Goal: Task Accomplishment & Management: Manage account settings

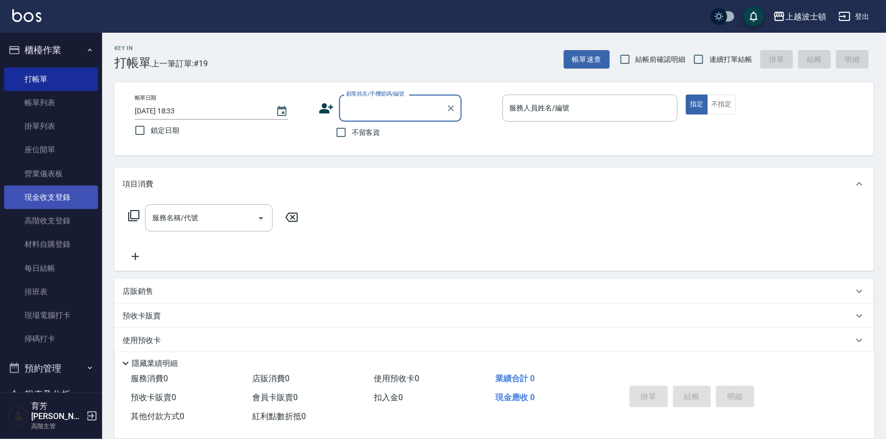
scroll to position [15, 0]
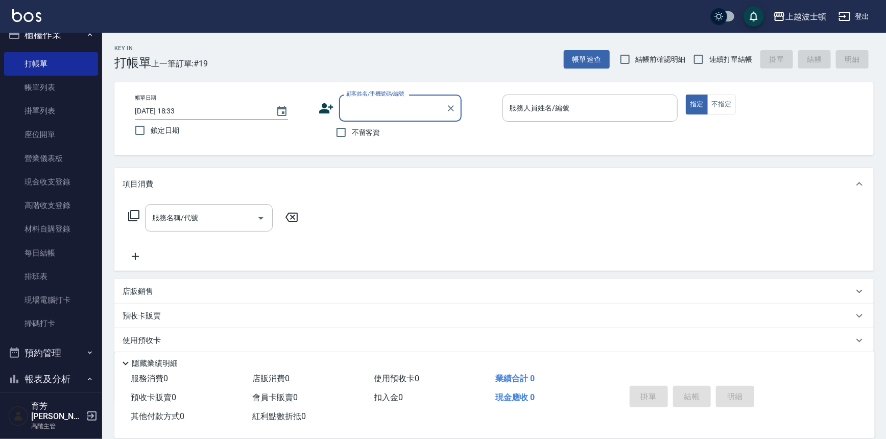
drag, startPoint x: 48, startPoint y: 86, endPoint x: 198, endPoint y: 1, distance: 172.2
click at [48, 86] on link "帳單列表" at bounding box center [51, 87] width 94 height 23
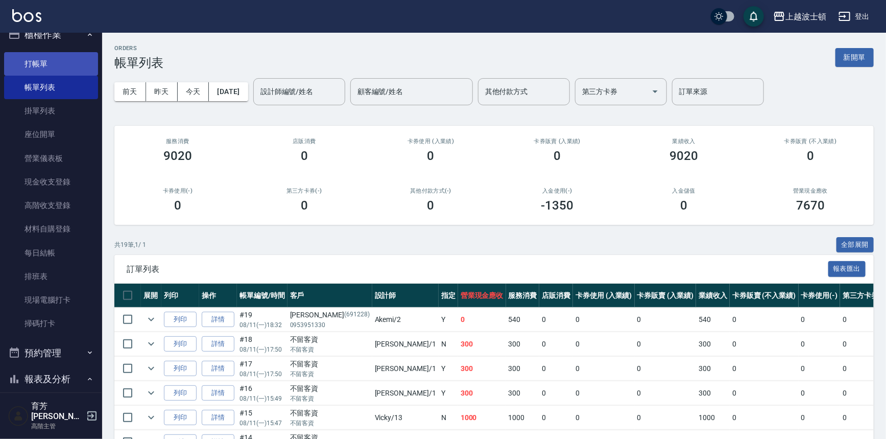
click at [9, 66] on link "打帳單" at bounding box center [51, 63] width 94 height 23
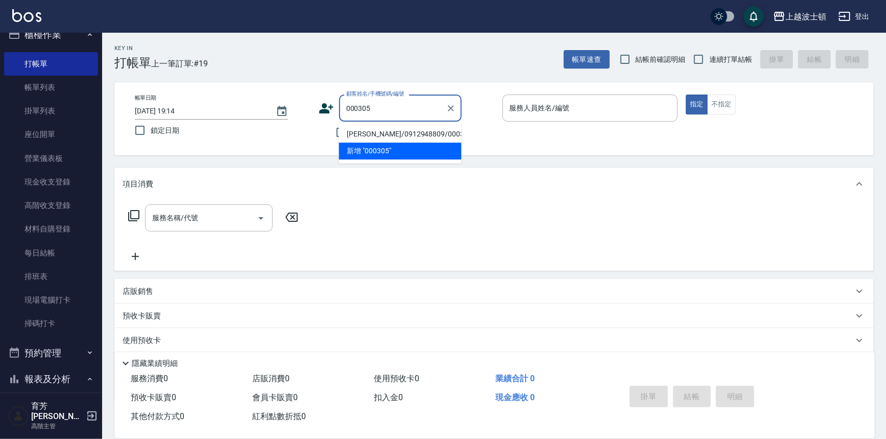
click at [385, 133] on li "[PERSON_NAME]/0912948809/000305" at bounding box center [400, 134] width 123 height 17
type input "[PERSON_NAME]/0912948809/000305"
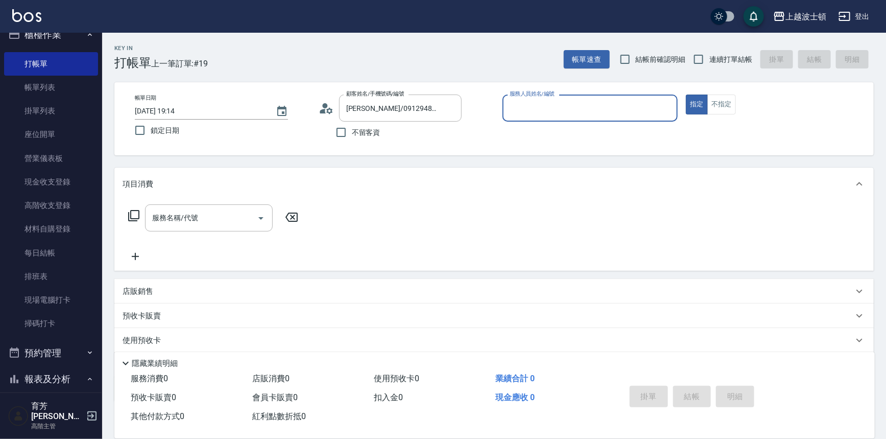
type input "Vicky-13"
click at [215, 223] on input "服務名稱/代號" at bounding box center [201, 218] width 103 height 18
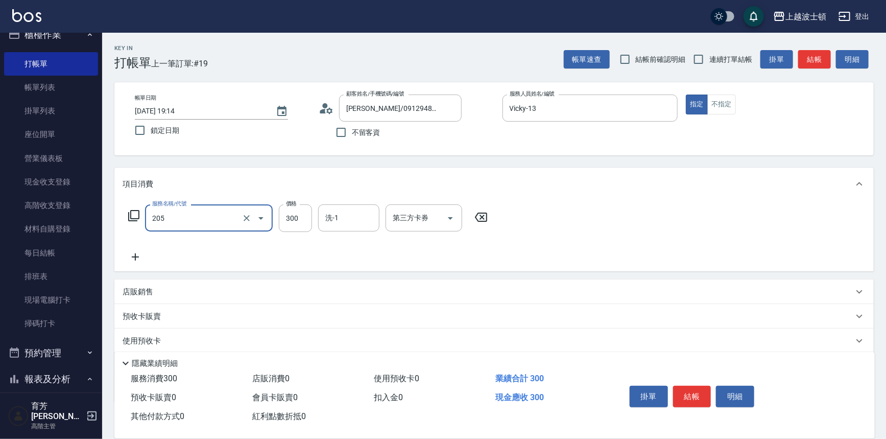
type input "洗髮(205)"
click at [133, 260] on icon at bounding box center [136, 257] width 26 height 12
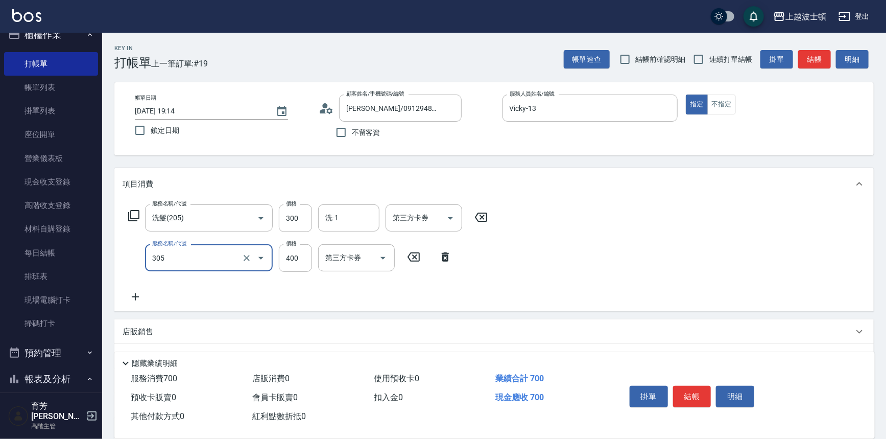
type input "剪髮(305)"
type input "350"
click at [366, 217] on input "洗-1" at bounding box center [349, 218] width 52 height 18
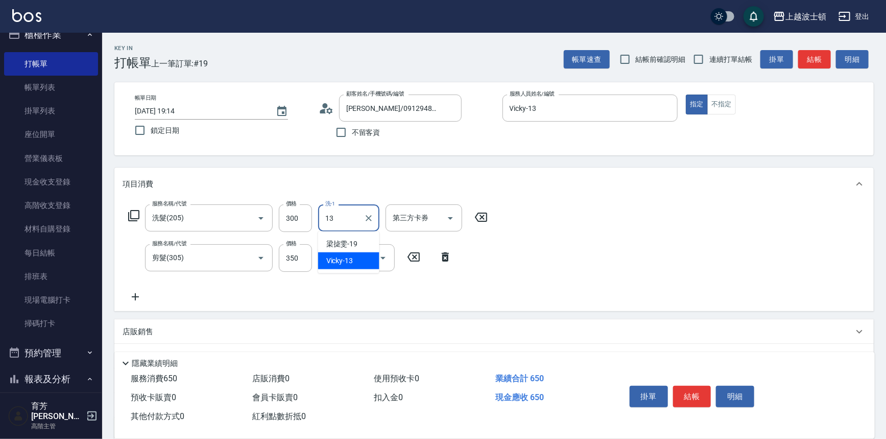
type input "Vicky-13"
click at [705, 391] on button "結帳" at bounding box center [692, 396] width 38 height 21
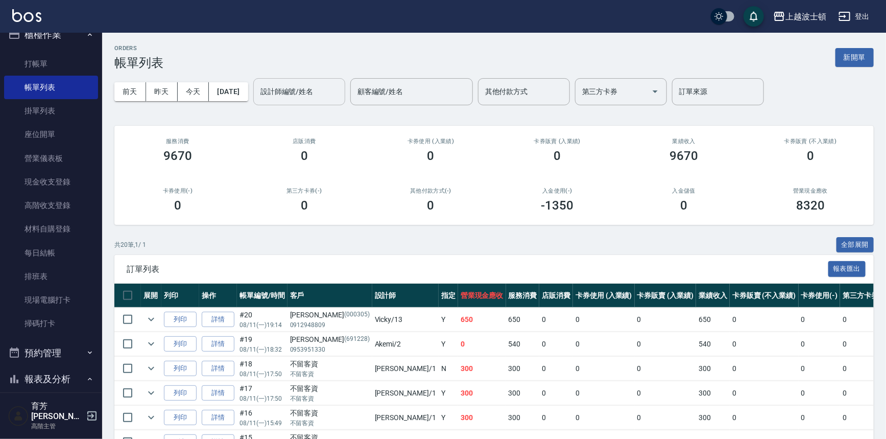
drag, startPoint x: 312, startPoint y: 87, endPoint x: 312, endPoint y: 96, distance: 9.2
click at [311, 88] on input "設計師編號/姓名" at bounding box center [299, 92] width 83 height 18
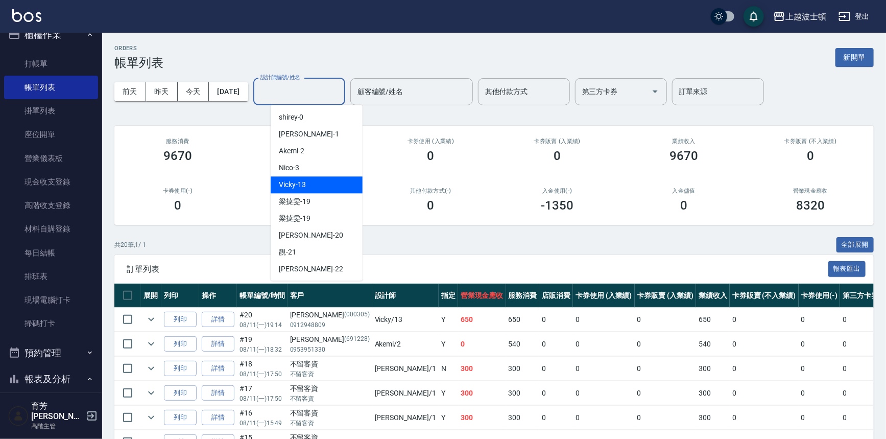
click at [305, 184] on span "Vicky -13" at bounding box center [292, 184] width 27 height 11
type input "Vicky-13"
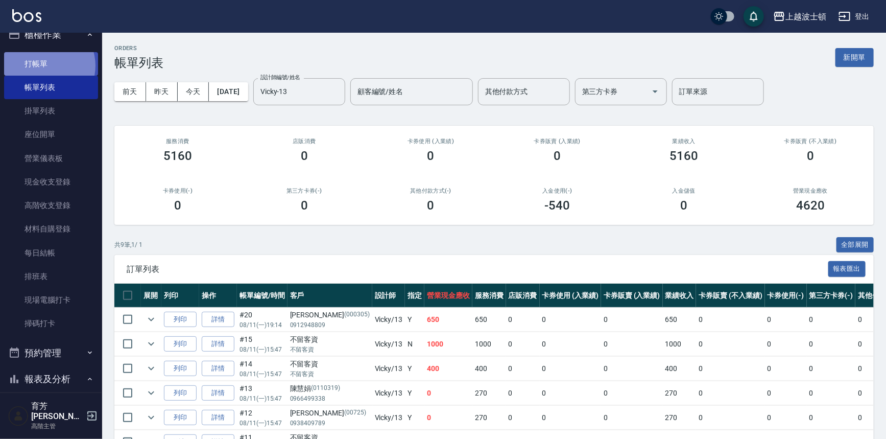
click at [43, 65] on link "打帳單" at bounding box center [51, 63] width 94 height 23
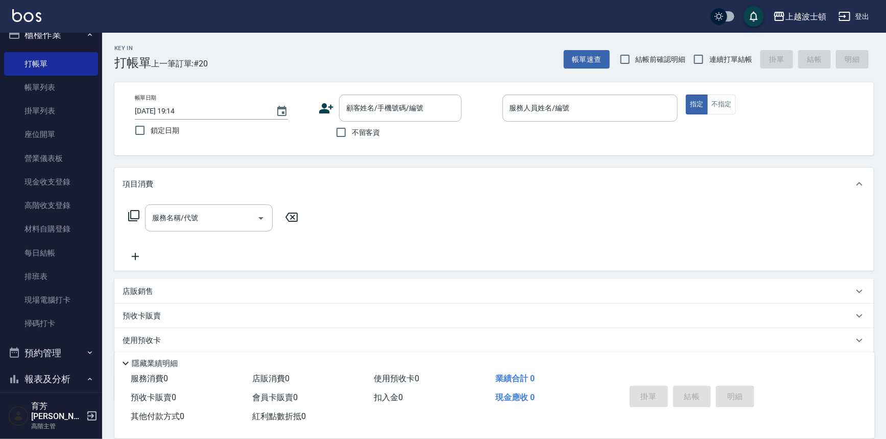
drag, startPoint x: 484, startPoint y: 200, endPoint x: 490, endPoint y: 202, distance: 6.3
click at [490, 202] on div "服務名稱/代號 服務名稱/代號" at bounding box center [493, 235] width 759 height 70
click at [505, 213] on div "服務名稱/代號 服務名稱/代號" at bounding box center [493, 235] width 759 height 70
click at [513, 218] on div "服務名稱/代號 服務名稱/代號" at bounding box center [493, 235] width 759 height 70
click at [537, 233] on div "服務名稱/代號 服務名稱/代號" at bounding box center [493, 235] width 759 height 70
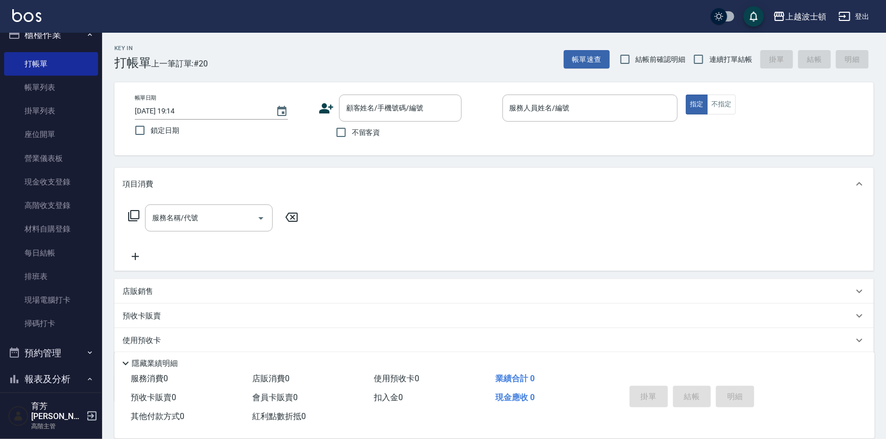
click at [545, 238] on div "服務名稱/代號 服務名稱/代號" at bounding box center [493, 235] width 759 height 70
click at [549, 241] on div "服務名稱/代號 服務名稱/代號" at bounding box center [493, 235] width 759 height 70
click at [358, 132] on span "不留客資" at bounding box center [366, 132] width 29 height 11
click at [352, 132] on input "不留客資" at bounding box center [340, 132] width 21 height 21
checkbox input "true"
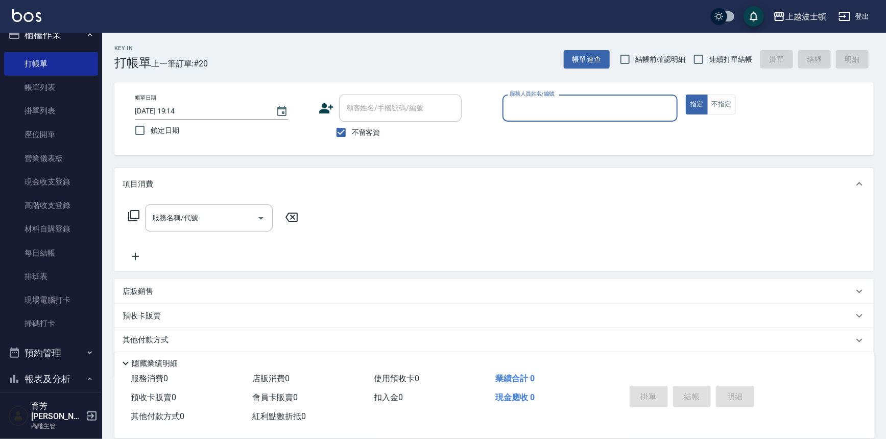
click at [526, 107] on input "服務人員姓名/編號" at bounding box center [590, 108] width 166 height 18
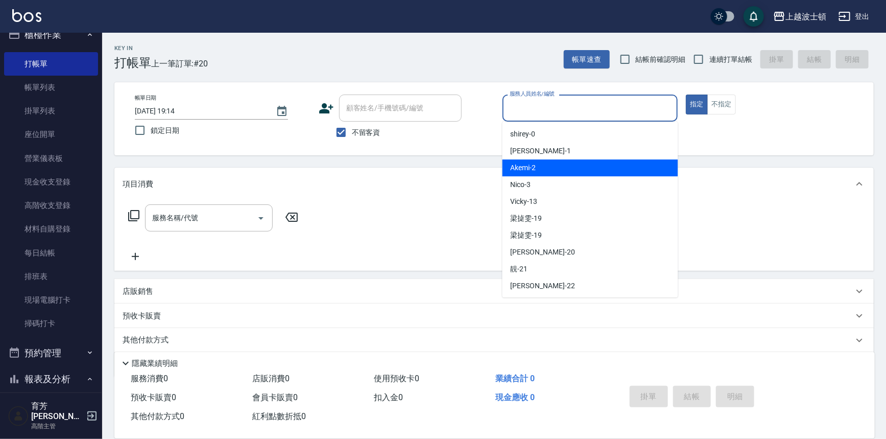
click at [590, 168] on div "Akemi -2" at bounding box center [590, 167] width 176 height 17
type input "Akemi-2"
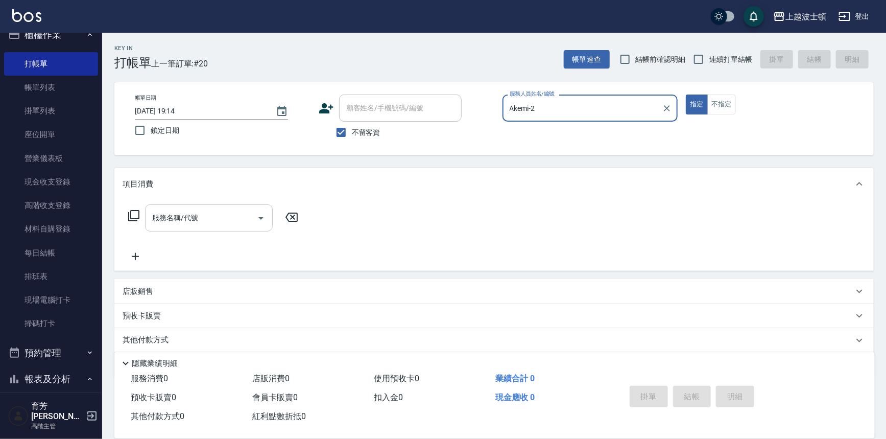
click at [219, 204] on div "服務名稱/代號" at bounding box center [209, 217] width 128 height 27
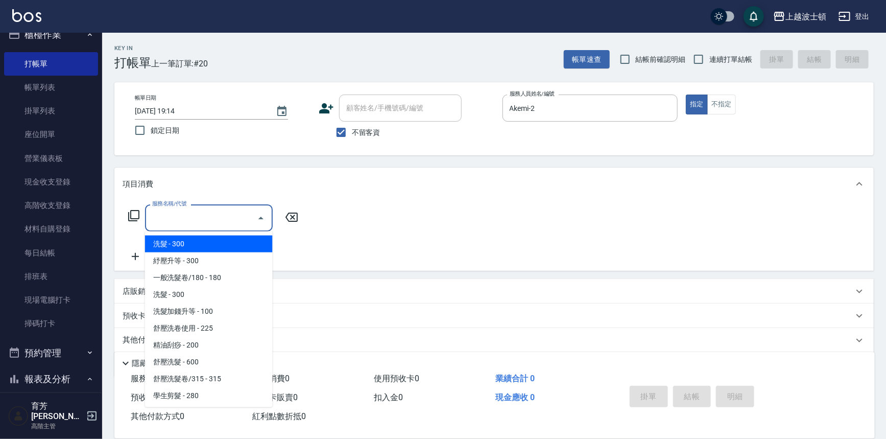
drag, startPoint x: 234, startPoint y: 244, endPoint x: 330, endPoint y: 232, distance: 96.7
click at [234, 244] on span "洗髮 - 300" at bounding box center [209, 243] width 128 height 17
type input "洗髮(201)"
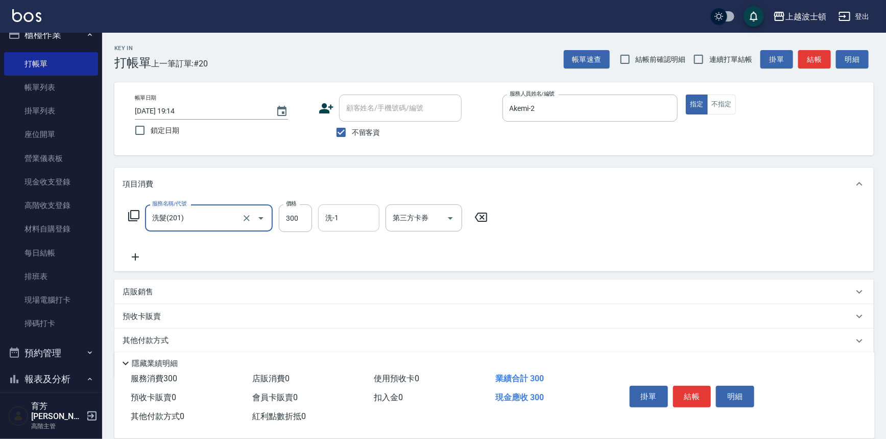
drag, startPoint x: 378, startPoint y: 218, endPoint x: 363, endPoint y: 223, distance: 16.0
click at [375, 220] on div "洗-1" at bounding box center [348, 217] width 61 height 27
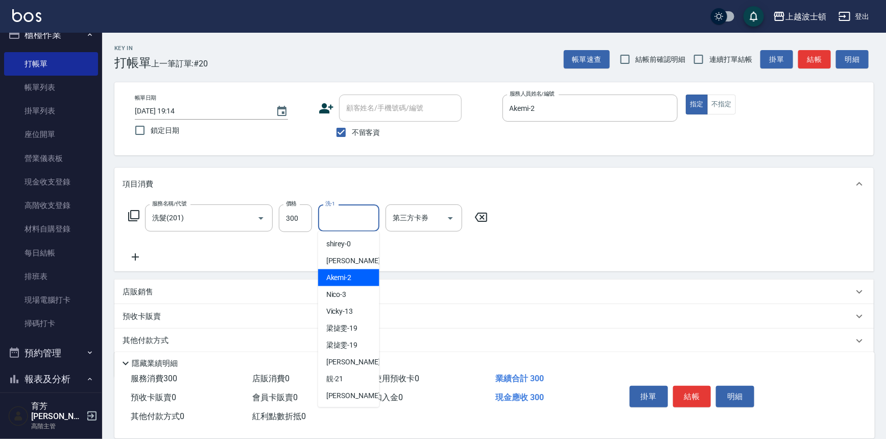
click at [358, 277] on div "Akemi -2" at bounding box center [348, 277] width 61 height 17
type input "Akemi-2"
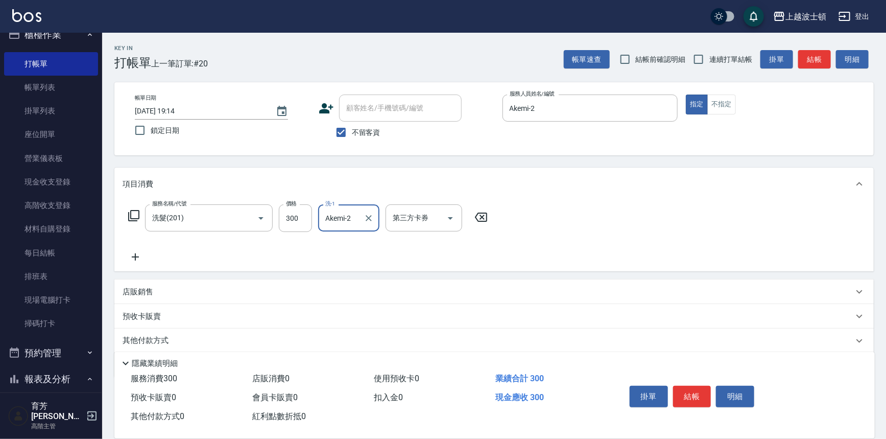
click at [136, 258] on icon at bounding box center [136, 257] width 26 height 12
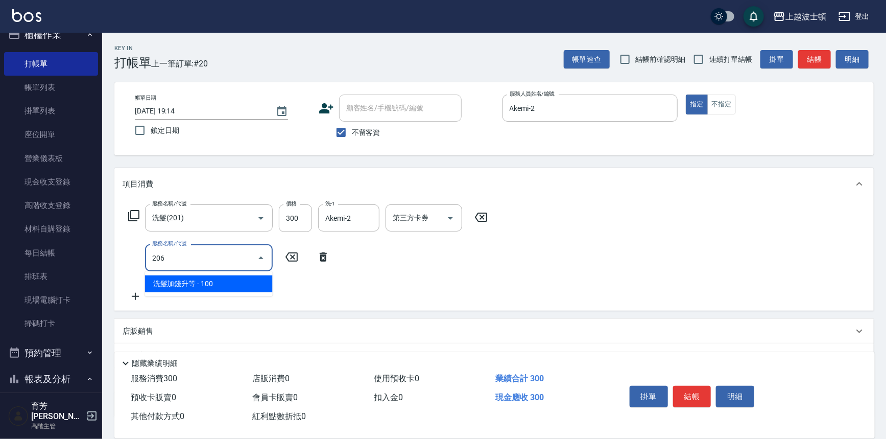
click at [172, 287] on span "洗髮加錢升等 - 100" at bounding box center [209, 283] width 128 height 17
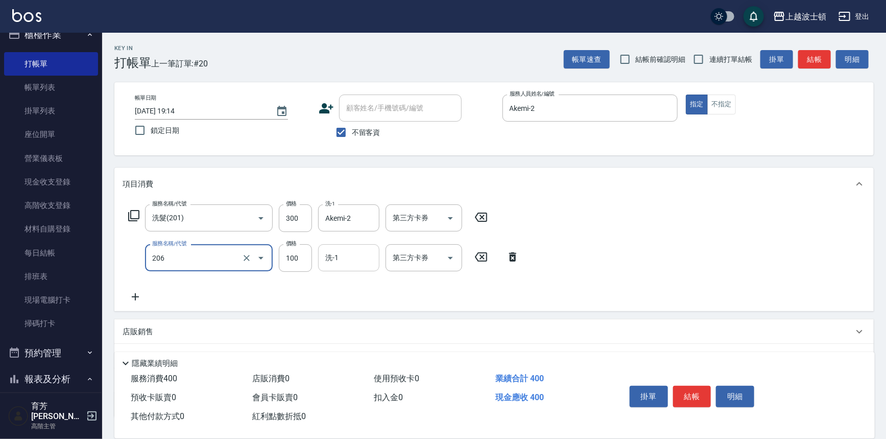
type input "洗髮加錢升等(206)"
click at [349, 262] on input "洗-1" at bounding box center [349, 258] width 52 height 18
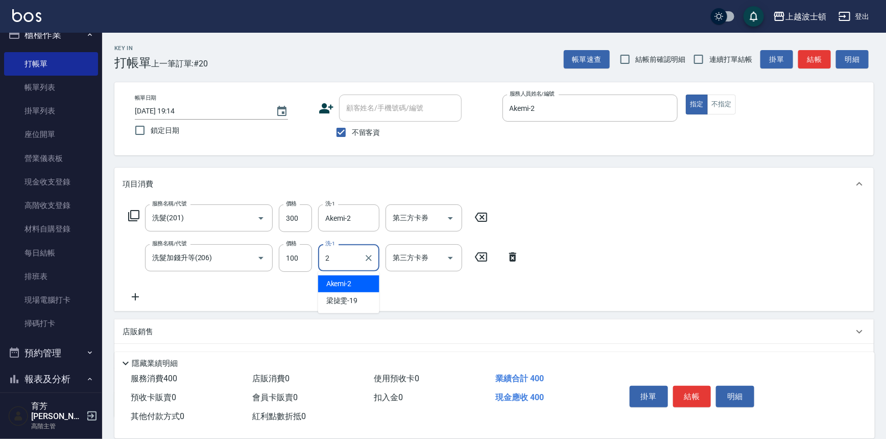
click at [359, 278] on div "Akemi -2" at bounding box center [348, 283] width 61 height 17
type input "Akemi-2"
click at [135, 295] on icon at bounding box center [135, 296] width 7 height 7
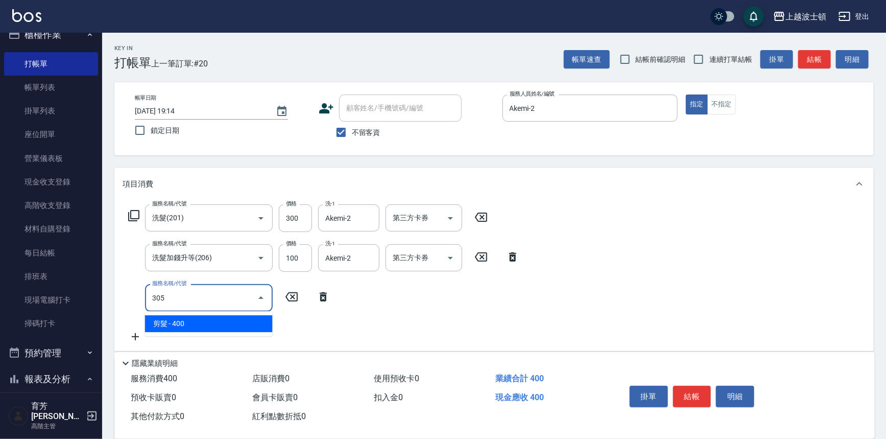
click at [181, 319] on span "剪髮 - 400" at bounding box center [209, 323] width 128 height 17
type input "剪髮(305)"
click at [297, 294] on input "400" at bounding box center [295, 298] width 33 height 28
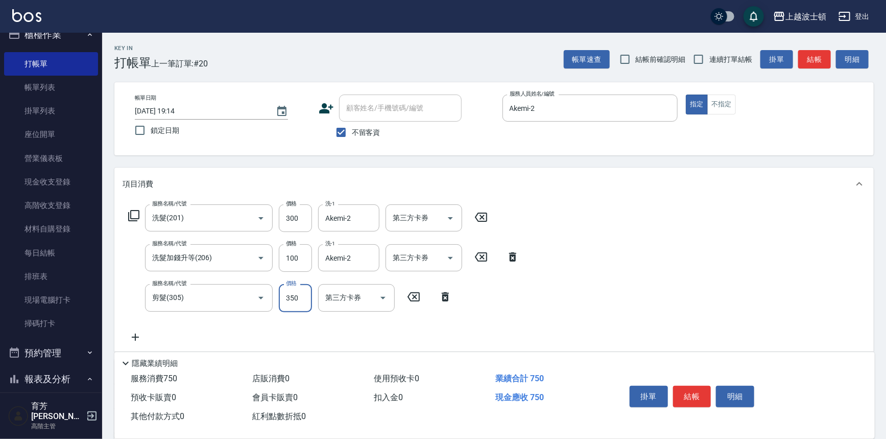
type input "350"
click at [715, 246] on div "服務名稱/代號 洗髮(201) 服務名稱/代號 價格 300 價格 洗-1 Akemi-2 洗-1 第三方卡券 第三方卡券 服務名稱/代號 洗髮加錢升等(20…" at bounding box center [493, 275] width 759 height 151
click at [703, 398] on button "結帳" at bounding box center [692, 396] width 38 height 21
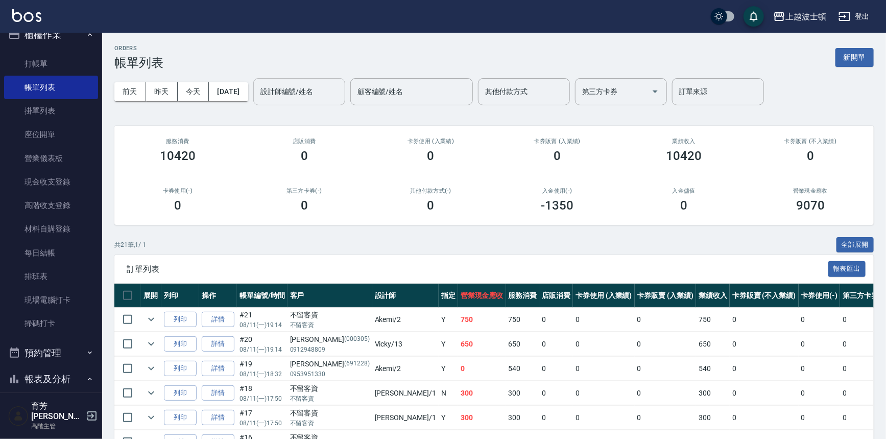
click at [305, 97] on input "設計師編號/姓名" at bounding box center [299, 92] width 83 height 18
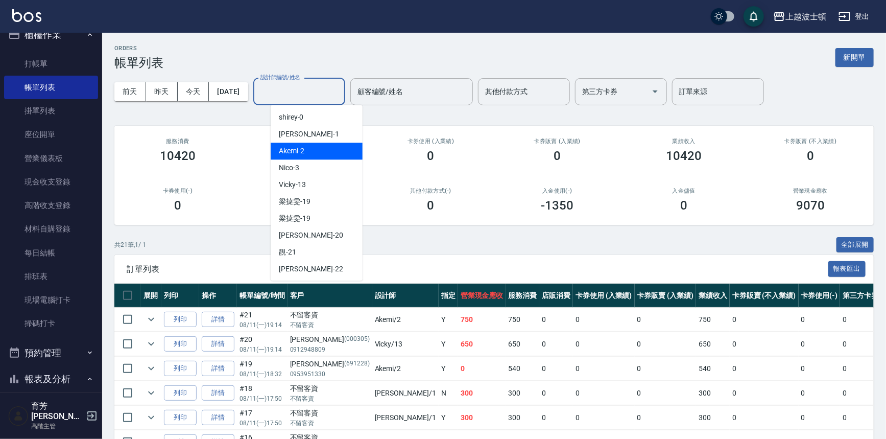
click at [311, 147] on div "Akemi -2" at bounding box center [317, 150] width 92 height 17
type input "Akemi-2"
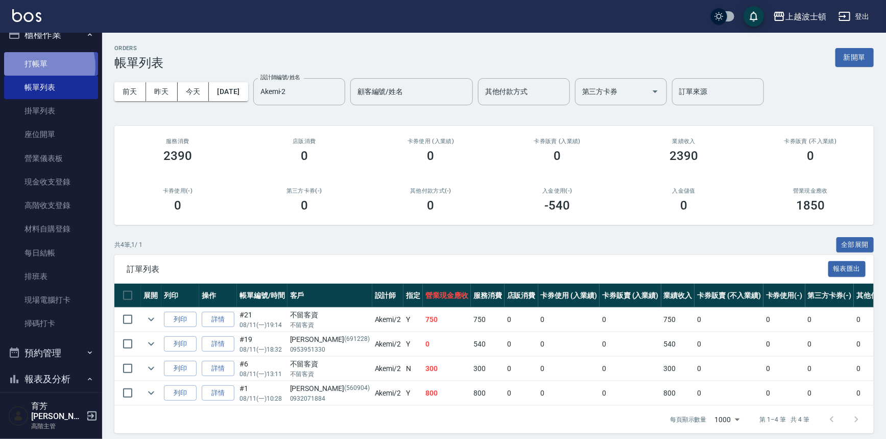
click at [39, 66] on link "打帳單" at bounding box center [51, 63] width 94 height 23
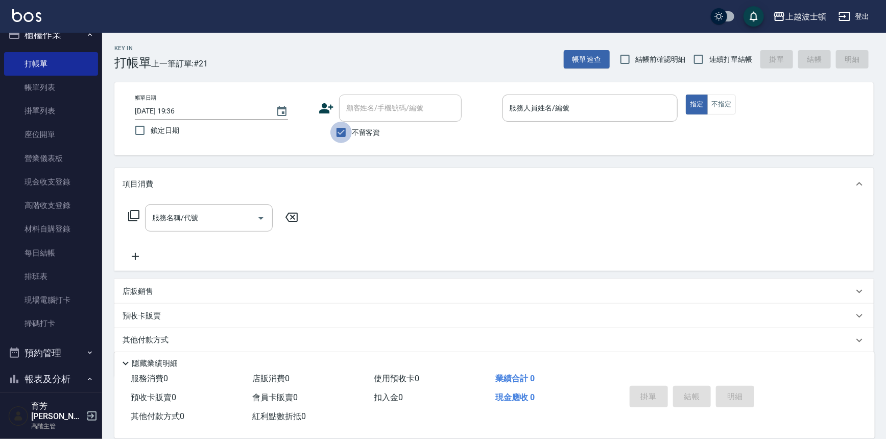
click at [351, 128] on input "不留客資" at bounding box center [340, 132] width 21 height 21
checkbox input "false"
click at [366, 116] on input "顧客姓名/手機號碼/編號" at bounding box center [393, 108] width 98 height 18
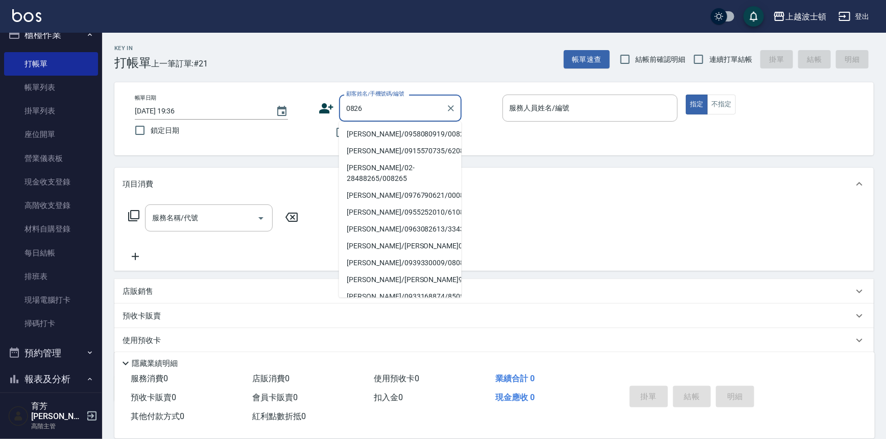
click at [358, 133] on li "[PERSON_NAME]/0958080919/00826" at bounding box center [400, 134] width 123 height 17
type input "[PERSON_NAME]/0958080919/00826"
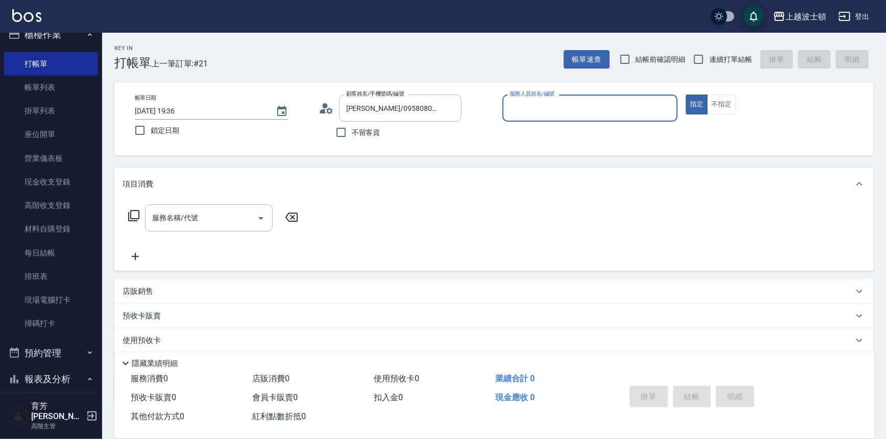
click at [545, 110] on input "服務人員姓名/編號" at bounding box center [590, 108] width 166 height 18
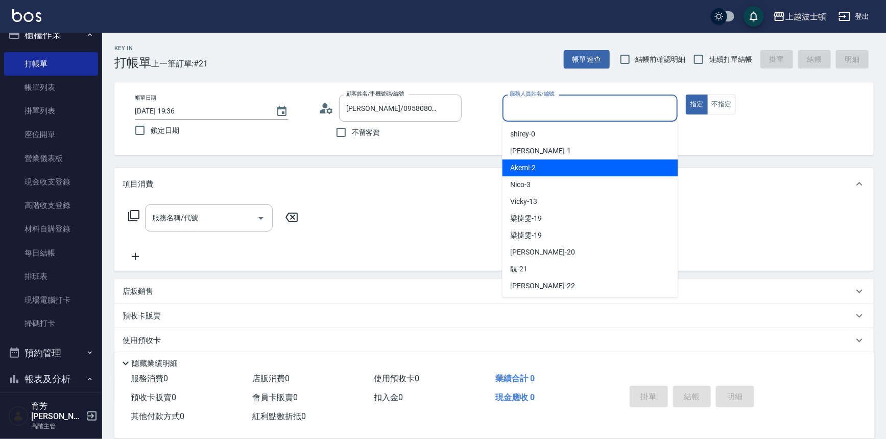
click at [562, 161] on div "Akemi -2" at bounding box center [590, 167] width 176 height 17
type input "Akemi-2"
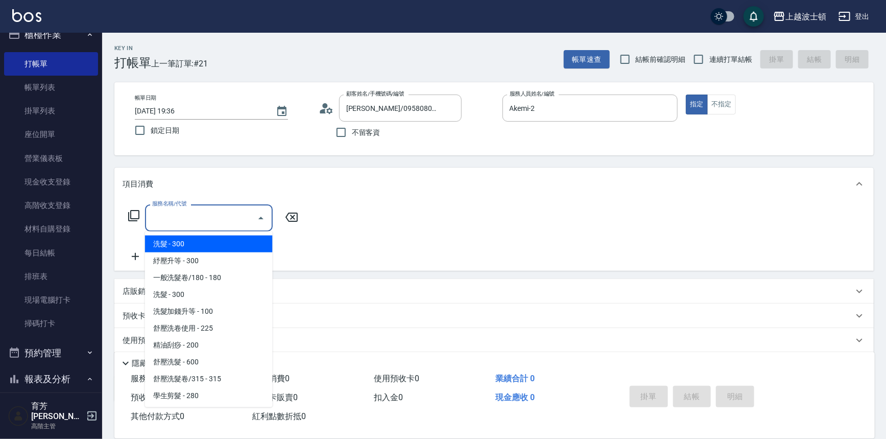
click at [244, 216] on input "服務名稱/代號" at bounding box center [201, 218] width 103 height 18
click at [243, 245] on span "洗髮 - 300" at bounding box center [209, 243] width 128 height 17
type input "洗髮(201)"
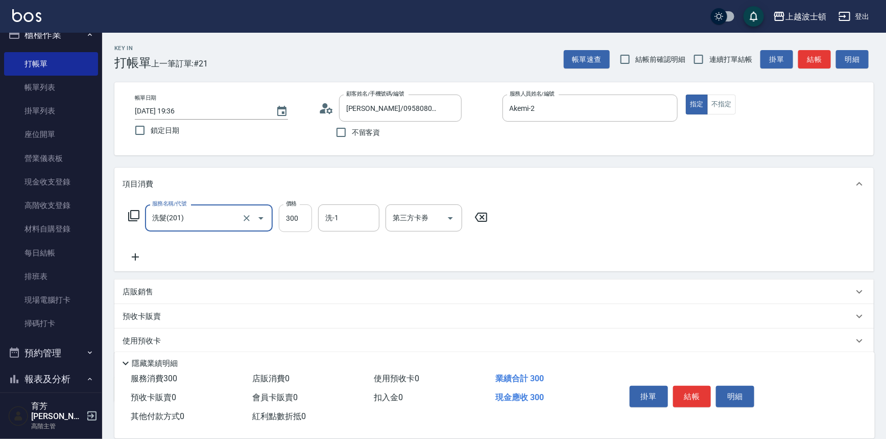
click at [299, 224] on input "300" at bounding box center [295, 218] width 33 height 28
type input "270"
click at [328, 215] on input "洗-1" at bounding box center [349, 218] width 52 height 18
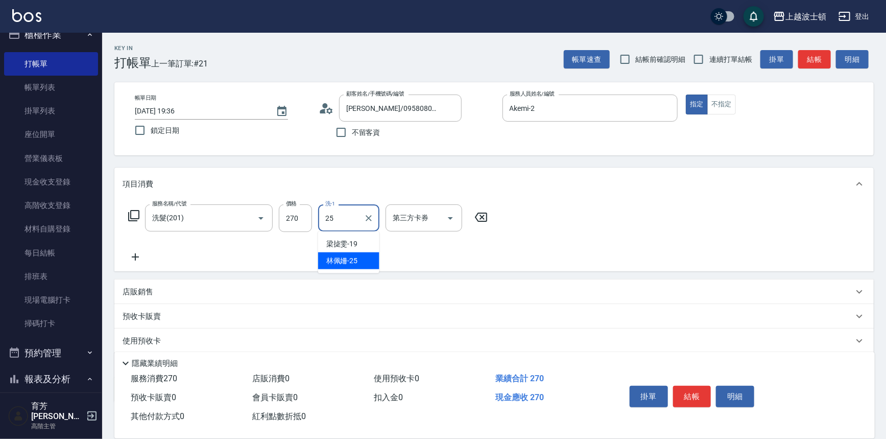
click at [345, 263] on span "[PERSON_NAME]-25" at bounding box center [342, 260] width 32 height 11
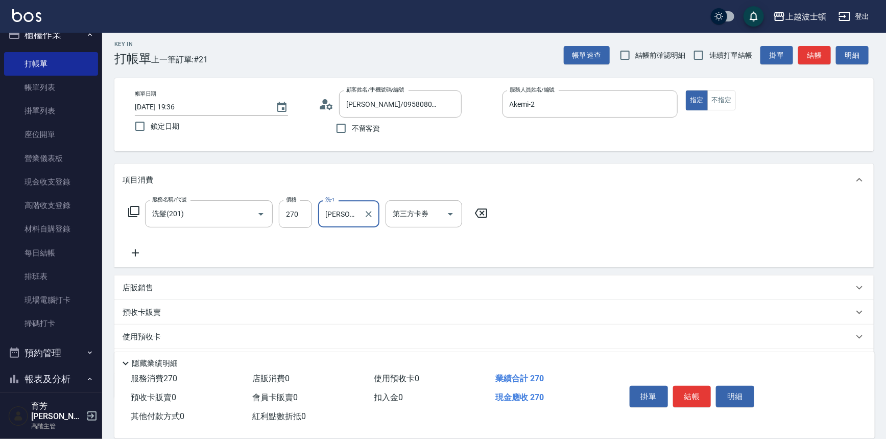
scroll to position [59, 0]
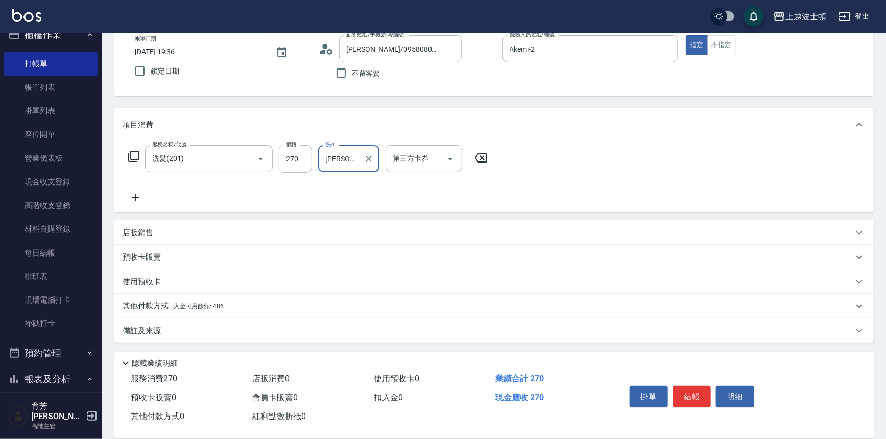
type input "[PERSON_NAME]-25"
click at [191, 303] on span "入金可用餘額: 486" at bounding box center [199, 305] width 50 height 7
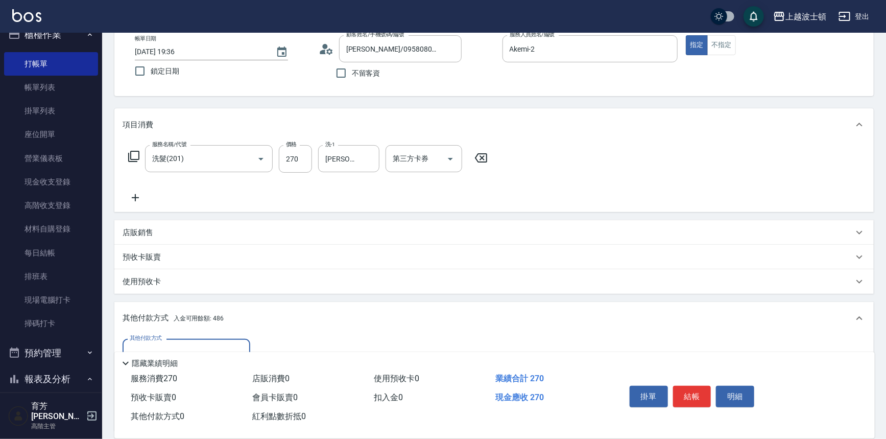
scroll to position [179, 0]
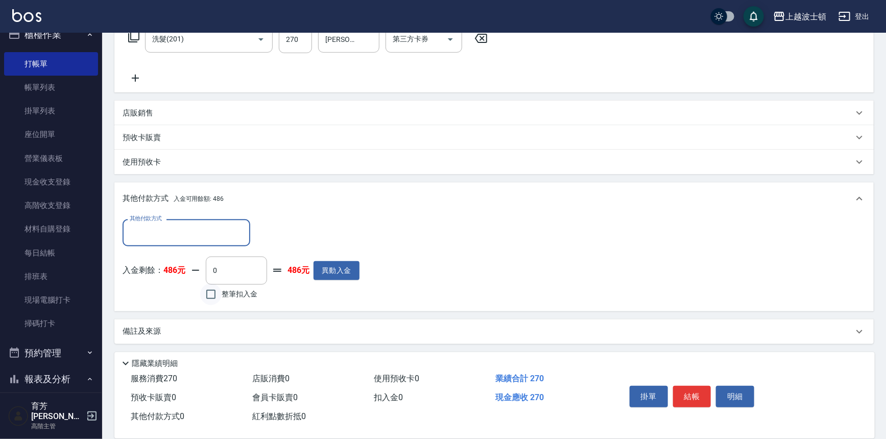
click at [206, 297] on input "整筆扣入金" at bounding box center [210, 293] width 21 height 21
checkbox input "true"
type input "270"
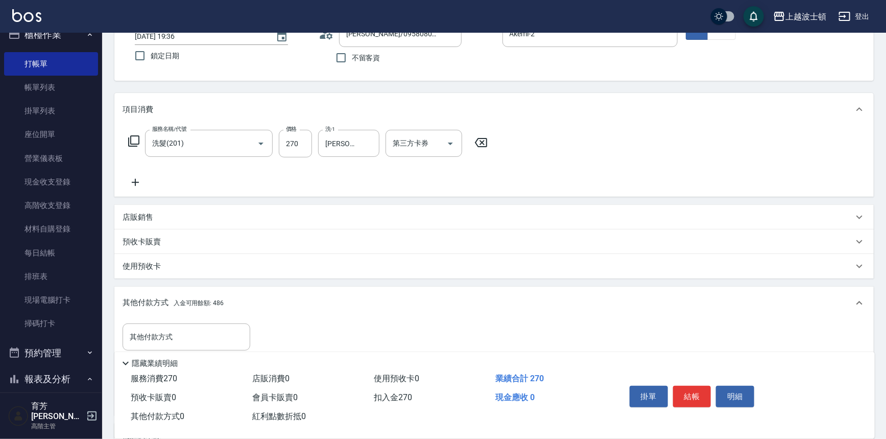
scroll to position [0, 0]
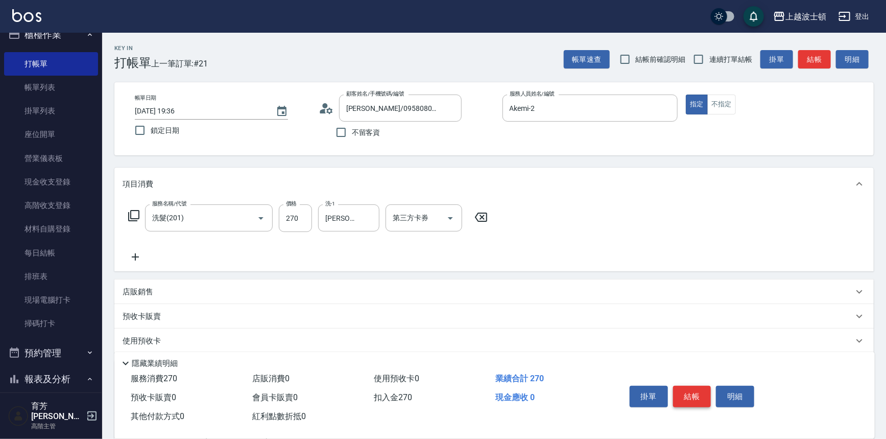
click at [687, 396] on button "結帳" at bounding box center [692, 396] width 38 height 21
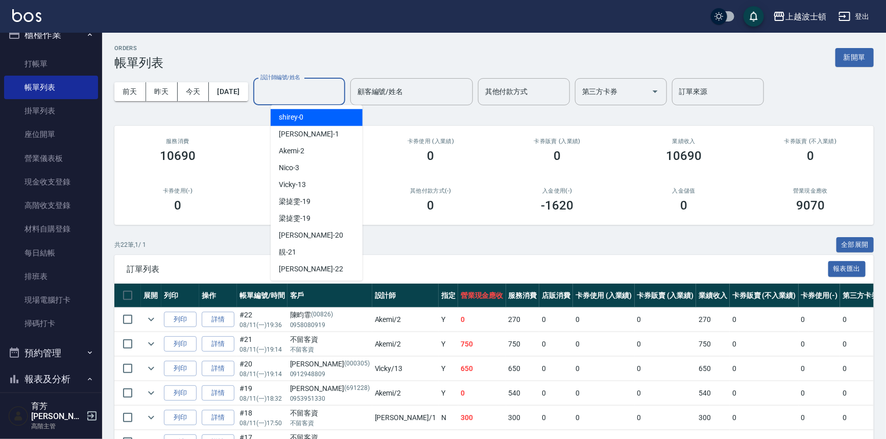
click at [313, 96] on input "設計師編號/姓名" at bounding box center [299, 92] width 83 height 18
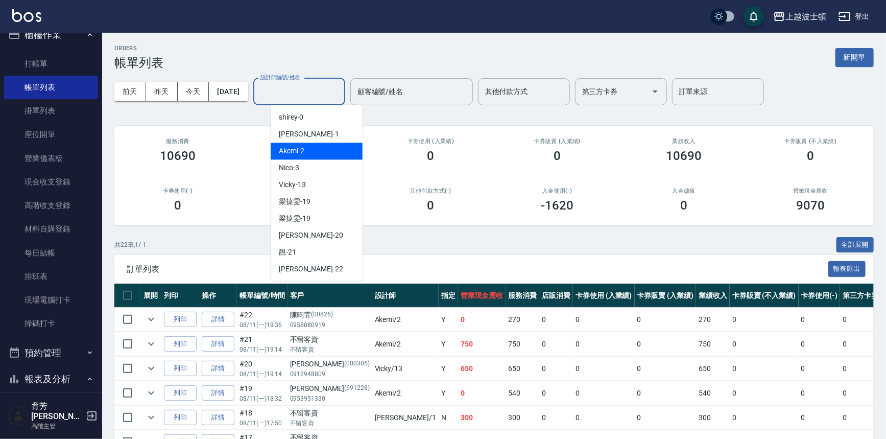
click at [326, 148] on div "Akemi -2" at bounding box center [317, 150] width 92 height 17
type input "Akemi-2"
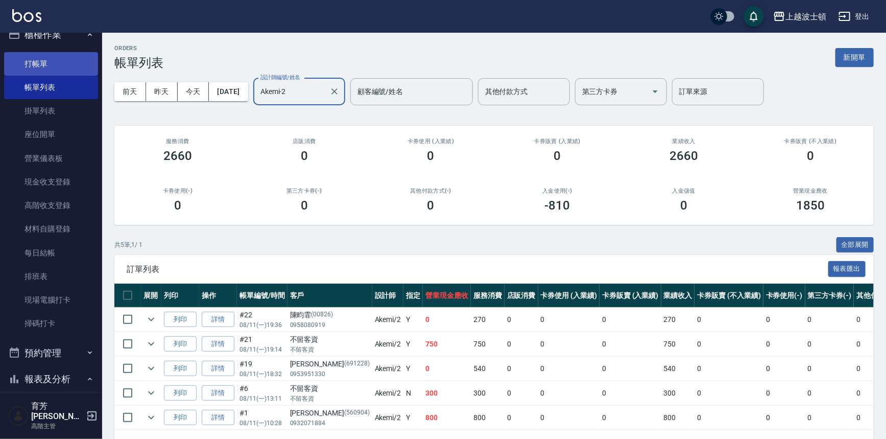
click at [27, 66] on link "打帳單" at bounding box center [51, 63] width 94 height 23
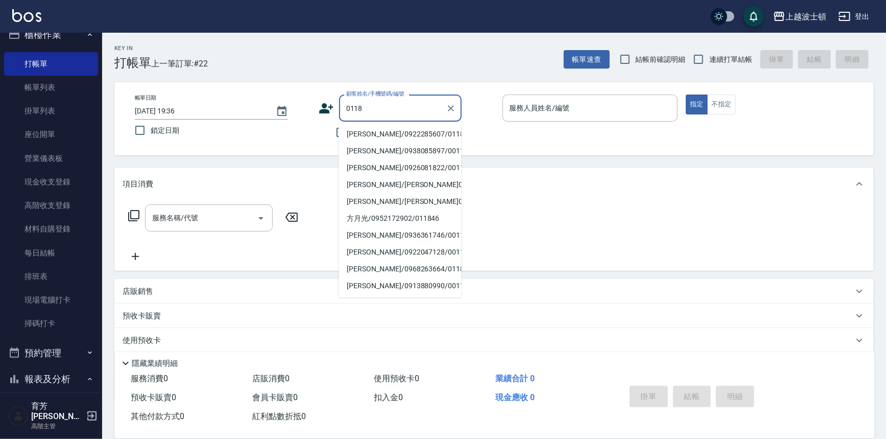
click at [367, 131] on li "[PERSON_NAME]/0922285607/0118" at bounding box center [400, 134] width 123 height 17
type input "[PERSON_NAME]/0922285607/0118"
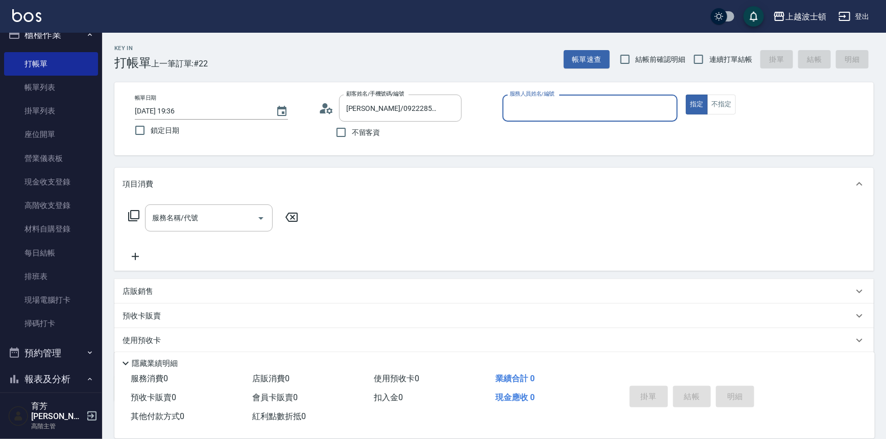
type input "Akemi-2"
click at [131, 214] on icon at bounding box center [134, 215] width 12 height 12
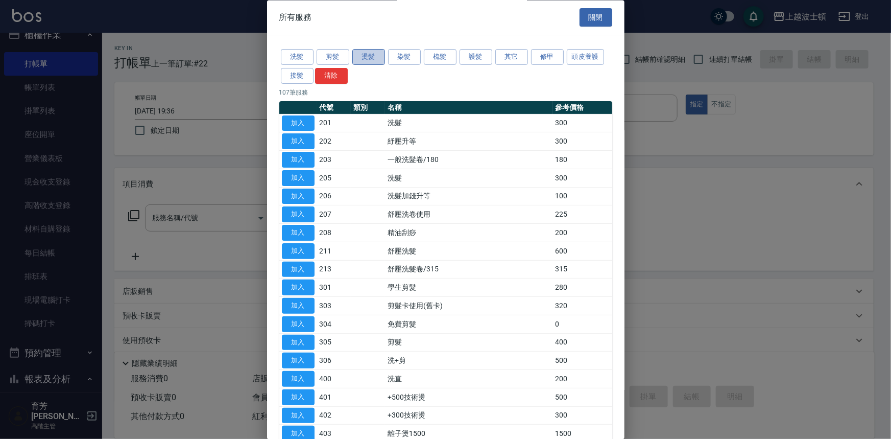
click at [373, 58] on button "燙髮" at bounding box center [368, 58] width 33 height 16
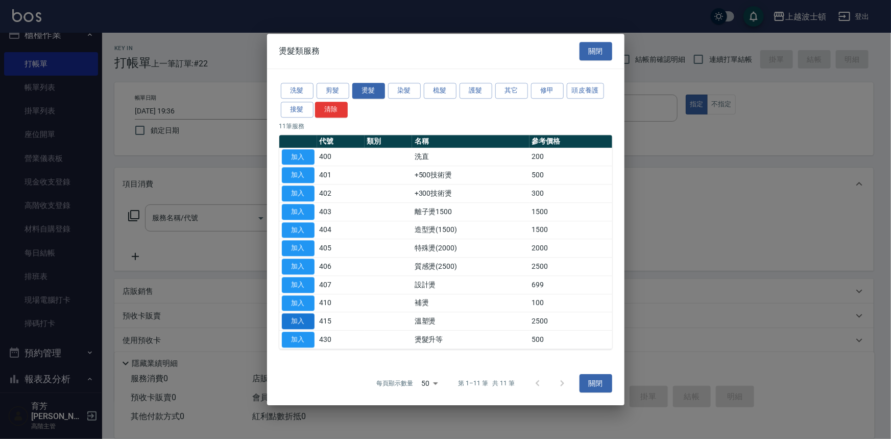
click at [301, 324] on button "加入" at bounding box center [298, 322] width 33 height 16
type input "溫塑燙(415)"
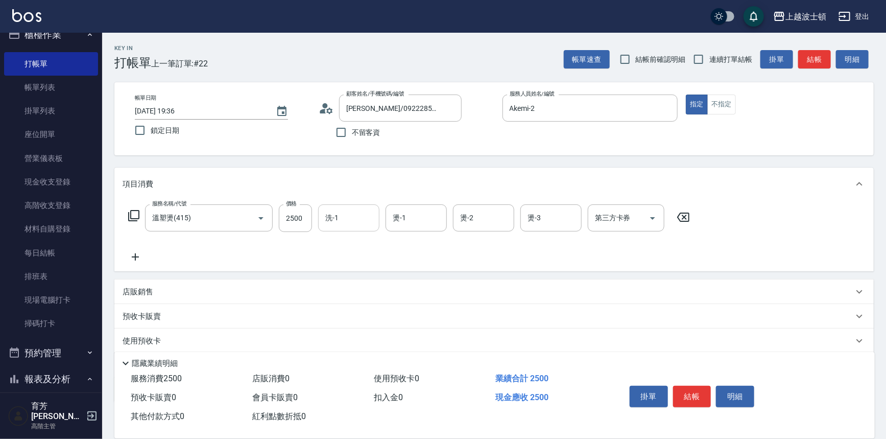
click at [353, 219] on input "洗-1" at bounding box center [349, 218] width 52 height 18
click at [366, 243] on div "Akemi -2" at bounding box center [348, 243] width 61 height 17
type input "Akemi-2"
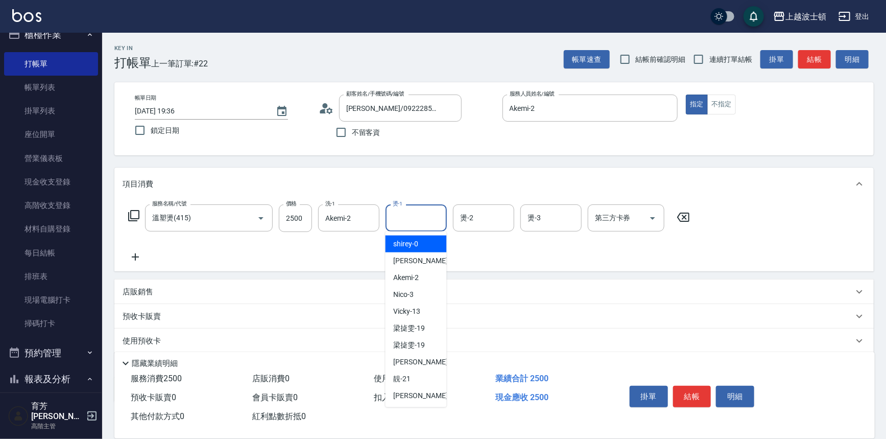
click at [421, 214] on input "燙-1" at bounding box center [416, 218] width 52 height 18
click at [429, 239] on div "Akemi -2" at bounding box center [416, 243] width 61 height 17
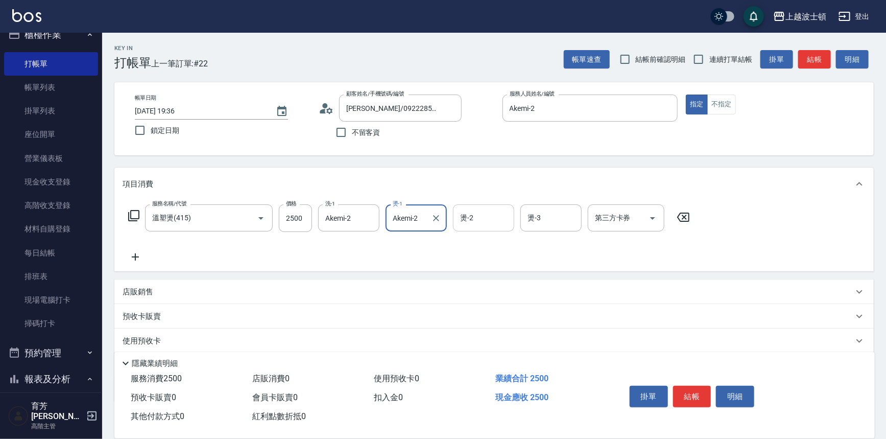
type input "Akemi-2"
click at [470, 219] on input "燙-2" at bounding box center [484, 218] width 52 height 18
click at [477, 241] on span "Akemi -2" at bounding box center [474, 243] width 26 height 11
type input "Akemi-2"
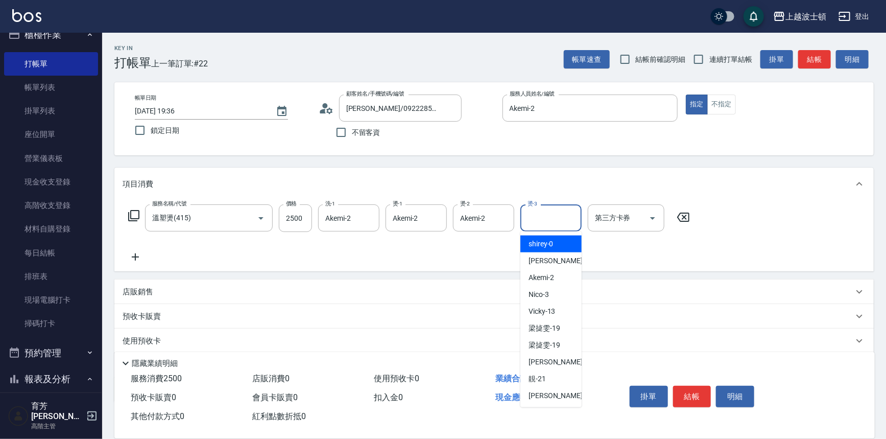
click at [536, 218] on input "燙-3" at bounding box center [551, 218] width 52 height 18
click at [545, 241] on span "Akemi -2" at bounding box center [541, 243] width 26 height 11
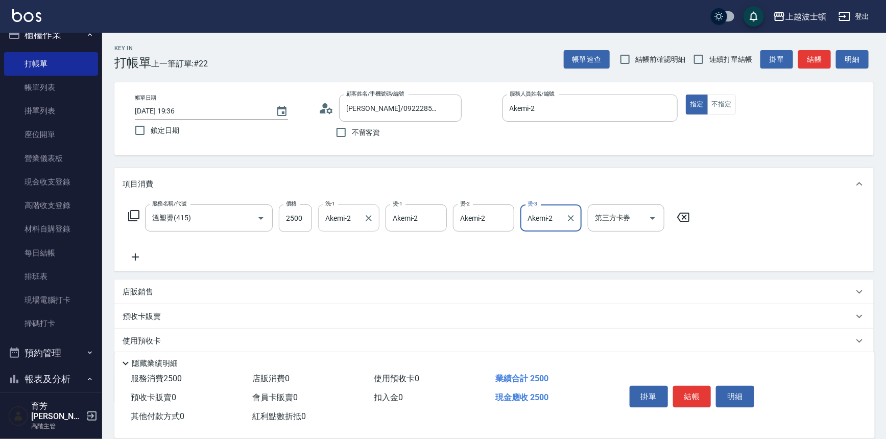
type input "Akemi-2"
click at [338, 219] on input "Akemi-2" at bounding box center [341, 218] width 37 height 18
drag, startPoint x: 323, startPoint y: 220, endPoint x: 367, endPoint y: 227, distance: 44.9
click at [367, 226] on div "Ake23mi-2 洗-1" at bounding box center [348, 217] width 61 height 27
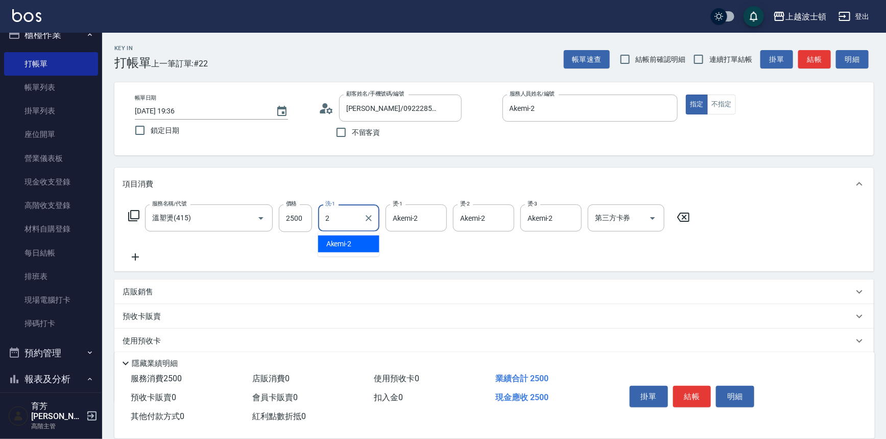
scroll to position [0, 0]
click at [341, 235] on div "[PERSON_NAME] -23" at bounding box center [348, 249] width 61 height 28
type input "[PERSON_NAME]-23"
click at [134, 259] on icon at bounding box center [136, 257] width 26 height 12
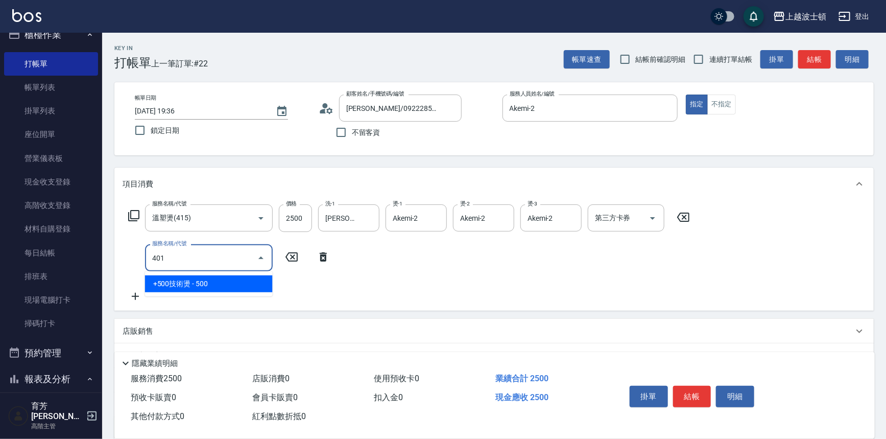
click at [259, 287] on span "+500技術燙 - 500" at bounding box center [209, 283] width 128 height 17
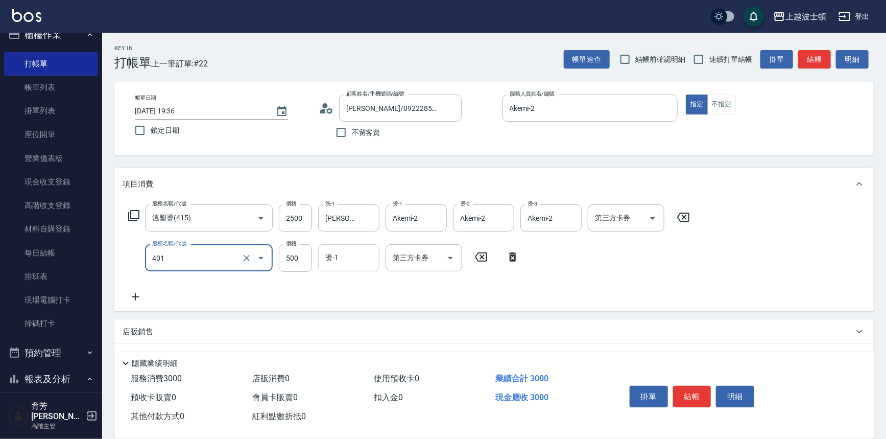
type input "+500技術燙(401)"
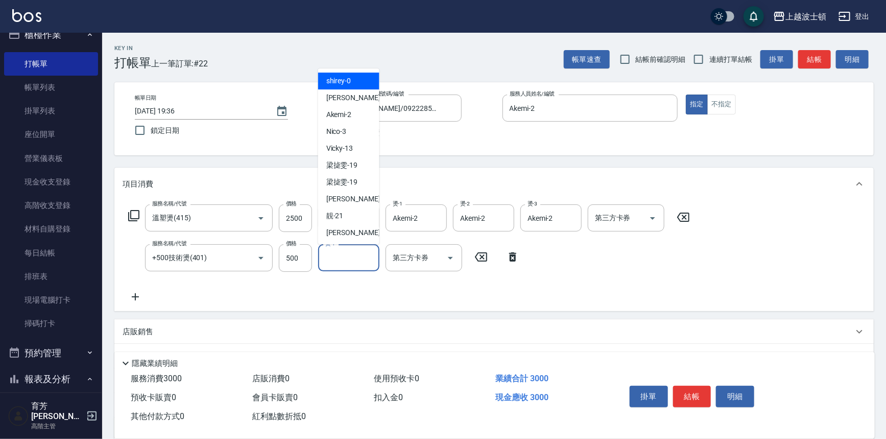
click at [369, 262] on input "燙-1" at bounding box center [349, 258] width 52 height 18
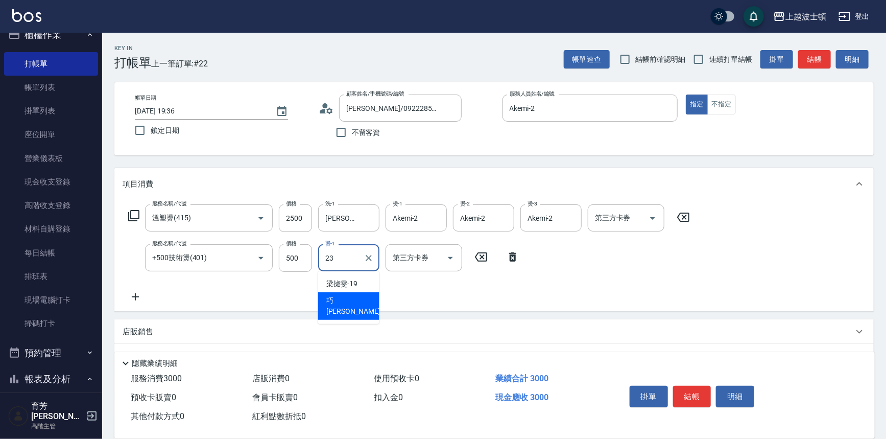
click at [370, 295] on div "[PERSON_NAME] -23" at bounding box center [348, 306] width 61 height 28
type input "[PERSON_NAME]-23"
click at [138, 298] on icon at bounding box center [136, 297] width 26 height 12
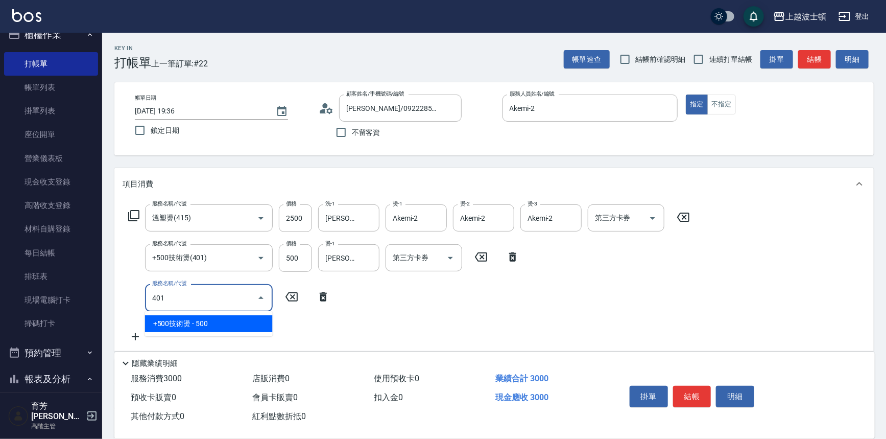
click at [212, 318] on span "+500技術燙 - 500" at bounding box center [209, 323] width 128 height 17
type input "+500技術燙(401)"
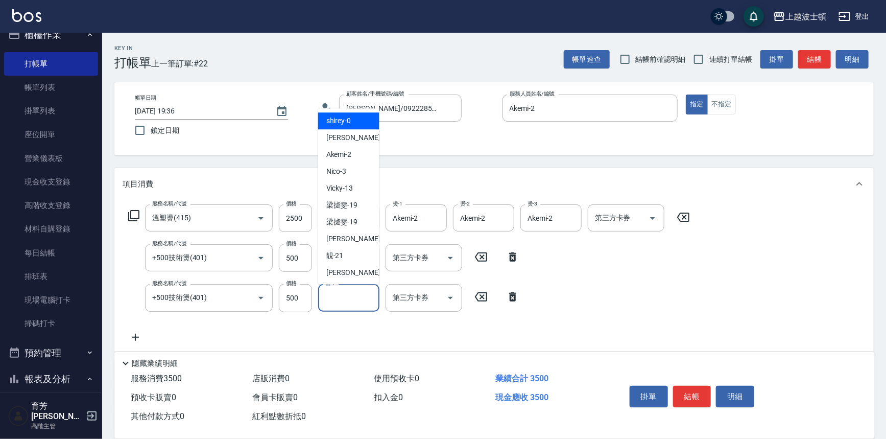
click at [347, 298] on input "燙-1" at bounding box center [349, 298] width 52 height 18
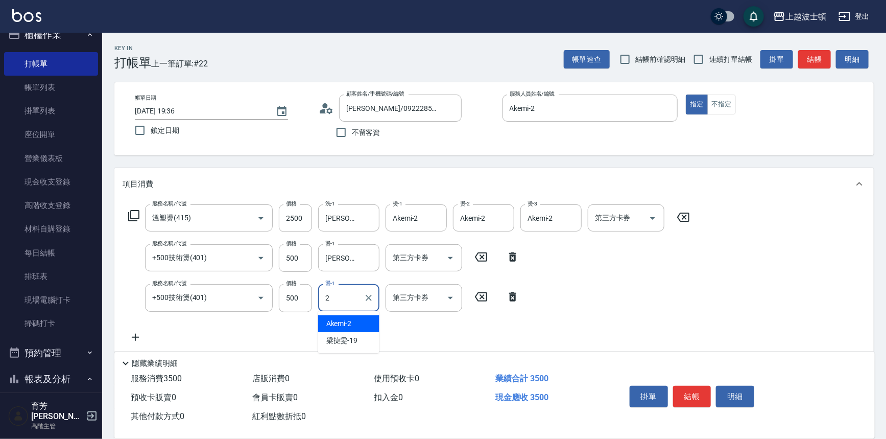
click at [348, 321] on span "Akemi -2" at bounding box center [339, 323] width 26 height 11
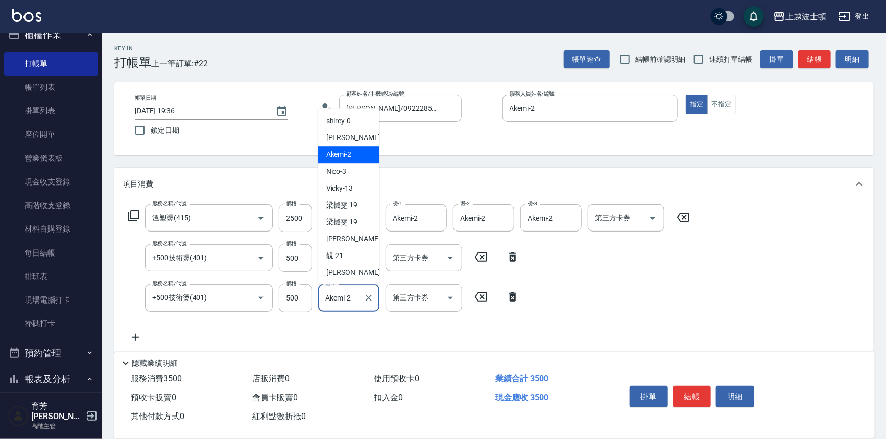
drag, startPoint x: 325, startPoint y: 296, endPoint x: 373, endPoint y: 303, distance: 48.5
click at [373, 303] on div "Akemi-2 燙-1" at bounding box center [348, 297] width 61 height 27
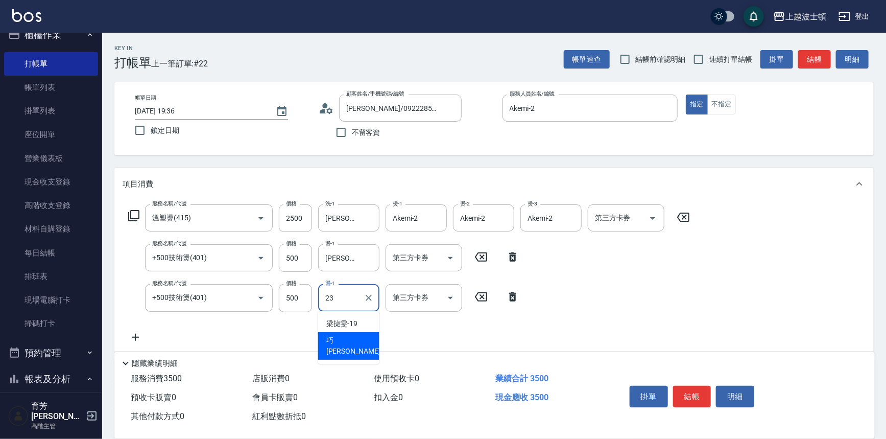
click at [350, 339] on div "[PERSON_NAME] -23" at bounding box center [348, 346] width 61 height 28
type input "[PERSON_NAME]-23"
click at [633, 265] on div "服務名稱/代號 溫塑燙(415) 服務名稱/代號 價格 2500 價格 洗-1 巧莉-23 洗-1 燙-1 Akemi-2 燙-1 燙-2 Akemi-2 燙…" at bounding box center [409, 273] width 573 height 138
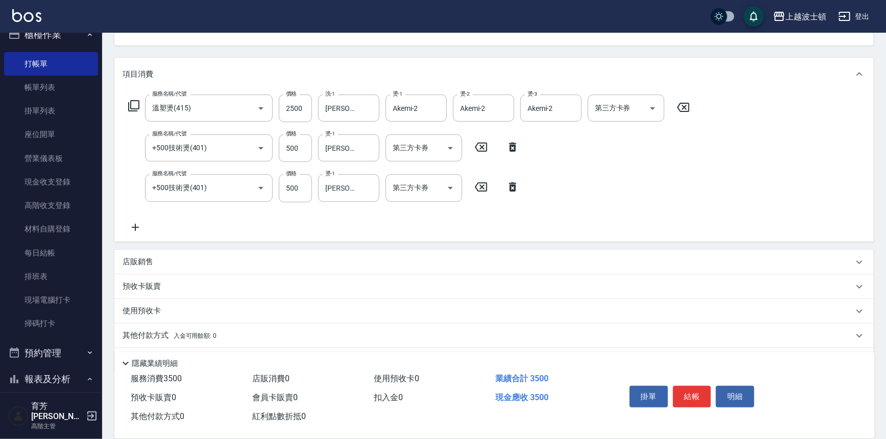
click at [135, 229] on icon at bounding box center [135, 227] width 7 height 7
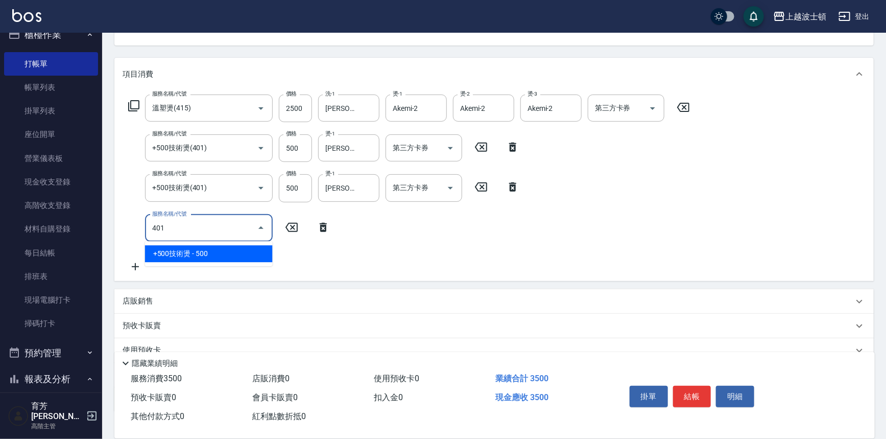
click at [225, 257] on span "+500技術燙 - 500" at bounding box center [209, 253] width 128 height 17
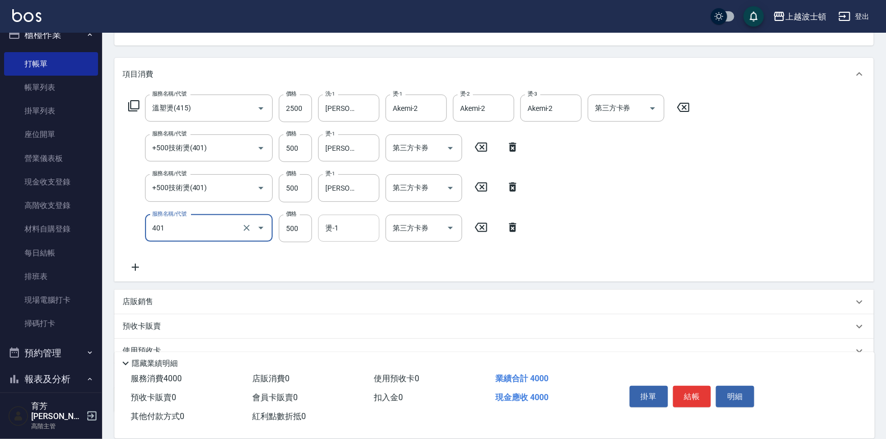
type input "+500技術燙(401)"
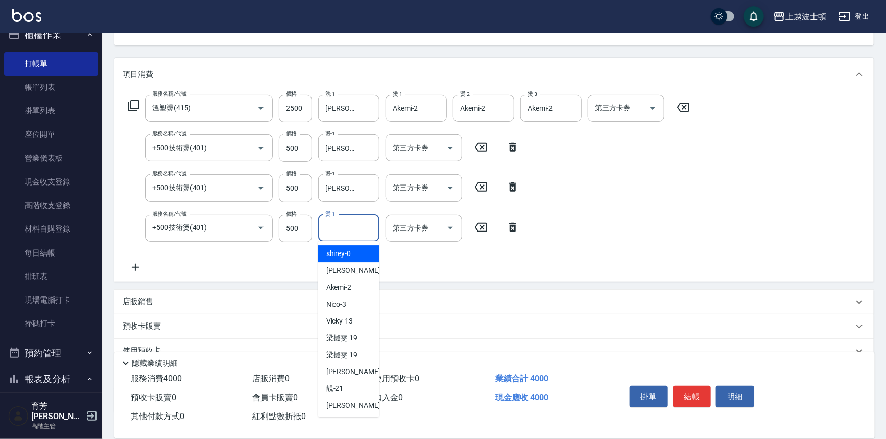
click at [342, 232] on input "燙-1" at bounding box center [349, 228] width 52 height 18
click at [351, 256] on span "Akemi -2" at bounding box center [339, 253] width 26 height 11
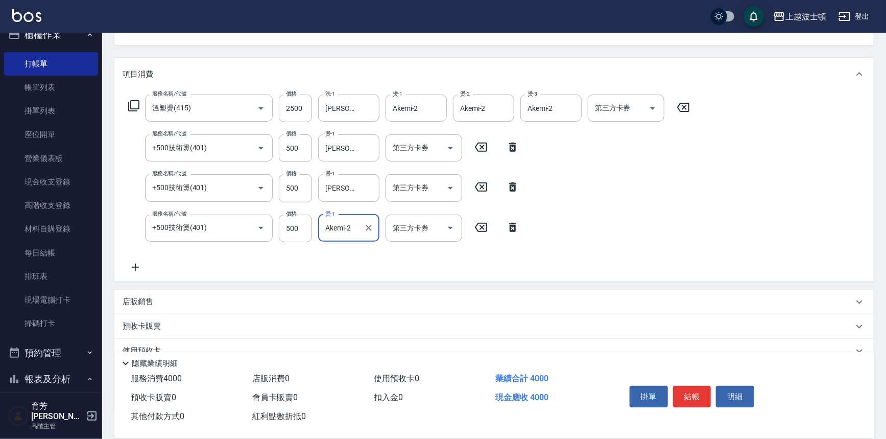
type input "Akemi-2"
click at [133, 264] on icon at bounding box center [136, 267] width 26 height 12
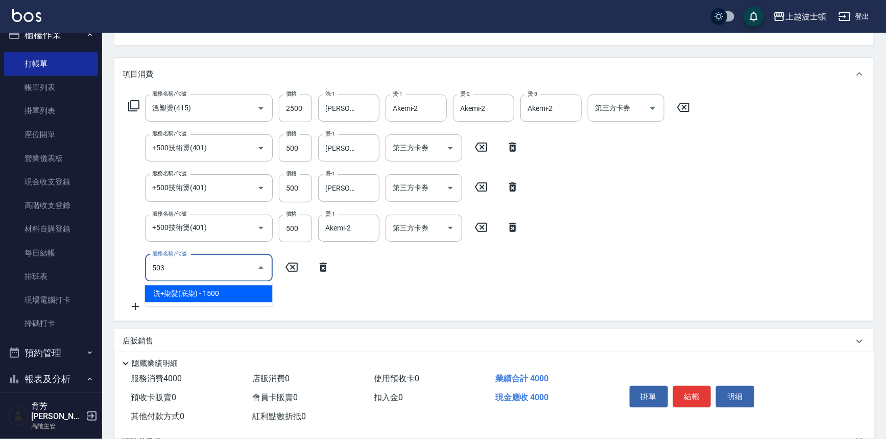
click at [197, 294] on span "洗+染髮(底染) - 1500" at bounding box center [209, 293] width 128 height 17
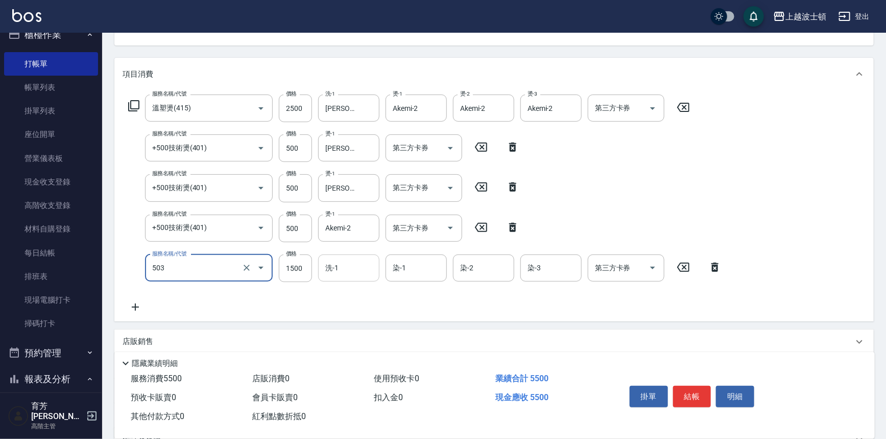
type input "洗+染髮(底染)(503)"
click at [338, 269] on input "洗-1" at bounding box center [349, 268] width 52 height 18
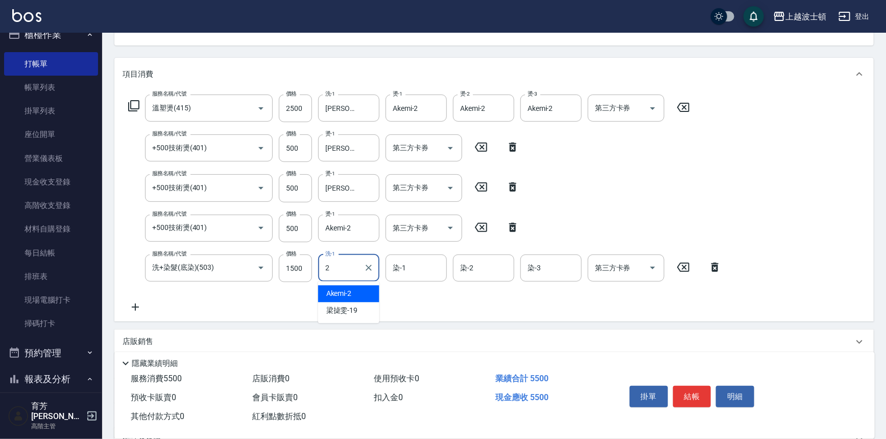
drag, startPoint x: 346, startPoint y: 289, endPoint x: 404, endPoint y: 275, distance: 59.9
click at [355, 287] on div "Akemi -2" at bounding box center [348, 293] width 61 height 17
type input "Akemi-2"
click at [404, 274] on input "染-1" at bounding box center [416, 268] width 52 height 18
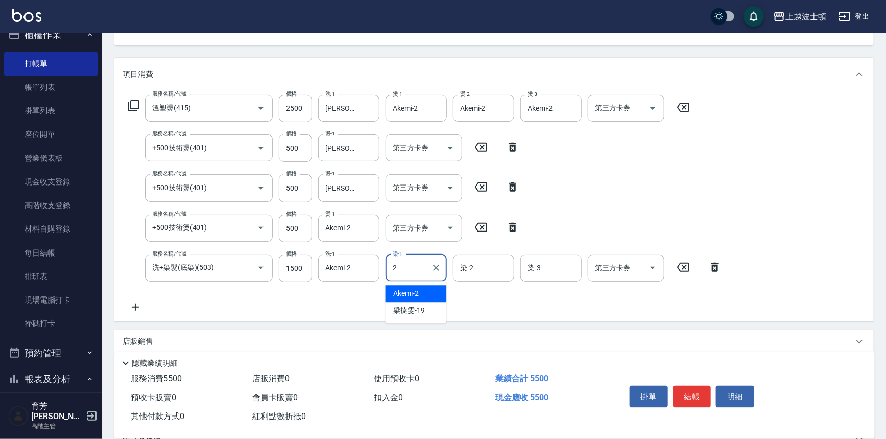
click at [417, 289] on span "Akemi -2" at bounding box center [407, 293] width 26 height 11
type input "Akemi-2"
click at [495, 271] on input "染-2" at bounding box center [484, 268] width 52 height 18
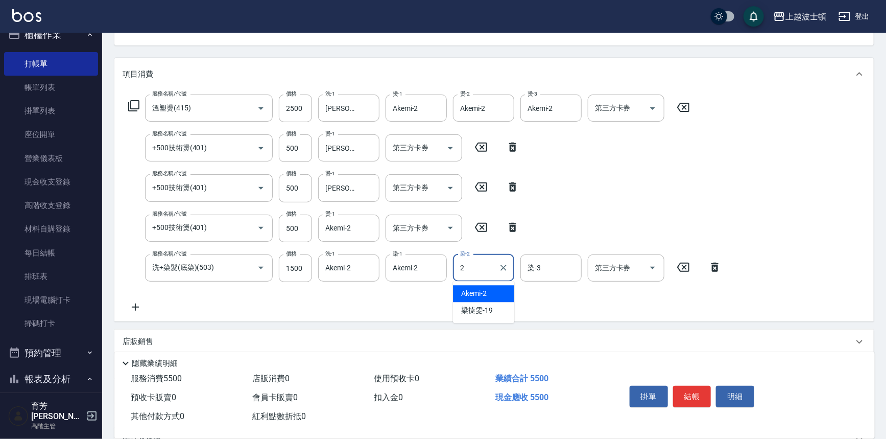
drag, startPoint x: 498, startPoint y: 290, endPoint x: 514, endPoint y: 280, distance: 19.0
click at [503, 283] on ul "Akemi -2 [PERSON_NAME]-19" at bounding box center [483, 302] width 61 height 42
type input "2"
click at [546, 271] on input "染-3" at bounding box center [551, 268] width 52 height 18
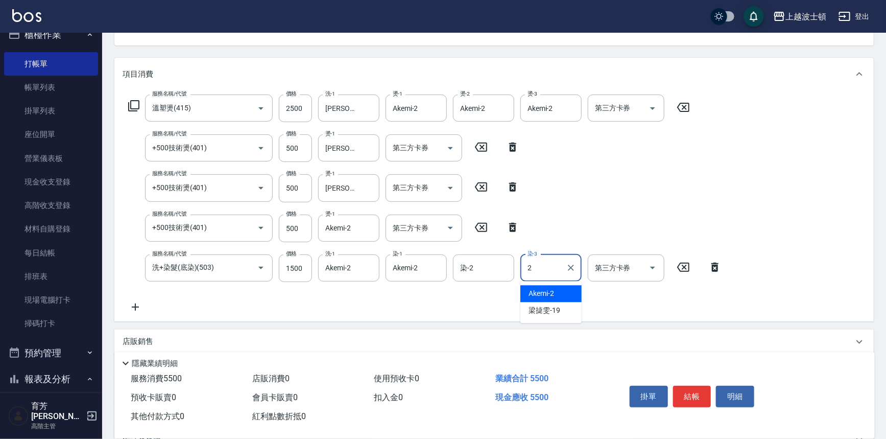
click at [546, 293] on span "Akemi -2" at bounding box center [541, 293] width 26 height 11
type input "Akemi-2"
click at [137, 305] on icon at bounding box center [136, 307] width 26 height 12
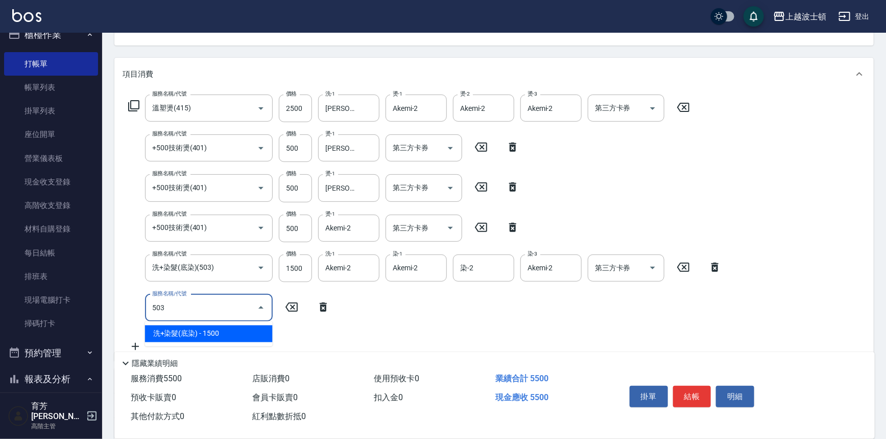
drag, startPoint x: 229, startPoint y: 338, endPoint x: 286, endPoint y: 323, distance: 58.6
click at [230, 338] on span "洗+染髮(底染) - 1500" at bounding box center [209, 333] width 128 height 17
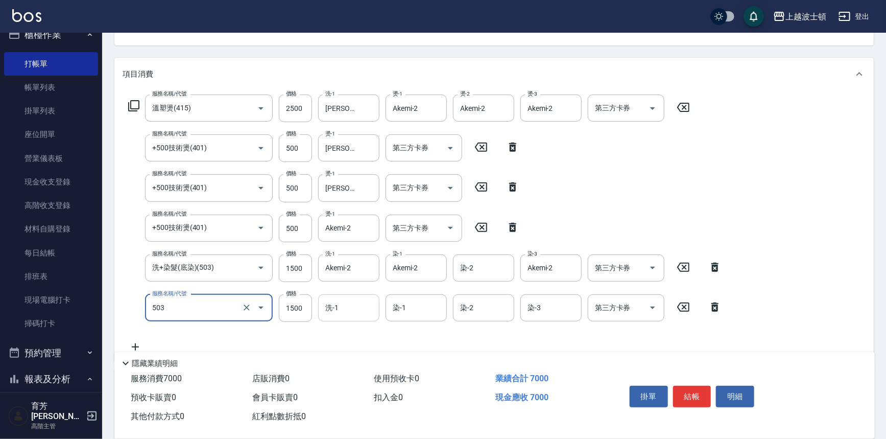
type input "洗+染髮(底染)(503)"
click at [349, 313] on input "洗-1" at bounding box center [349, 308] width 52 height 18
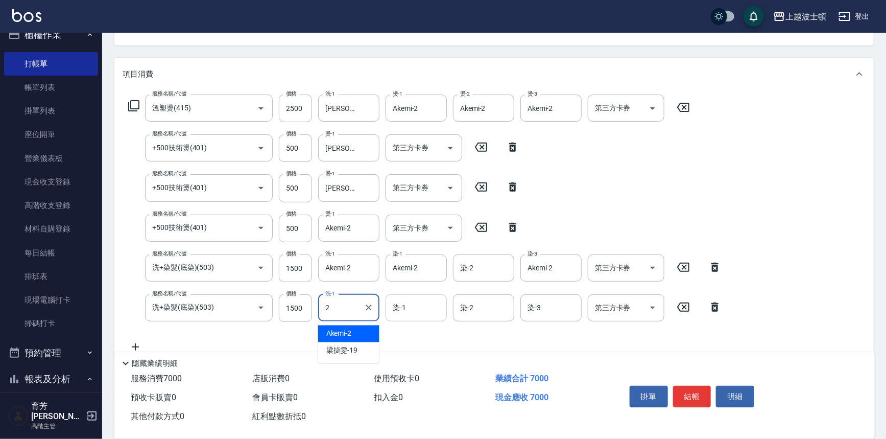
drag, startPoint x: 355, startPoint y: 331, endPoint x: 399, endPoint y: 315, distance: 47.0
click at [358, 330] on div "Akemi -2" at bounding box center [348, 333] width 61 height 17
type input "Akemi-2"
click at [400, 311] on input "染-1" at bounding box center [416, 308] width 52 height 18
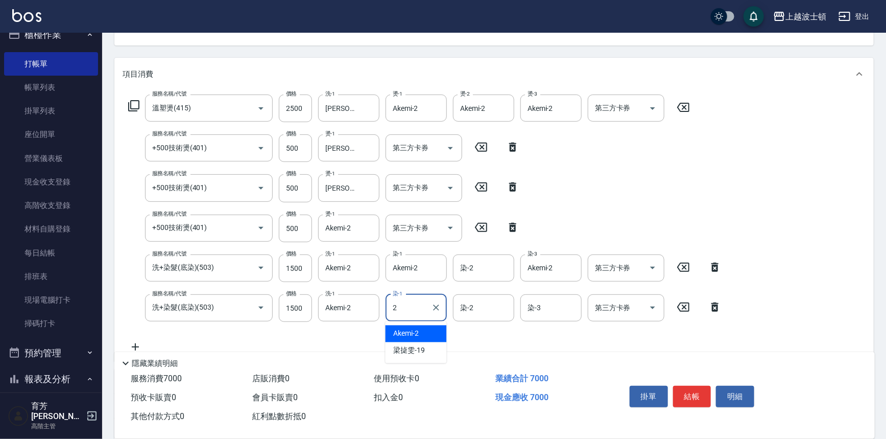
drag, startPoint x: 417, startPoint y: 332, endPoint x: 500, endPoint y: 307, distance: 86.4
click at [418, 332] on span "Akemi -2" at bounding box center [407, 333] width 26 height 11
type input "Akemi-2"
click at [500, 304] on input "染-2" at bounding box center [484, 308] width 52 height 18
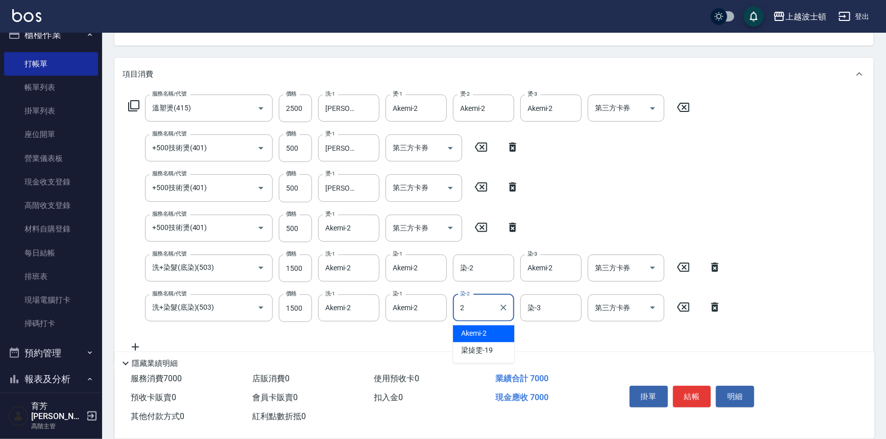
click at [503, 331] on div "Akemi -2" at bounding box center [483, 333] width 61 height 17
type input "Akemi-2"
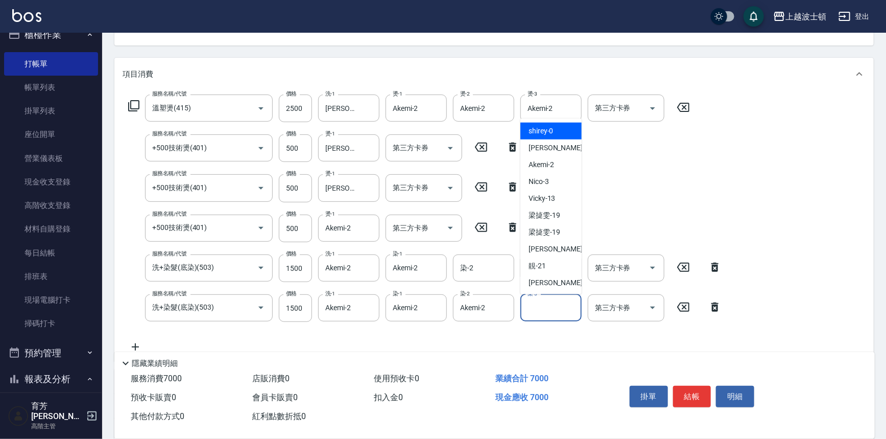
click at [551, 310] on input "染-3" at bounding box center [551, 308] width 52 height 18
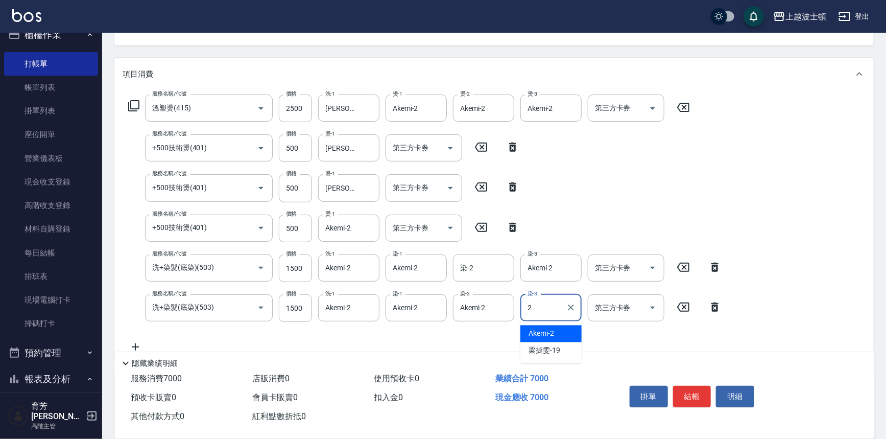
click at [548, 335] on span "Akemi -2" at bounding box center [541, 333] width 26 height 11
type input "Akemi-2"
click at [479, 271] on input "染-2" at bounding box center [484, 268] width 52 height 18
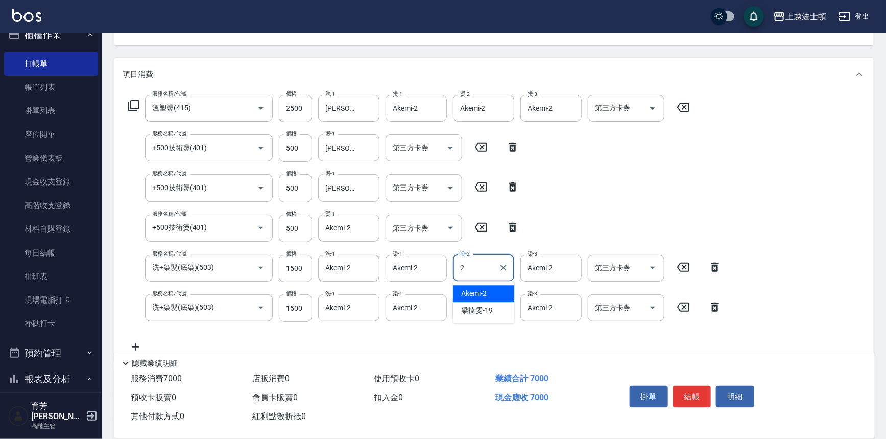
drag, startPoint x: 474, startPoint y: 289, endPoint x: 453, endPoint y: 291, distance: 21.5
click at [474, 289] on span "Akemi -2" at bounding box center [474, 293] width 26 height 11
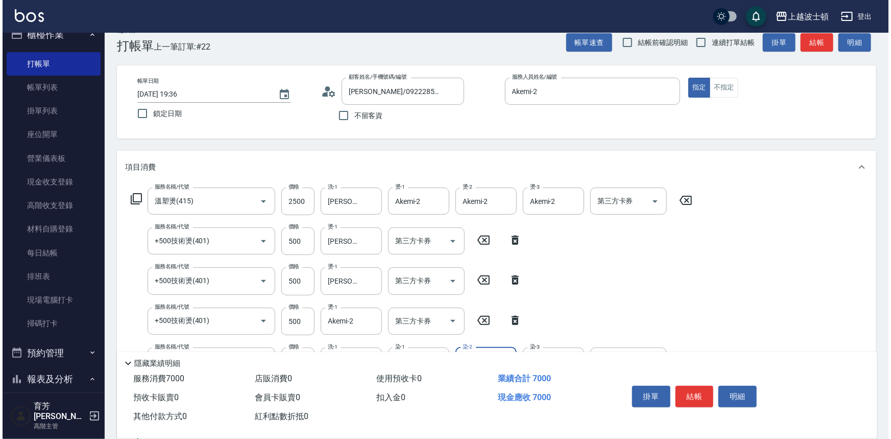
scroll to position [0, 0]
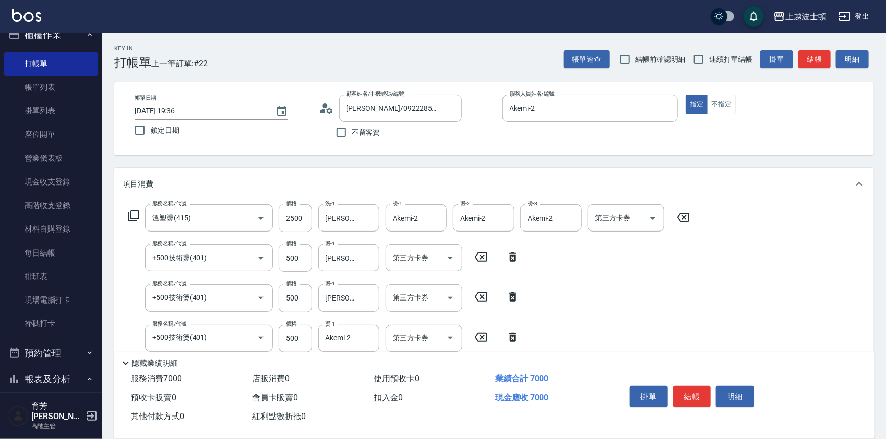
type input "Akemi-2"
click at [134, 215] on icon at bounding box center [134, 215] width 12 height 12
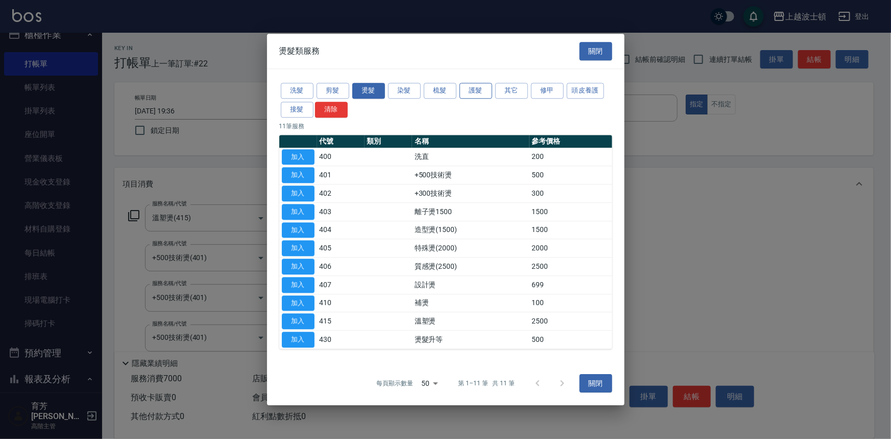
click at [473, 93] on button "護髮" at bounding box center [476, 91] width 33 height 16
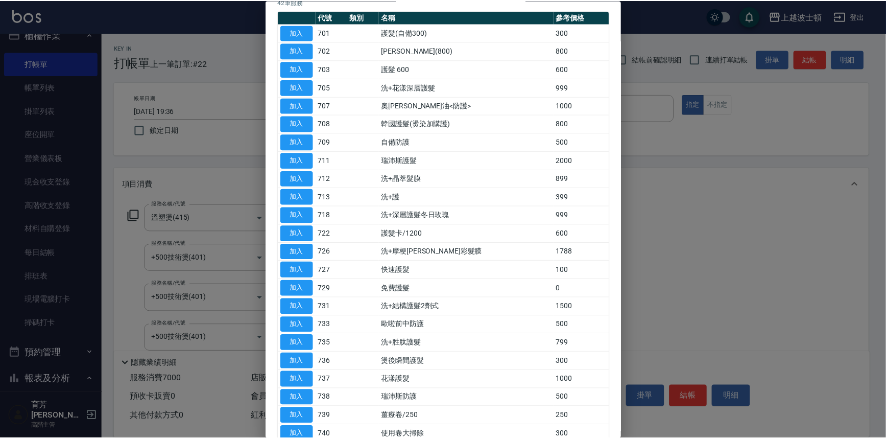
scroll to position [94, 0]
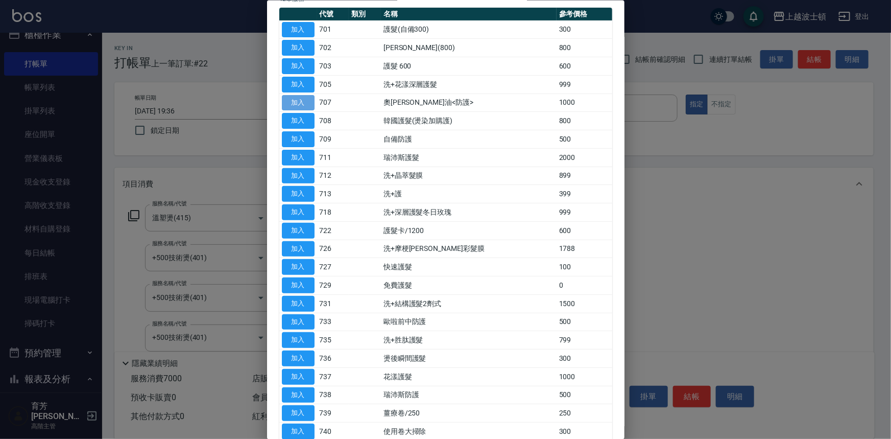
click at [297, 101] on button "加入" at bounding box center [298, 102] width 33 height 16
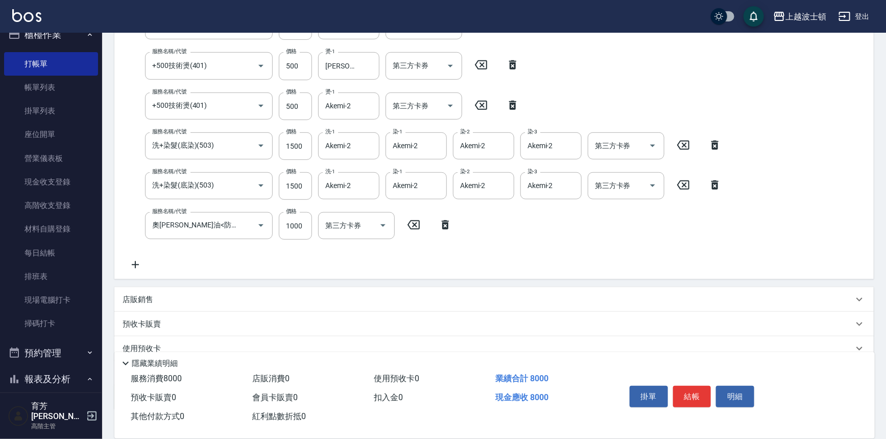
scroll to position [235, 0]
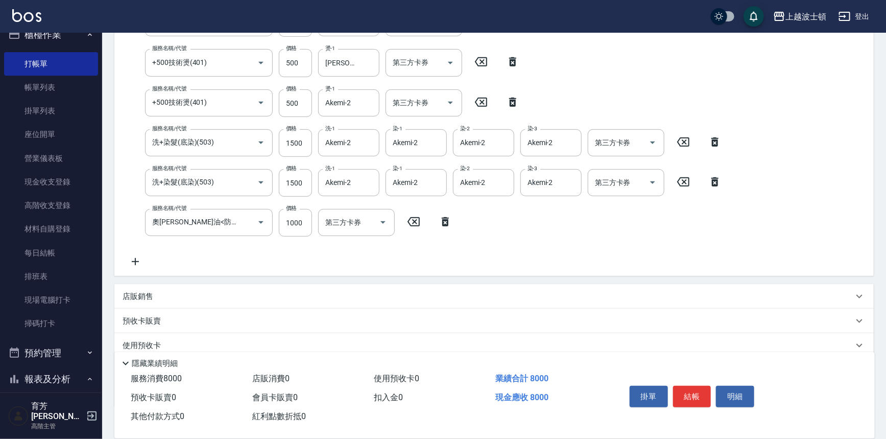
click at [133, 261] on icon at bounding box center [136, 261] width 26 height 12
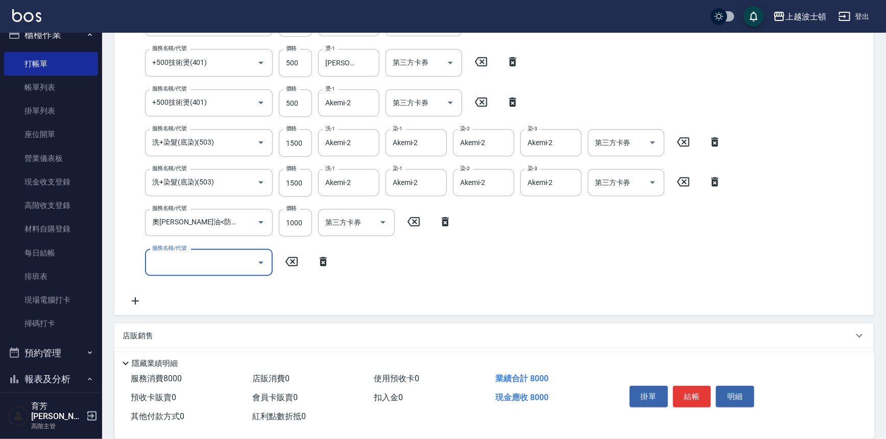
scroll to position [237, 0]
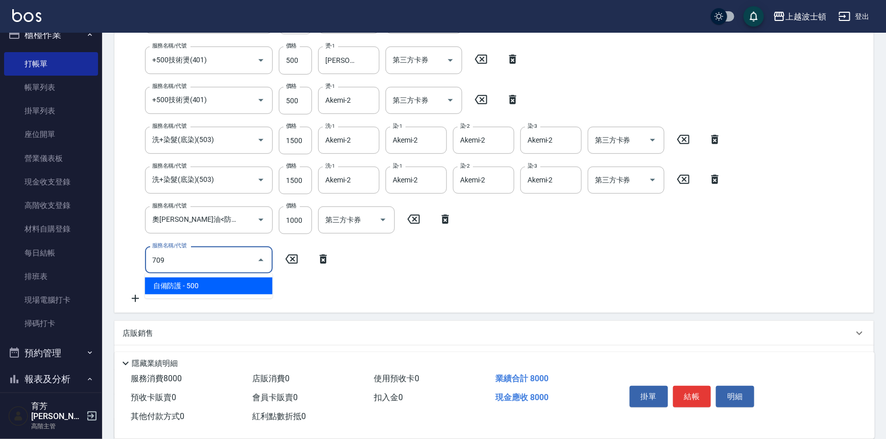
click at [218, 284] on span "自備防護 - 500" at bounding box center [209, 285] width 128 height 17
type input "自備防護(709)"
click at [290, 264] on input "500" at bounding box center [295, 260] width 33 height 28
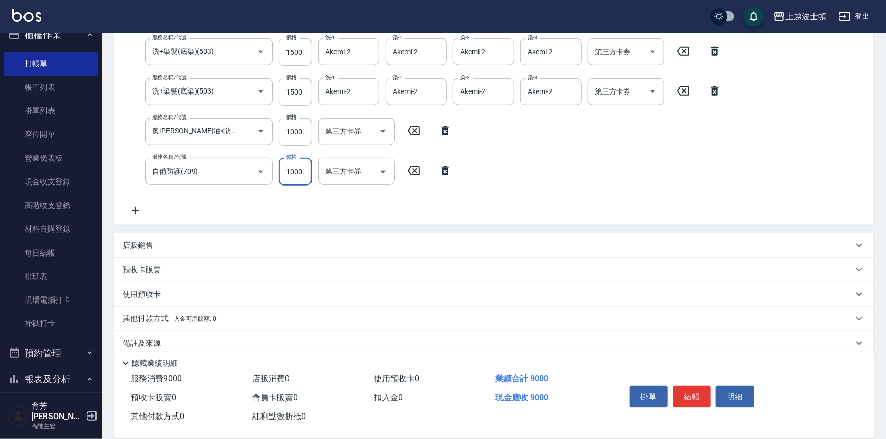
scroll to position [329, 0]
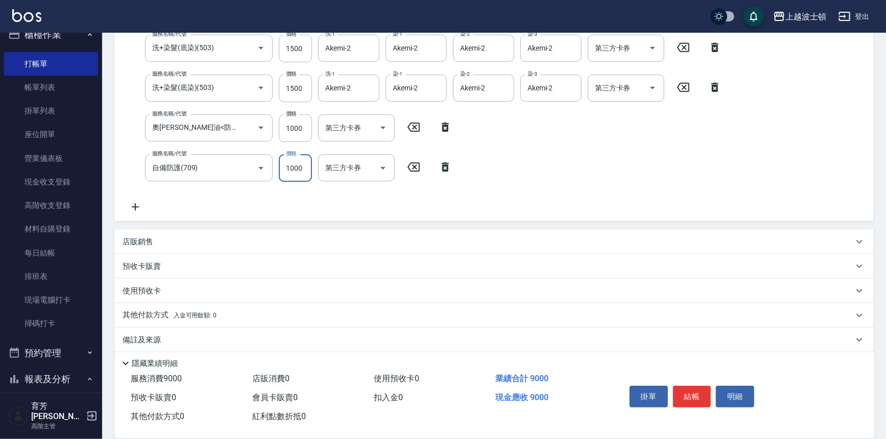
type input "1000"
click at [130, 206] on icon at bounding box center [136, 207] width 26 height 12
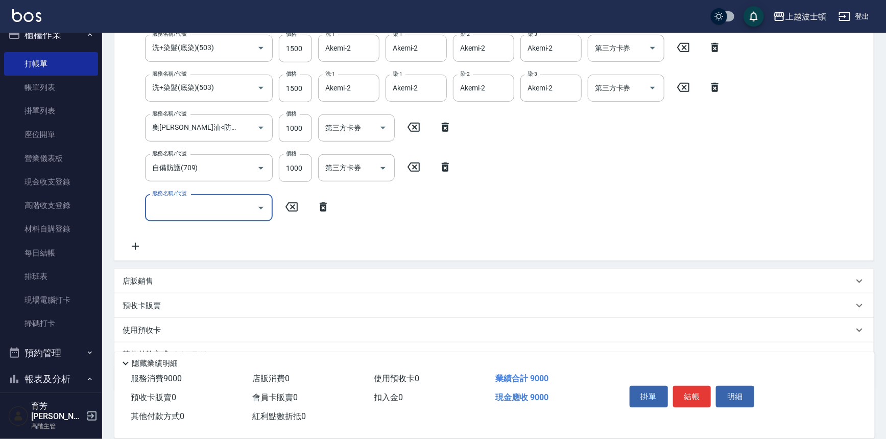
scroll to position [237, 0]
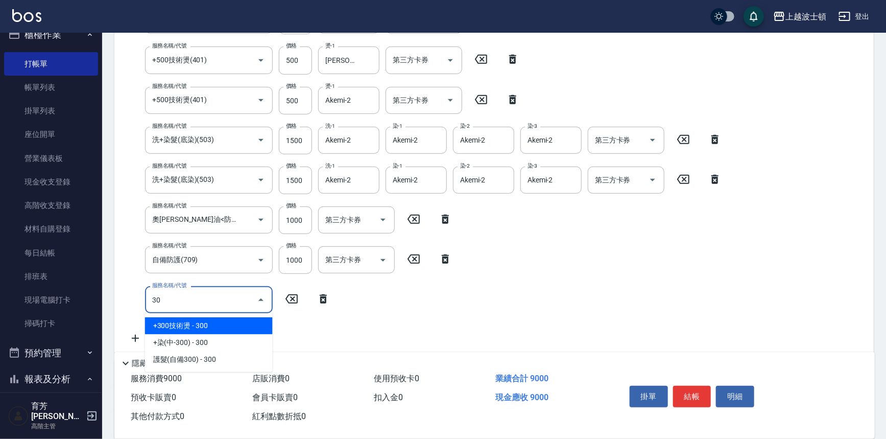
type input "3"
click at [250, 321] on span "護髮(自備300) - 300" at bounding box center [209, 325] width 128 height 17
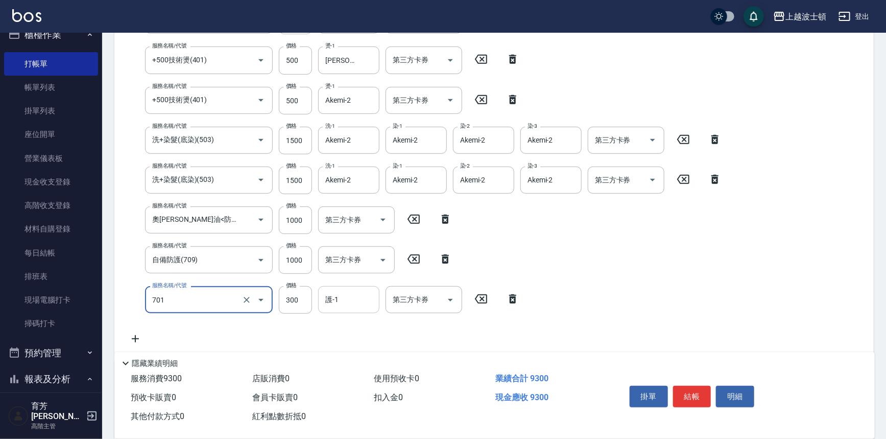
type input "護髮(自備300)(701)"
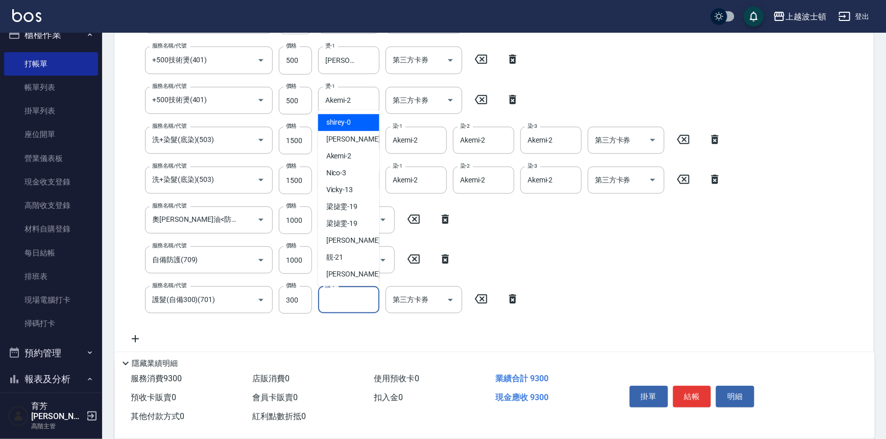
click at [344, 293] on input "護-1" at bounding box center [349, 300] width 52 height 18
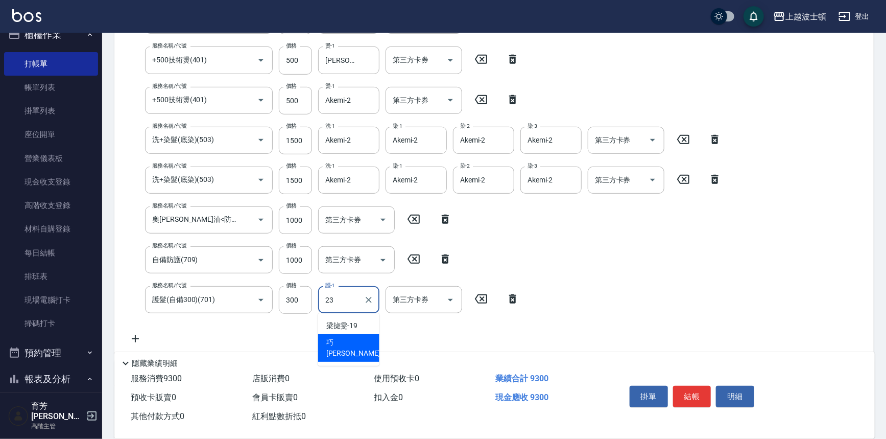
click at [356, 343] on div "[PERSON_NAME] -23" at bounding box center [348, 348] width 61 height 28
type input "[PERSON_NAME]-23"
click at [722, 272] on div "服務名稱/代號 溫塑燙(415) 服務名稱/代號 價格 2500 價格 洗-1 巧莉-23 洗-1 燙-1 Akemi-2 燙-1 燙-2 Akemi-2 燙…" at bounding box center [425, 156] width 605 height 378
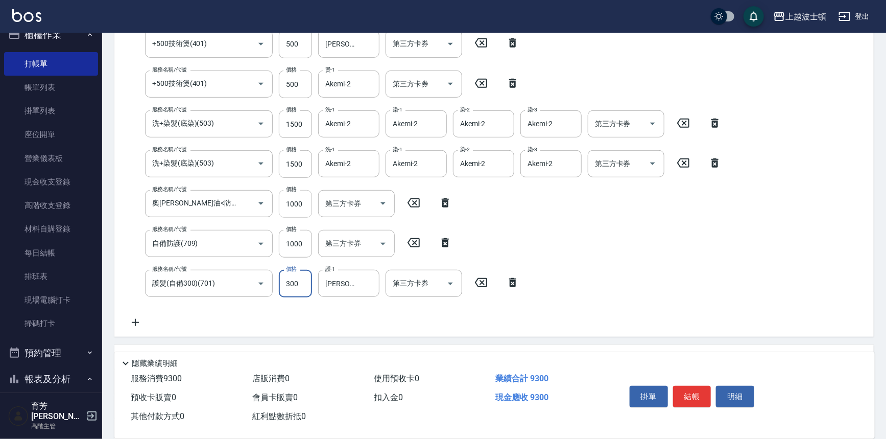
scroll to position [238, 0]
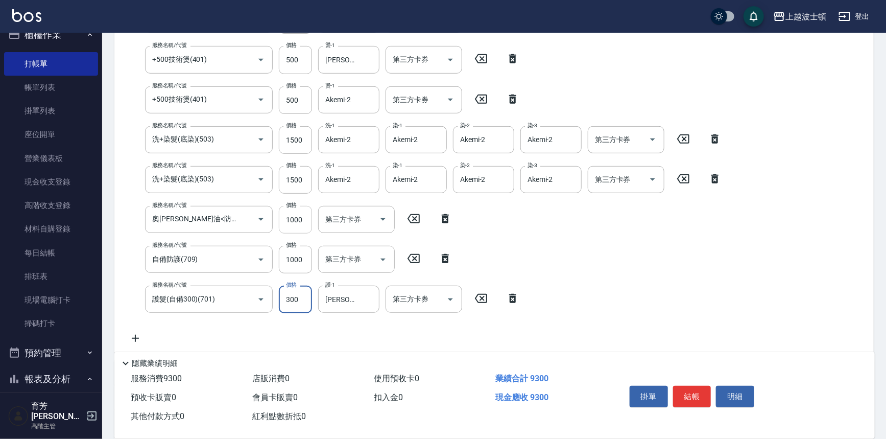
click at [300, 210] on input "1000" at bounding box center [295, 220] width 33 height 28
type input "800"
click at [700, 229] on div "服務名稱/代號 溫塑燙(415) 服務名稱/代號 價格 2500 價格 洗-1 巧莉-23 洗-1 燙-1 Akemi-2 燙-1 燙-2 Akemi-2 燙…" at bounding box center [425, 155] width 605 height 378
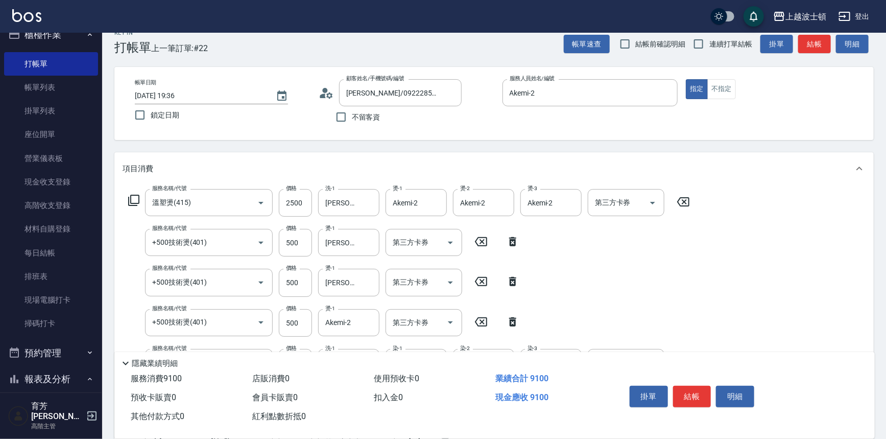
scroll to position [14, 0]
click at [699, 394] on button "結帳" at bounding box center [692, 396] width 38 height 21
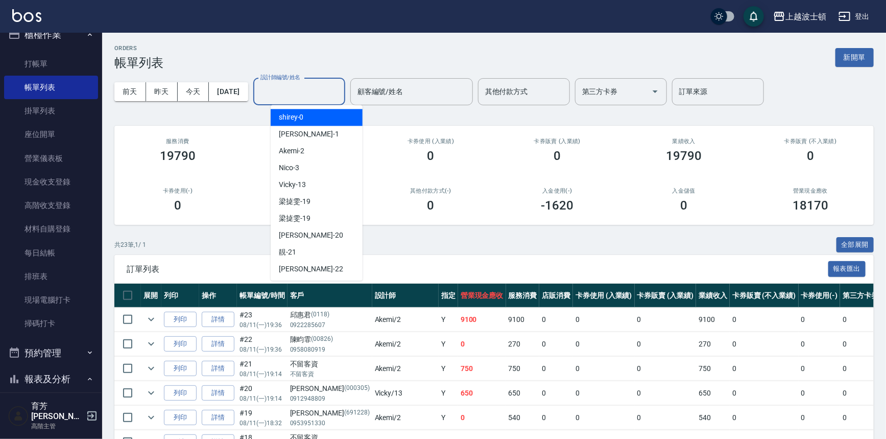
click at [311, 93] on input "設計師編號/姓名" at bounding box center [299, 92] width 83 height 18
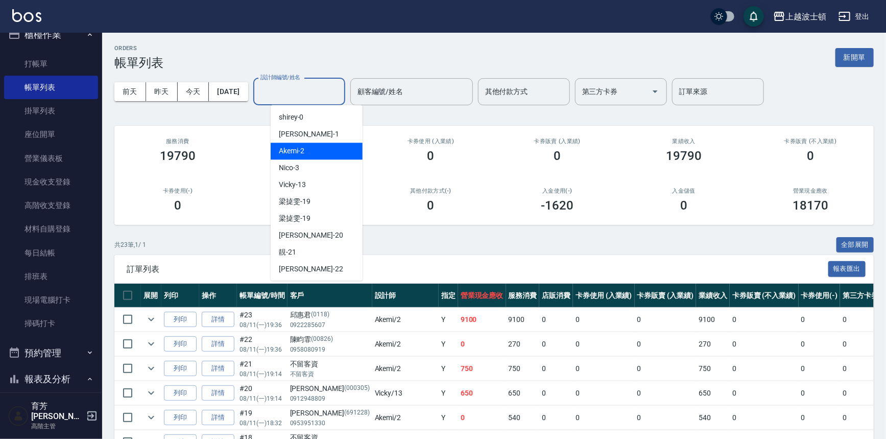
click at [321, 147] on div "Akemi -2" at bounding box center [317, 150] width 92 height 17
type input "Akemi-2"
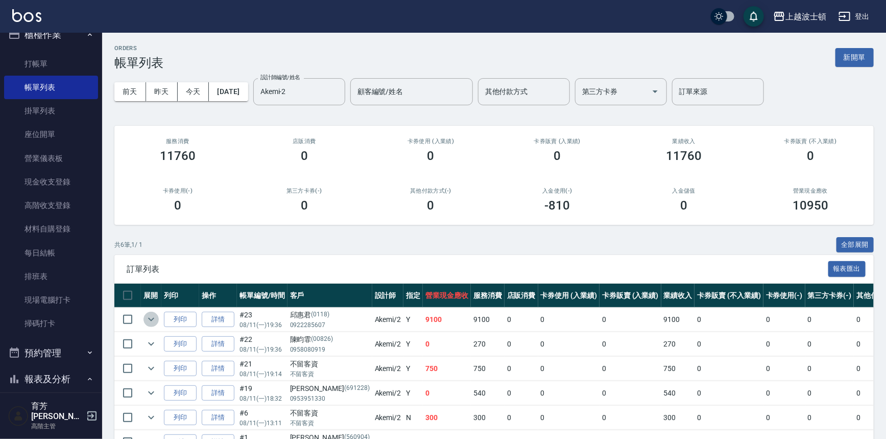
click at [153, 321] on icon "expand row" at bounding box center [151, 319] width 12 height 12
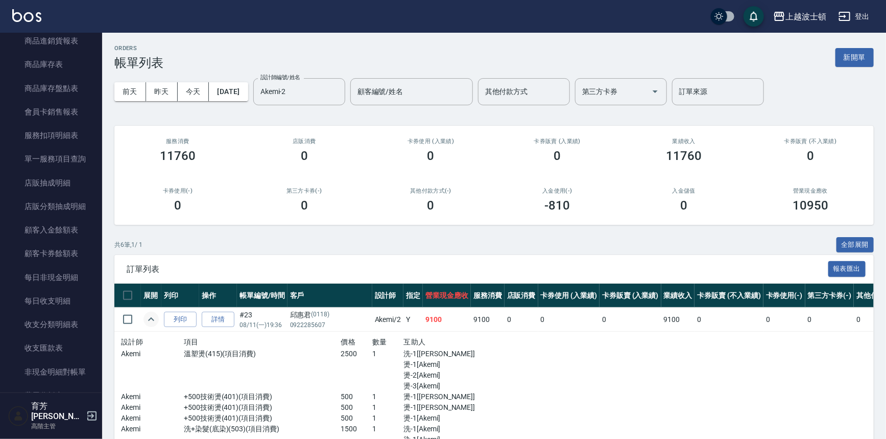
scroll to position [981, 0]
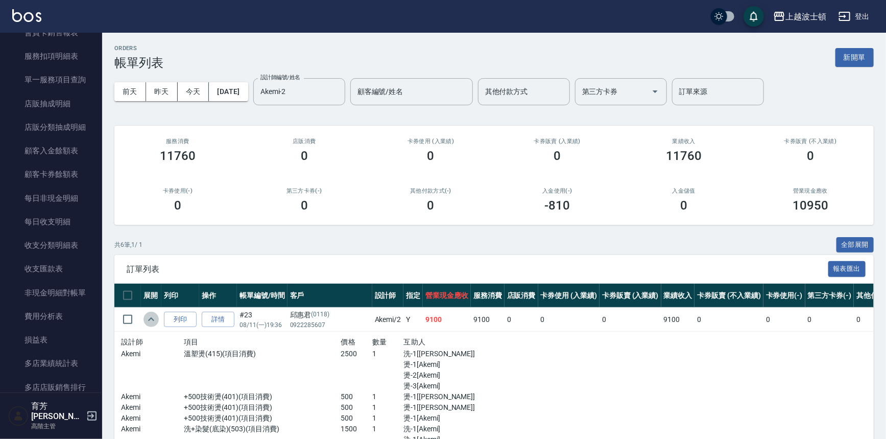
click at [147, 317] on icon "expand row" at bounding box center [151, 319] width 12 height 12
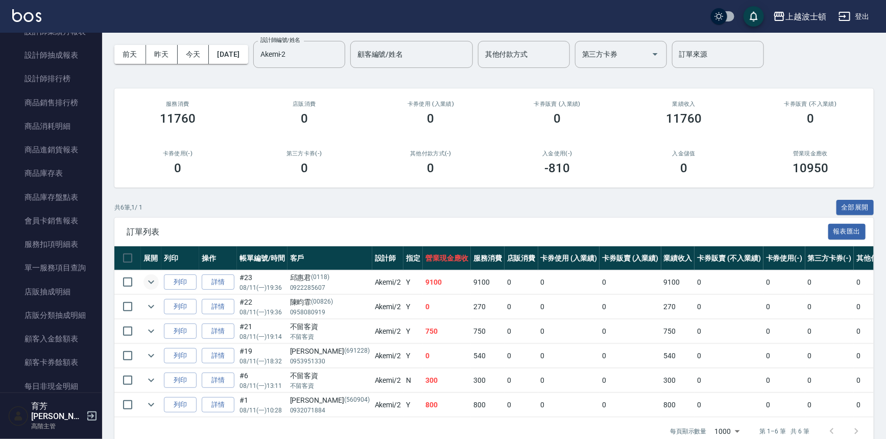
scroll to position [719, 0]
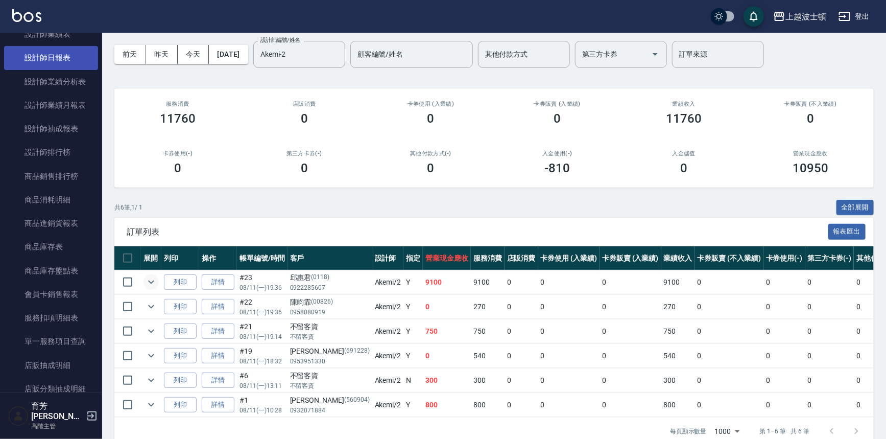
click at [42, 57] on link "設計師日報表" at bounding box center [51, 57] width 94 height 23
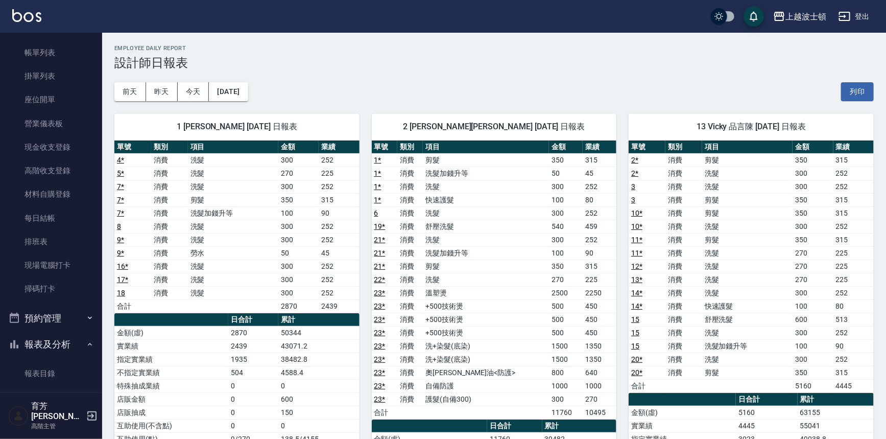
scroll to position [44, 0]
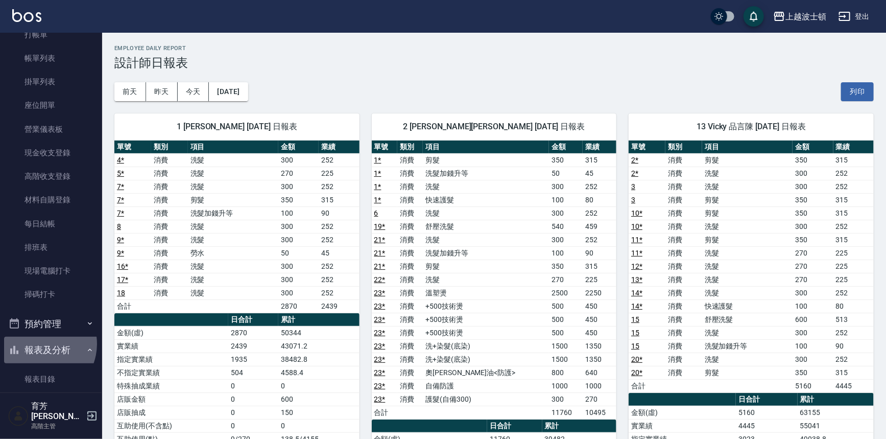
click at [40, 344] on button "報表及分析" at bounding box center [51, 350] width 94 height 27
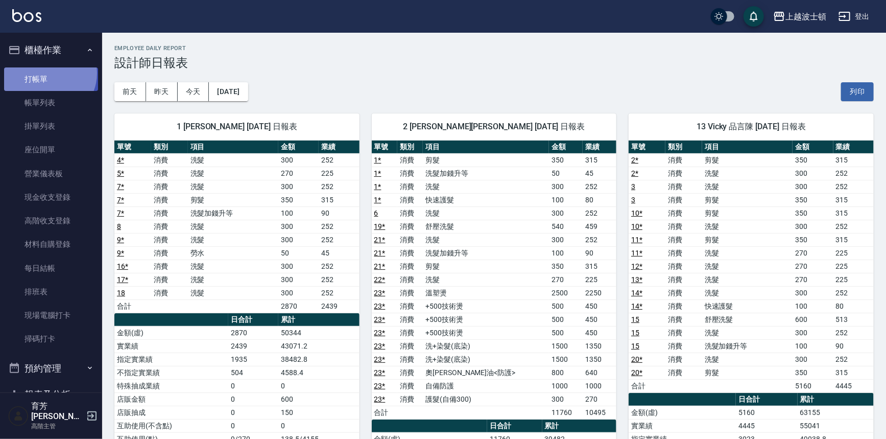
click at [47, 73] on link "打帳單" at bounding box center [51, 78] width 94 height 23
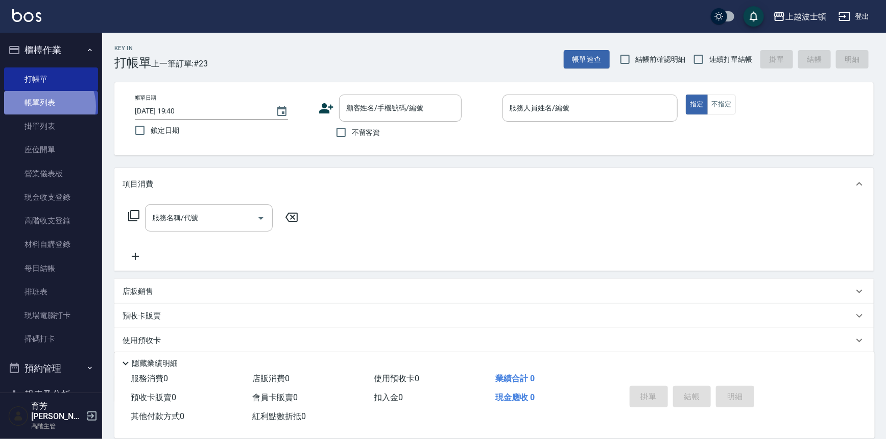
click at [45, 106] on link "帳單列表" at bounding box center [51, 102] width 94 height 23
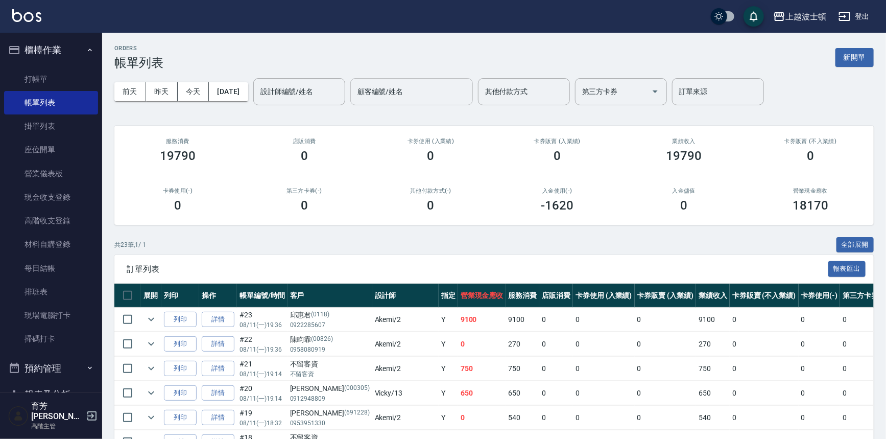
click at [301, 79] on div "設計師編號/姓名" at bounding box center [299, 91] width 92 height 27
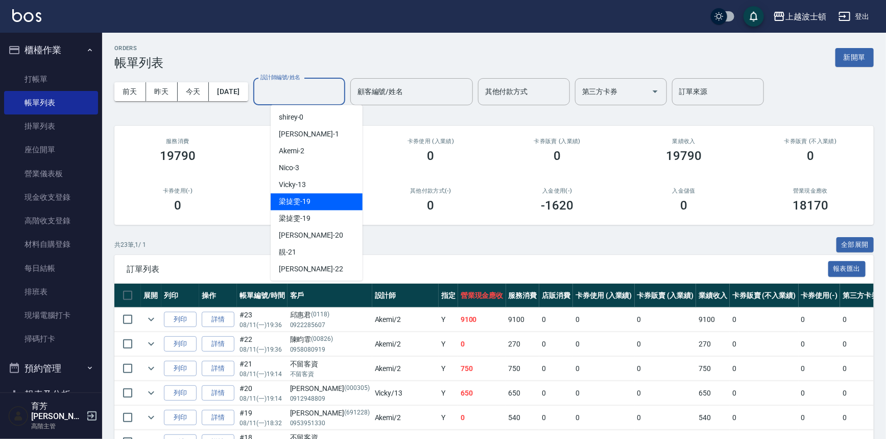
click at [321, 195] on div "梁㨗雯 -19" at bounding box center [317, 201] width 92 height 17
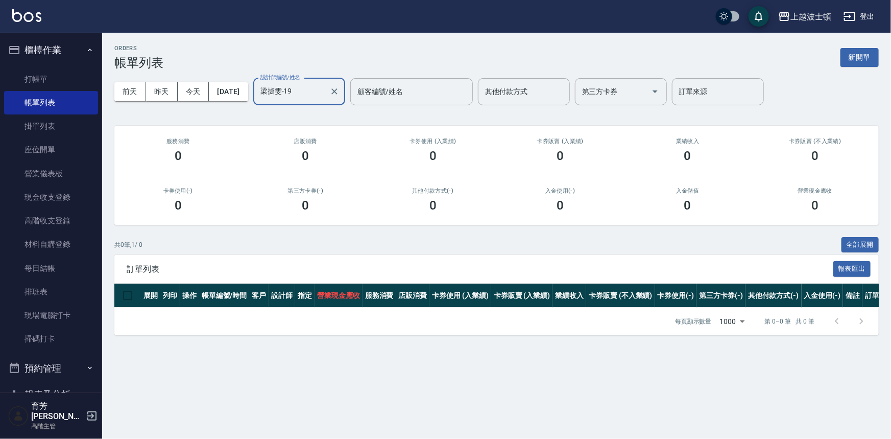
click at [327, 102] on div "[PERSON_NAME]-19 設計師編號/姓名" at bounding box center [299, 91] width 92 height 27
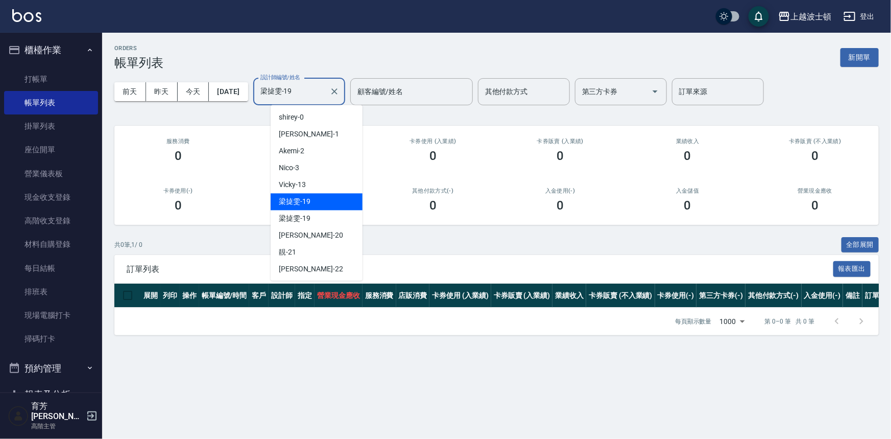
click at [325, 88] on input "梁㨗雯-19" at bounding box center [291, 92] width 67 height 18
click at [322, 189] on div "Vicky -13" at bounding box center [317, 184] width 92 height 17
type input "Vicky-13"
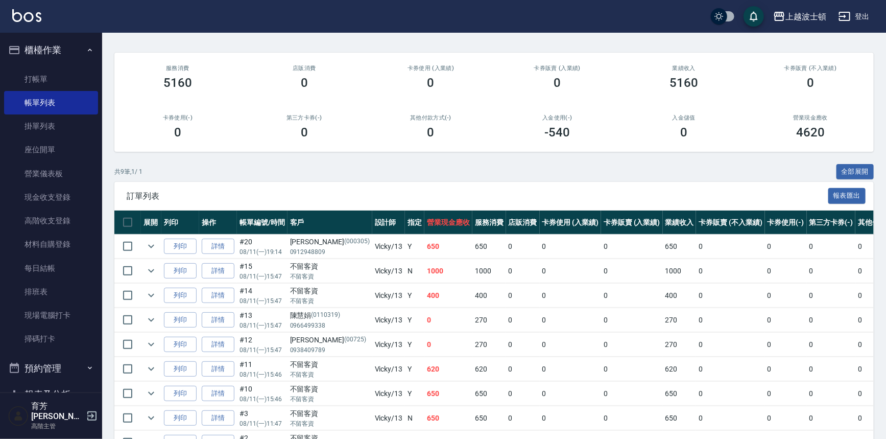
scroll to position [135, 0]
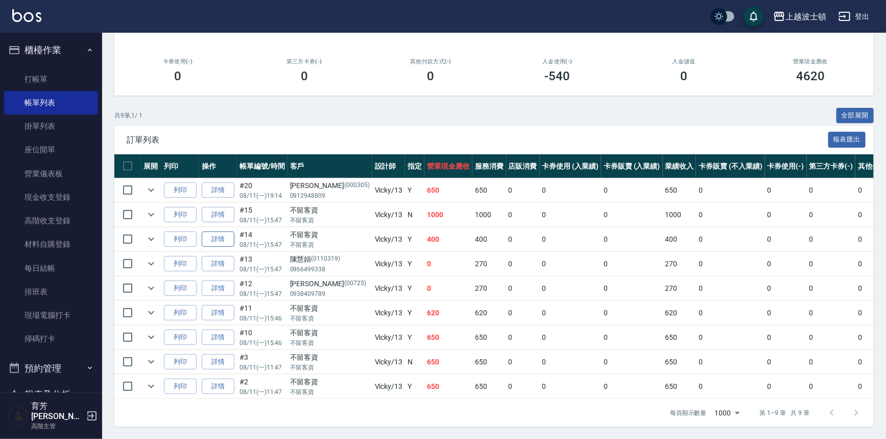
click at [219, 231] on link "詳情" at bounding box center [218, 239] width 33 height 16
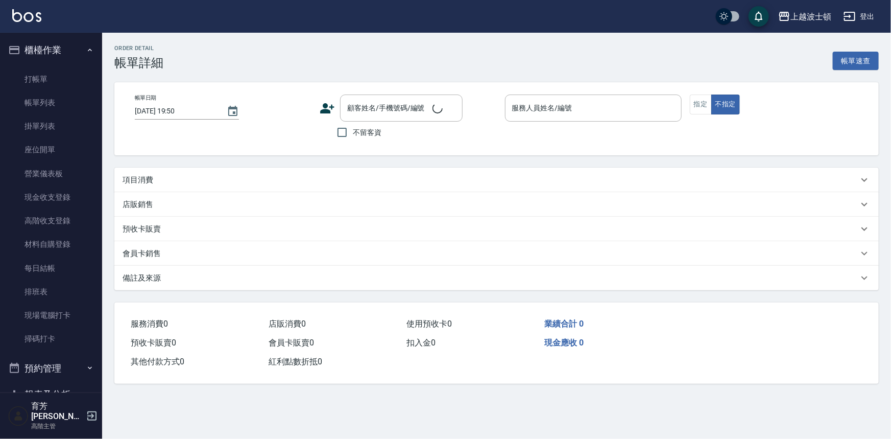
type input "[DATE] 15:47"
checkbox input "true"
type input "Vicky-13"
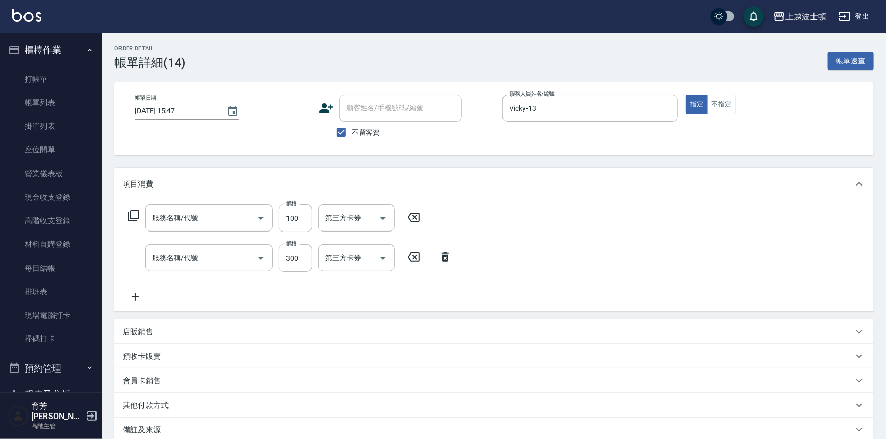
type input "快速護髮(727)"
type input "洗髮(205)"
click at [135, 298] on icon at bounding box center [135, 296] width 7 height 7
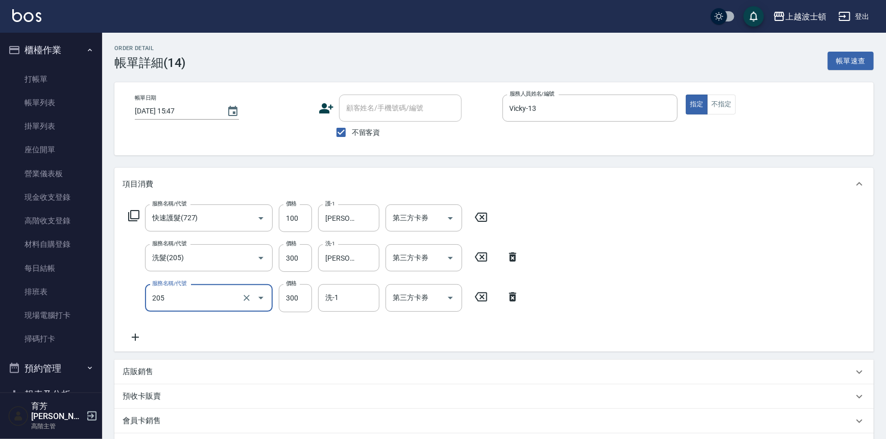
type input "洗髮(205)"
click at [138, 333] on icon at bounding box center [136, 337] width 26 height 12
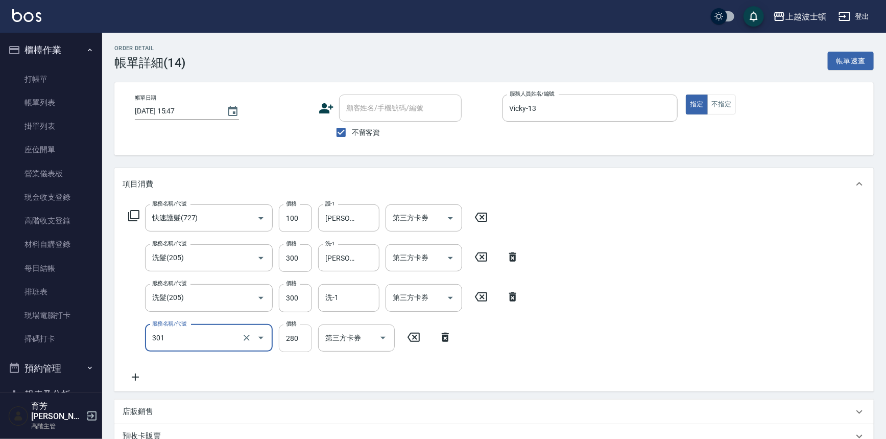
type input "學生剪髮(301)"
click at [299, 340] on input "280" at bounding box center [295, 338] width 33 height 28
type input "50"
click at [337, 295] on input "洗-1" at bounding box center [349, 298] width 52 height 18
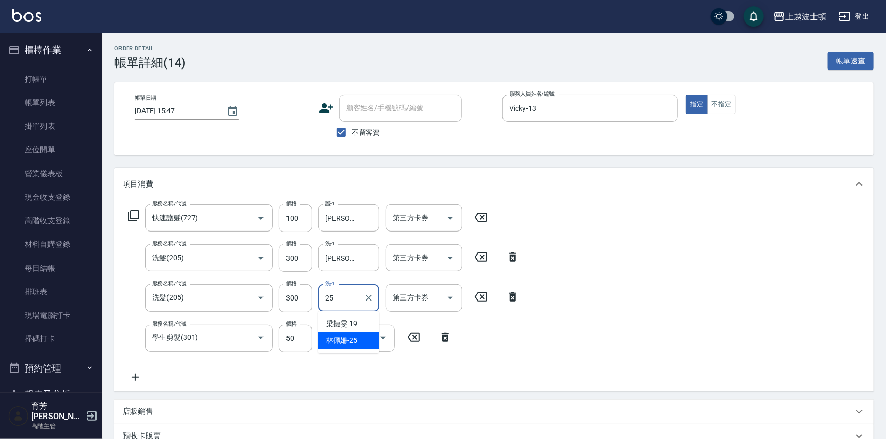
type input "[PERSON_NAME]-25"
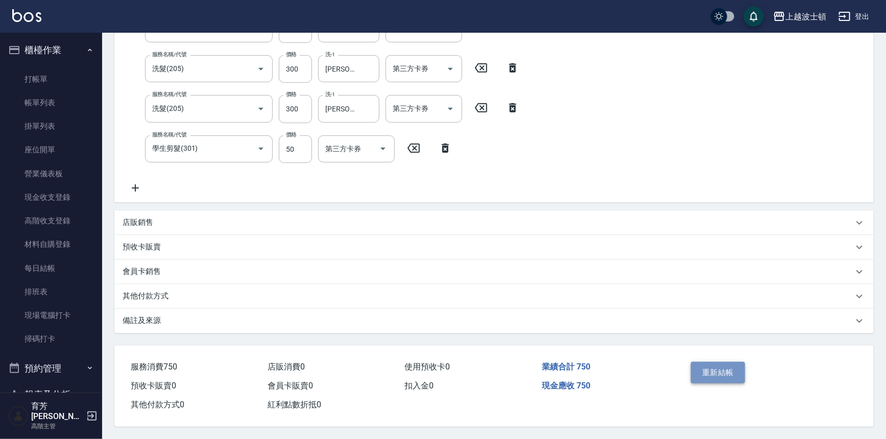
click at [725, 368] on button "重新結帳" at bounding box center [718, 372] width 54 height 21
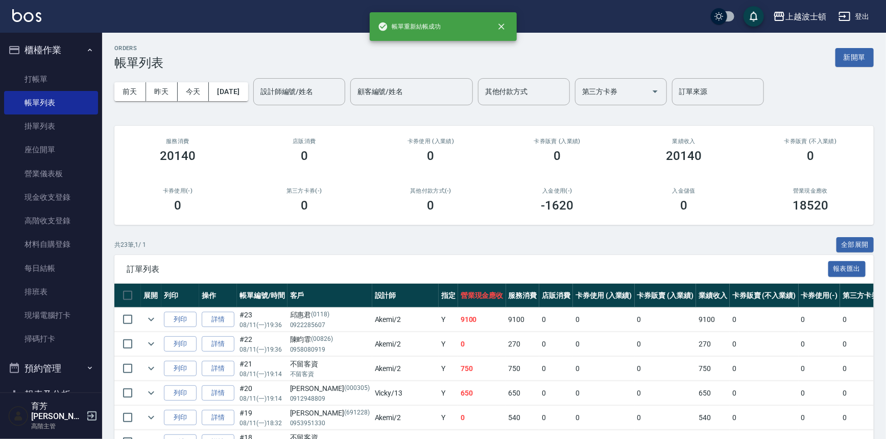
click at [328, 94] on input "設計師編號/姓名" at bounding box center [299, 92] width 83 height 18
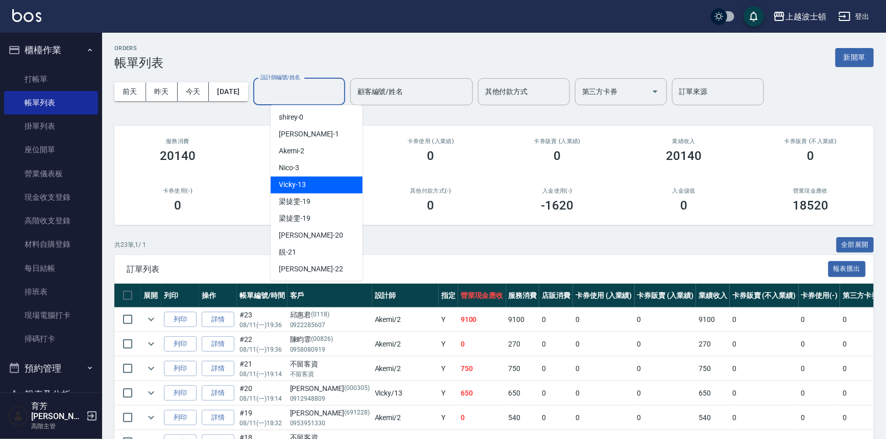
click at [311, 181] on div "Vicky -13" at bounding box center [317, 184] width 92 height 17
type input "Vicky-13"
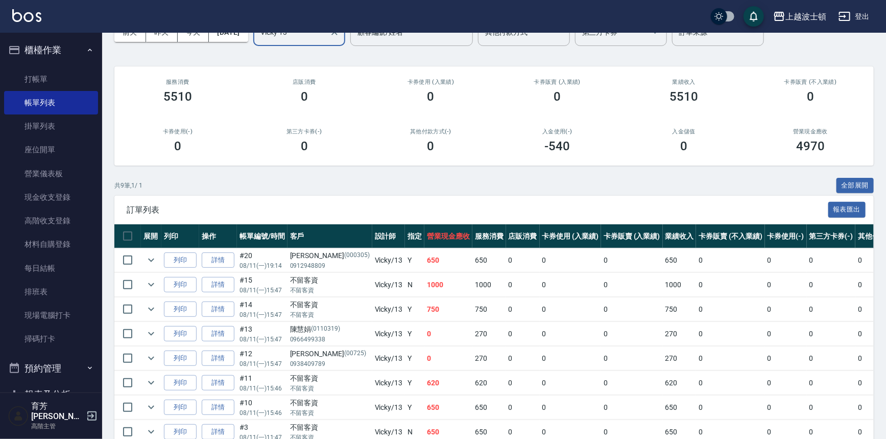
scroll to position [135, 0]
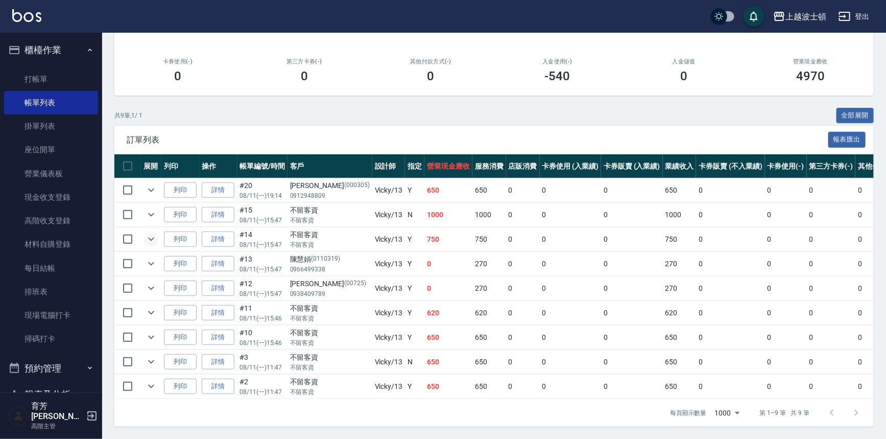
click at [152, 234] on icon "expand row" at bounding box center [151, 239] width 12 height 12
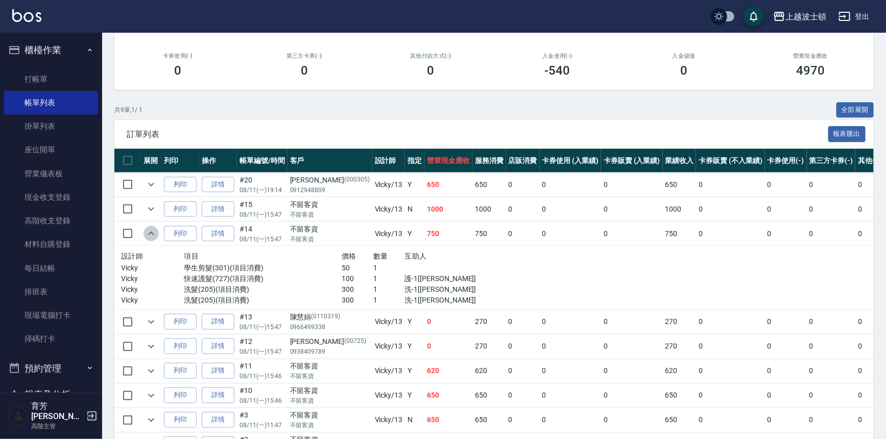
click at [152, 234] on icon "expand row" at bounding box center [151, 233] width 12 height 12
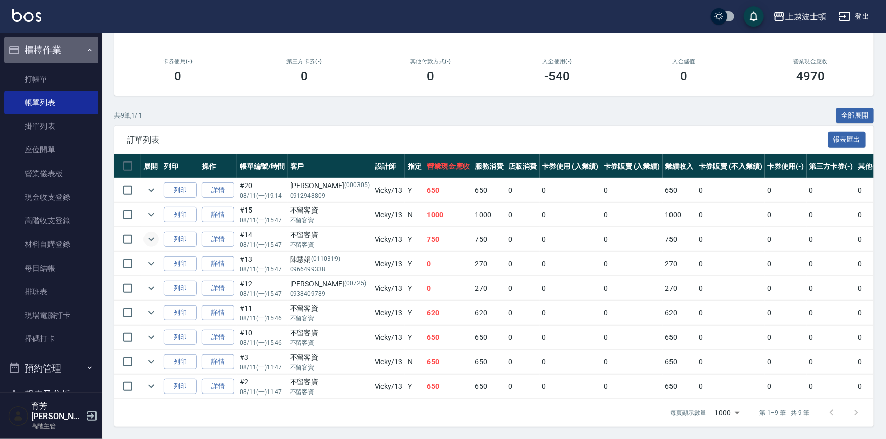
click at [56, 51] on button "櫃檯作業" at bounding box center [51, 50] width 94 height 27
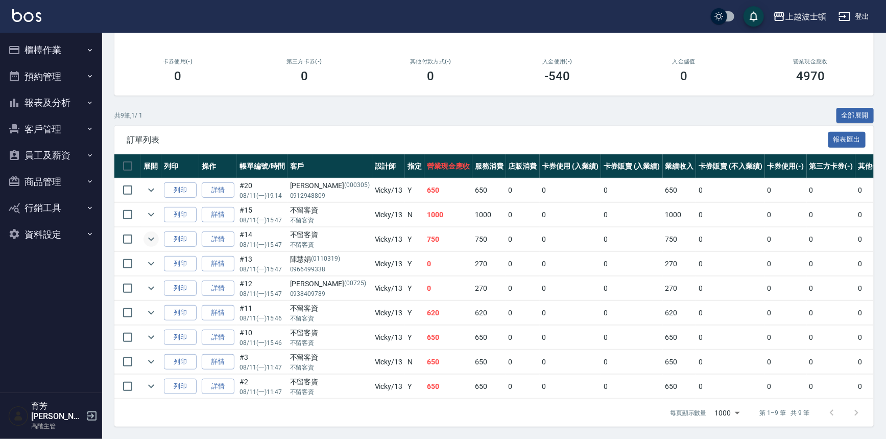
click at [56, 56] on button "櫃檯作業" at bounding box center [51, 50] width 94 height 27
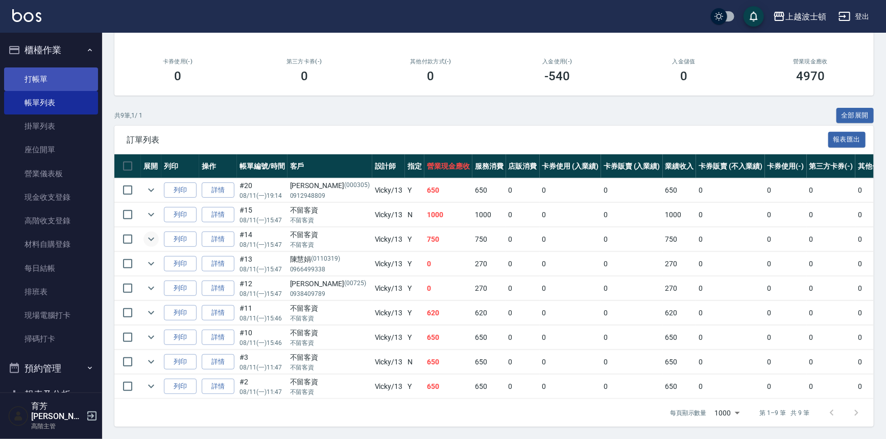
click at [40, 80] on link "打帳單" at bounding box center [51, 78] width 94 height 23
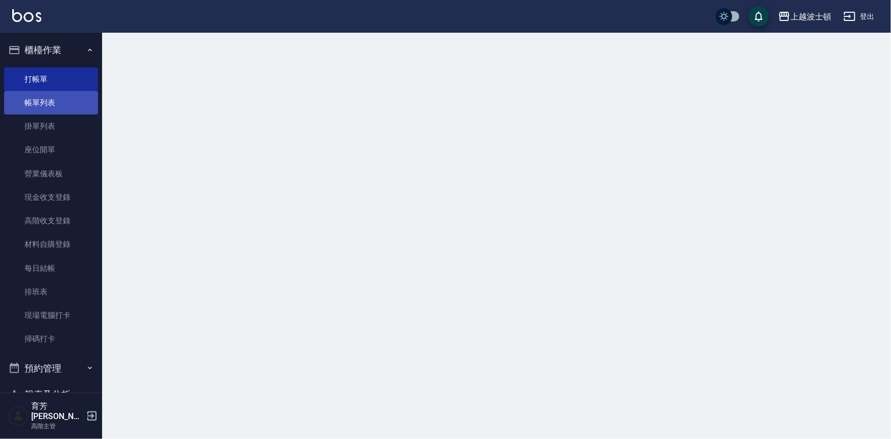
click at [34, 110] on link "帳單列表" at bounding box center [51, 102] width 94 height 23
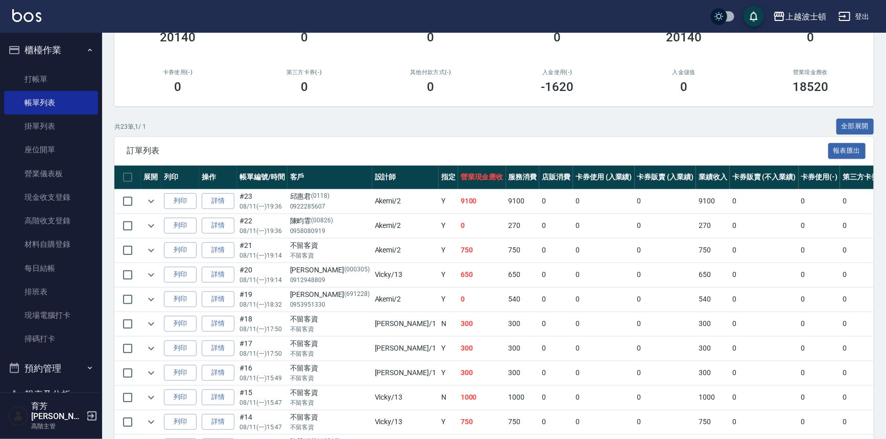
scroll to position [118, 0]
click at [146, 203] on icon "expand row" at bounding box center [151, 201] width 12 height 12
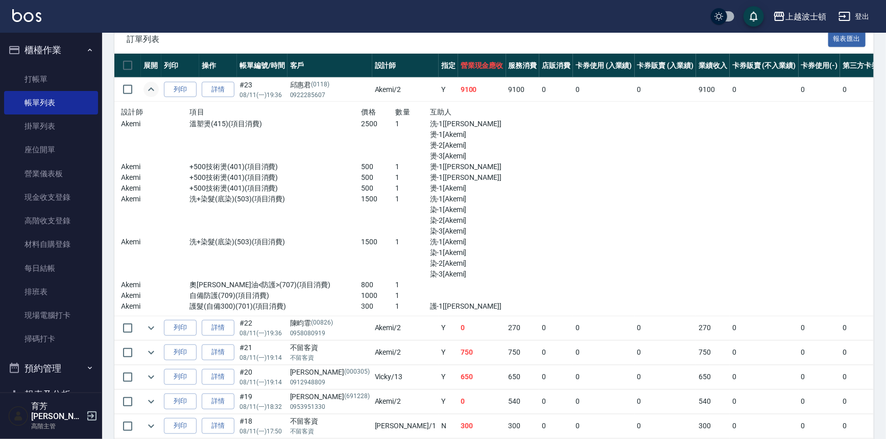
scroll to position [224, 0]
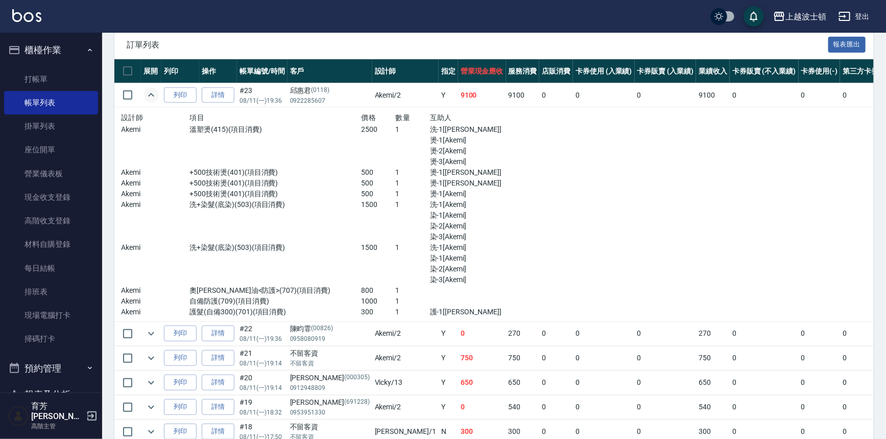
click at [54, 54] on button "櫃檯作業" at bounding box center [51, 50] width 94 height 27
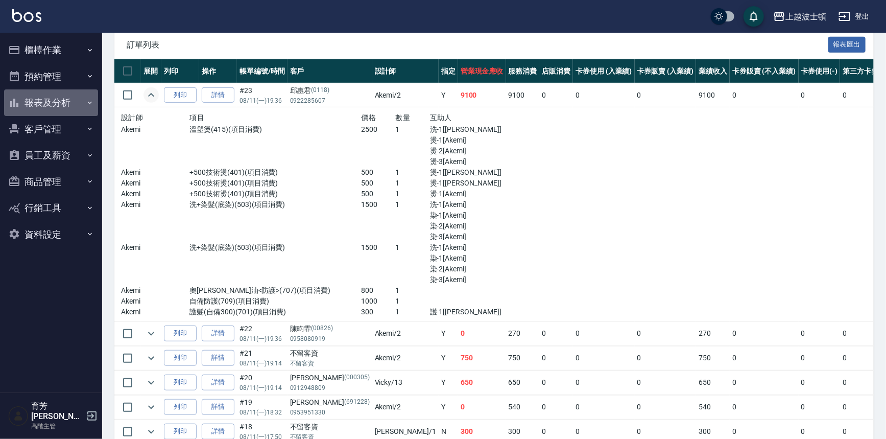
click at [49, 104] on button "報表及分析" at bounding box center [51, 102] width 94 height 27
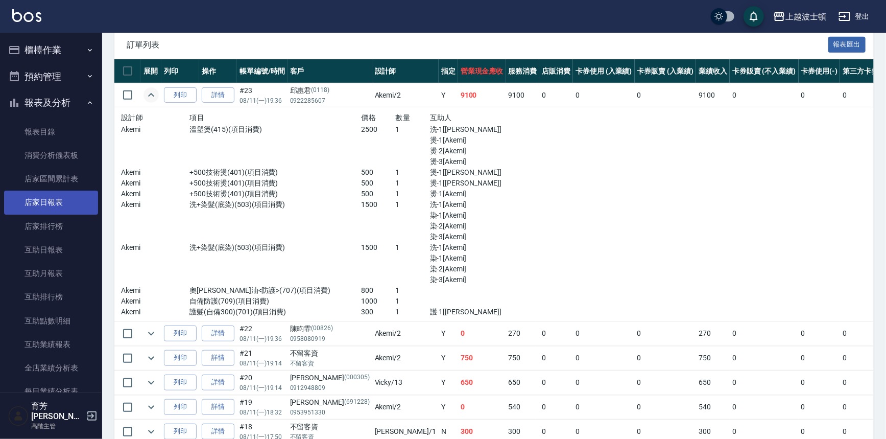
click at [51, 194] on link "店家日報表" at bounding box center [51, 201] width 94 height 23
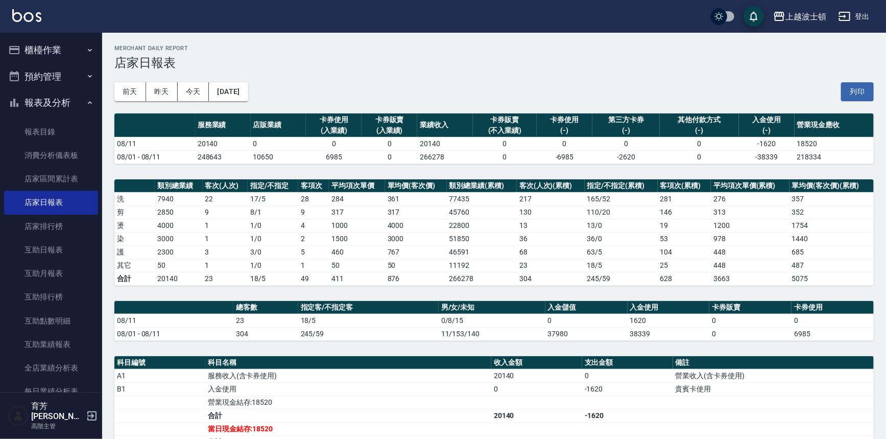
scroll to position [154, 0]
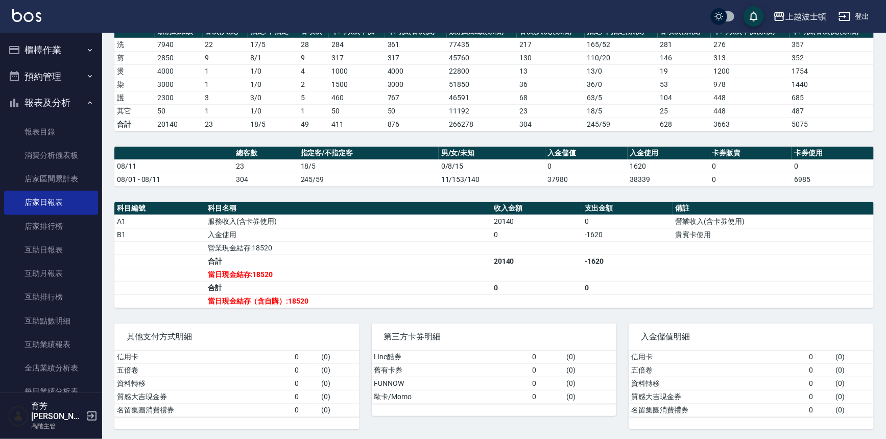
click at [44, 53] on button "櫃檯作業" at bounding box center [51, 50] width 94 height 27
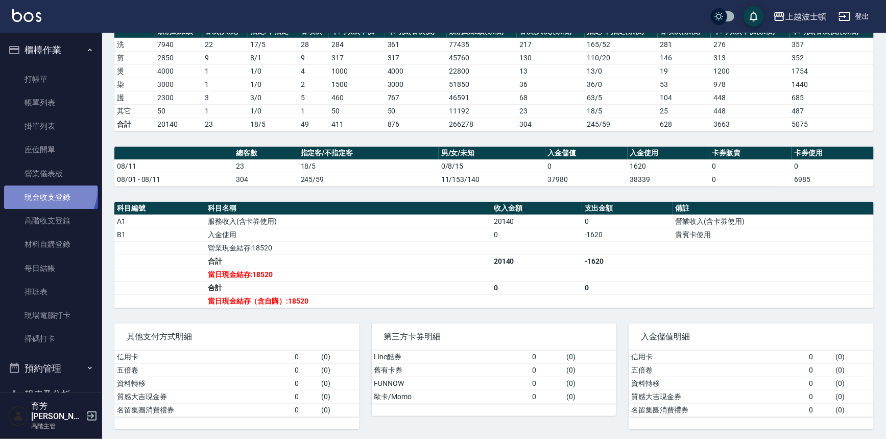
click at [49, 189] on link "現金收支登錄" at bounding box center [51, 196] width 94 height 23
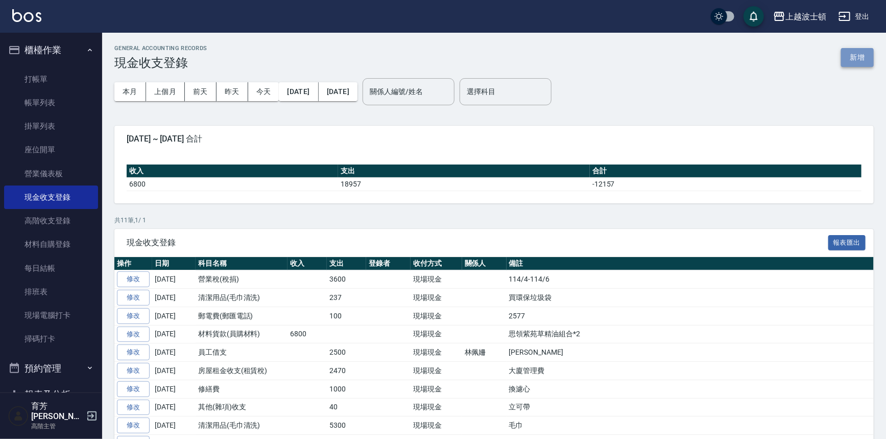
click at [860, 59] on button "新增" at bounding box center [857, 57] width 33 height 19
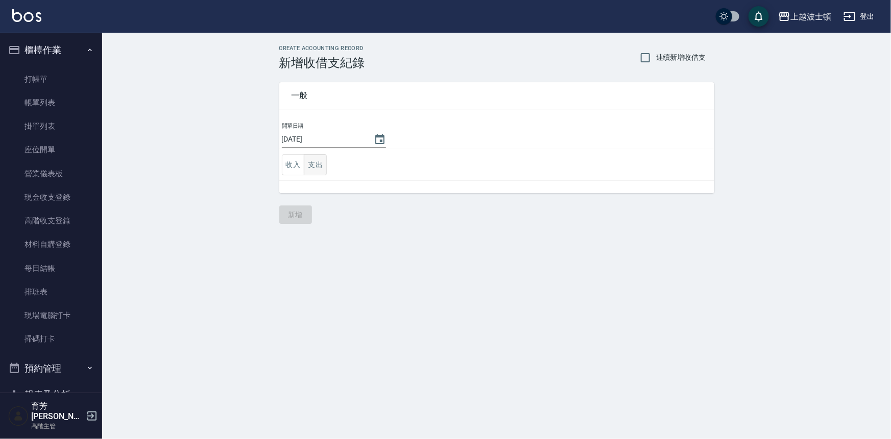
click at [321, 160] on button "支出" at bounding box center [315, 164] width 23 height 21
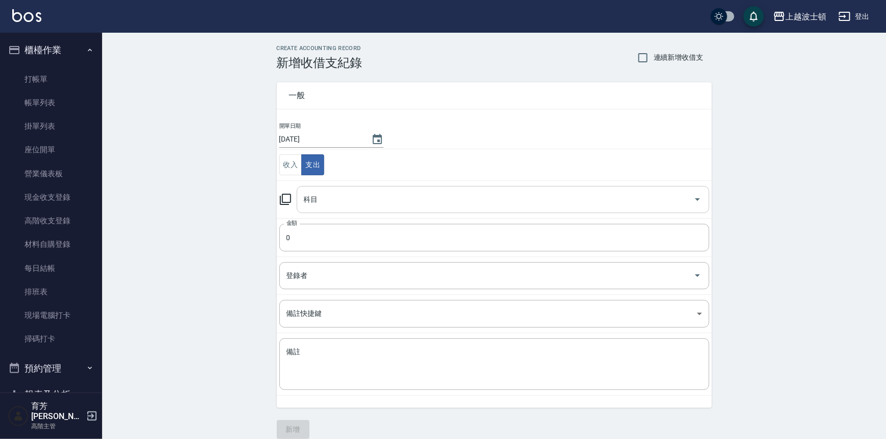
click at [401, 198] on input "科目" at bounding box center [495, 199] width 388 height 18
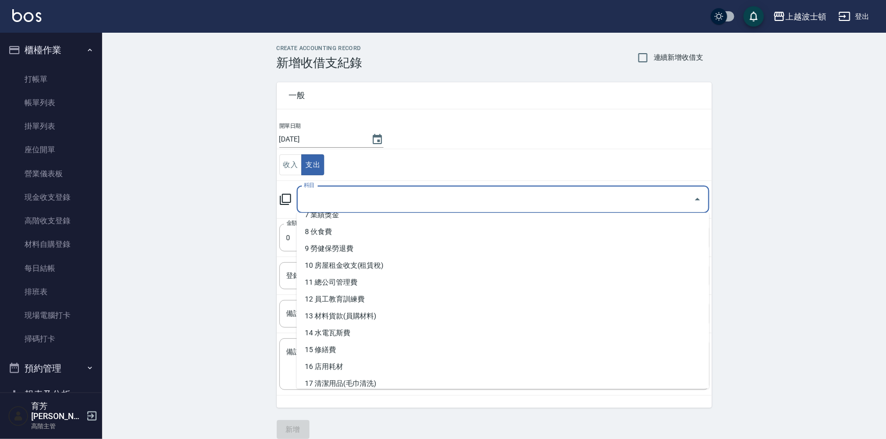
scroll to position [168, 0]
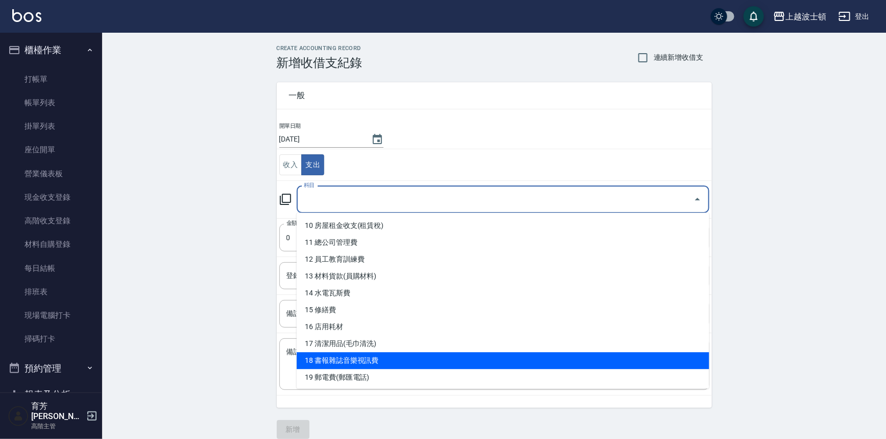
click at [346, 363] on li "18 書報雜誌音樂視訊費" at bounding box center [503, 360] width 413 height 17
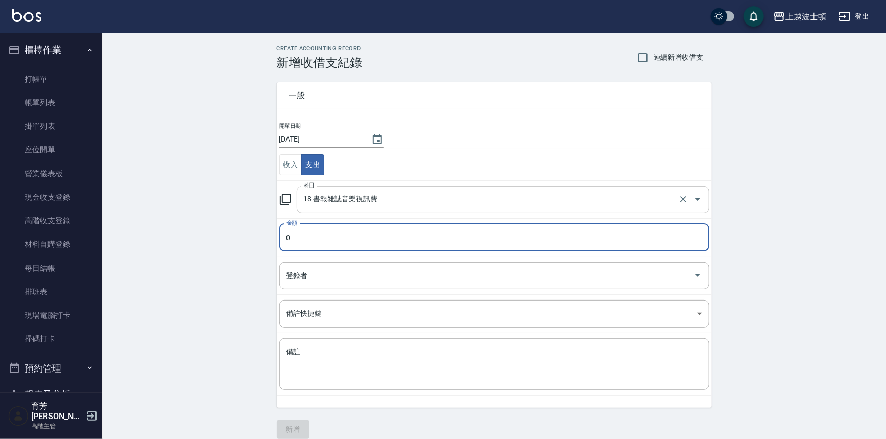
click at [702, 198] on icon "Open" at bounding box center [697, 199] width 12 height 12
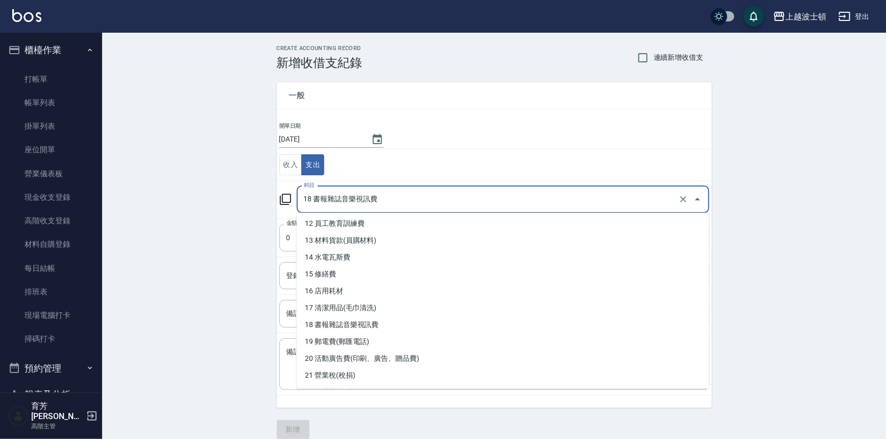
scroll to position [205, 0]
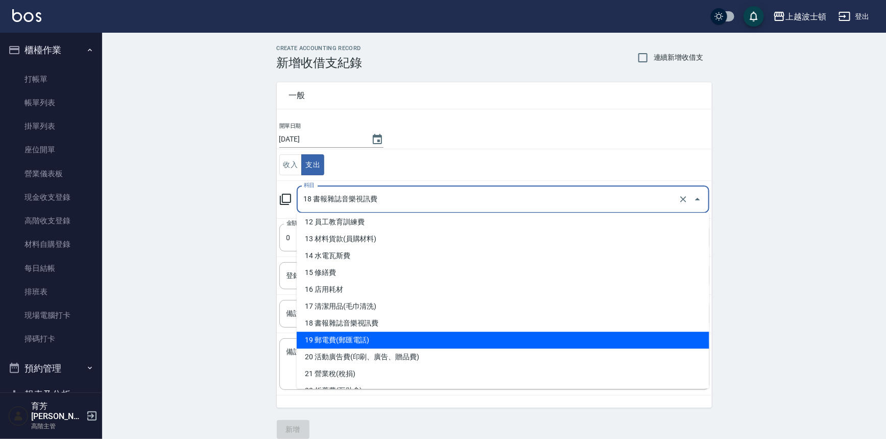
click at [353, 334] on li "19 郵電費(郵匯電話)" at bounding box center [503, 339] width 413 height 17
type input "19 郵電費(郵匯電話)"
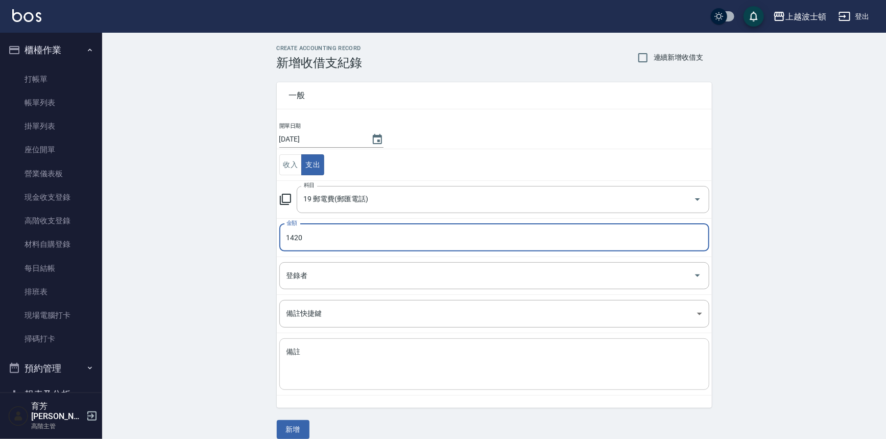
type input "1420"
click at [310, 356] on textarea "備註" at bounding box center [494, 364] width 416 height 35
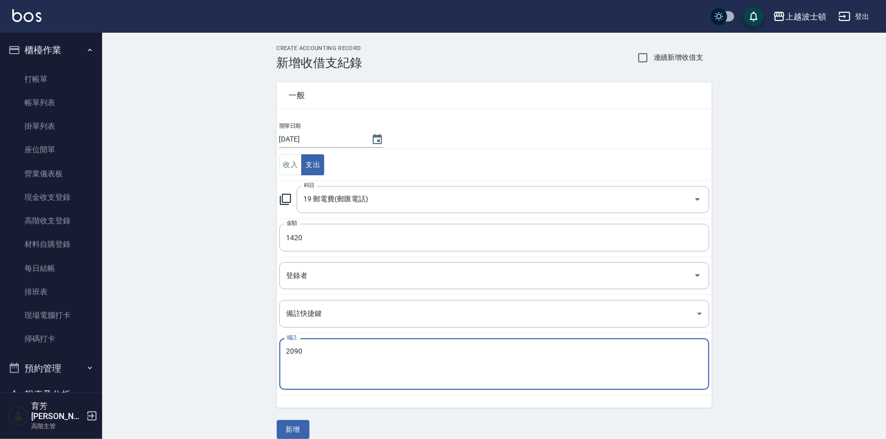
scroll to position [11, 0]
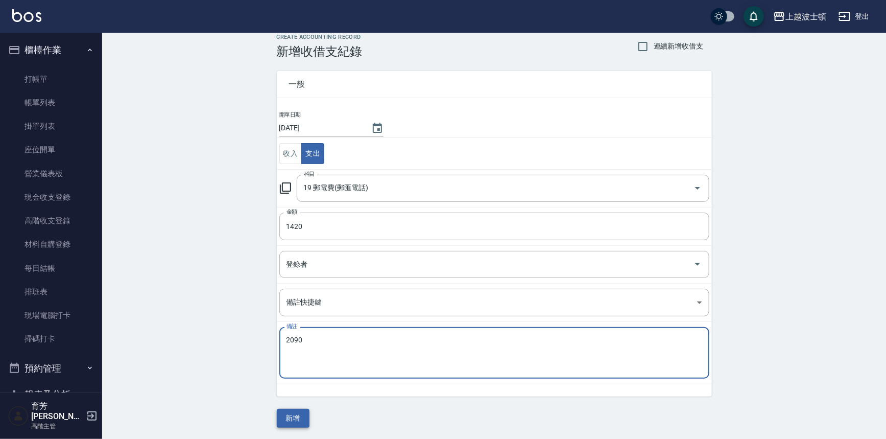
type textarea "2090"
click at [300, 416] on button "新增" at bounding box center [293, 418] width 33 height 19
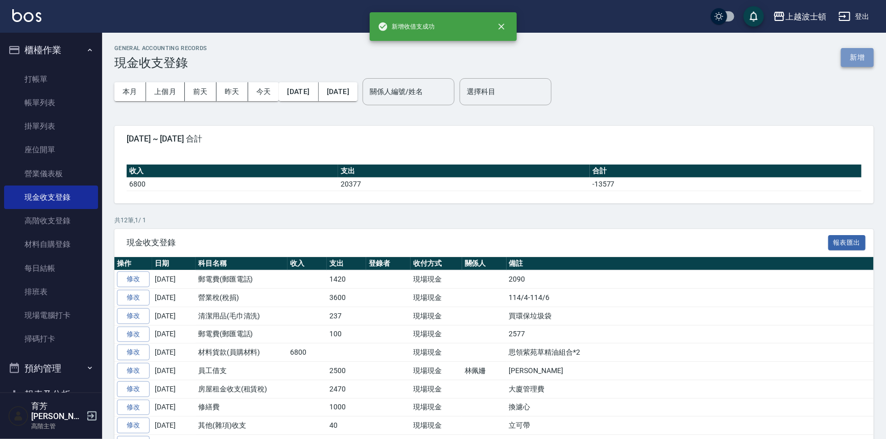
click at [856, 61] on button "新增" at bounding box center [857, 57] width 33 height 19
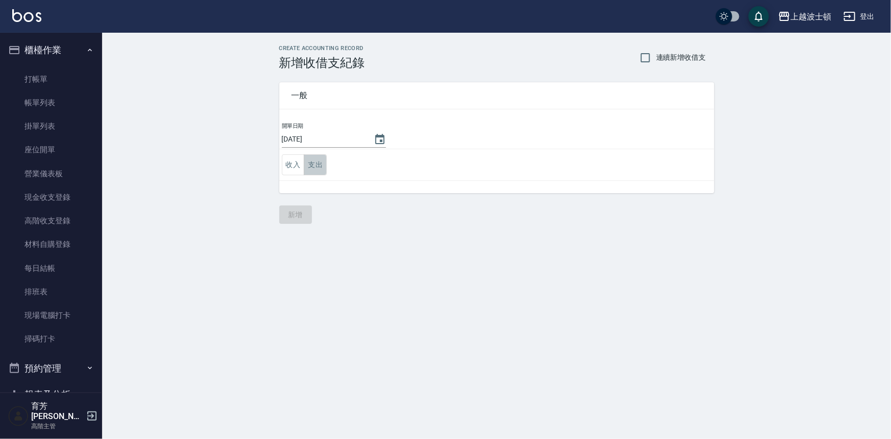
click at [318, 162] on button "支出" at bounding box center [315, 164] width 23 height 21
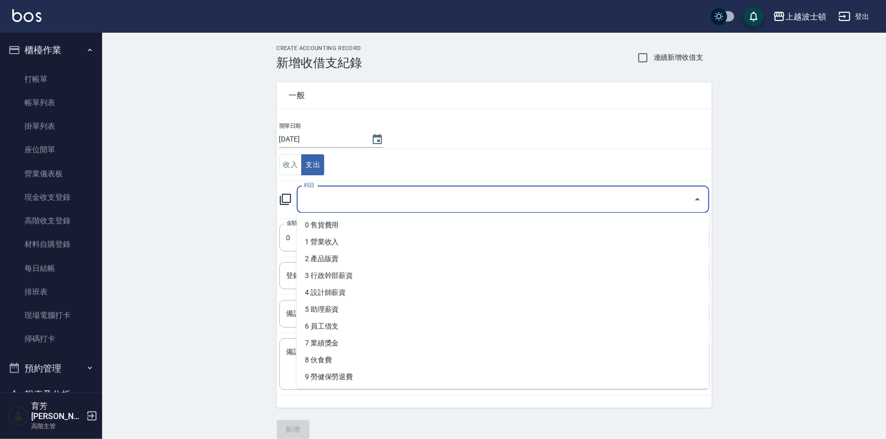
click at [326, 195] on input "科目" at bounding box center [495, 199] width 388 height 18
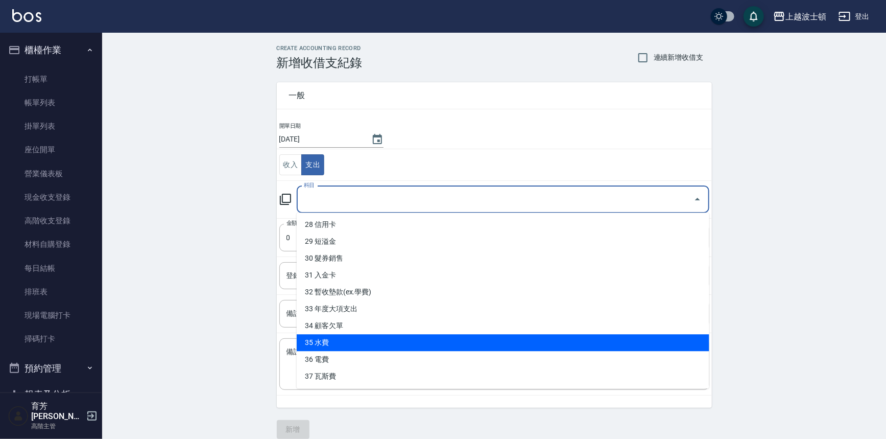
click at [375, 337] on li "35 水費" at bounding box center [503, 342] width 413 height 17
type input "35 水費"
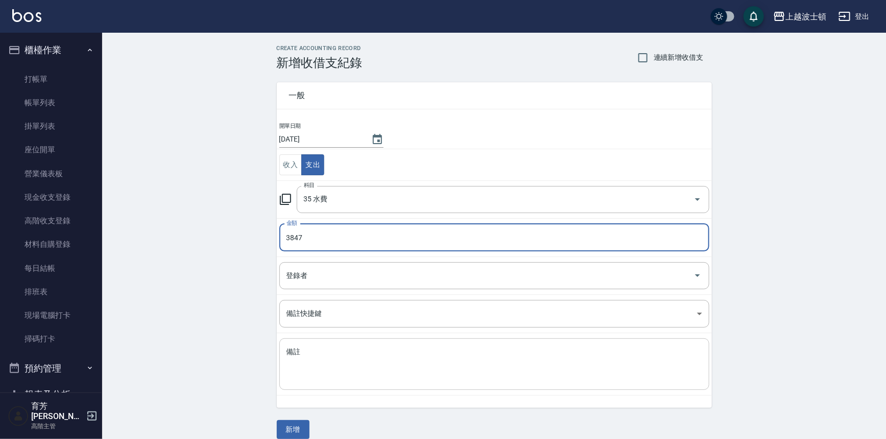
type input "3847"
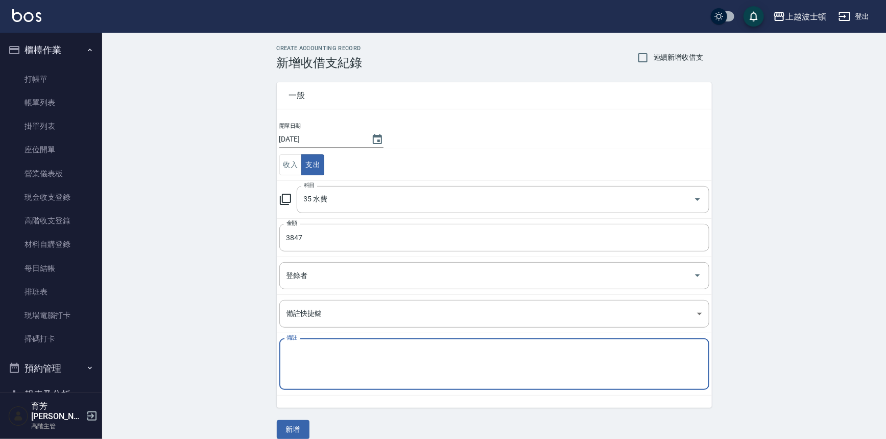
click at [295, 348] on textarea "備註" at bounding box center [494, 364] width 416 height 35
click at [305, 367] on textarea "店" at bounding box center [494, 364] width 416 height 35
type textarea "店"
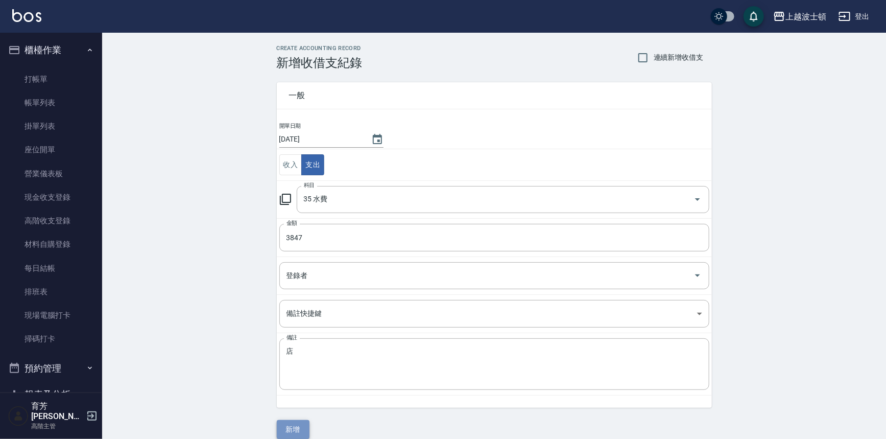
click at [298, 423] on button "新增" at bounding box center [293, 429] width 33 height 19
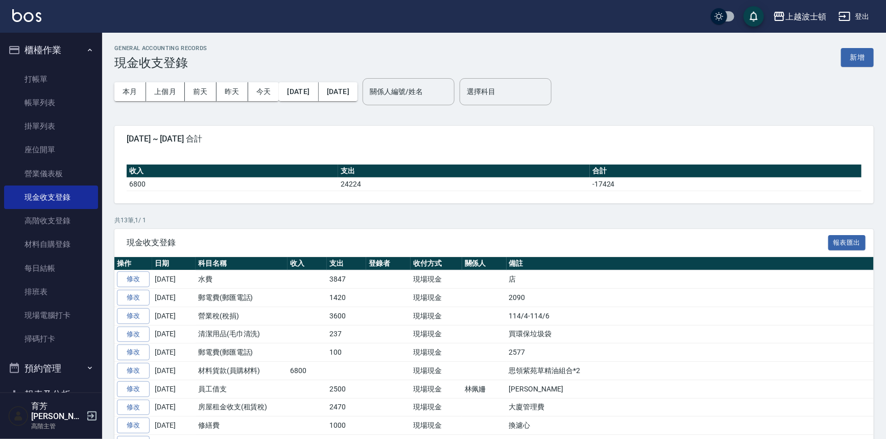
click at [58, 51] on button "櫃檯作業" at bounding box center [51, 50] width 94 height 27
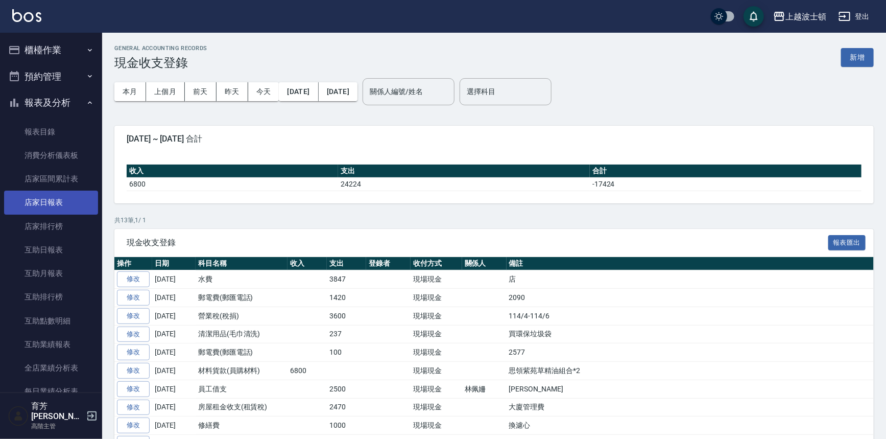
click at [25, 200] on link "店家日報表" at bounding box center [51, 201] width 94 height 23
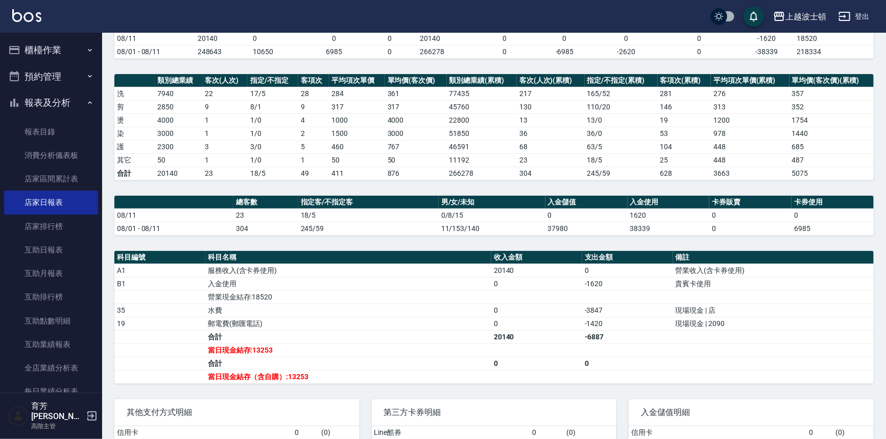
scroll to position [181, 0]
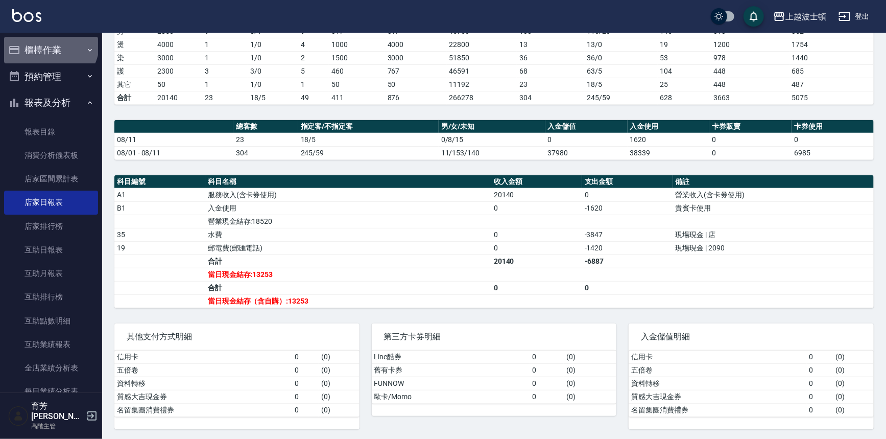
click at [50, 43] on button "櫃檯作業" at bounding box center [51, 50] width 94 height 27
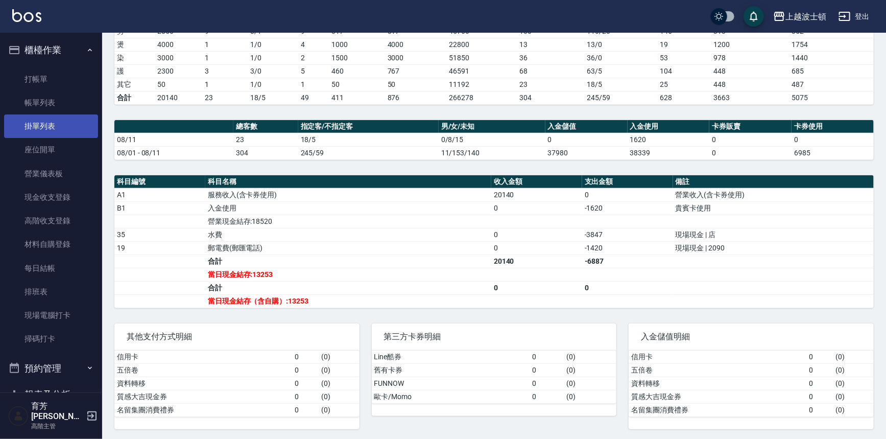
click at [41, 127] on link "掛單列表" at bounding box center [51, 125] width 94 height 23
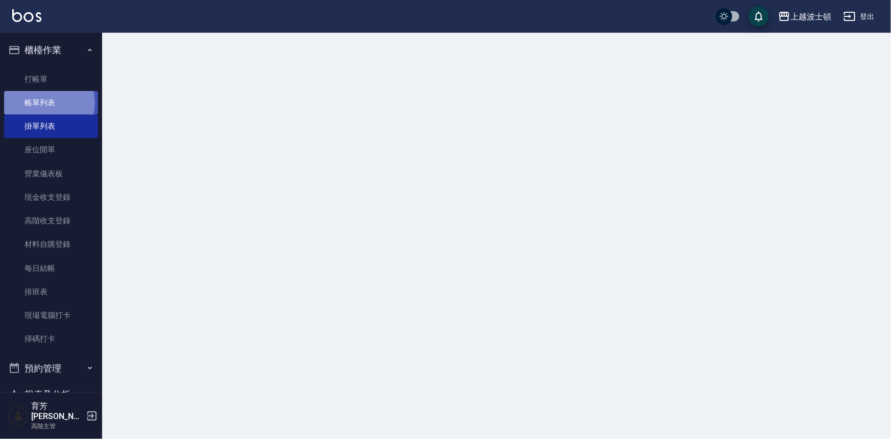
click at [47, 103] on link "帳單列表" at bounding box center [51, 102] width 94 height 23
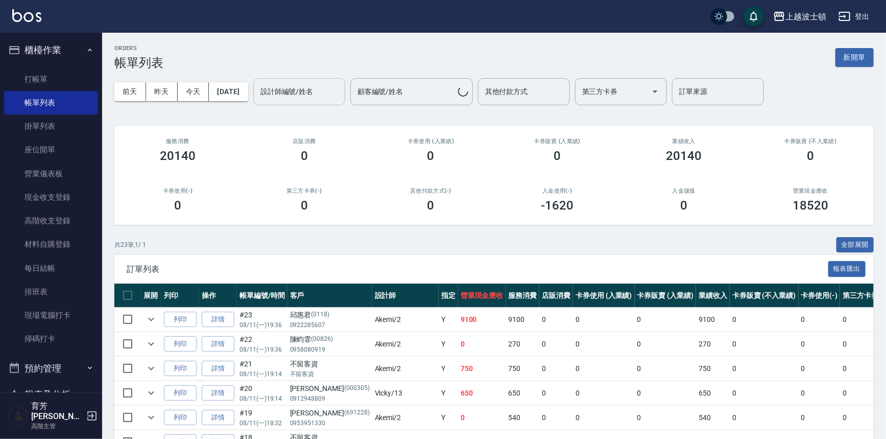
click at [335, 91] on input "設計師編號/姓名" at bounding box center [299, 92] width 83 height 18
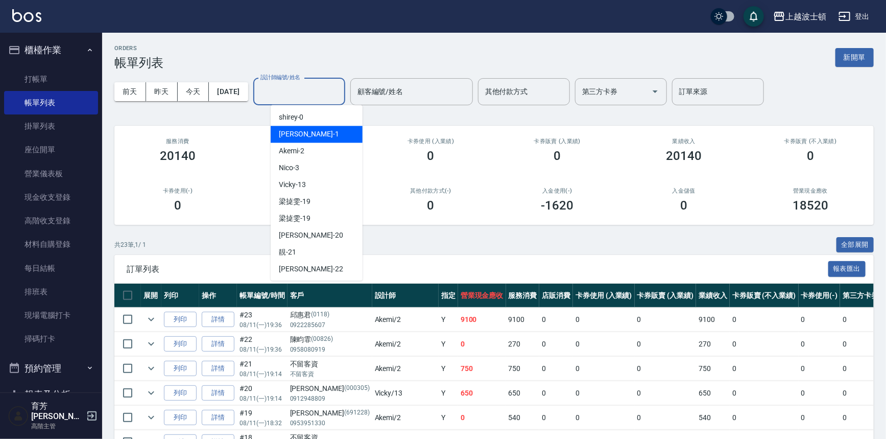
drag, startPoint x: 326, startPoint y: 134, endPoint x: 350, endPoint y: 134, distance: 23.5
click at [326, 134] on div "麥可 -1" at bounding box center [317, 134] width 92 height 17
type input "麥可-1"
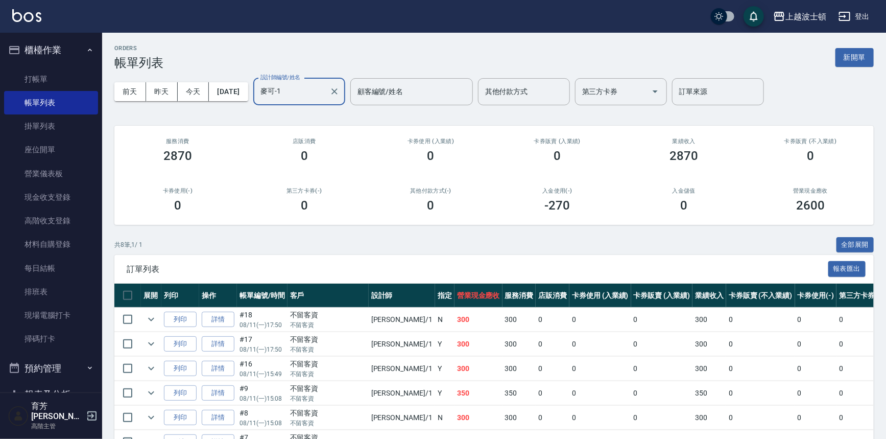
scroll to position [110, 0]
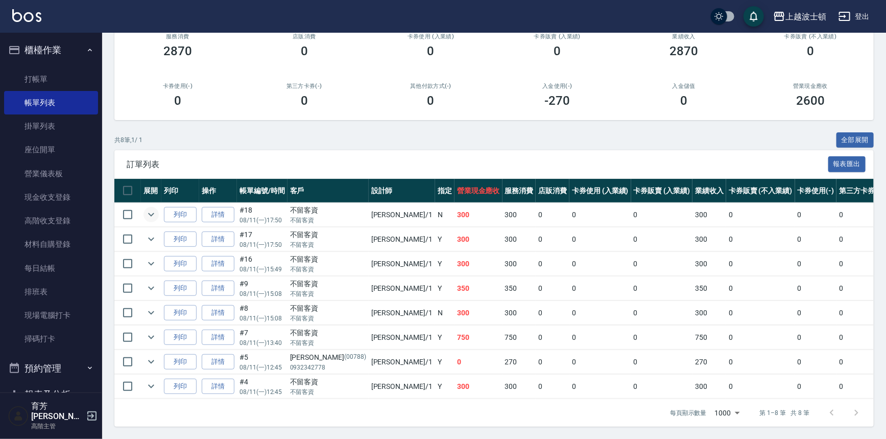
click at [153, 213] on icon "expand row" at bounding box center [151, 215] width 6 height 4
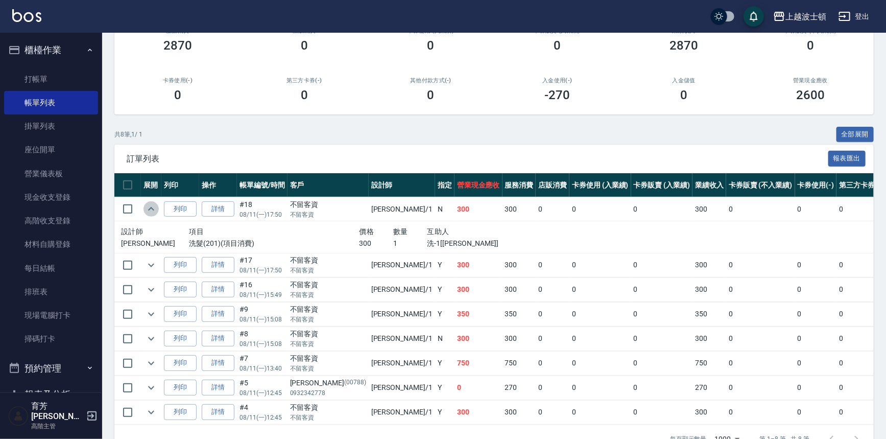
click at [153, 208] on icon "expand row" at bounding box center [151, 209] width 12 height 12
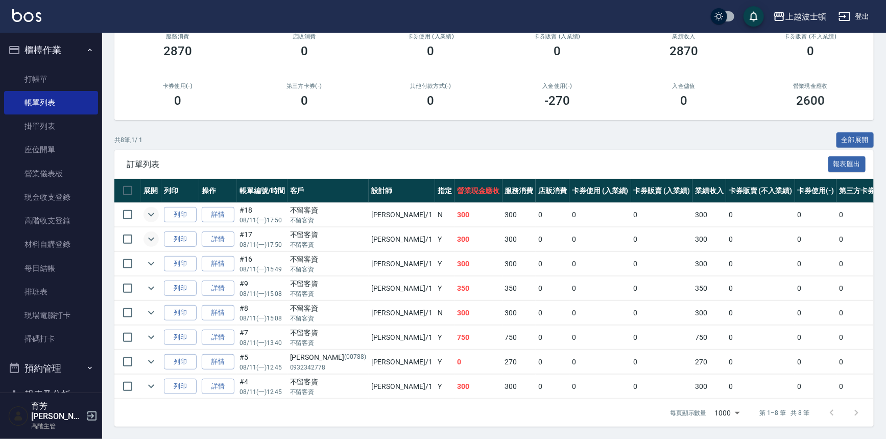
click at [151, 233] on icon "expand row" at bounding box center [151, 239] width 12 height 12
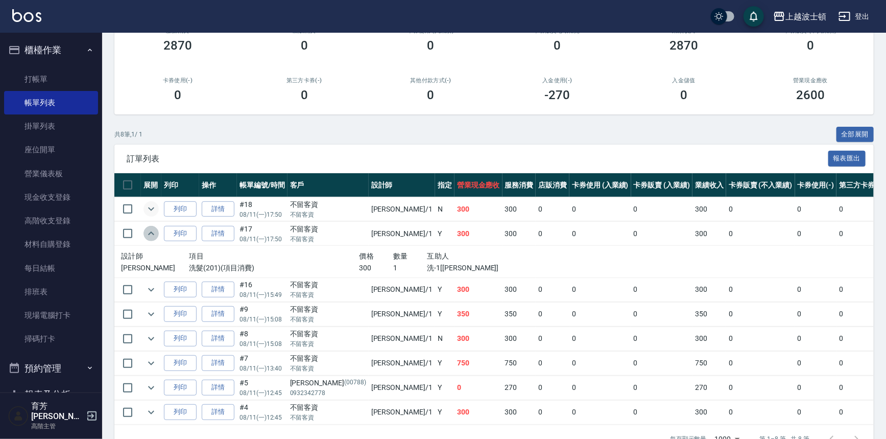
click at [151, 227] on icon "expand row" at bounding box center [151, 233] width 12 height 12
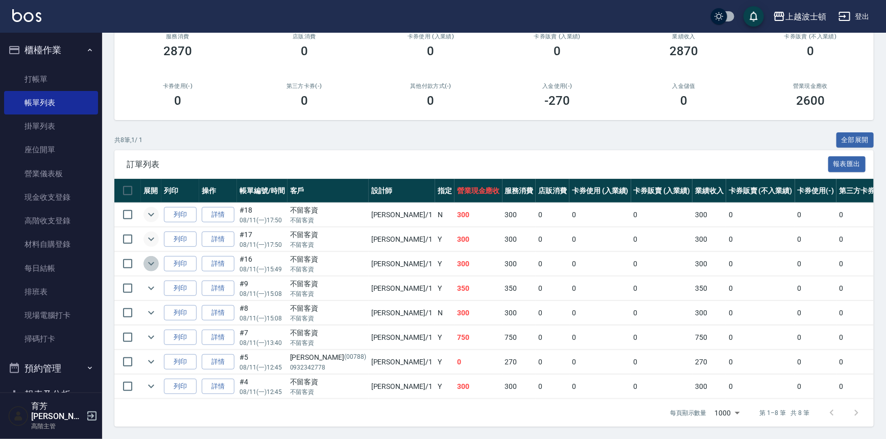
click at [150, 257] on icon "expand row" at bounding box center [151, 263] width 12 height 12
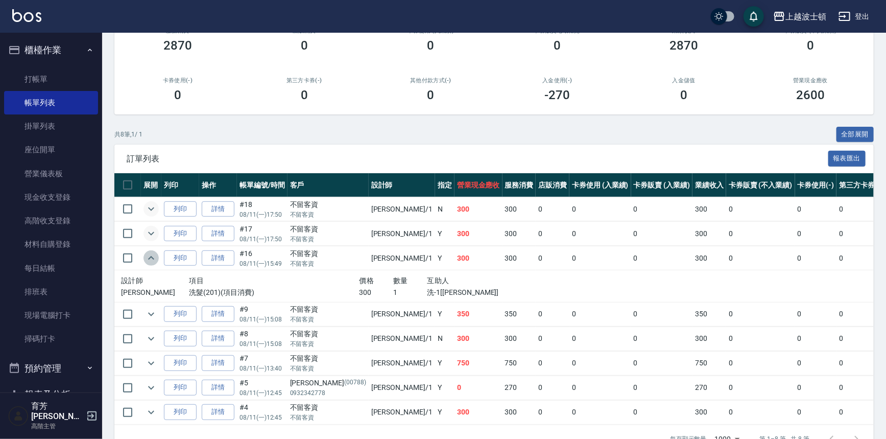
click at [150, 255] on icon "expand row" at bounding box center [151, 258] width 12 height 12
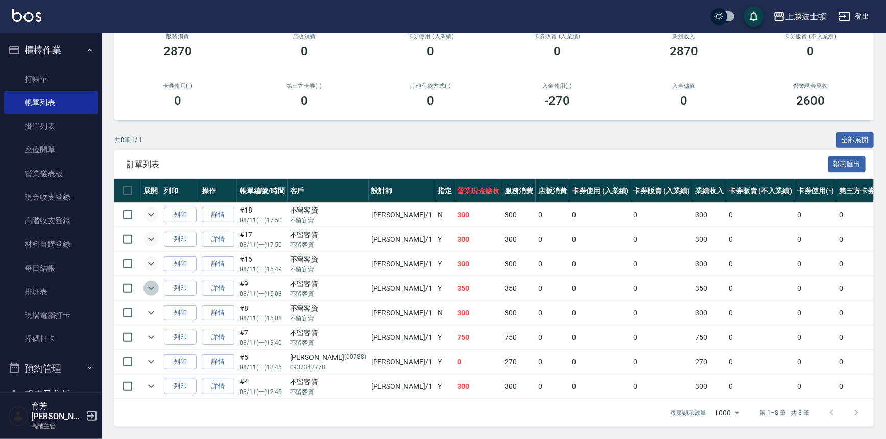
click at [149, 282] on icon "expand row" at bounding box center [151, 288] width 12 height 12
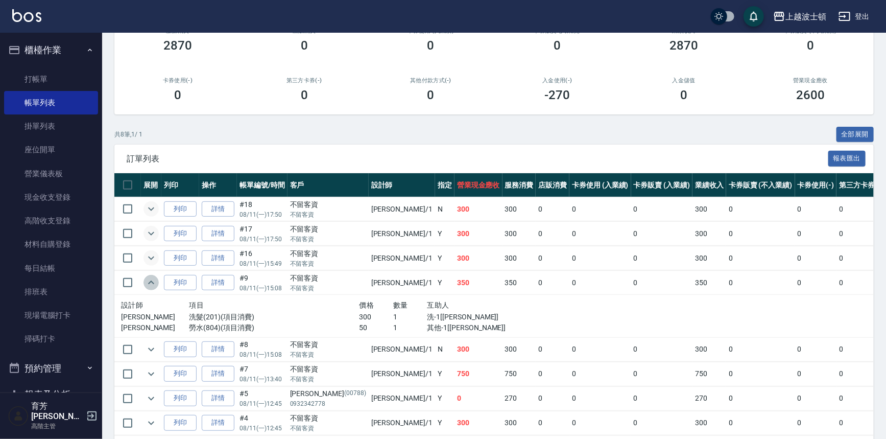
click at [149, 278] on icon "expand row" at bounding box center [151, 282] width 12 height 12
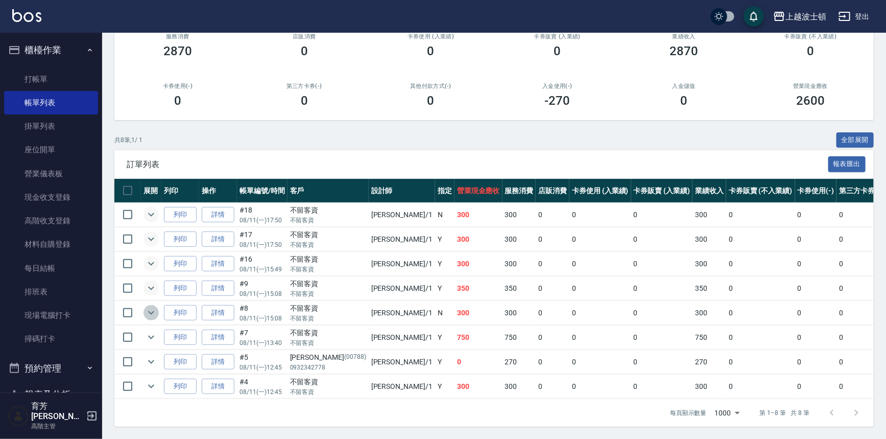
click at [146, 306] on icon "expand row" at bounding box center [151, 312] width 12 height 12
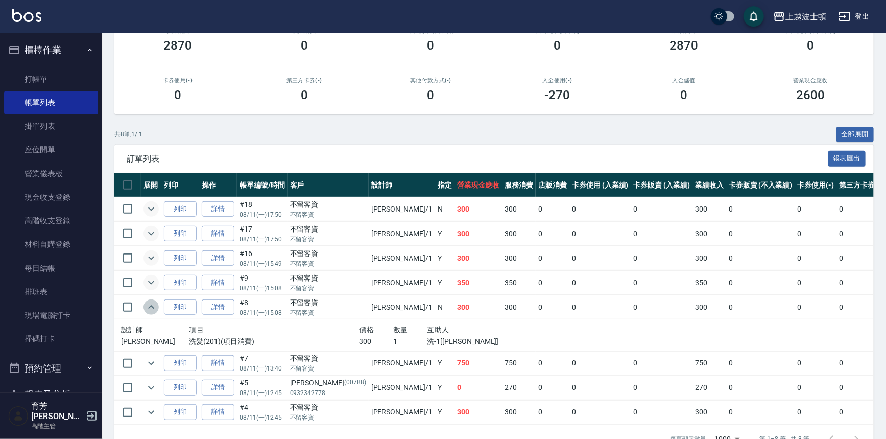
click at [146, 304] on icon "expand row" at bounding box center [151, 307] width 12 height 12
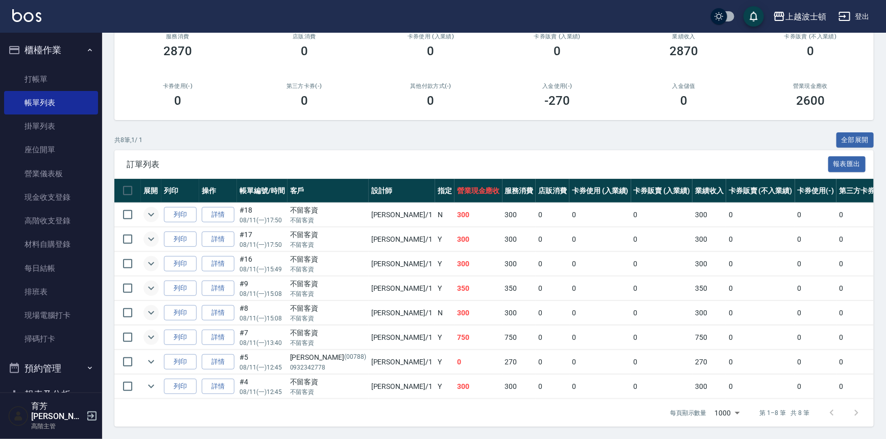
click at [148, 331] on icon "expand row" at bounding box center [151, 337] width 12 height 12
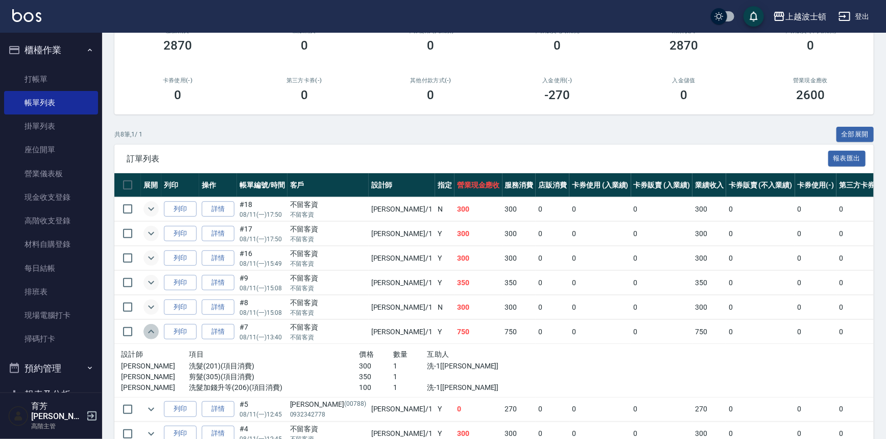
click at [148, 331] on icon "expand row" at bounding box center [151, 331] width 6 height 4
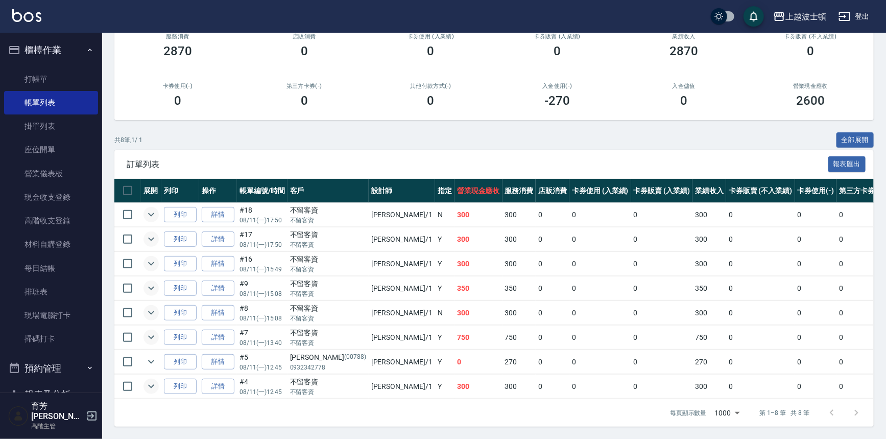
click at [153, 380] on icon "expand row" at bounding box center [151, 386] width 12 height 12
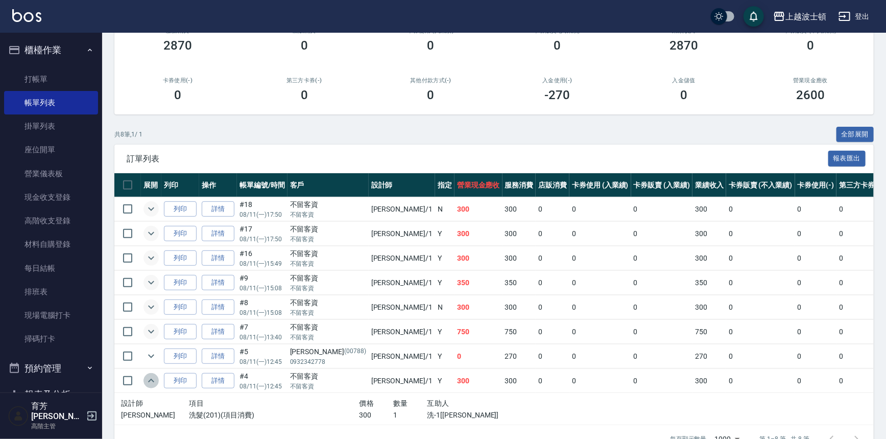
click at [152, 375] on icon "expand row" at bounding box center [151, 380] width 12 height 12
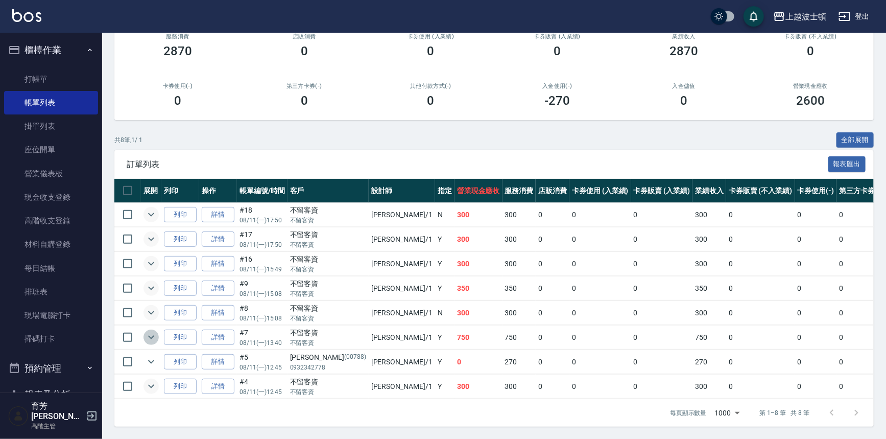
click at [150, 331] on icon "expand row" at bounding box center [151, 337] width 12 height 12
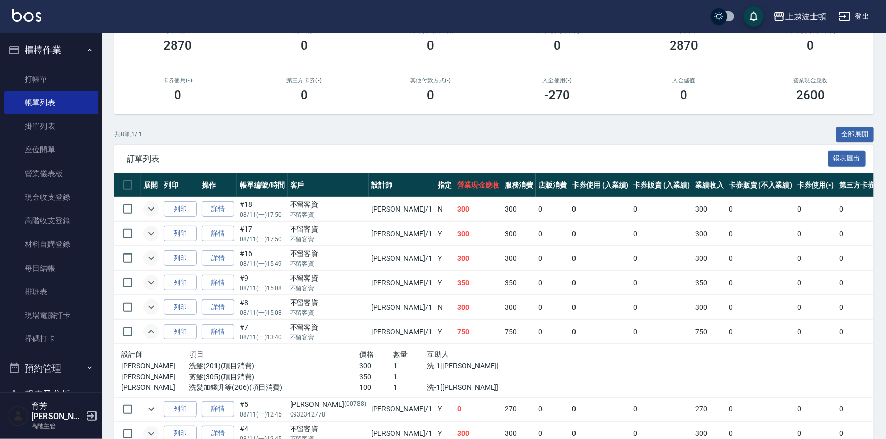
click at [150, 329] on icon "expand row" at bounding box center [151, 331] width 6 height 4
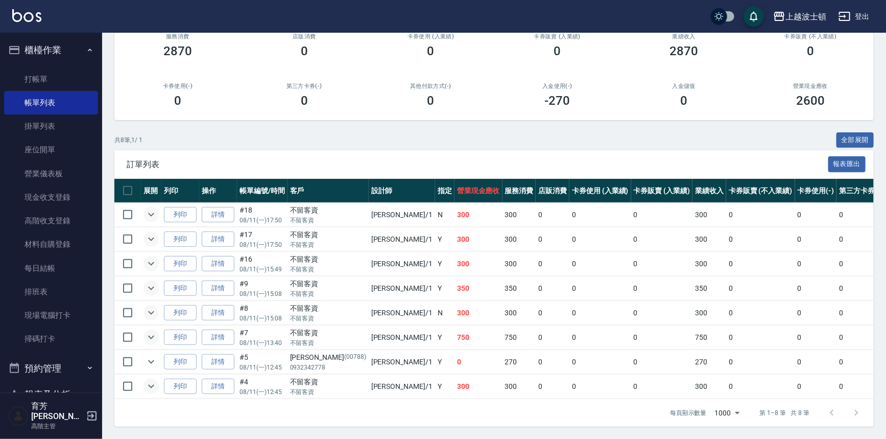
click at [150, 380] on icon "expand row" at bounding box center [151, 386] width 12 height 12
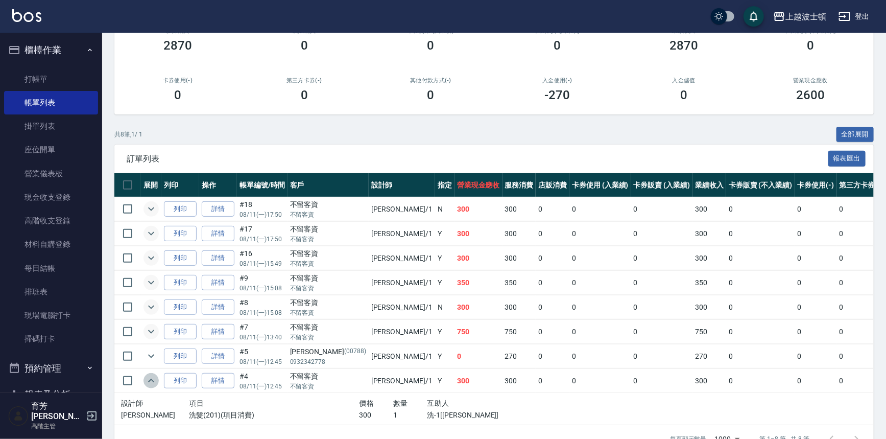
click at [150, 380] on icon "expand row" at bounding box center [151, 380] width 12 height 12
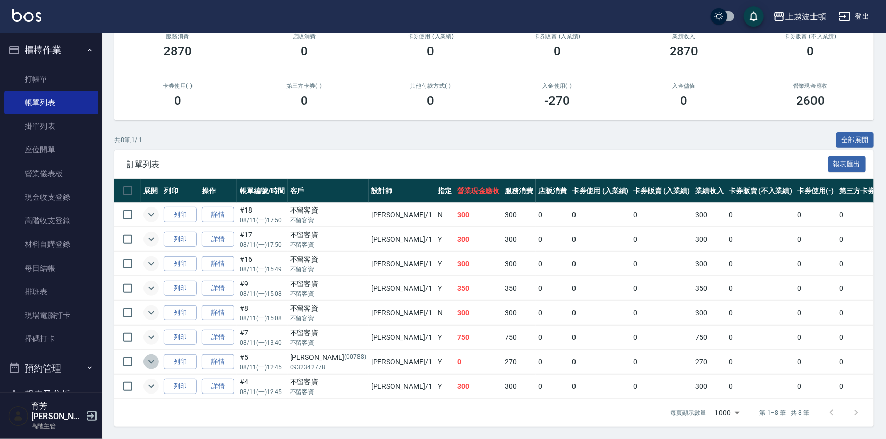
click at [149, 360] on icon "expand row" at bounding box center [151, 362] width 6 height 4
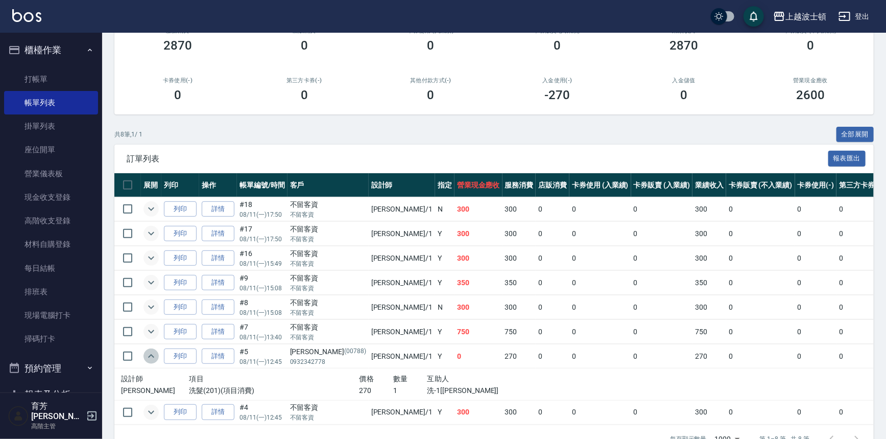
click at [149, 354] on icon "expand row" at bounding box center [151, 356] width 12 height 12
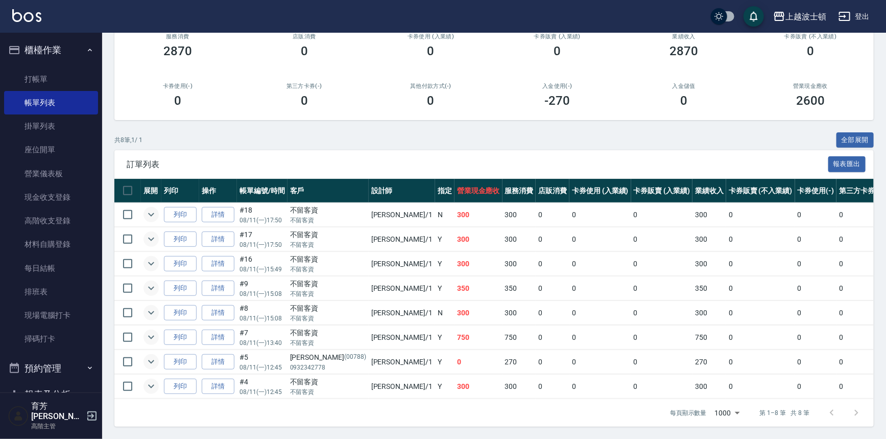
click at [149, 331] on icon "expand row" at bounding box center [151, 337] width 12 height 12
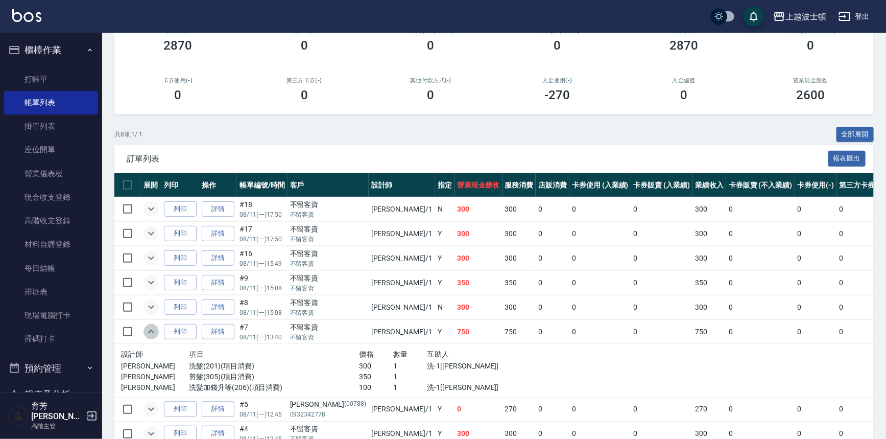
click at [149, 331] on icon "expand row" at bounding box center [151, 331] width 6 height 4
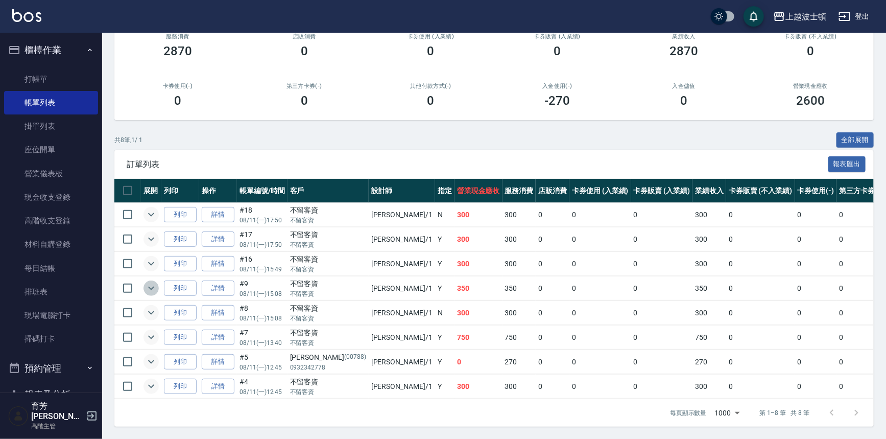
click at [153, 287] on icon "expand row" at bounding box center [151, 288] width 12 height 12
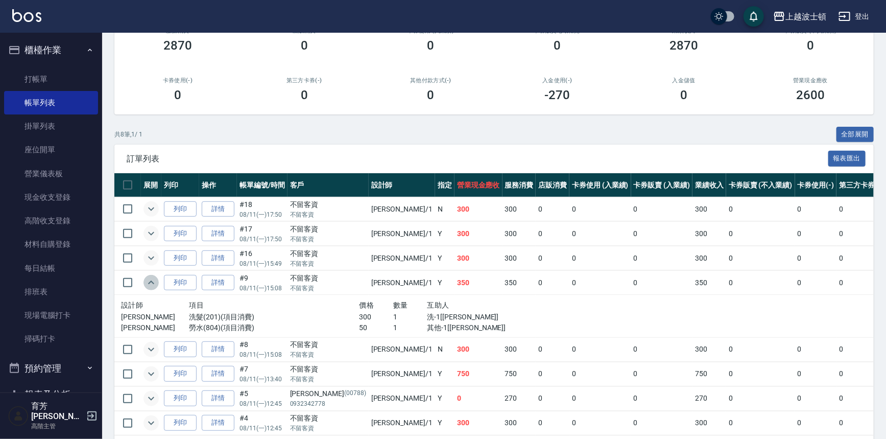
click at [153, 287] on icon "expand row" at bounding box center [151, 282] width 12 height 12
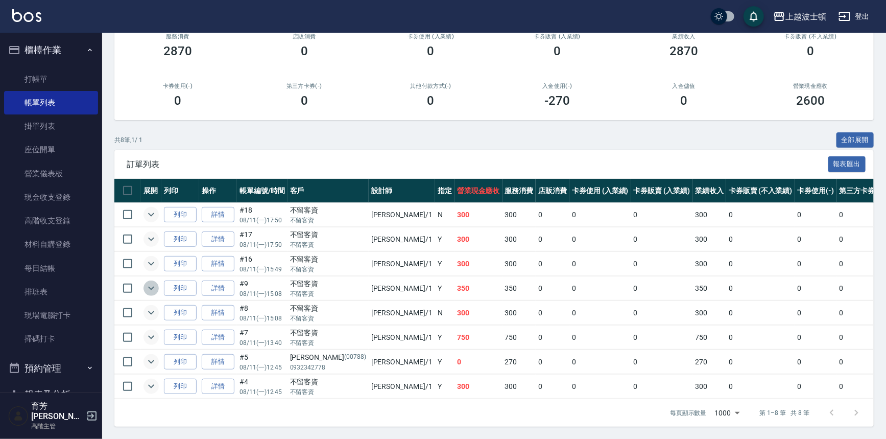
click at [150, 282] on icon "expand row" at bounding box center [151, 288] width 12 height 12
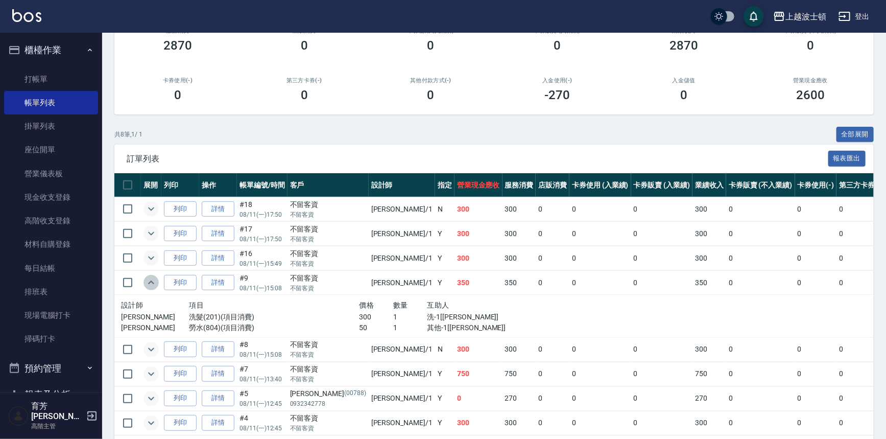
click at [151, 281] on icon "expand row" at bounding box center [151, 282] width 12 height 12
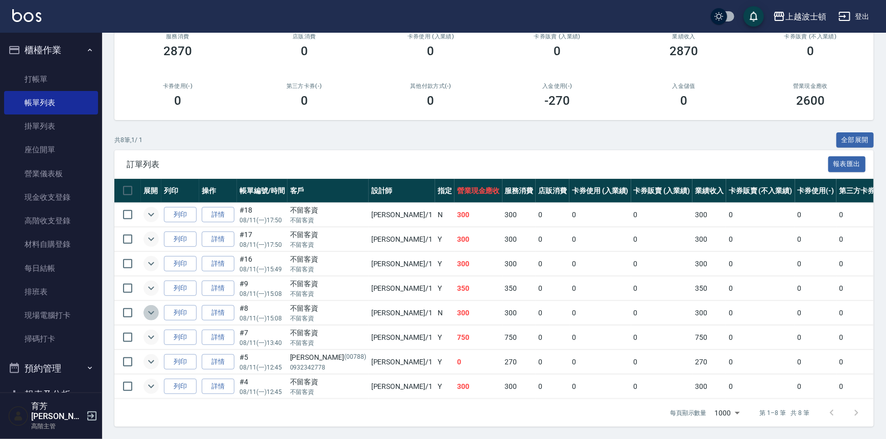
click at [153, 306] on icon "expand row" at bounding box center [151, 312] width 12 height 12
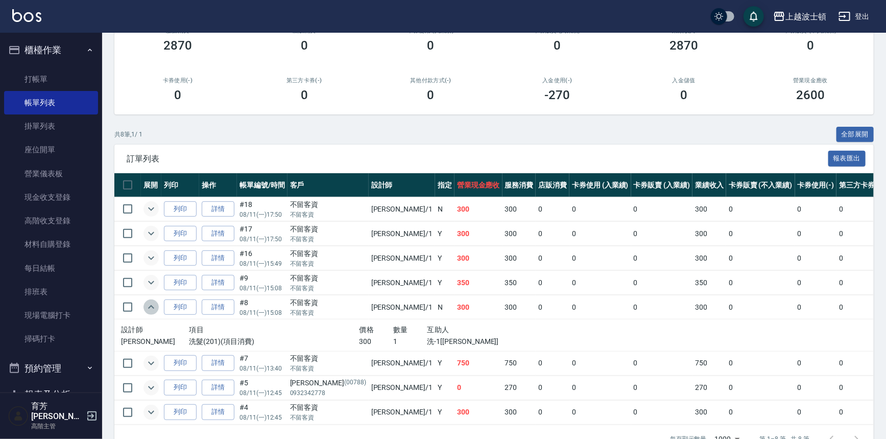
click at [153, 303] on icon "expand row" at bounding box center [151, 307] width 12 height 12
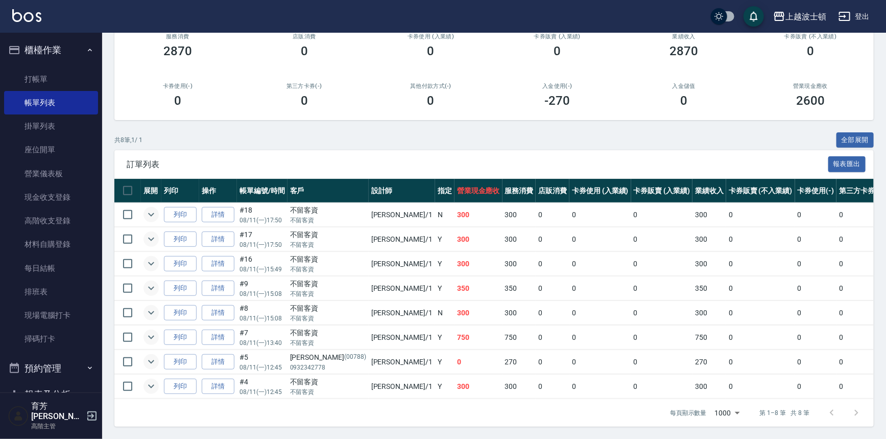
click at [148, 213] on icon "expand row" at bounding box center [151, 214] width 12 height 12
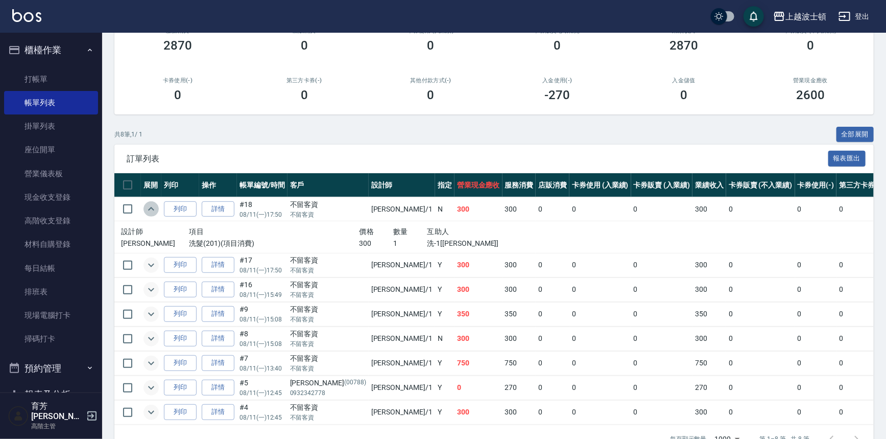
click at [148, 213] on icon "expand row" at bounding box center [151, 209] width 12 height 12
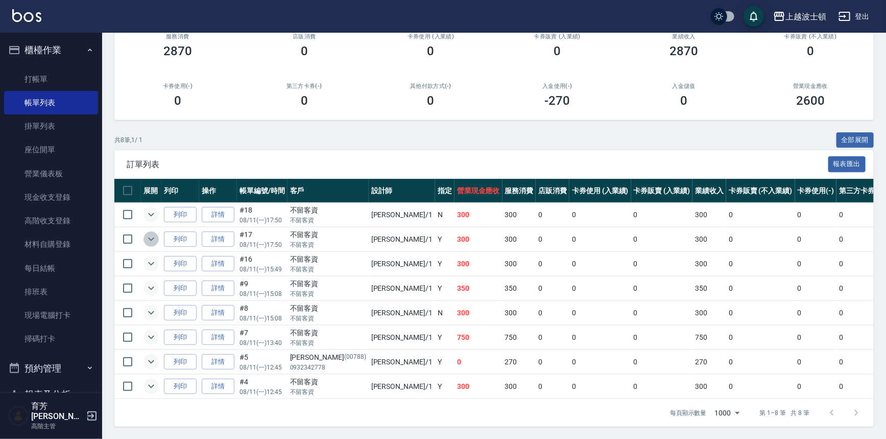
click at [156, 233] on icon "expand row" at bounding box center [151, 239] width 12 height 12
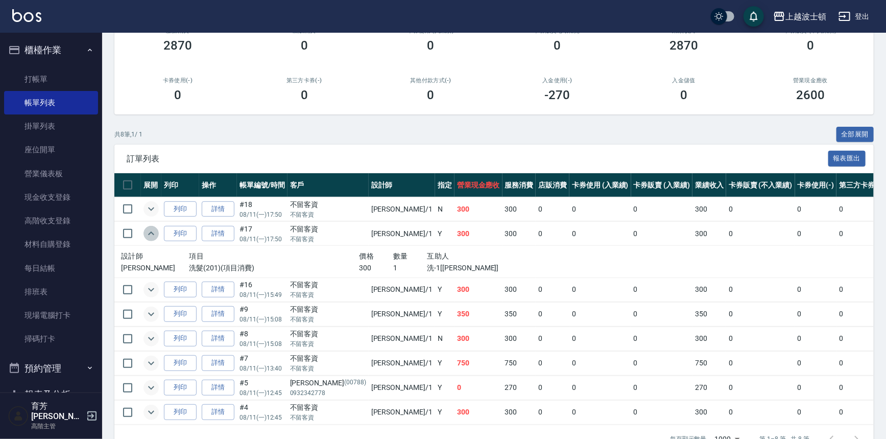
click at [156, 233] on icon "expand row" at bounding box center [151, 233] width 12 height 12
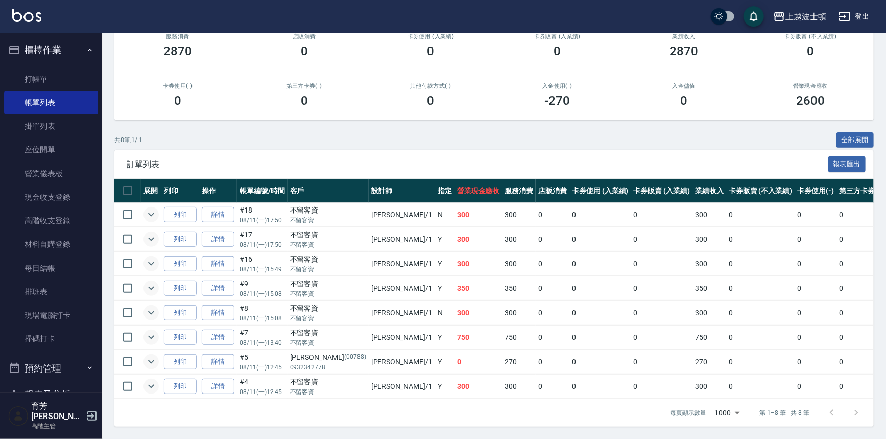
click at [152, 257] on icon "expand row" at bounding box center [151, 263] width 12 height 12
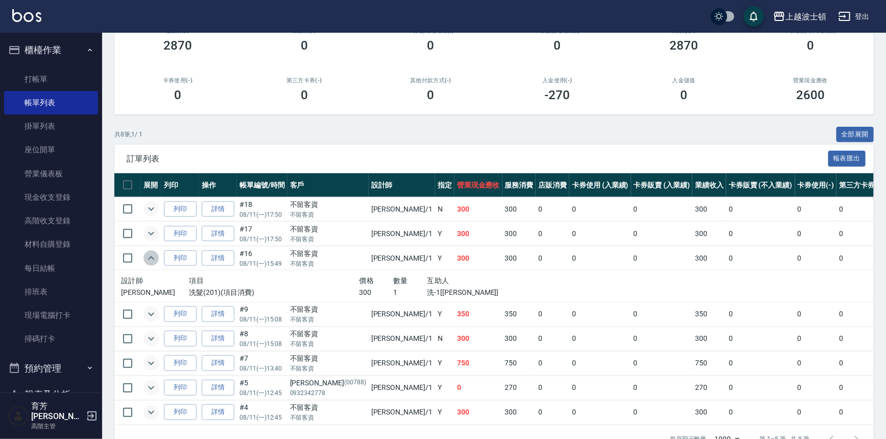
click at [152, 256] on icon "expand row" at bounding box center [151, 258] width 6 height 4
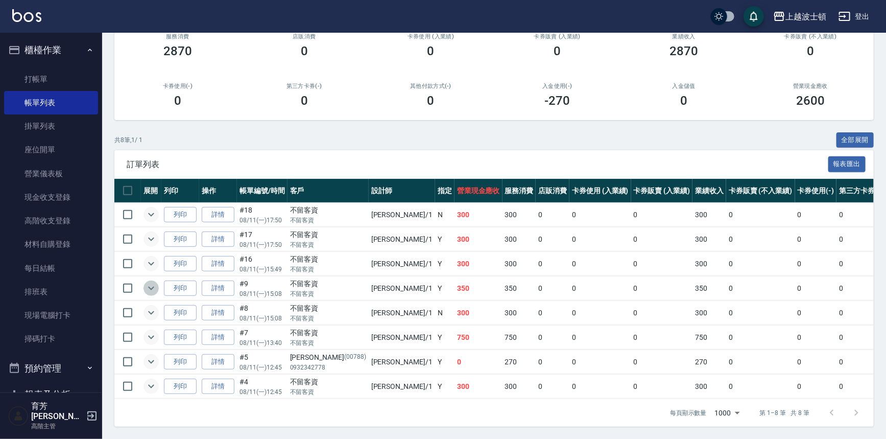
click at [152, 282] on icon "expand row" at bounding box center [151, 288] width 12 height 12
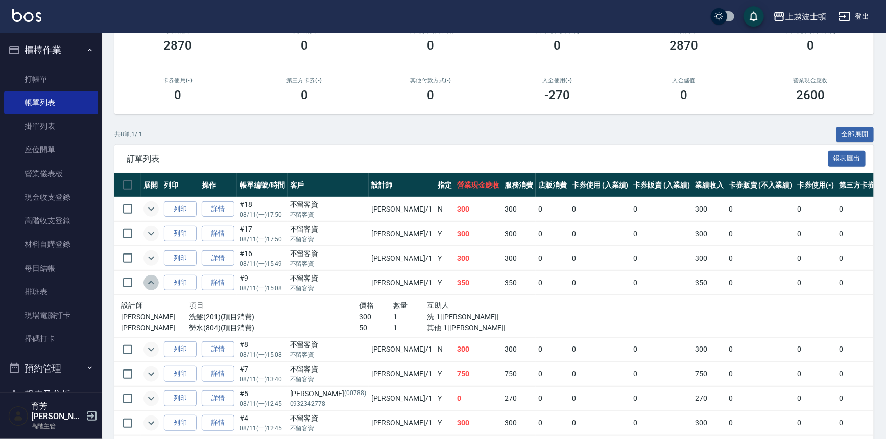
click at [149, 275] on button "expand row" at bounding box center [150, 282] width 15 height 15
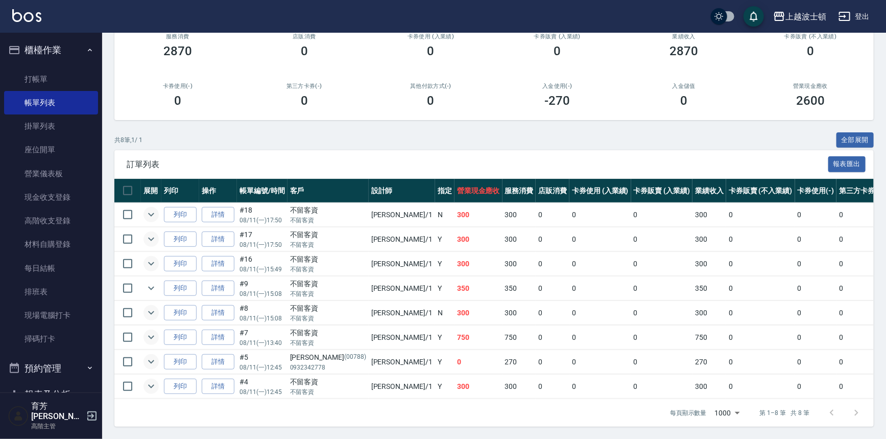
click at [150, 380] on icon "expand row" at bounding box center [151, 386] width 12 height 12
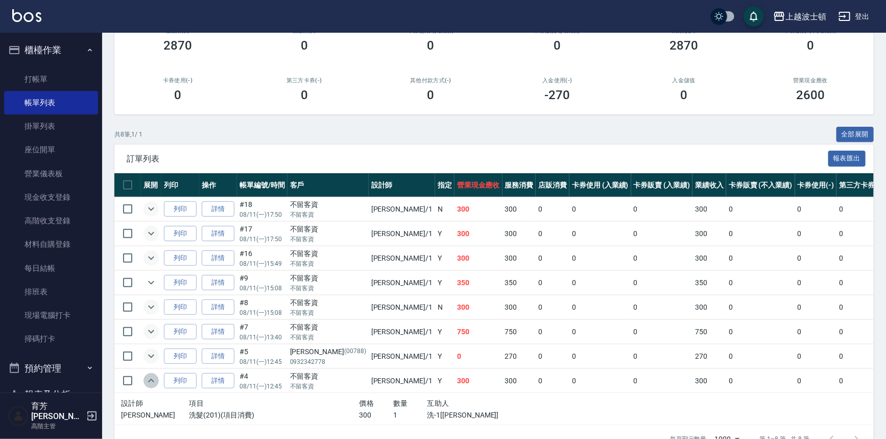
click at [150, 378] on icon "expand row" at bounding box center [151, 380] width 12 height 12
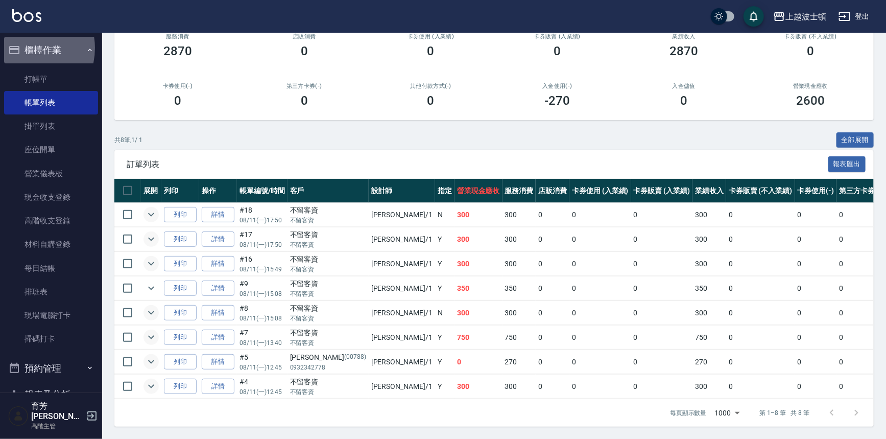
drag, startPoint x: 23, startPoint y: 48, endPoint x: 28, endPoint y: 57, distance: 10.5
click at [24, 49] on button "櫃檯作業" at bounding box center [51, 50] width 94 height 27
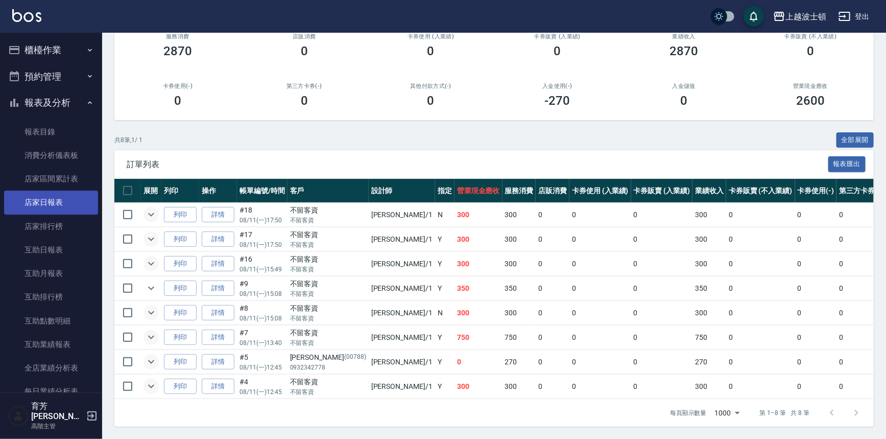
click at [50, 201] on link "店家日報表" at bounding box center [51, 201] width 94 height 23
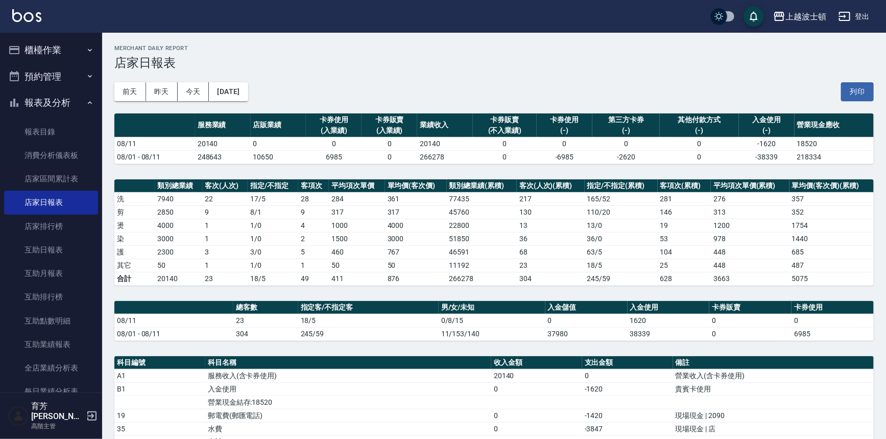
click at [41, 41] on button "櫃檯作業" at bounding box center [51, 50] width 94 height 27
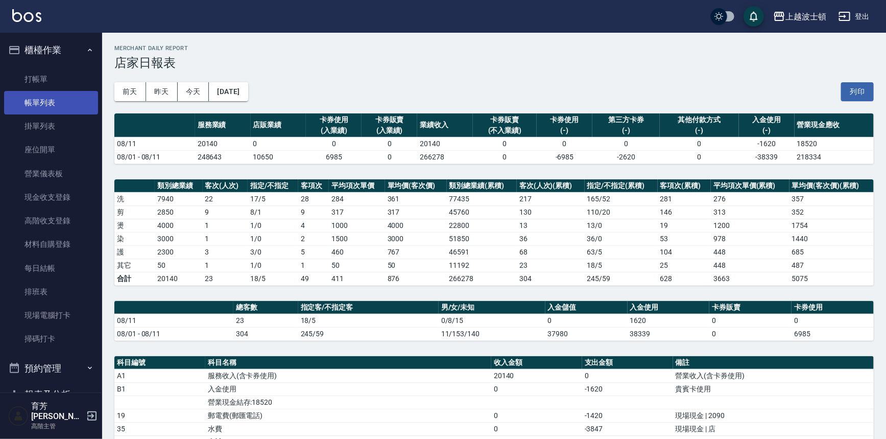
click at [38, 101] on link "帳單列表" at bounding box center [51, 102] width 94 height 23
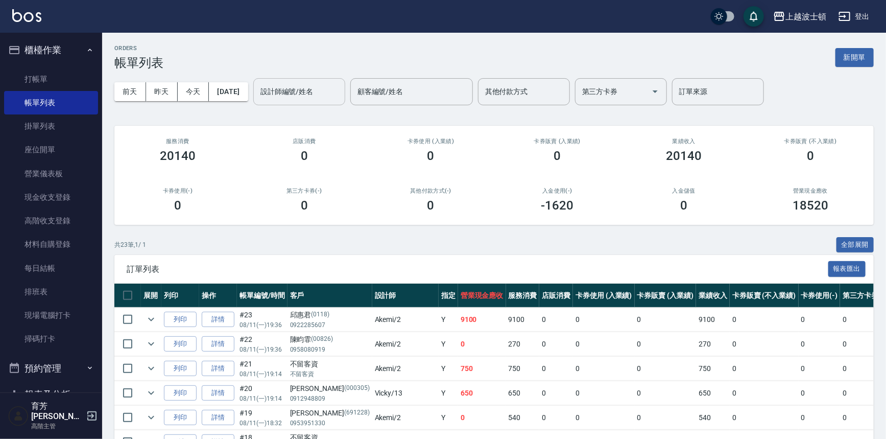
click at [292, 89] on input "設計師編號/姓名" at bounding box center [299, 92] width 83 height 18
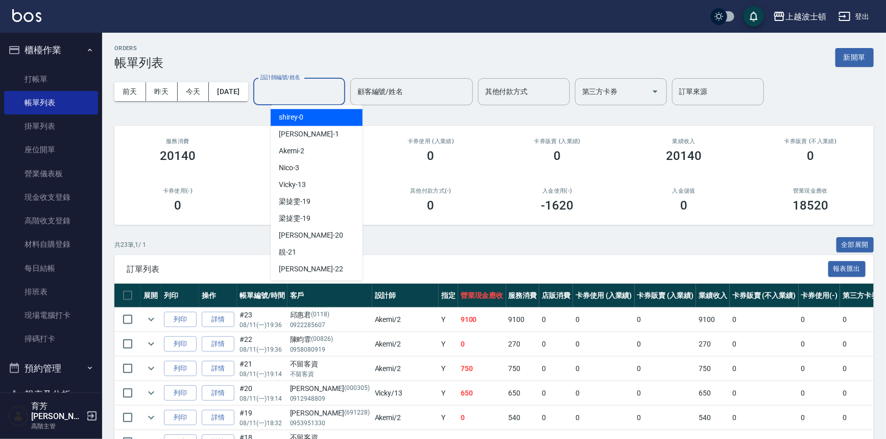
click at [290, 126] on div "麥可 -1" at bounding box center [317, 134] width 92 height 17
type input "麥可-1"
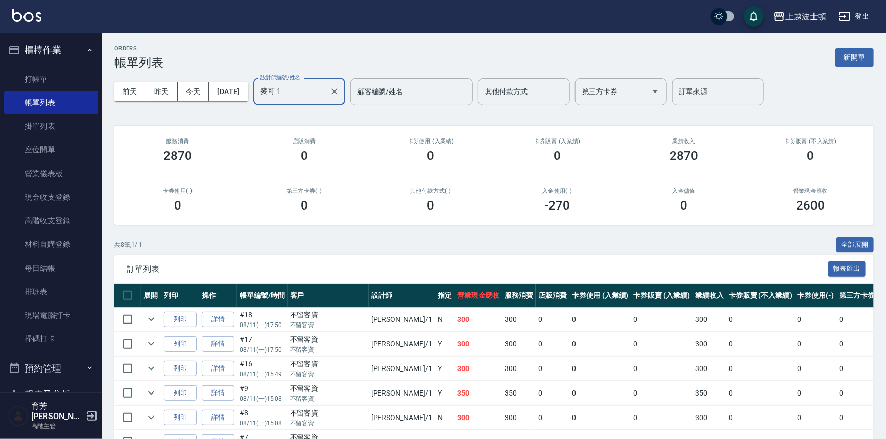
scroll to position [110, 0]
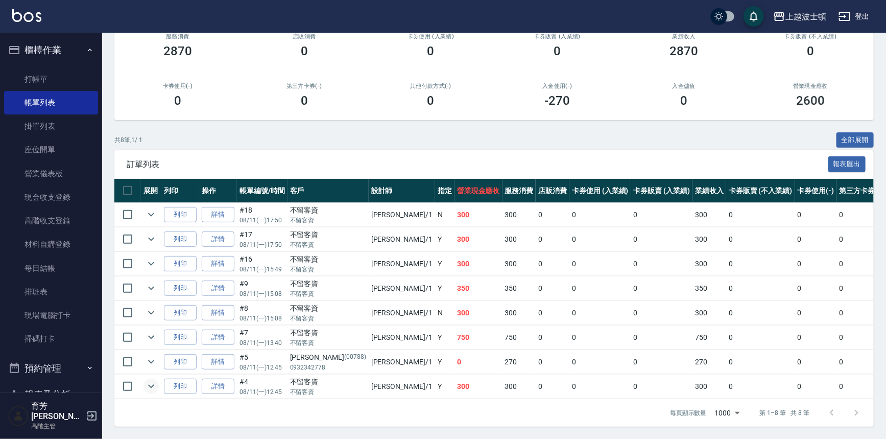
click at [156, 382] on icon "expand row" at bounding box center [151, 386] width 12 height 12
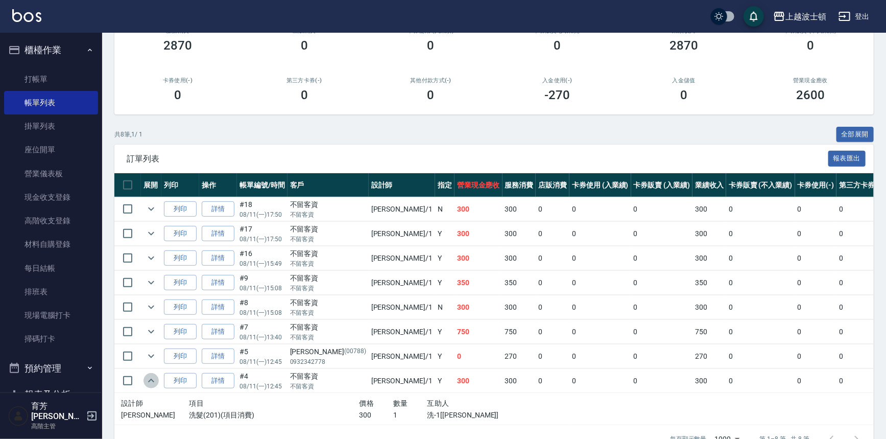
click at [156, 382] on icon "expand row" at bounding box center [151, 380] width 12 height 12
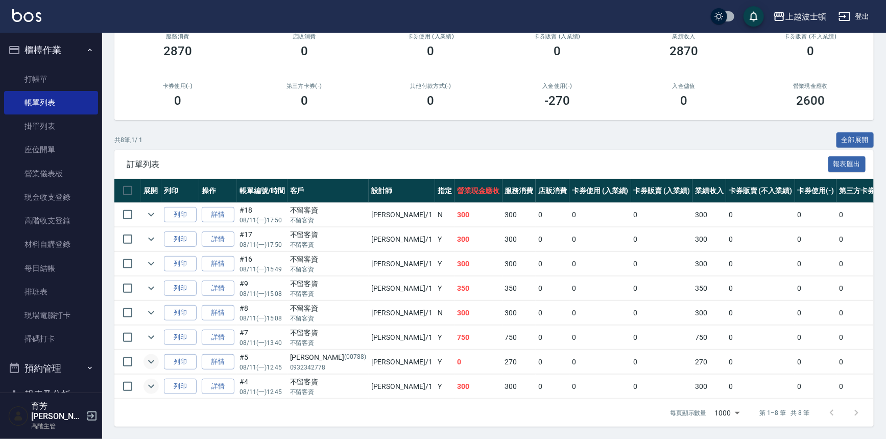
click at [153, 356] on icon "expand row" at bounding box center [151, 361] width 12 height 12
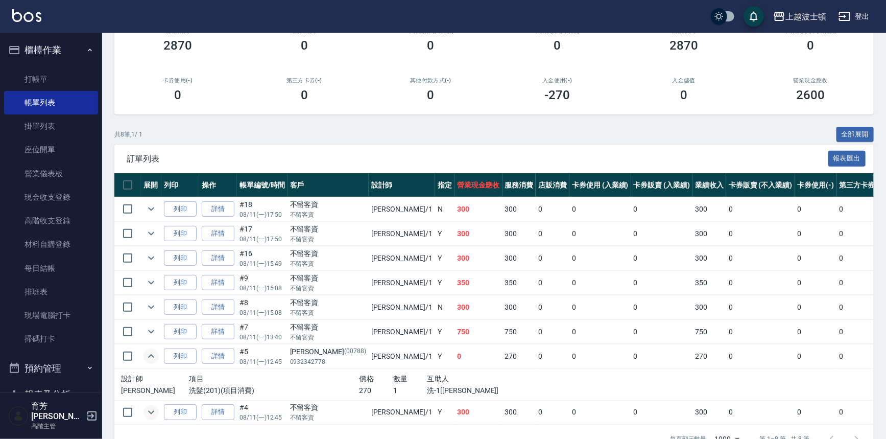
click at [153, 356] on icon "expand row" at bounding box center [151, 356] width 6 height 4
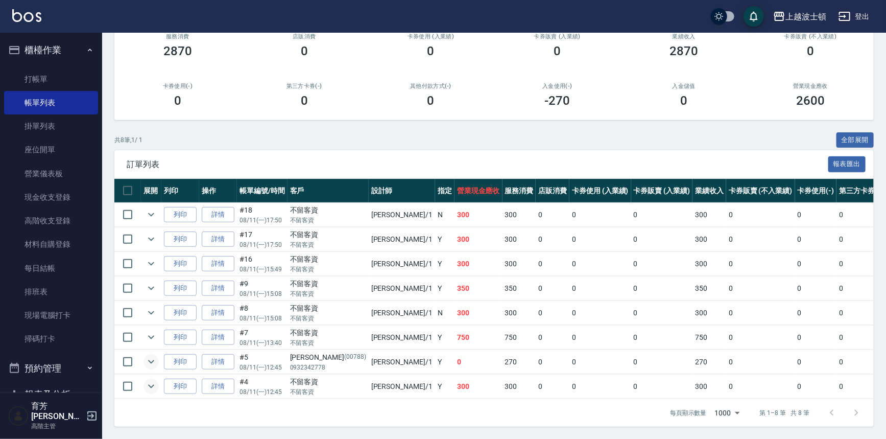
click at [152, 380] on icon "expand row" at bounding box center [151, 386] width 12 height 12
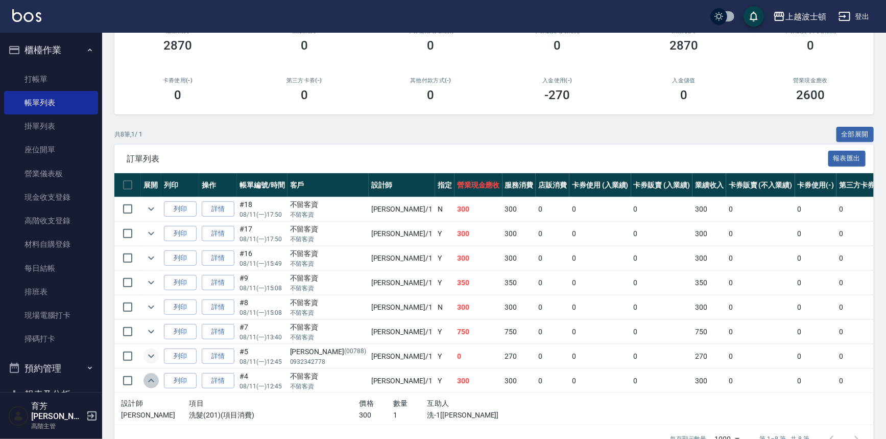
click at [152, 374] on icon "expand row" at bounding box center [151, 380] width 12 height 12
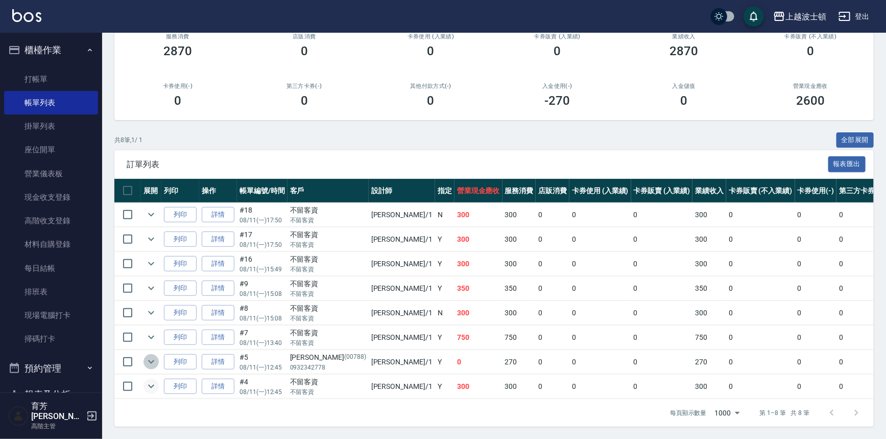
click at [152, 355] on icon "expand row" at bounding box center [151, 361] width 12 height 12
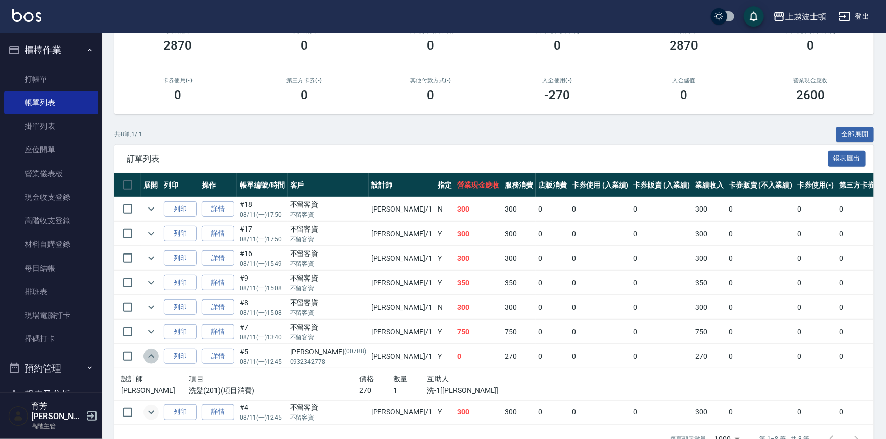
click at [152, 354] on icon "expand row" at bounding box center [151, 356] width 6 height 4
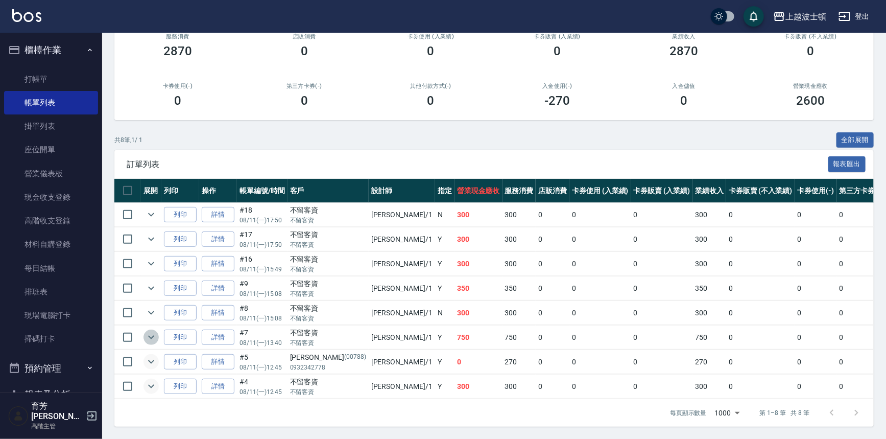
click at [152, 331] on icon "expand row" at bounding box center [151, 337] width 12 height 12
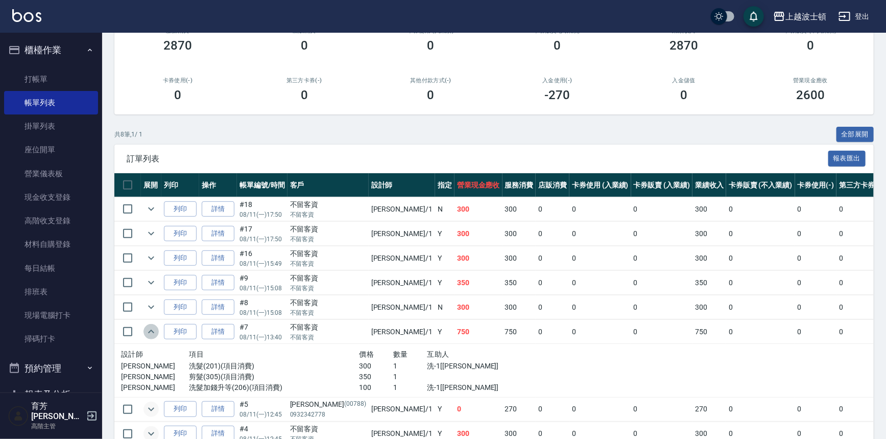
click at [152, 331] on icon "expand row" at bounding box center [151, 331] width 12 height 12
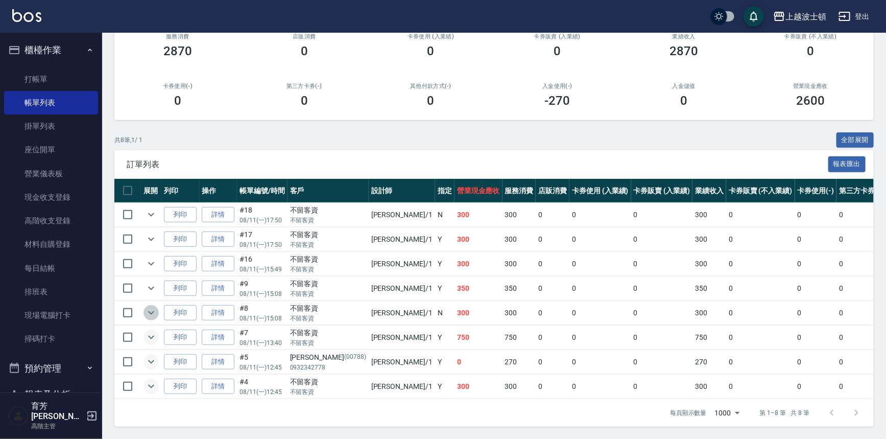
click at [154, 306] on icon "expand row" at bounding box center [151, 312] width 12 height 12
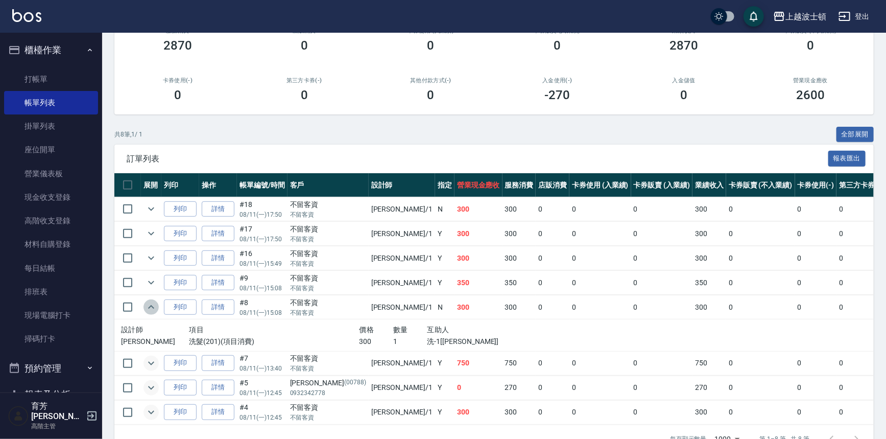
click at [154, 303] on icon "expand row" at bounding box center [151, 307] width 12 height 12
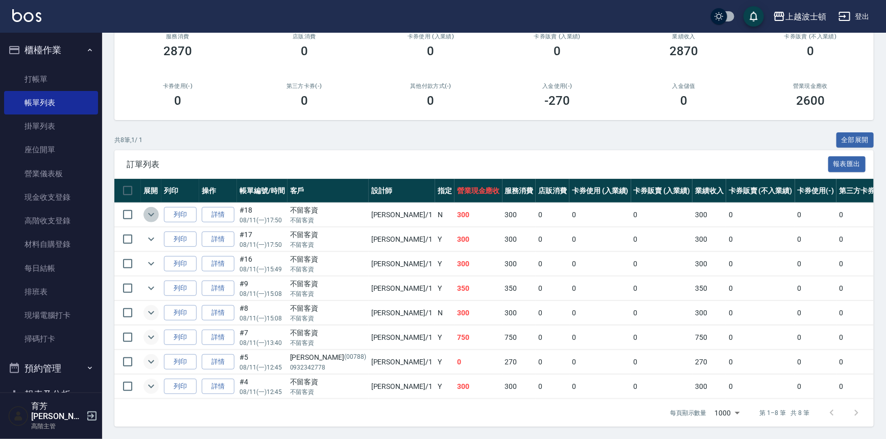
click at [153, 213] on icon "expand row" at bounding box center [151, 215] width 6 height 4
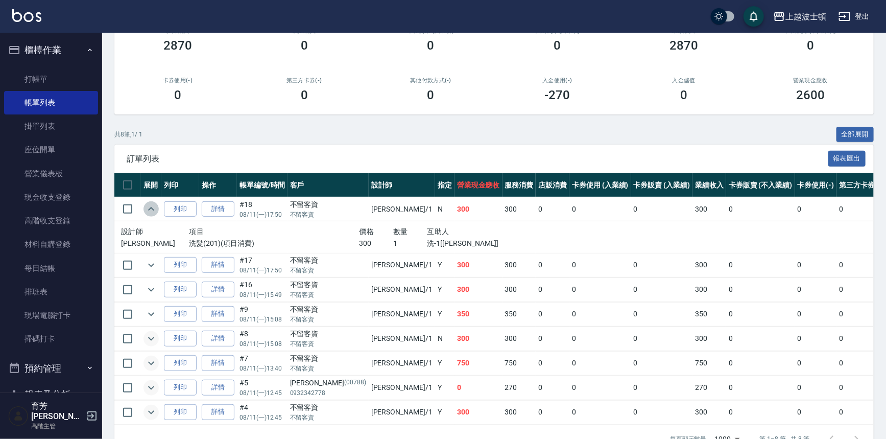
click at [153, 208] on icon "expand row" at bounding box center [151, 209] width 6 height 4
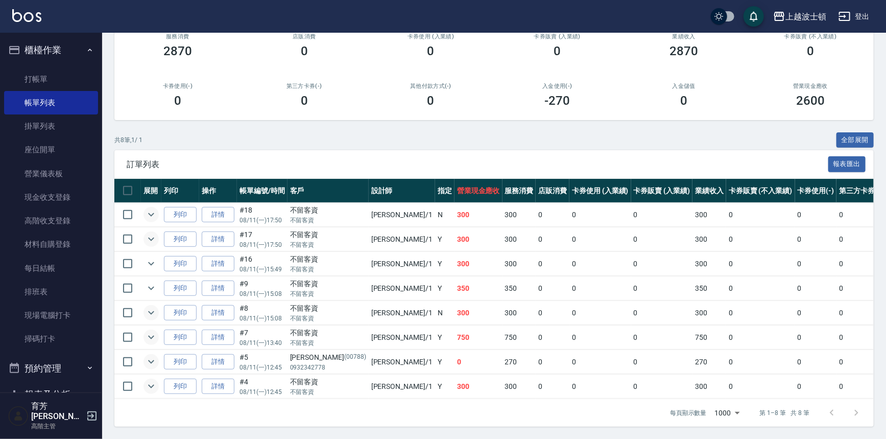
click at [149, 237] on icon "expand row" at bounding box center [151, 239] width 6 height 4
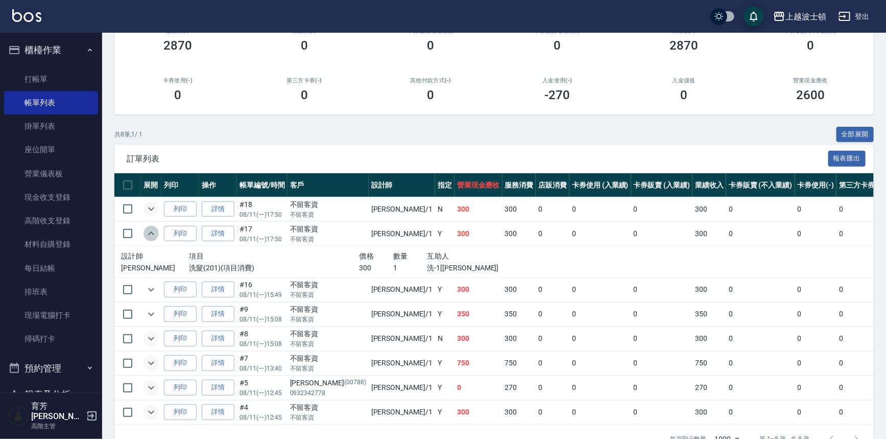
click at [150, 233] on icon "expand row" at bounding box center [151, 233] width 6 height 4
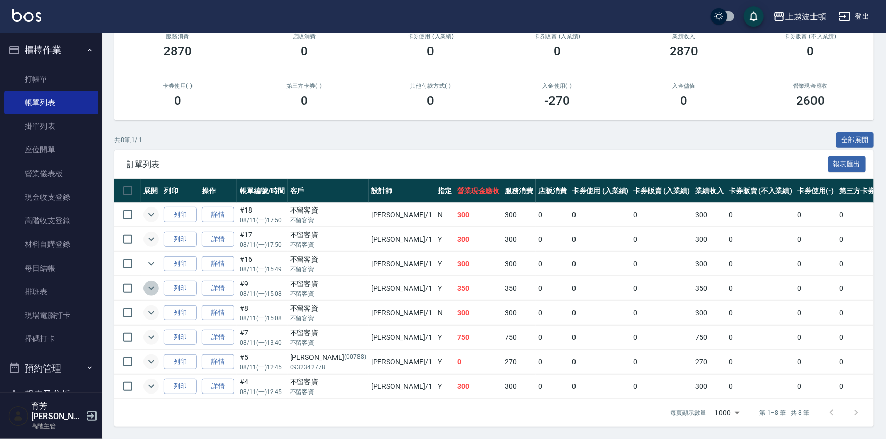
click at [153, 282] on icon "expand row" at bounding box center [151, 288] width 12 height 12
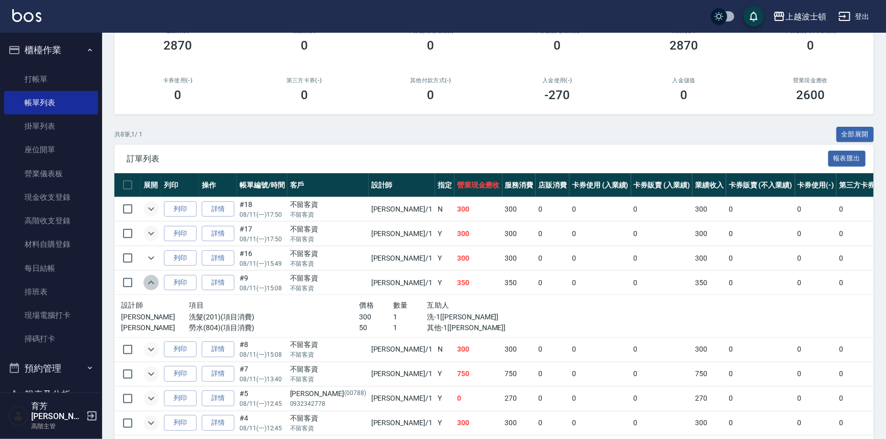
click at [153, 278] on icon "expand row" at bounding box center [151, 282] width 12 height 12
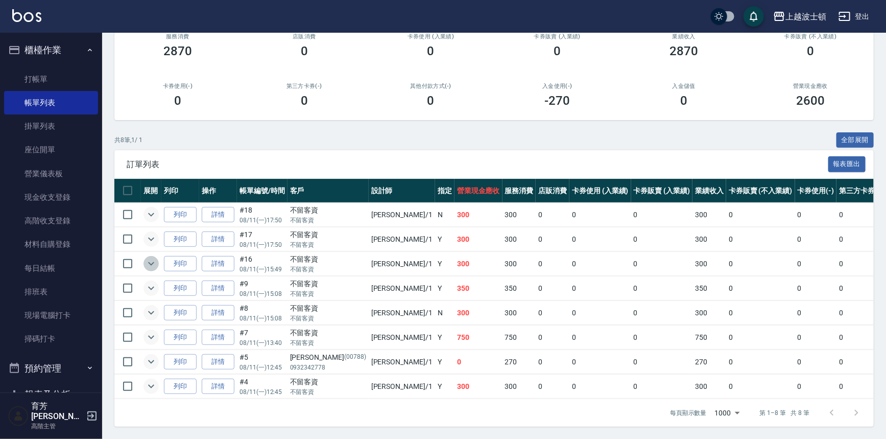
click at [149, 257] on icon "expand row" at bounding box center [151, 263] width 12 height 12
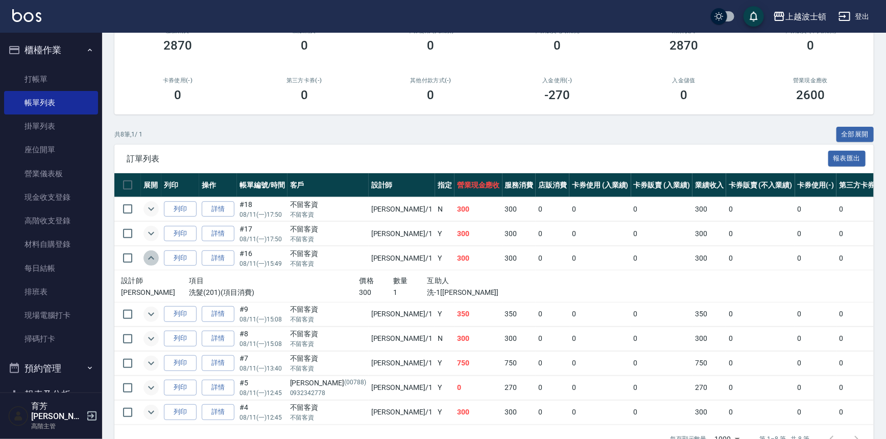
click at [149, 254] on icon "expand row" at bounding box center [151, 258] width 12 height 12
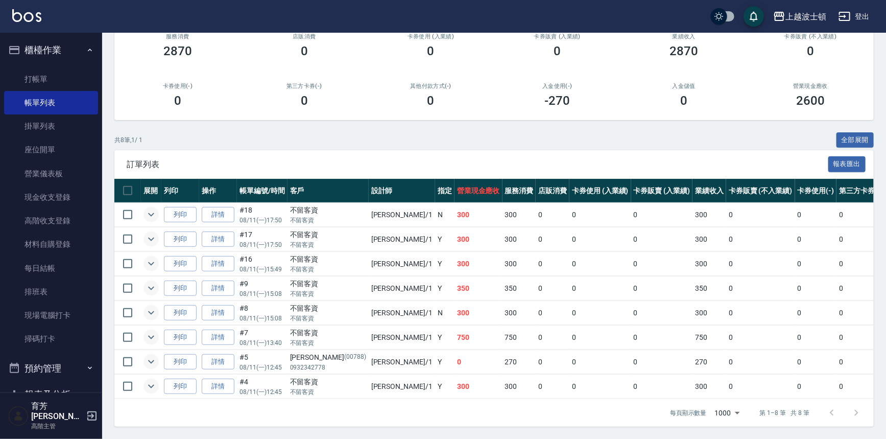
click at [153, 237] on icon "expand row" at bounding box center [151, 239] width 12 height 12
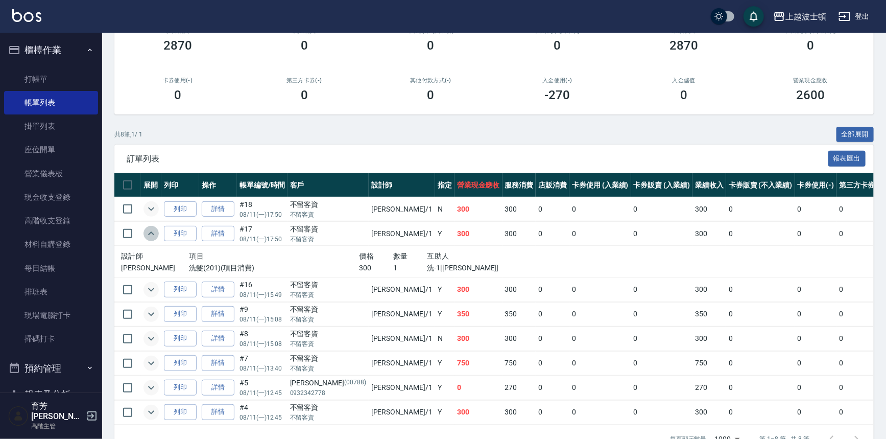
click at [153, 237] on icon "expand row" at bounding box center [151, 233] width 12 height 12
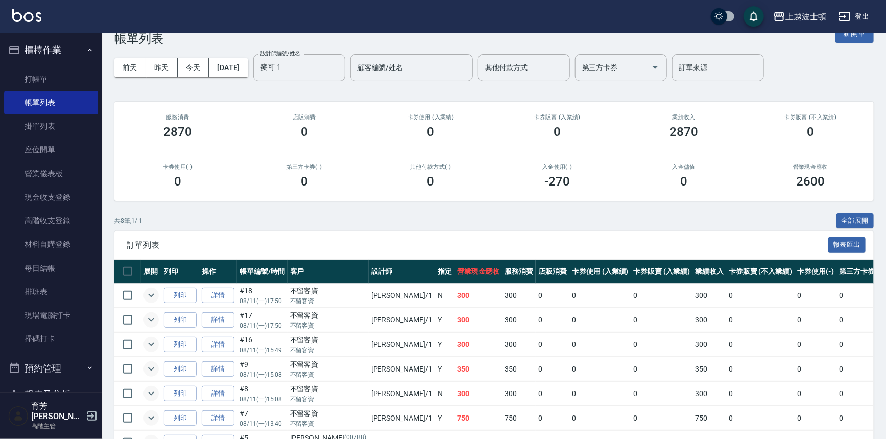
scroll to position [3, 0]
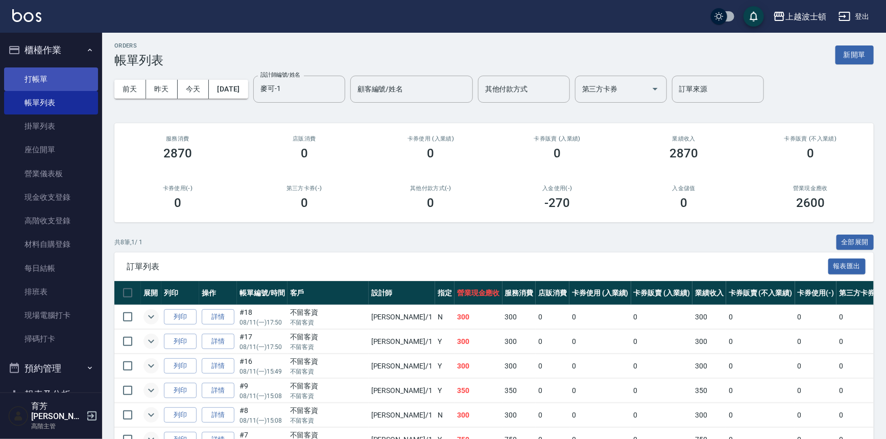
click at [26, 77] on link "打帳單" at bounding box center [51, 78] width 94 height 23
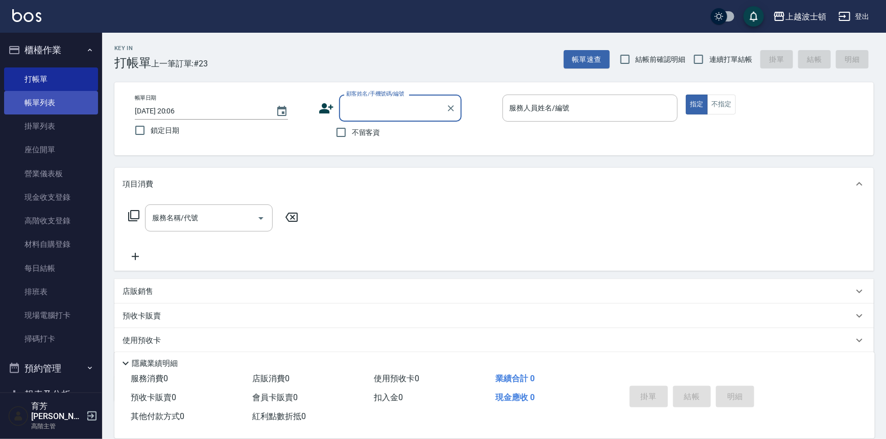
click at [29, 99] on link "帳單列表" at bounding box center [51, 102] width 94 height 23
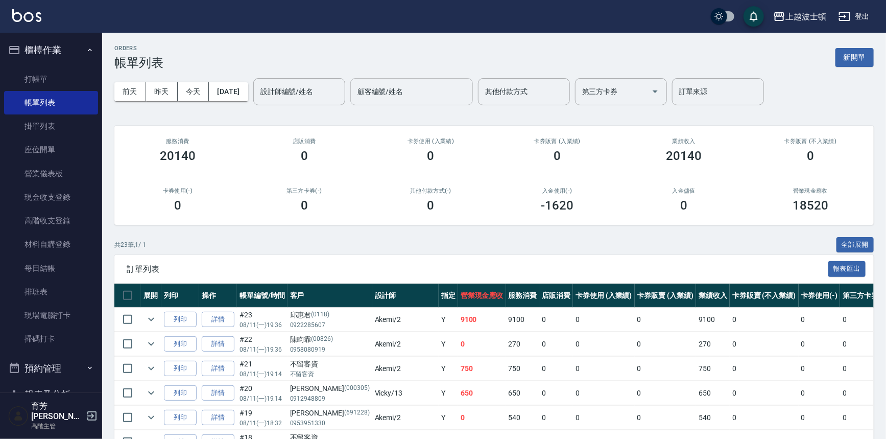
click at [321, 90] on input "設計師編號/姓名" at bounding box center [299, 92] width 83 height 18
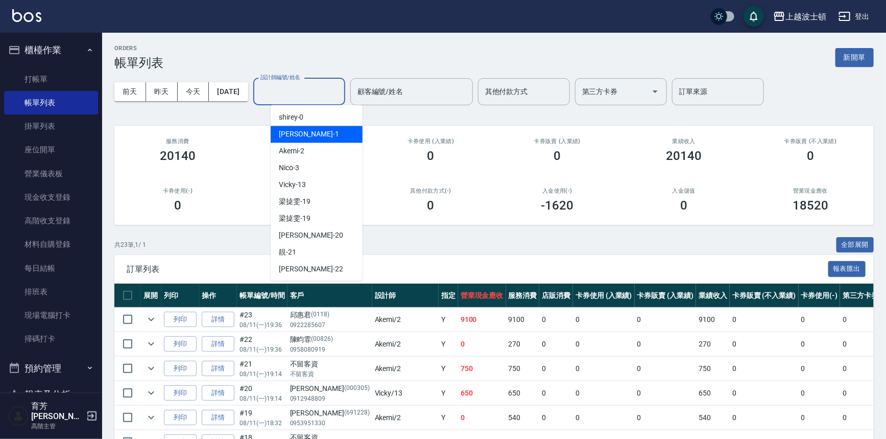
click at [301, 135] on div "麥可 -1" at bounding box center [317, 134] width 92 height 17
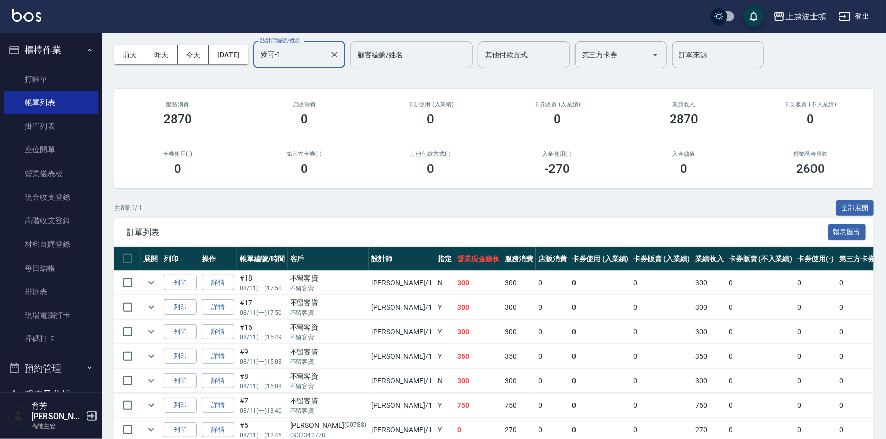
scroll to position [8, 0]
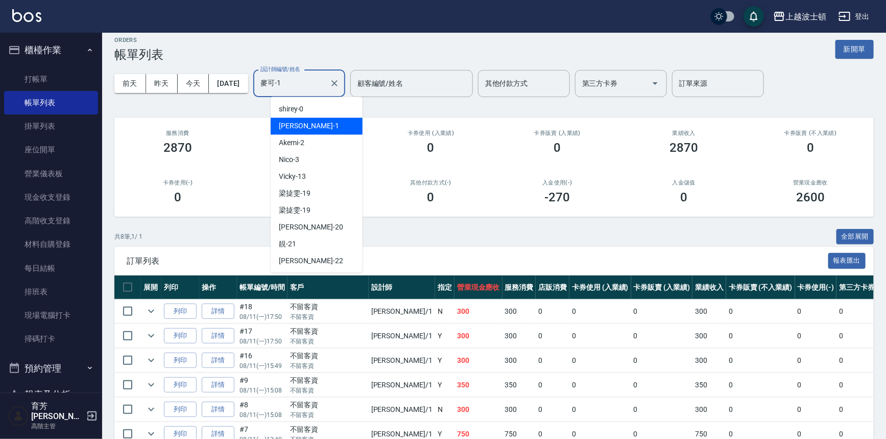
drag, startPoint x: 307, startPoint y: 78, endPoint x: 314, endPoint y: 127, distance: 49.0
click at [308, 79] on input "麥可-1" at bounding box center [291, 84] width 67 height 18
click at [304, 146] on span "Akemi -2" at bounding box center [292, 142] width 26 height 11
type input "Akemi-2"
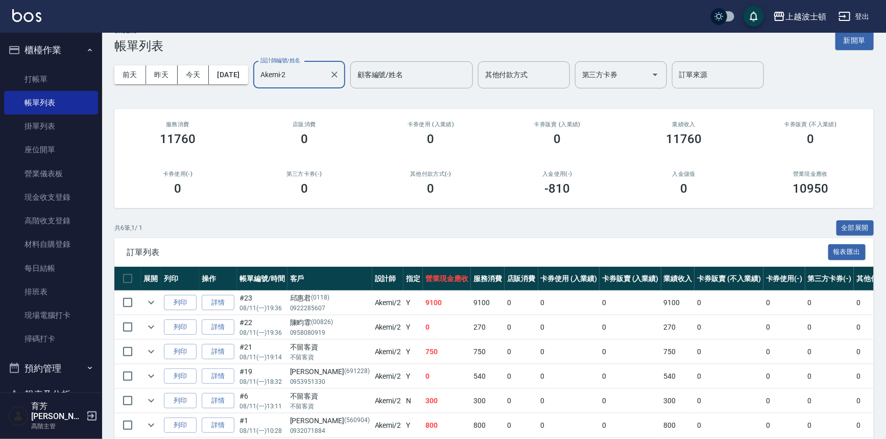
scroll to position [61, 0]
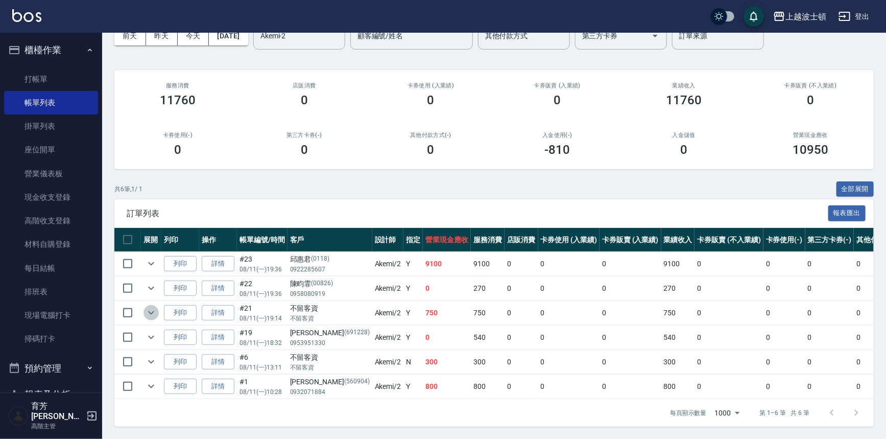
click at [148, 307] on icon "expand row" at bounding box center [151, 312] width 12 height 12
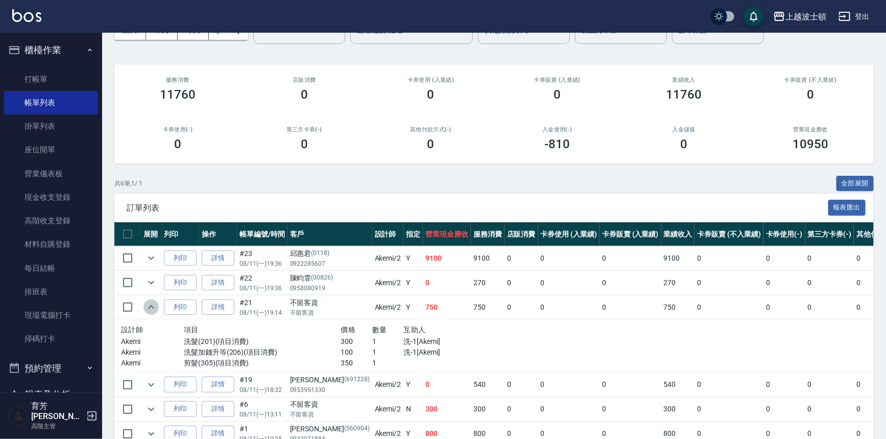
click at [148, 307] on icon "expand row" at bounding box center [151, 307] width 12 height 12
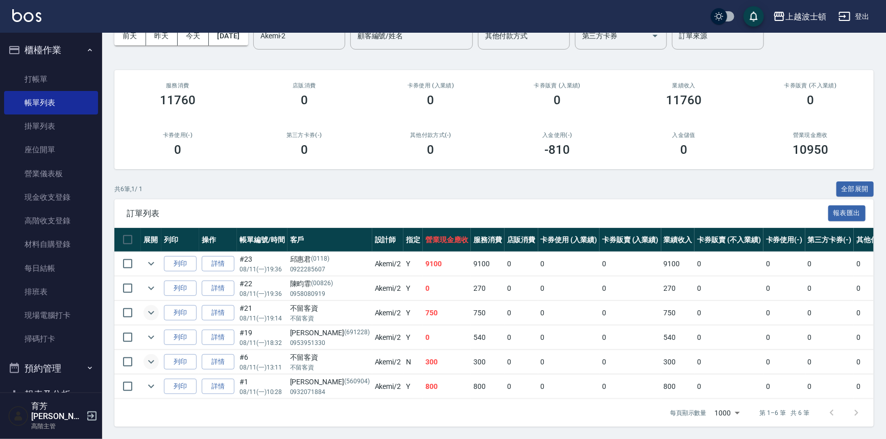
click at [148, 355] on icon "expand row" at bounding box center [151, 361] width 12 height 12
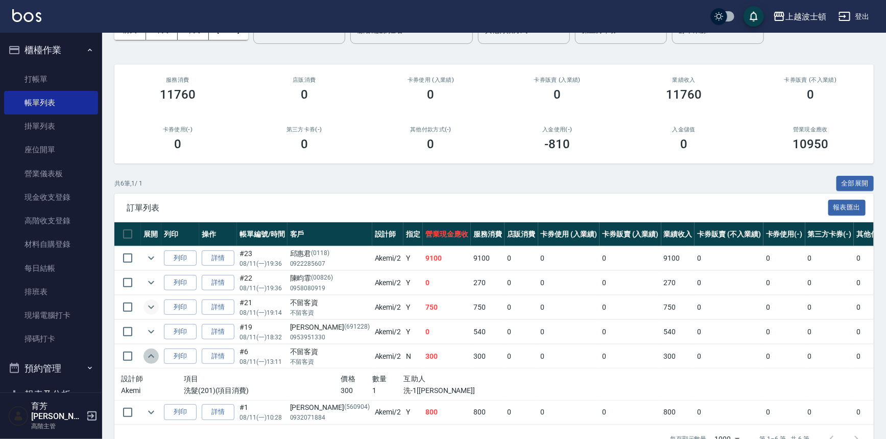
click at [148, 351] on icon "expand row" at bounding box center [151, 356] width 12 height 12
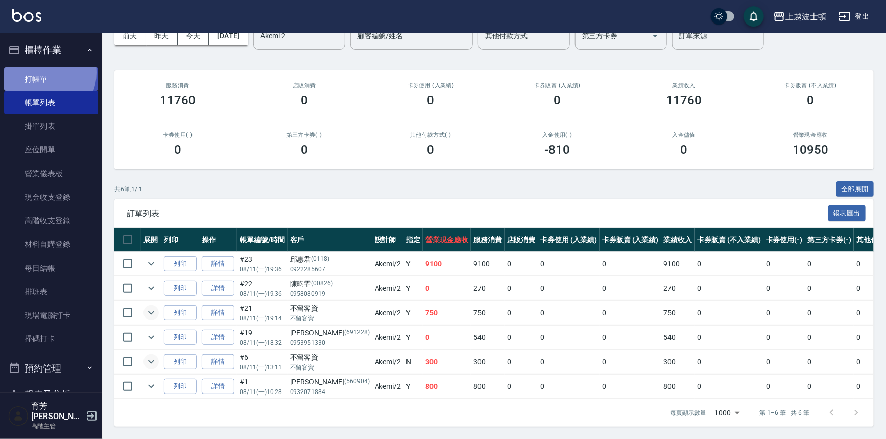
click at [41, 72] on link "打帳單" at bounding box center [51, 78] width 94 height 23
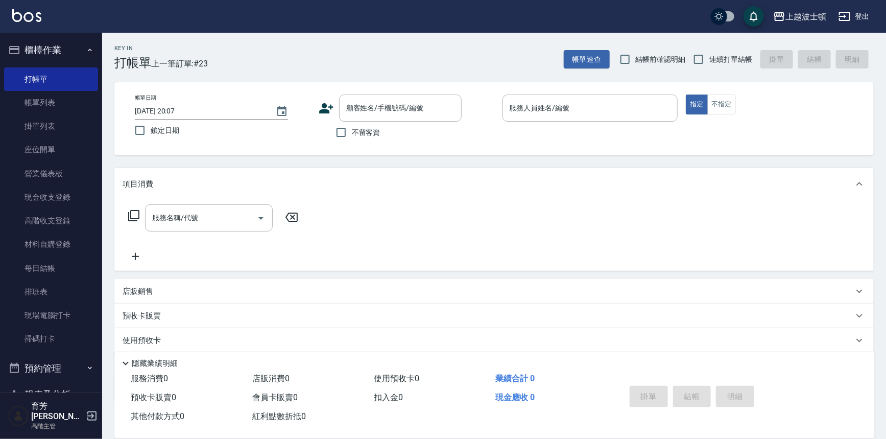
click at [376, 132] on span "不留客資" at bounding box center [366, 132] width 29 height 11
click at [352, 132] on input "不留客資" at bounding box center [340, 132] width 21 height 21
checkbox input "true"
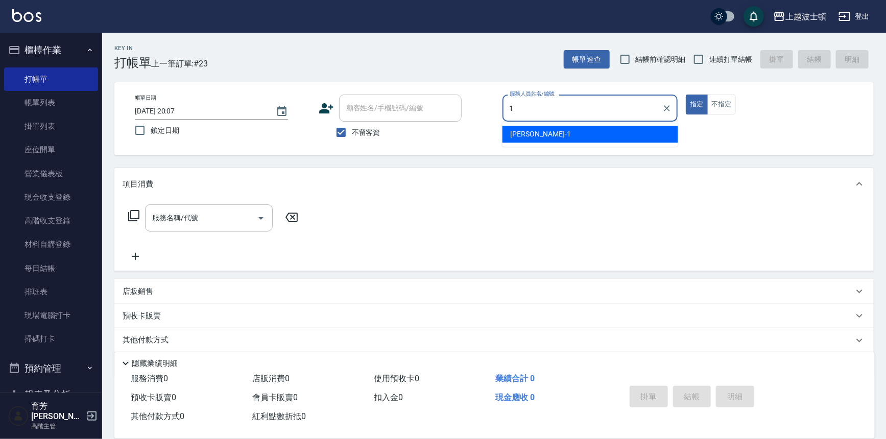
type input "麥可-1"
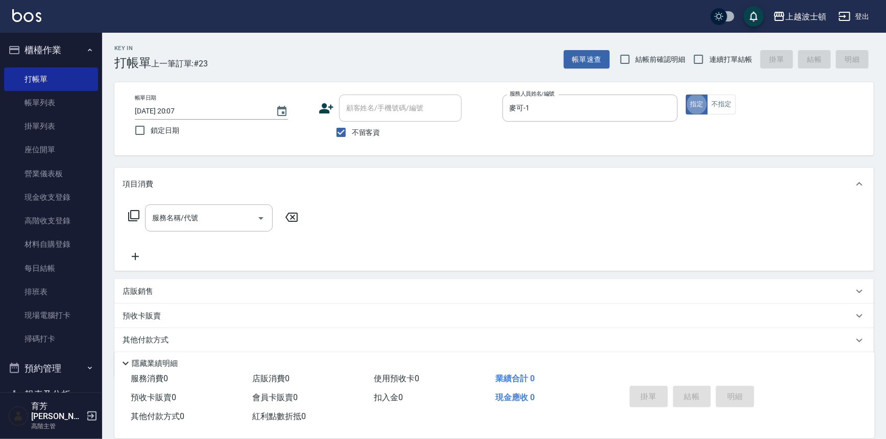
type button "true"
click at [214, 223] on input "服務名稱/代號" at bounding box center [201, 218] width 103 height 18
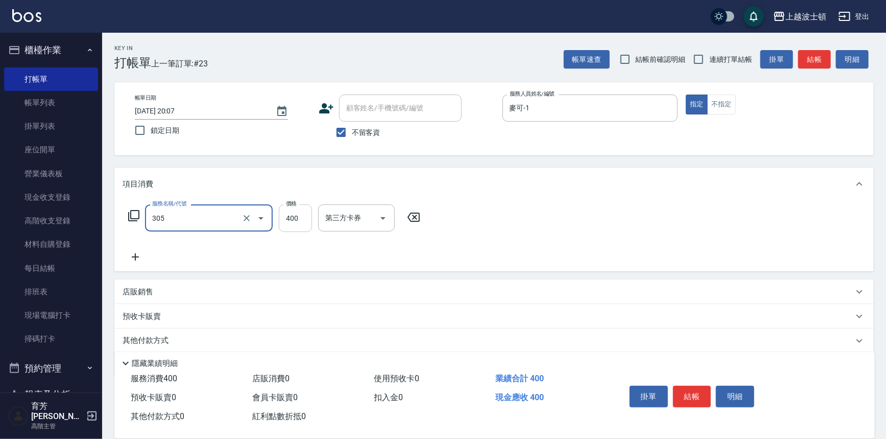
type input "剪髮(305)"
click at [307, 222] on input "400" at bounding box center [295, 218] width 33 height 28
type input "350"
click at [683, 399] on button "結帳" at bounding box center [692, 396] width 38 height 21
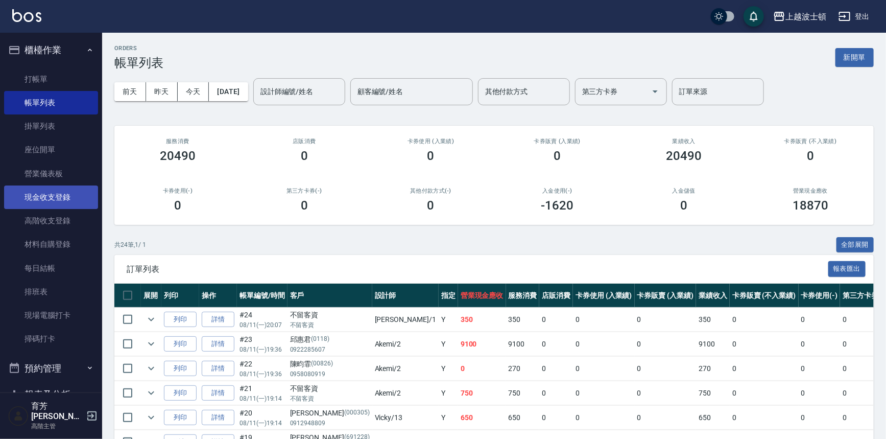
click at [42, 195] on link "現金收支登錄" at bounding box center [51, 196] width 94 height 23
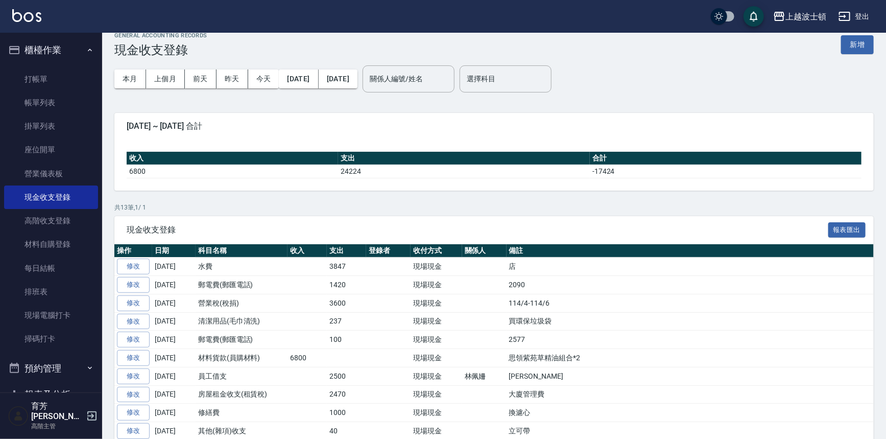
scroll to position [106, 0]
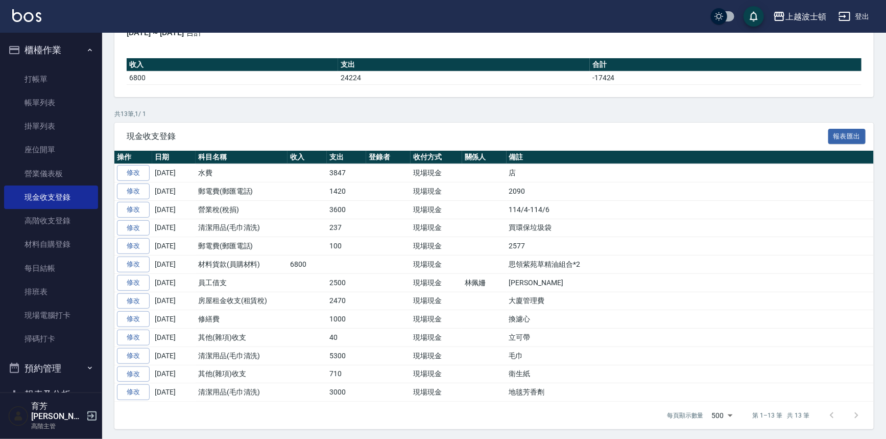
click at [35, 53] on button "櫃檯作業" at bounding box center [51, 50] width 94 height 27
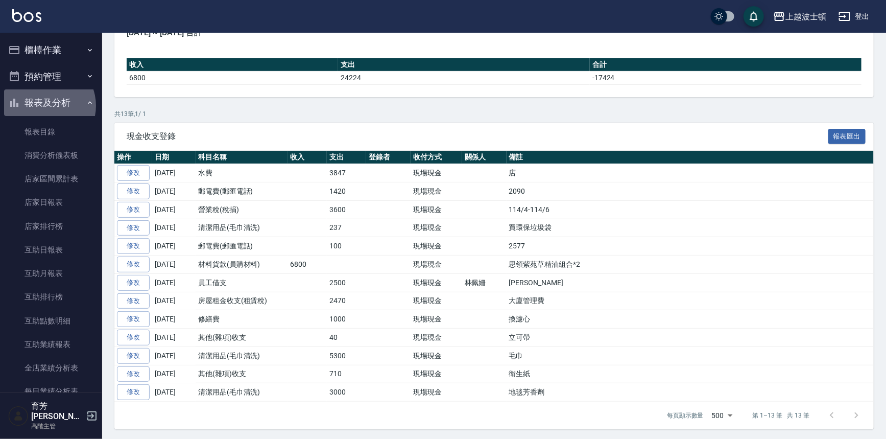
click at [43, 106] on button "報表及分析" at bounding box center [51, 102] width 94 height 27
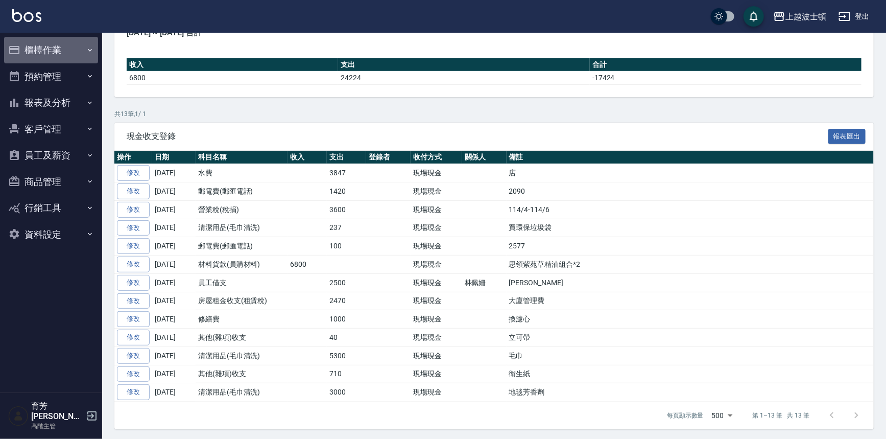
click at [38, 45] on button "櫃檯作業" at bounding box center [51, 50] width 94 height 27
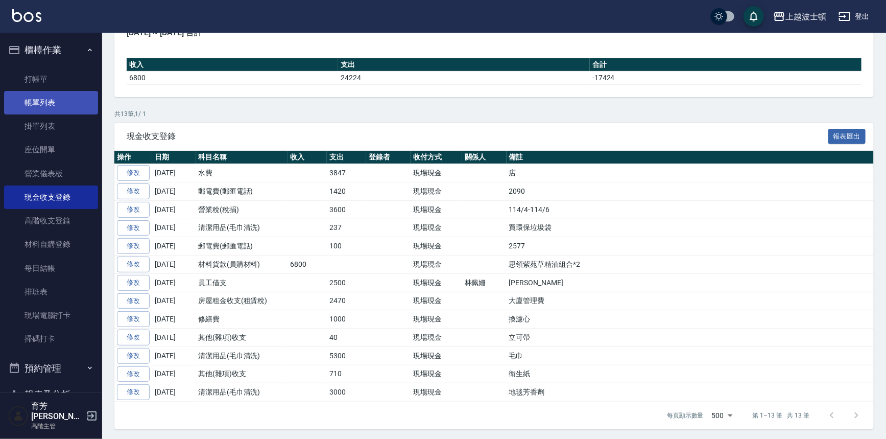
click at [47, 95] on link "帳單列表" at bounding box center [51, 102] width 94 height 23
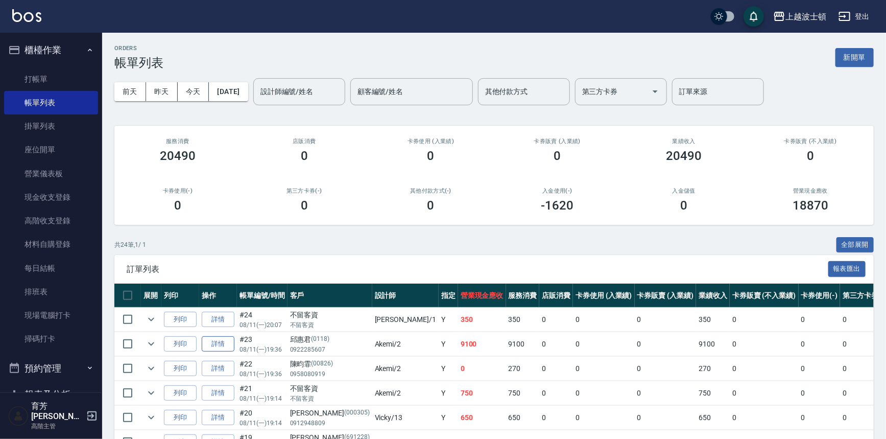
click at [218, 343] on link "詳情" at bounding box center [218, 344] width 33 height 16
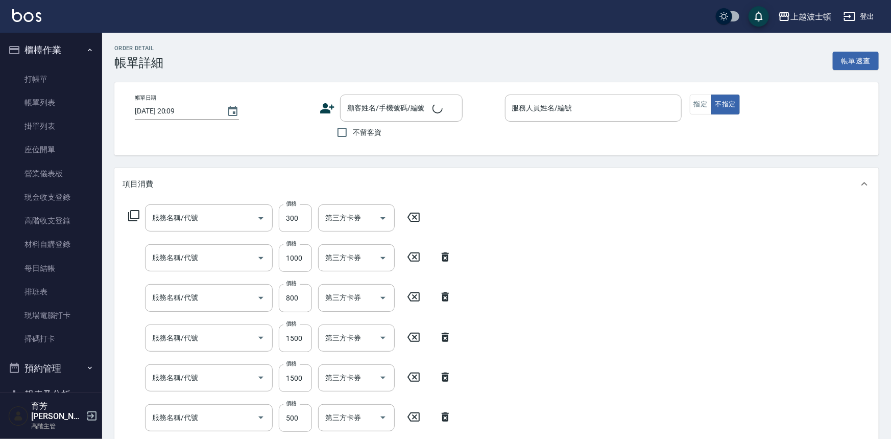
type input "[DATE] 19:36"
type input "Akemi-2"
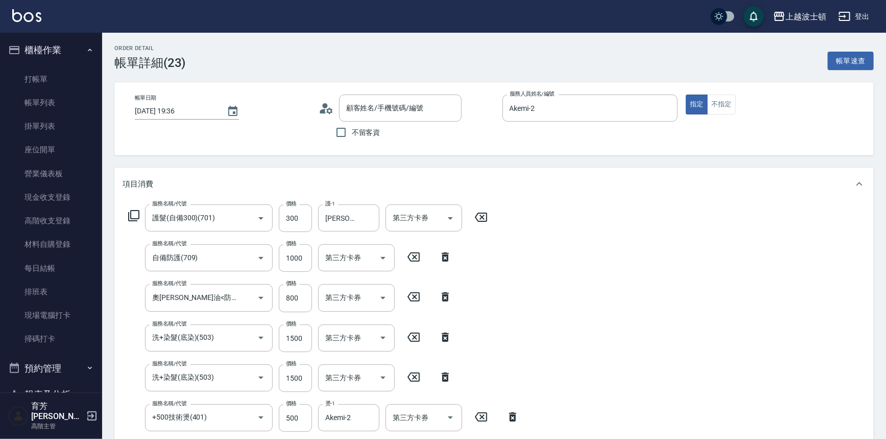
type input "護髮(自備300)(701)"
type input "自備防護(709)"
type input "奧[PERSON_NAME]油<防護>(707)"
type input "洗+染髮(底染)(503)"
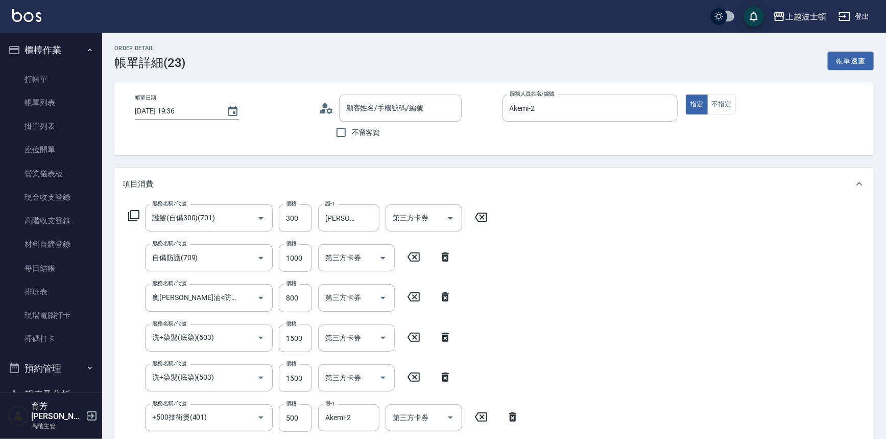
type input "+500技術燙(401)"
type input "溫塑燙(415)"
type input "[PERSON_NAME]/0922285607/0118"
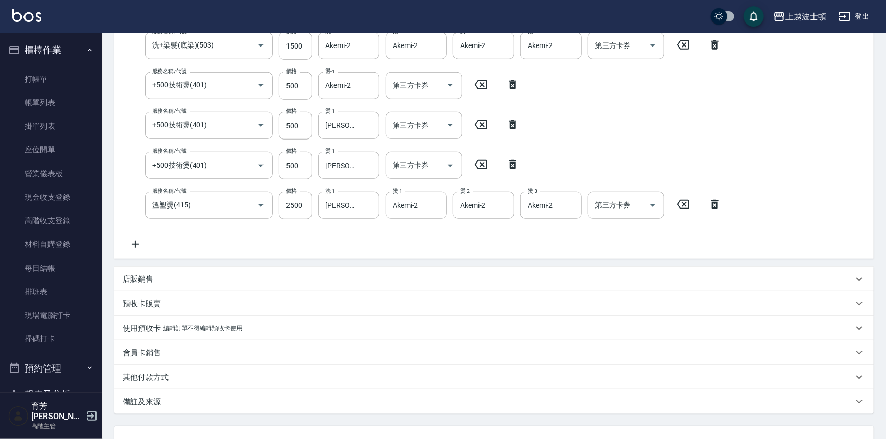
scroll to position [415, 0]
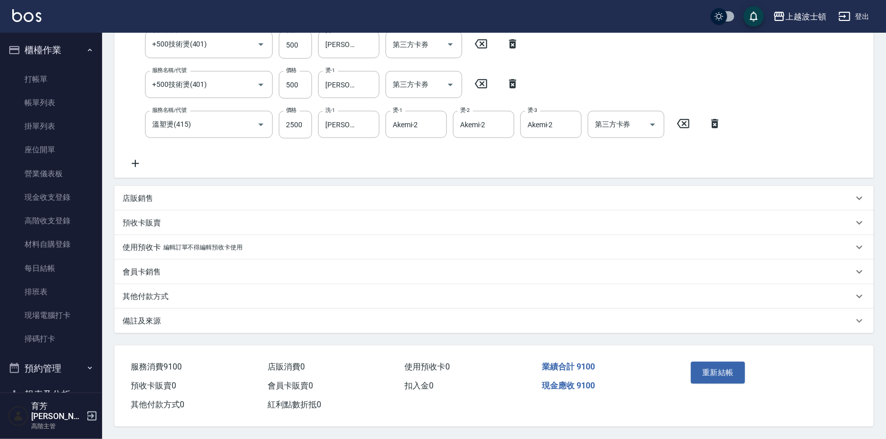
click at [138, 193] on p "店販銷售" at bounding box center [138, 198] width 31 height 11
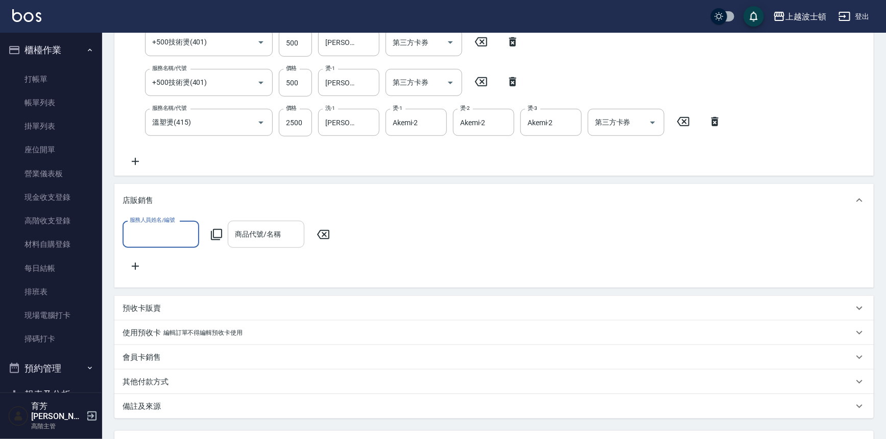
scroll to position [0, 0]
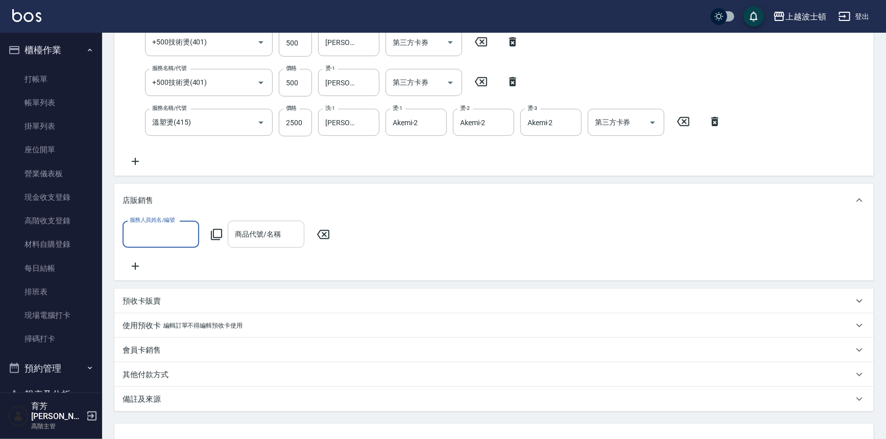
click at [263, 225] on input "商品代號/名稱" at bounding box center [265, 234] width 67 height 18
type input "咪咪"
click at [350, 277] on div "服務人員姓名/編號 服務人員姓名/編號 商品代號/名稱 商品代號/名稱" at bounding box center [493, 249] width 759 height 64
click at [239, 232] on input "商品代號/名稱" at bounding box center [265, 234] width 67 height 18
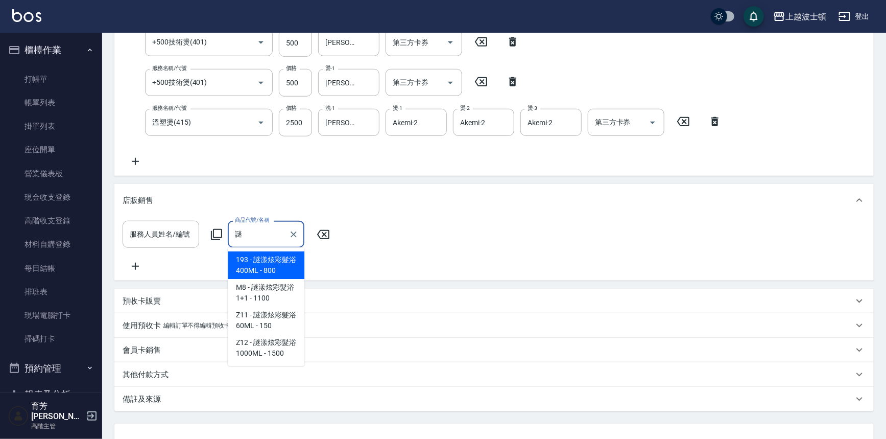
click at [262, 268] on span "193 - 謎漾炫彩髮浴400ML - 800" at bounding box center [266, 265] width 77 height 28
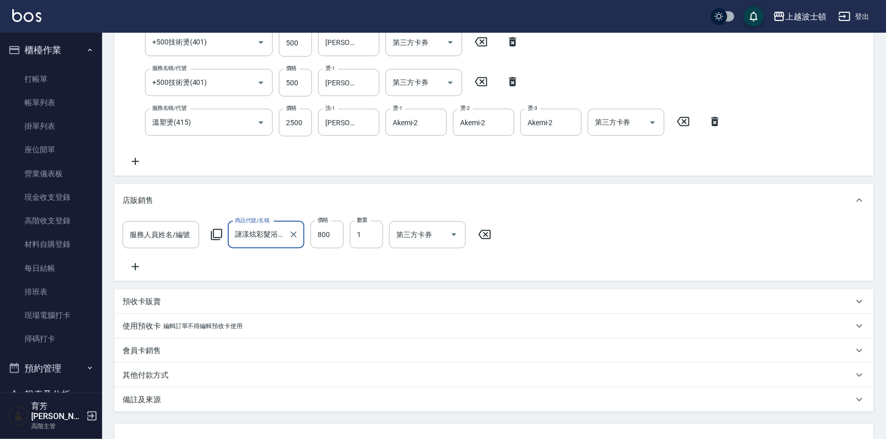
type input "謎漾炫彩髮浴400ML"
click at [130, 266] on icon at bounding box center [136, 266] width 26 height 12
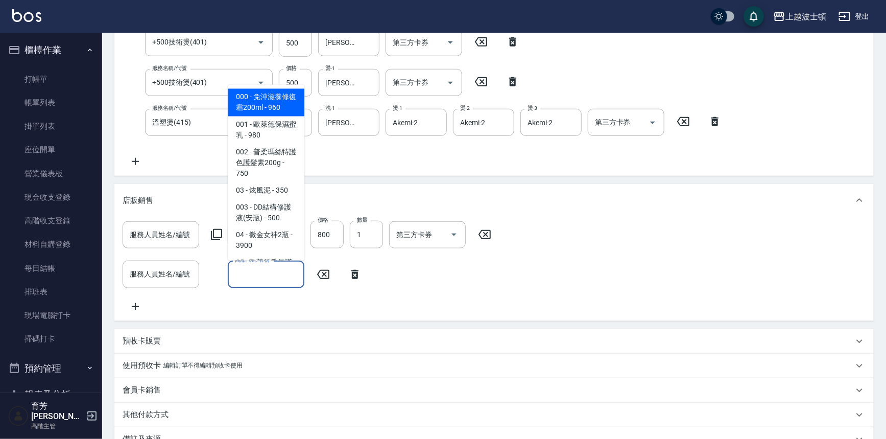
click at [246, 273] on input "商品代號/名稱" at bounding box center [265, 274] width 67 height 18
click at [273, 164] on span "106 - 水水洗護組 - 999" at bounding box center [266, 158] width 77 height 28
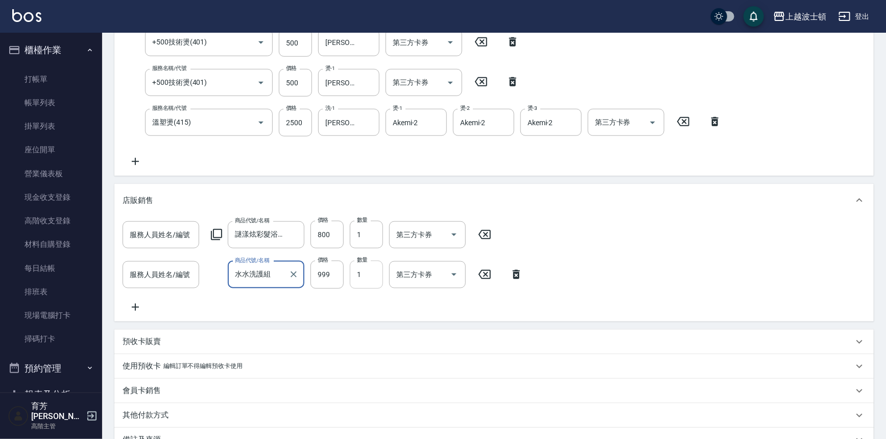
type input "水水洗護組"
type input "2"
click at [171, 230] on input "服務人員姓名/編號" at bounding box center [160, 235] width 67 height 18
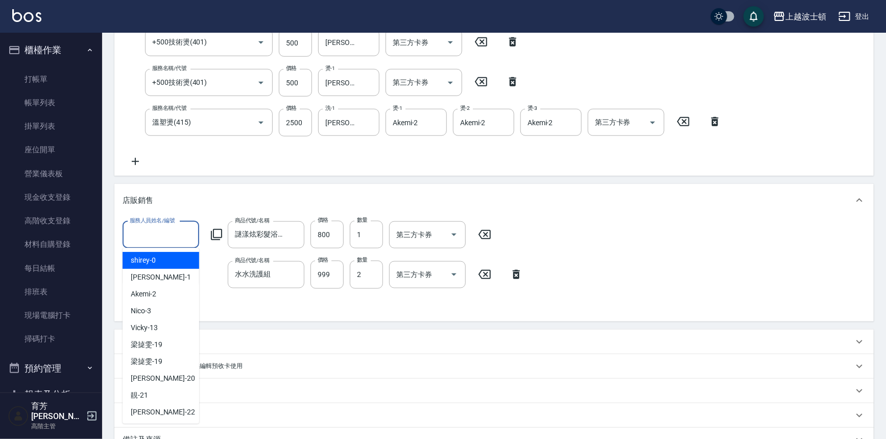
type input "2"
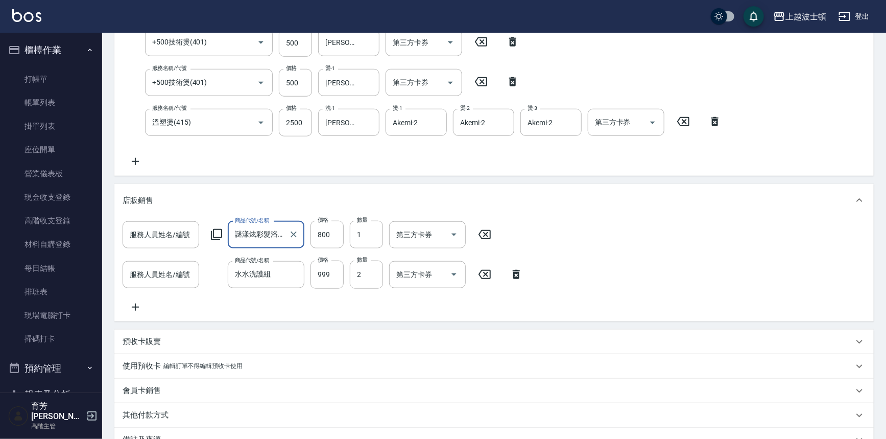
scroll to position [0, 17]
click at [161, 275] on input "服務人員姓名/編號" at bounding box center [160, 275] width 67 height 18
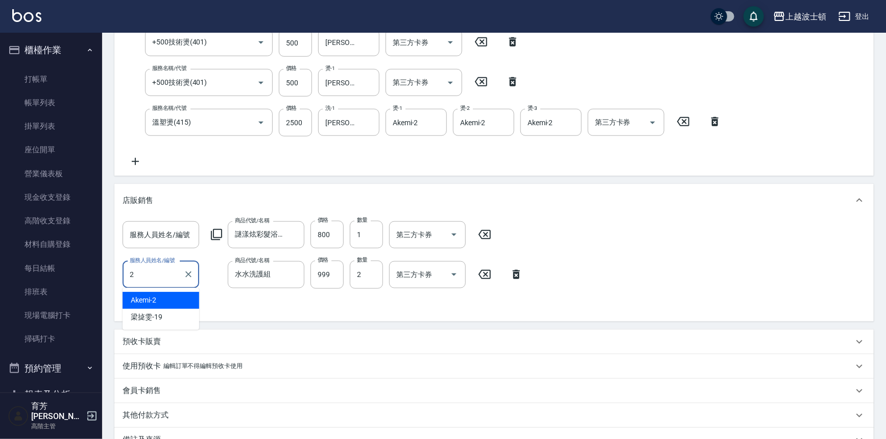
type input "Akemi-2"
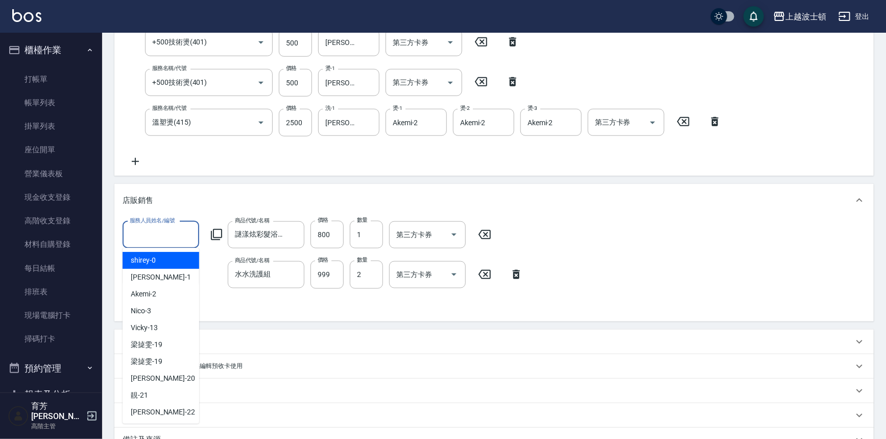
click at [166, 229] on input "服務人員姓名/編號" at bounding box center [160, 235] width 67 height 18
type input "Akemi-2"
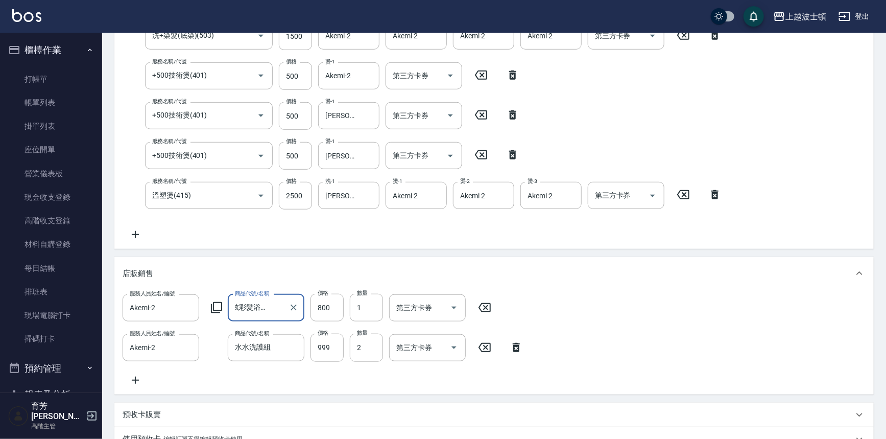
scroll to position [338, 0]
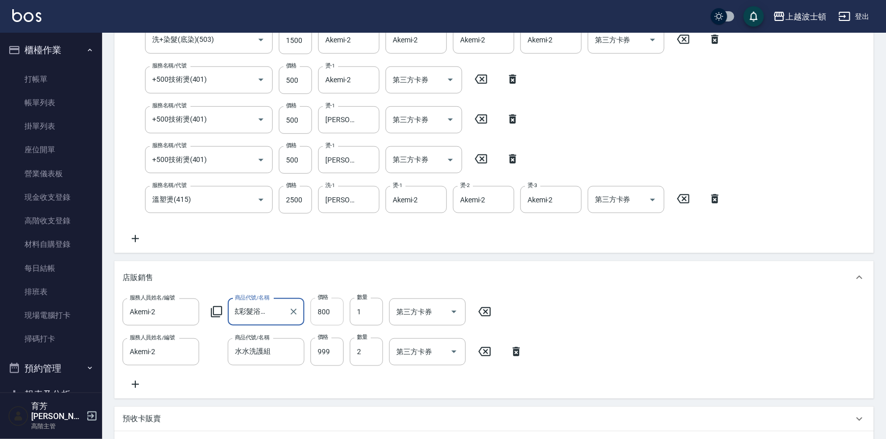
click at [332, 311] on input "800" at bounding box center [326, 312] width 33 height 28
type input "720"
click at [824, 301] on div "服務人員姓名/編號 Akemi-2 服務人員姓名/編號 商品代號/名稱 謎漾炫彩髮浴400ML 商品代號/名稱 價格 720 價格 數量 1 數量 第三方卡券…" at bounding box center [494, 344] width 743 height 92
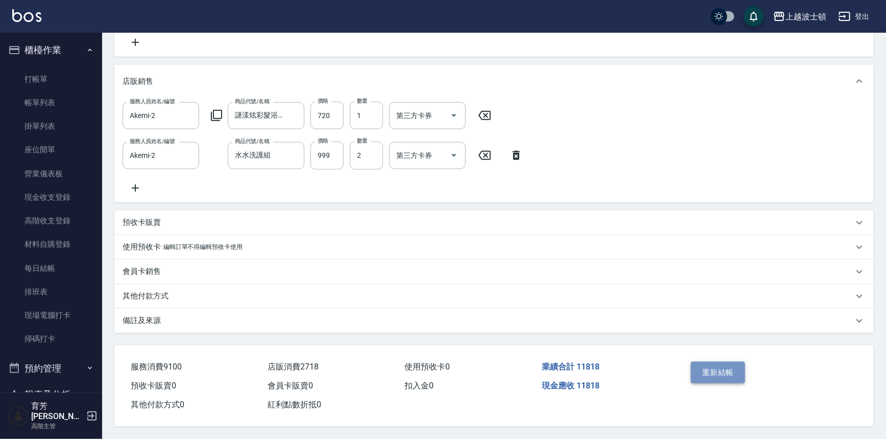
click at [725, 370] on button "重新結帳" at bounding box center [718, 372] width 54 height 21
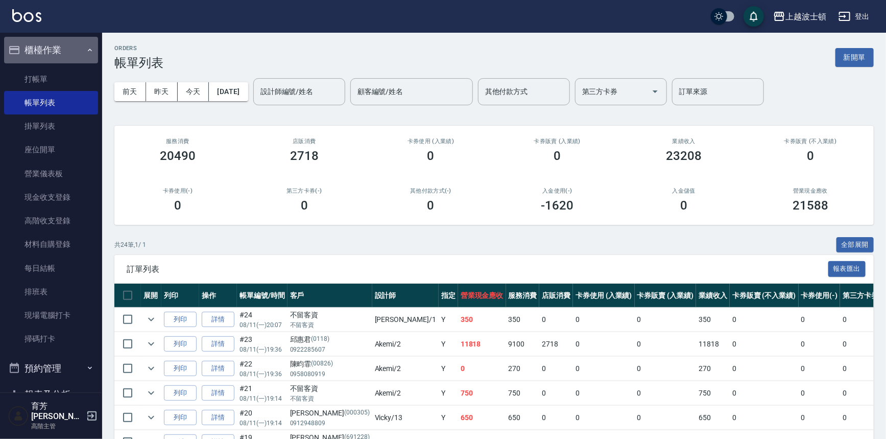
click at [60, 45] on button "櫃檯作業" at bounding box center [51, 50] width 94 height 27
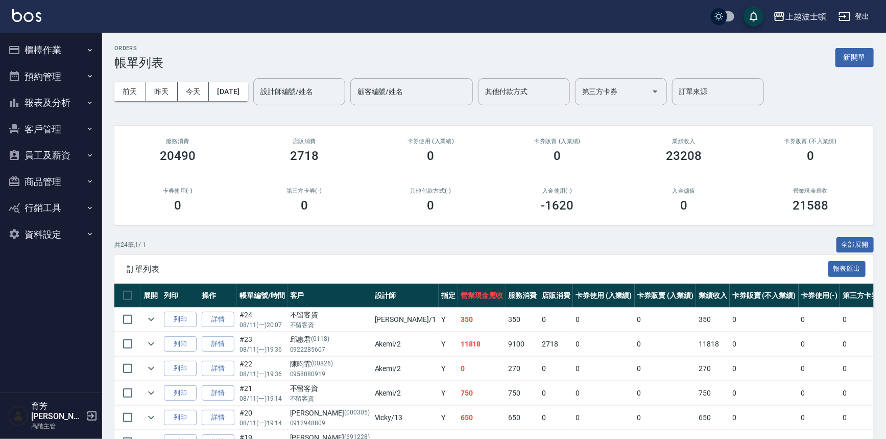
click at [60, 100] on button "報表及分析" at bounding box center [51, 102] width 94 height 27
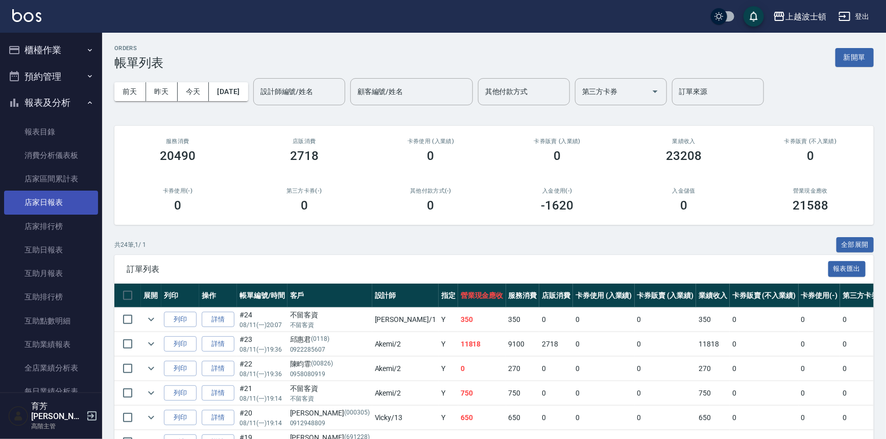
click at [51, 197] on link "店家日報表" at bounding box center [51, 201] width 94 height 23
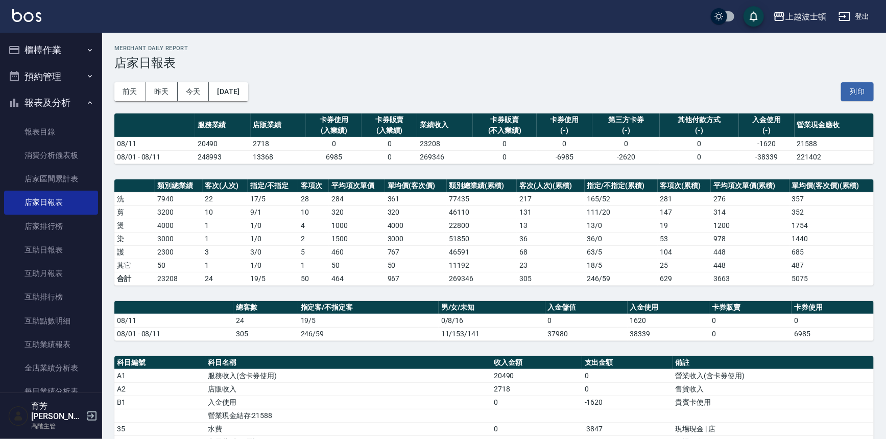
scroll to position [194, 0]
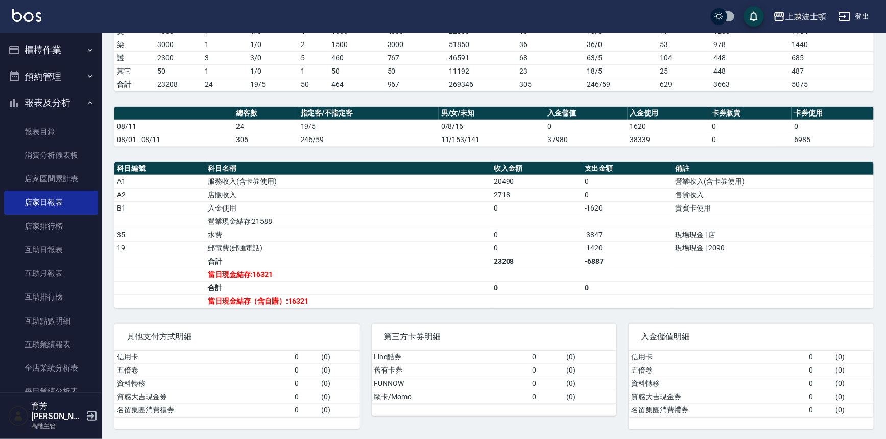
click at [49, 109] on button "報表及分析" at bounding box center [51, 102] width 94 height 27
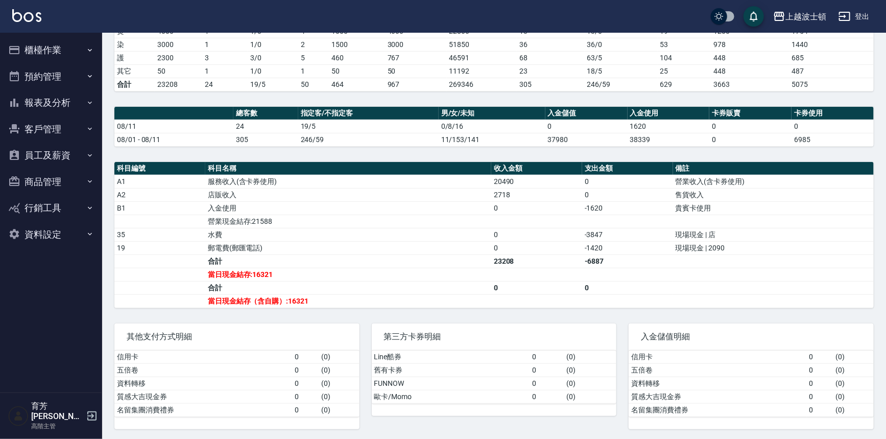
click at [51, 56] on button "櫃檯作業" at bounding box center [51, 50] width 94 height 27
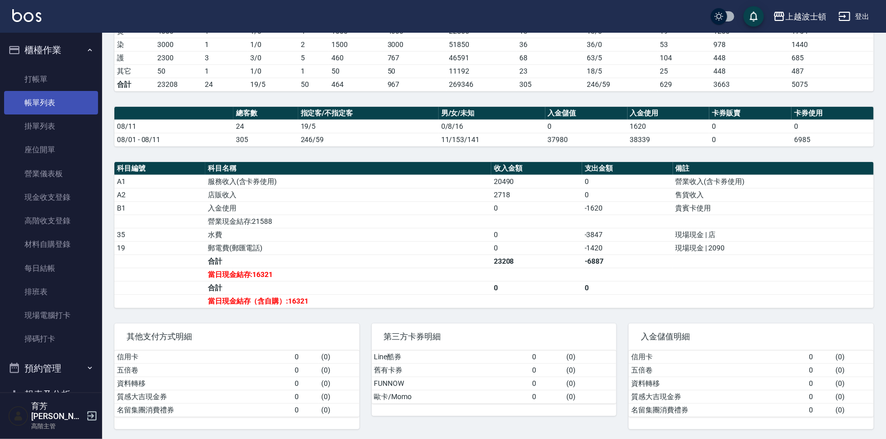
click at [43, 100] on link "帳單列表" at bounding box center [51, 102] width 94 height 23
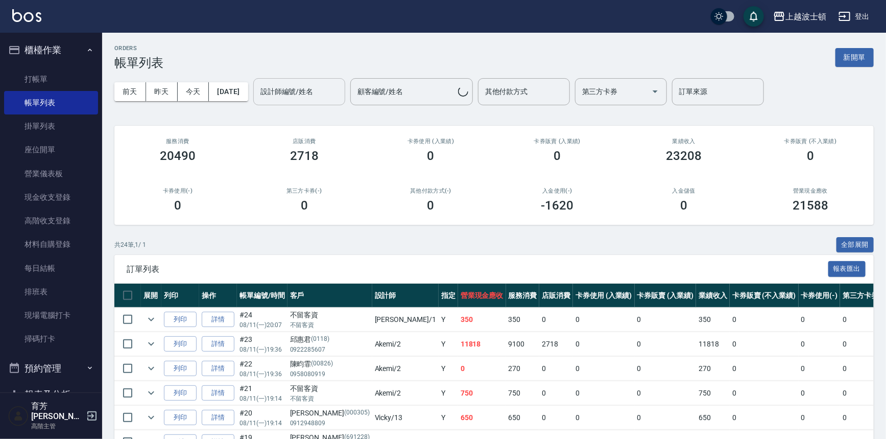
click at [306, 94] on input "設計師編號/姓名" at bounding box center [299, 92] width 83 height 18
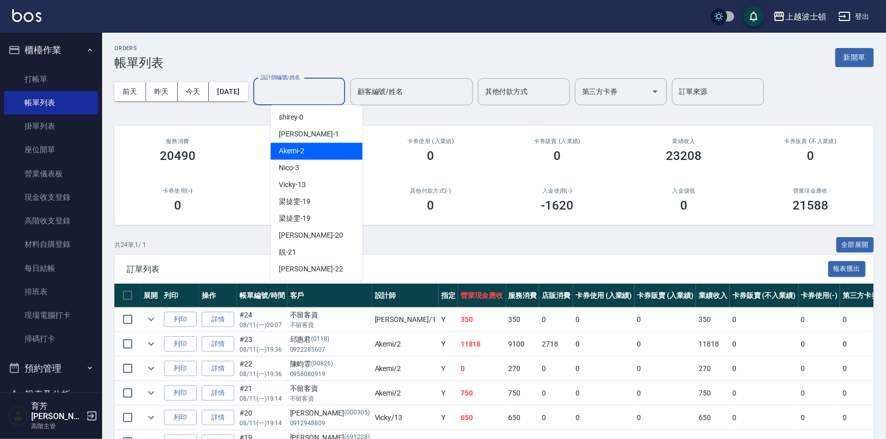
click at [298, 153] on span "Akemi -2" at bounding box center [292, 151] width 26 height 11
type input "Akemi-2"
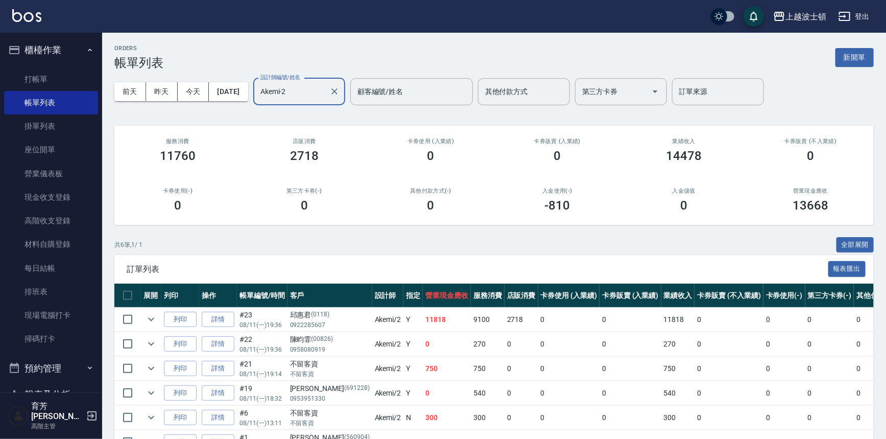
scroll to position [61, 0]
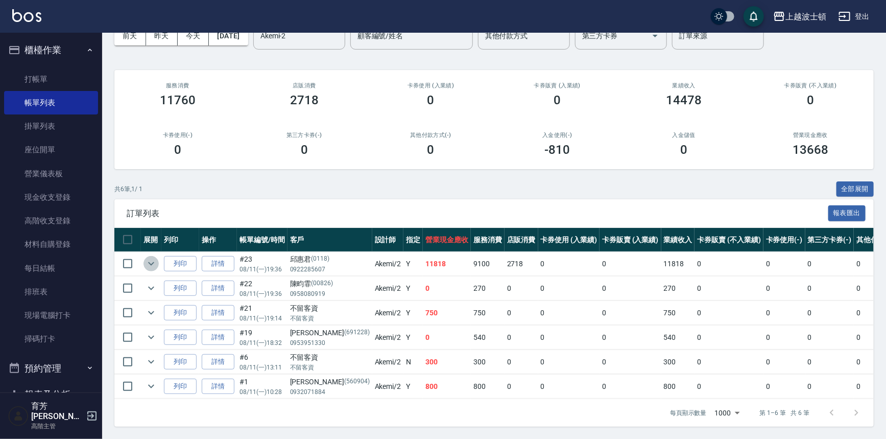
click at [152, 260] on icon "expand row" at bounding box center [151, 263] width 12 height 12
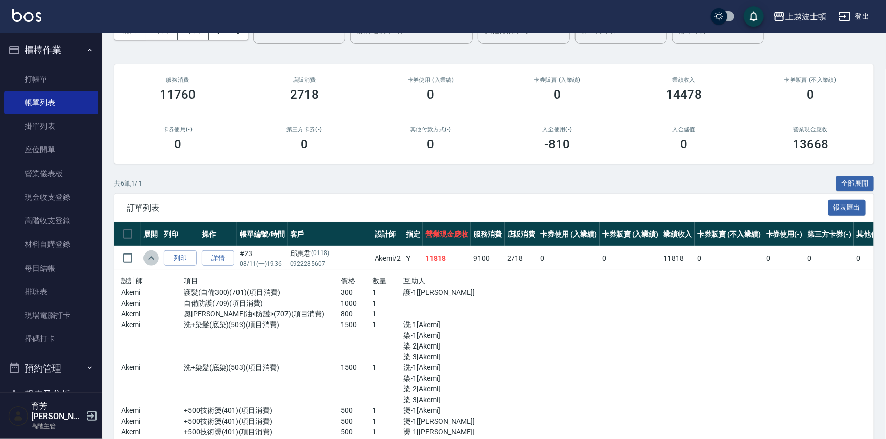
click at [152, 260] on icon "expand row" at bounding box center [151, 258] width 12 height 12
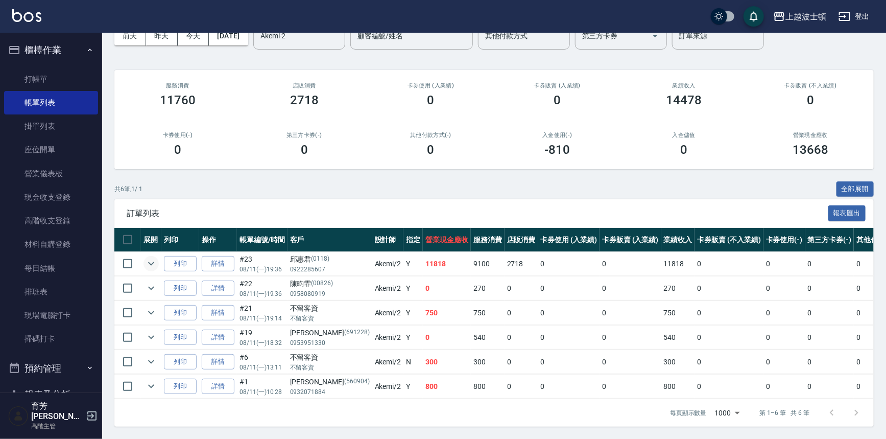
click at [150, 257] on icon "expand row" at bounding box center [151, 263] width 12 height 12
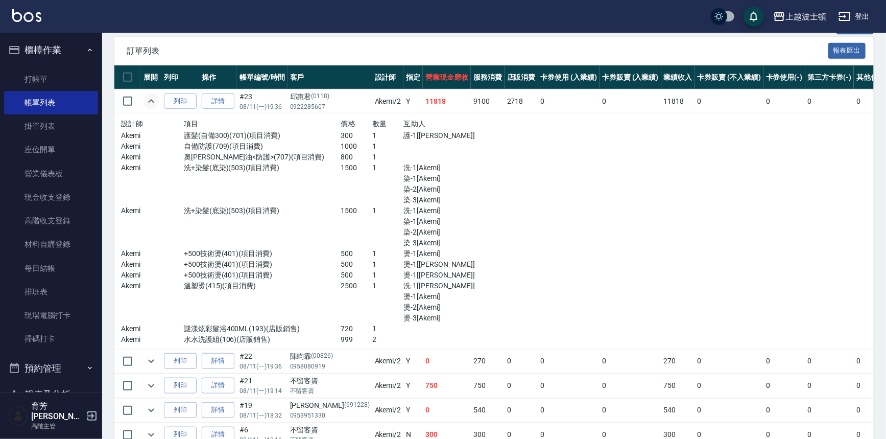
scroll to position [195, 0]
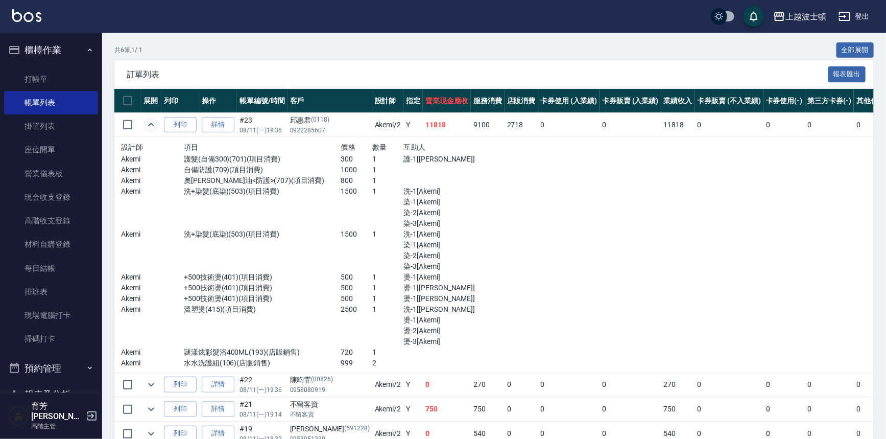
click at [153, 122] on icon "expand row" at bounding box center [151, 124] width 12 height 12
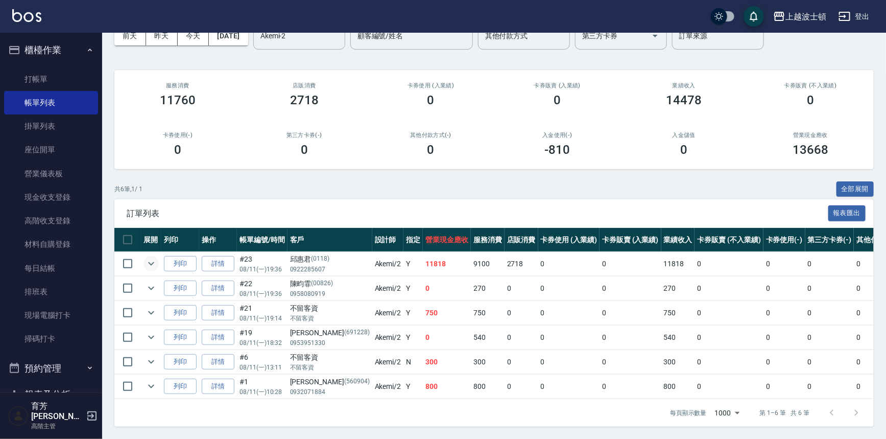
scroll to position [61, 0]
click at [153, 380] on icon "expand row" at bounding box center [151, 386] width 12 height 12
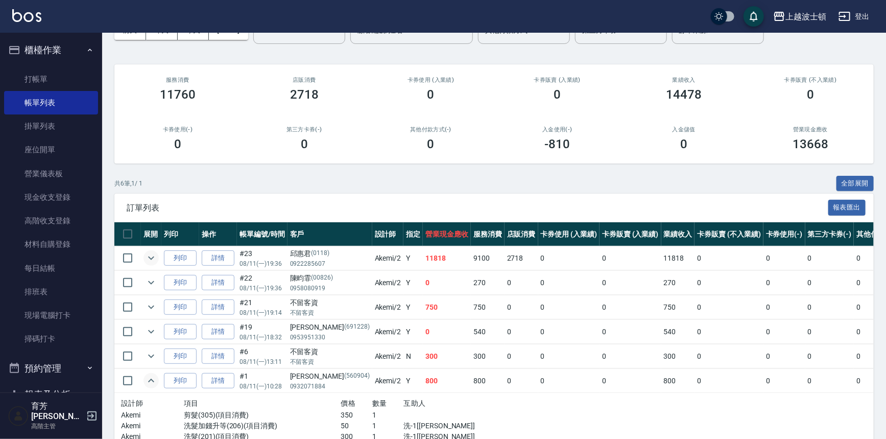
scroll to position [125, 0]
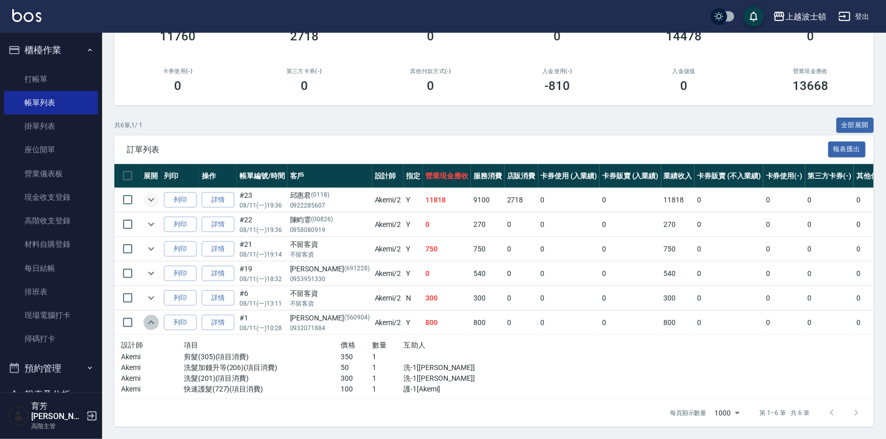
click at [150, 316] on icon "expand row" at bounding box center [151, 322] width 12 height 12
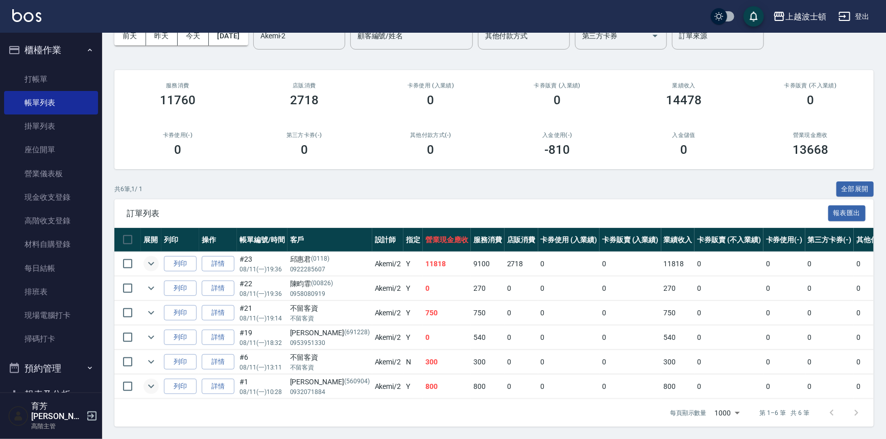
scroll to position [61, 0]
click at [151, 311] on icon "expand row" at bounding box center [151, 313] width 6 height 4
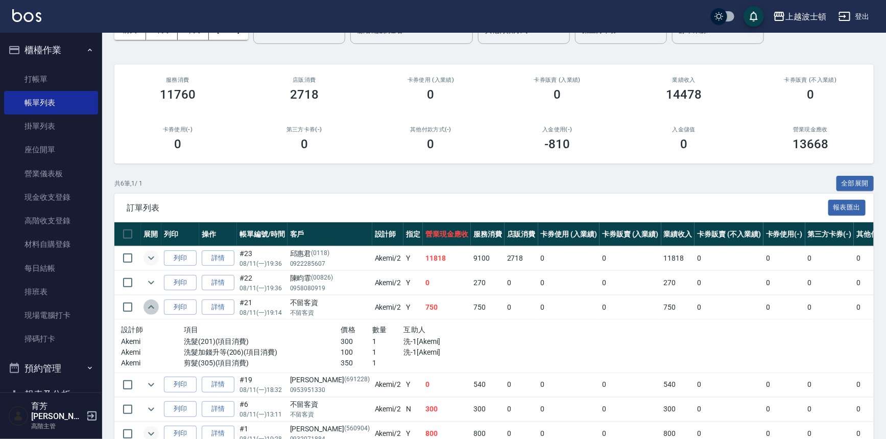
click at [151, 306] on icon "expand row" at bounding box center [151, 307] width 12 height 12
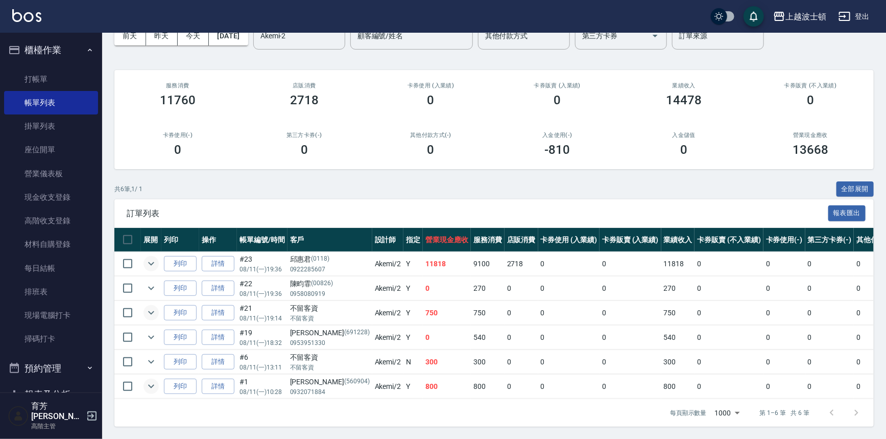
click at [150, 380] on icon "expand row" at bounding box center [151, 386] width 12 height 12
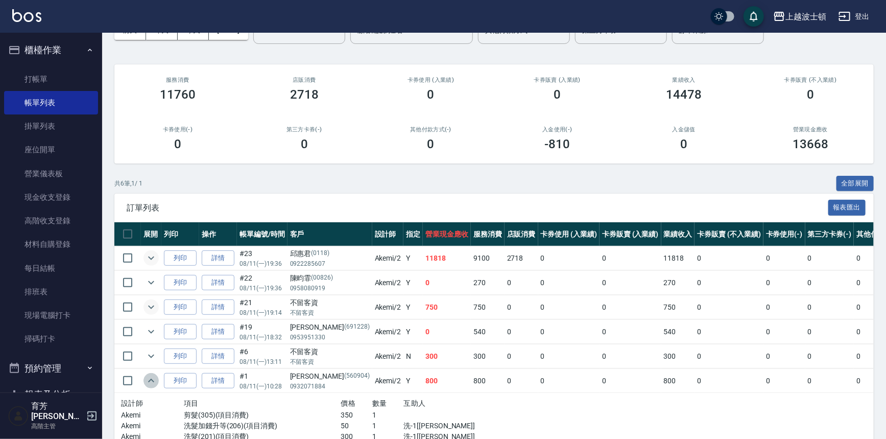
click at [150, 378] on icon "expand row" at bounding box center [151, 380] width 6 height 4
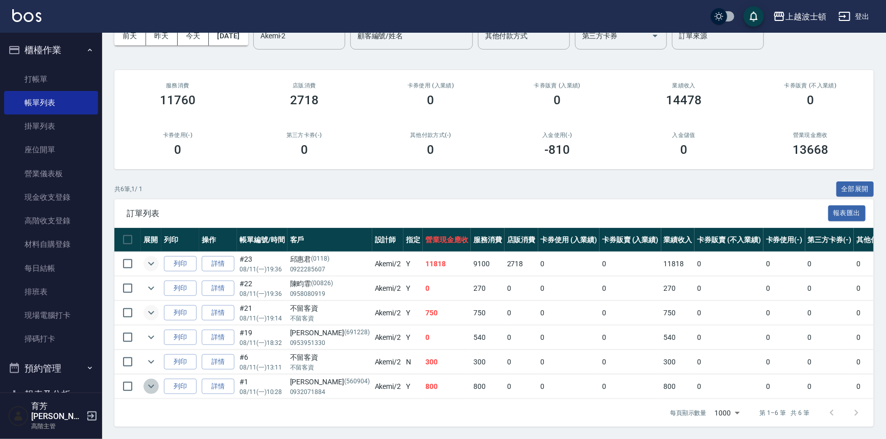
click at [150, 380] on icon "expand row" at bounding box center [151, 386] width 12 height 12
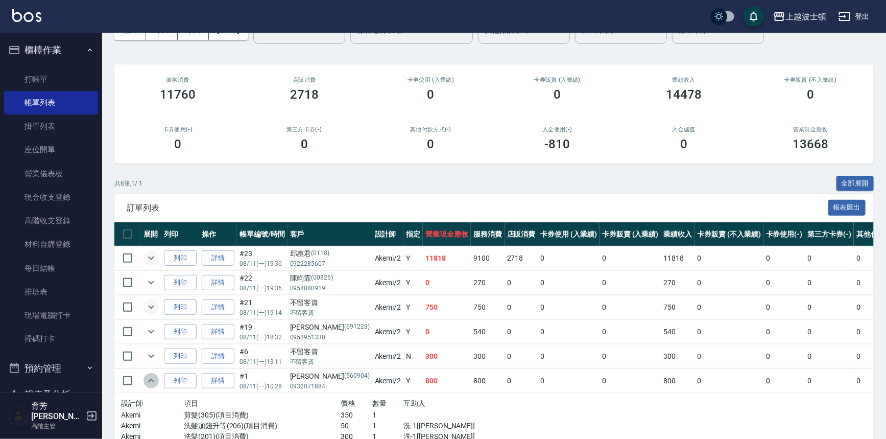
drag, startPoint x: 149, startPoint y: 376, endPoint x: 299, endPoint y: 406, distance: 153.1
click at [299, 406] on tbody "列印 詳情 #23 08/11 (一) 19:36 [PERSON_NAME][PHONE_NUMBER] Akemi /2 Y 11818 9100 271…" at bounding box center [559, 351] width 890 height 211
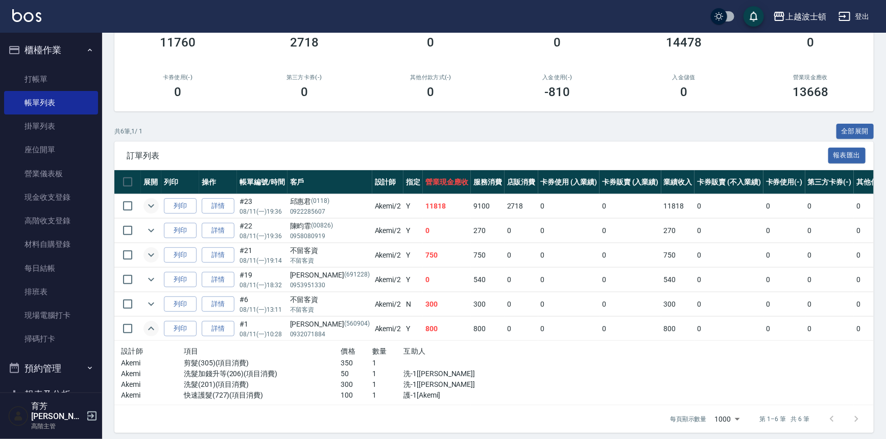
scroll to position [125, 0]
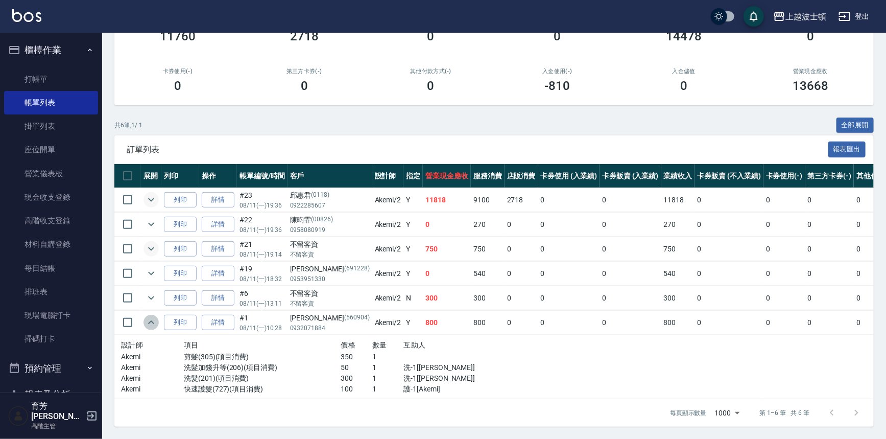
click at [153, 316] on icon "expand row" at bounding box center [151, 322] width 12 height 12
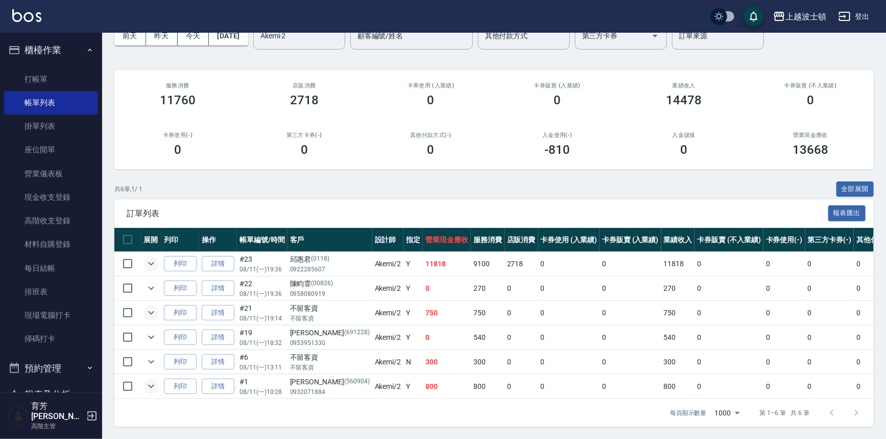
scroll to position [61, 0]
click at [47, 53] on button "櫃檯作業" at bounding box center [51, 50] width 94 height 27
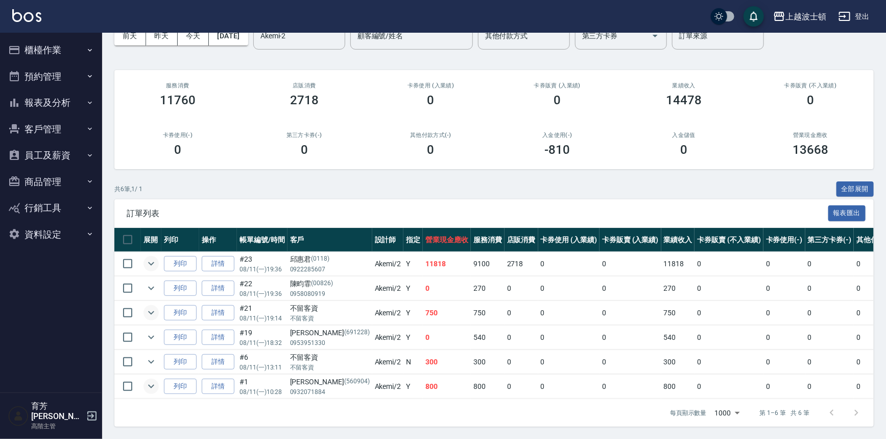
drag, startPoint x: 53, startPoint y: 102, endPoint x: 49, endPoint y: 116, distance: 14.9
click at [53, 103] on button "報表及分析" at bounding box center [51, 102] width 94 height 27
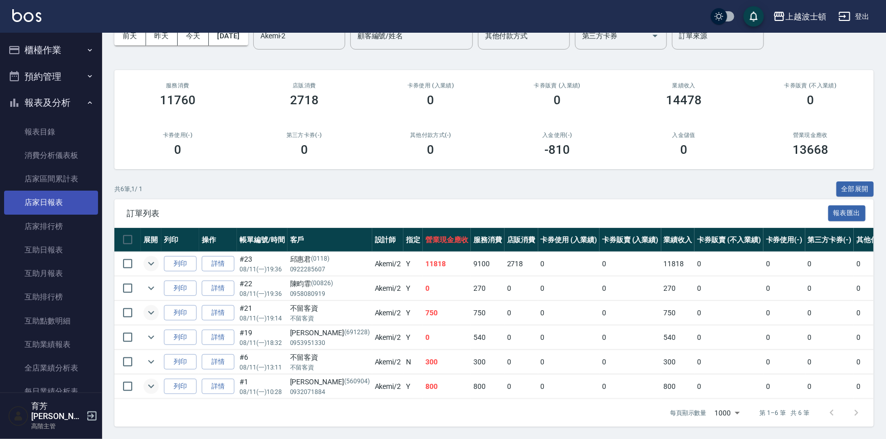
click at [40, 203] on link "店家日報表" at bounding box center [51, 201] width 94 height 23
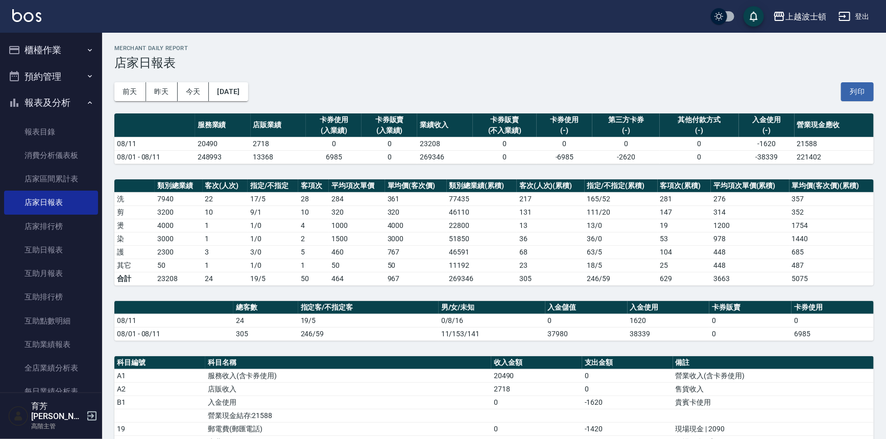
scroll to position [194, 0]
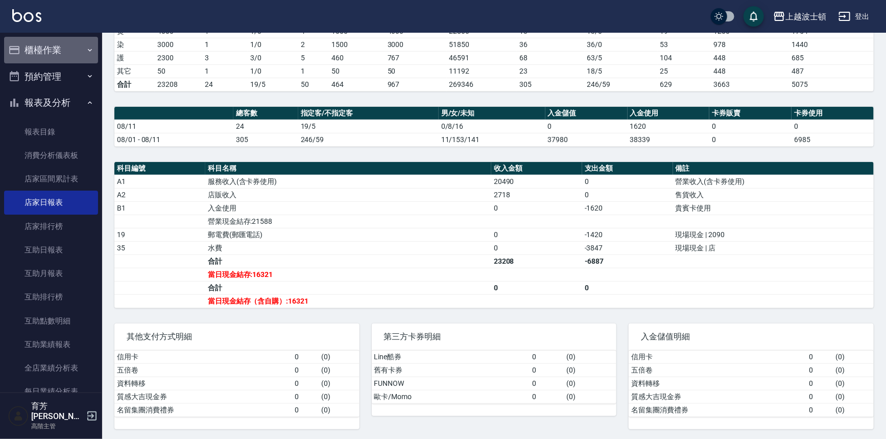
click at [56, 44] on button "櫃檯作業" at bounding box center [51, 50] width 94 height 27
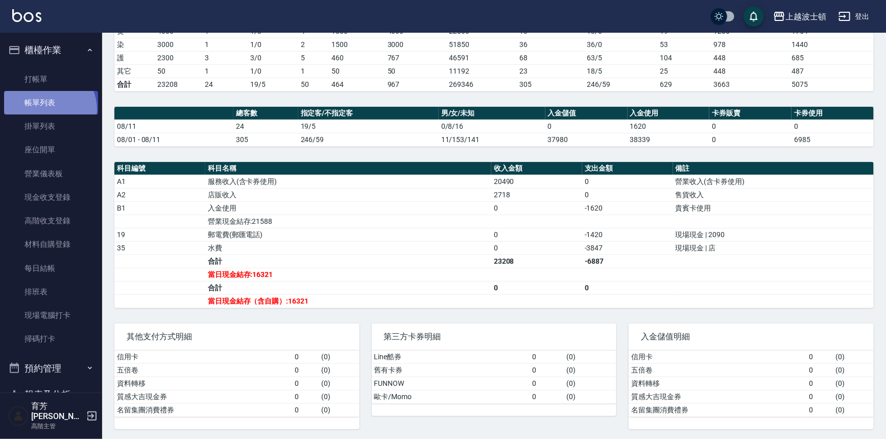
click at [46, 109] on link "帳單列表" at bounding box center [51, 102] width 94 height 23
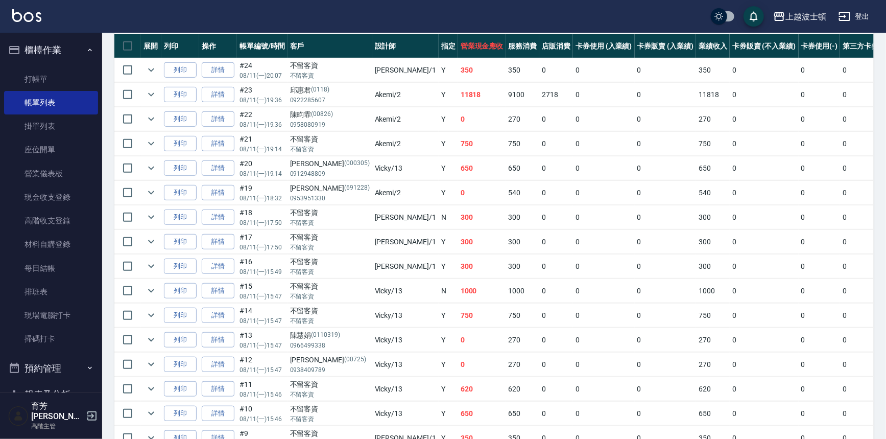
scroll to position [250, 0]
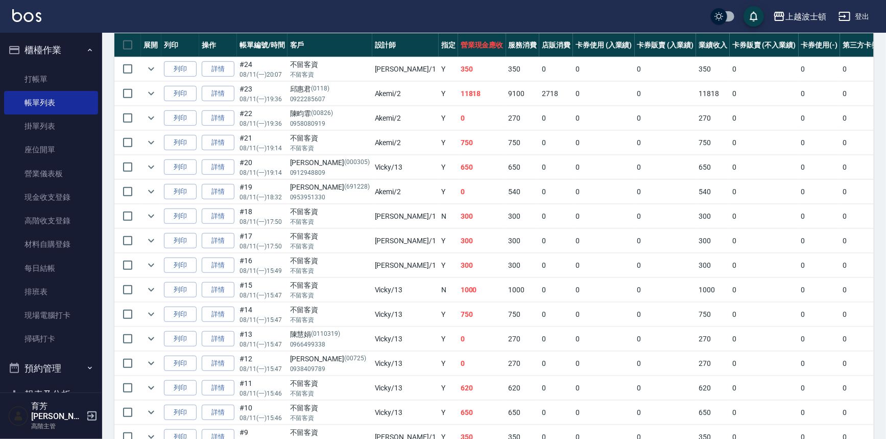
click at [56, 47] on button "櫃檯作業" at bounding box center [51, 50] width 94 height 27
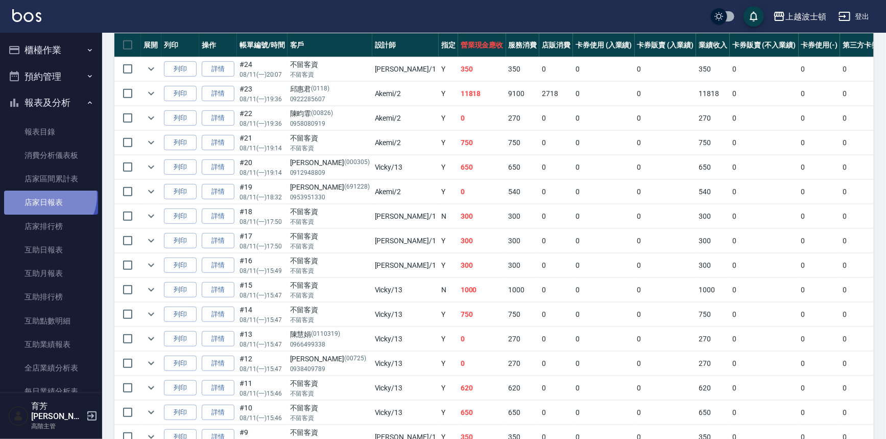
drag, startPoint x: 47, startPoint y: 196, endPoint x: 39, endPoint y: 185, distance: 13.9
click at [47, 197] on link "店家日報表" at bounding box center [51, 201] width 94 height 23
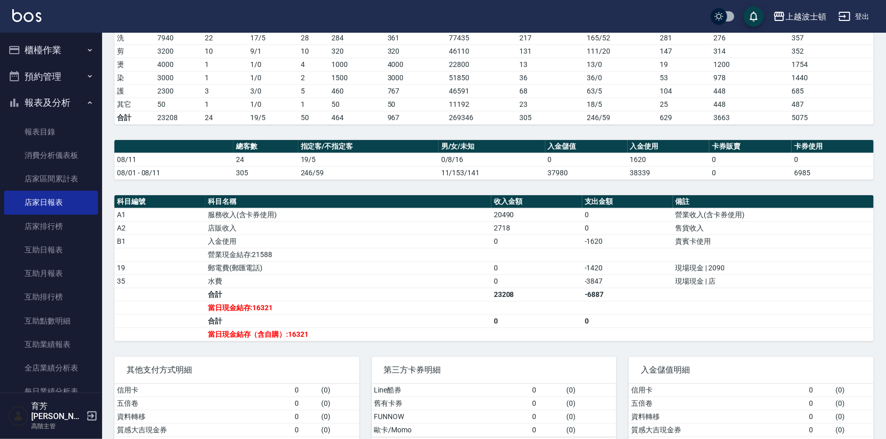
scroll to position [194, 0]
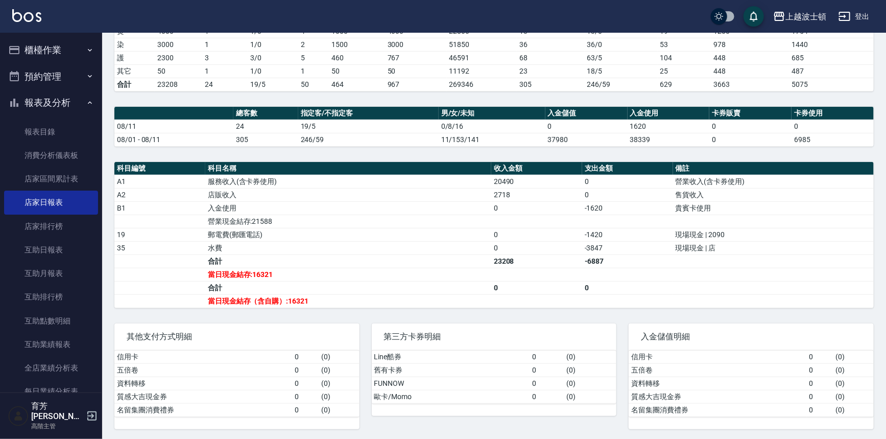
click at [36, 53] on button "櫃檯作業" at bounding box center [51, 50] width 94 height 27
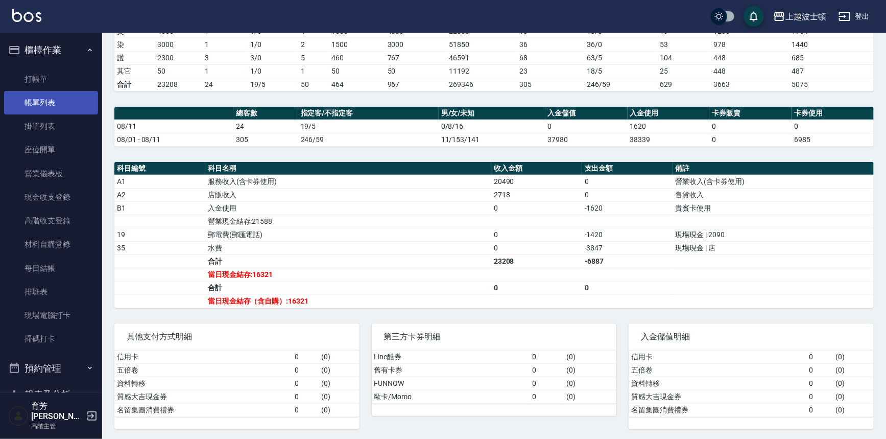
click at [38, 101] on link "帳單列表" at bounding box center [51, 102] width 94 height 23
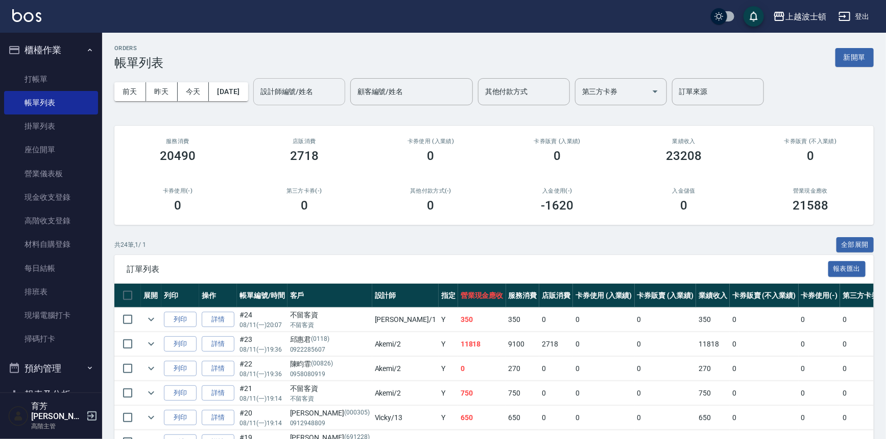
click at [334, 93] on input "設計師編號/姓名" at bounding box center [299, 92] width 83 height 18
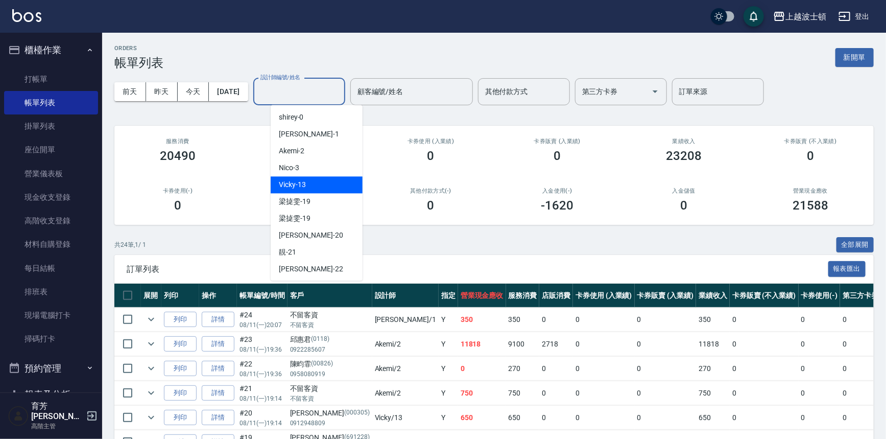
click at [312, 189] on div "Vicky -13" at bounding box center [317, 184] width 92 height 17
type input "Vicky-13"
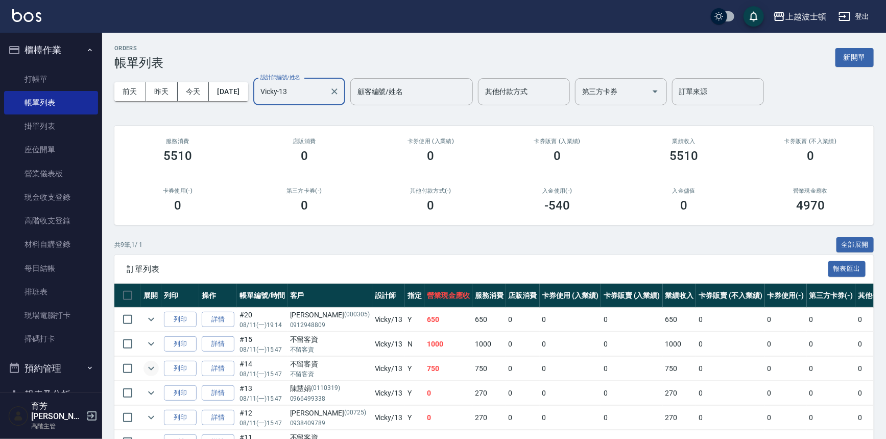
click at [149, 363] on icon "expand row" at bounding box center [151, 368] width 12 height 12
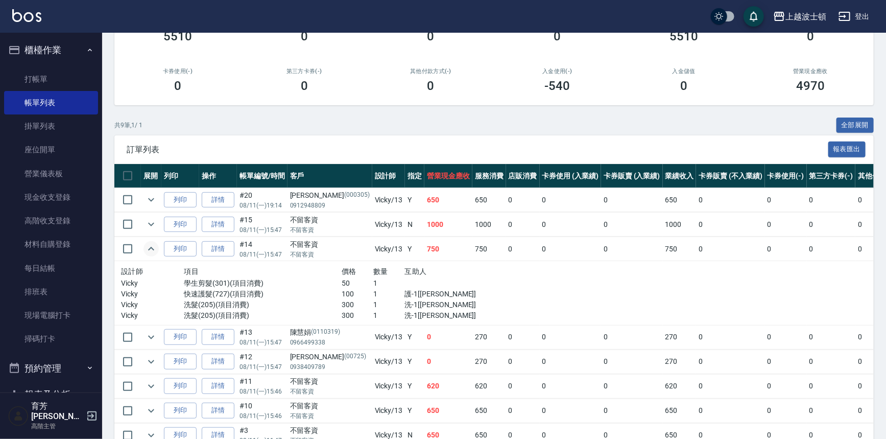
scroll to position [199, 0]
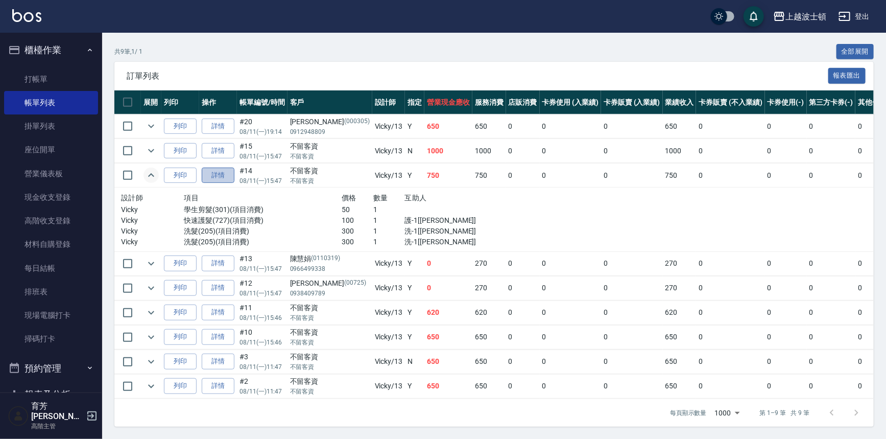
click at [218, 167] on link "詳情" at bounding box center [218, 175] width 33 height 16
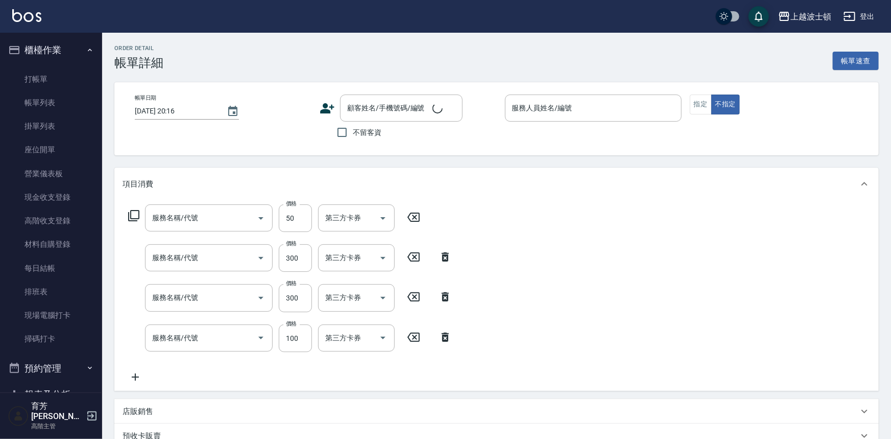
type input "[DATE] 15:47"
checkbox input "true"
type input "Vicky-13"
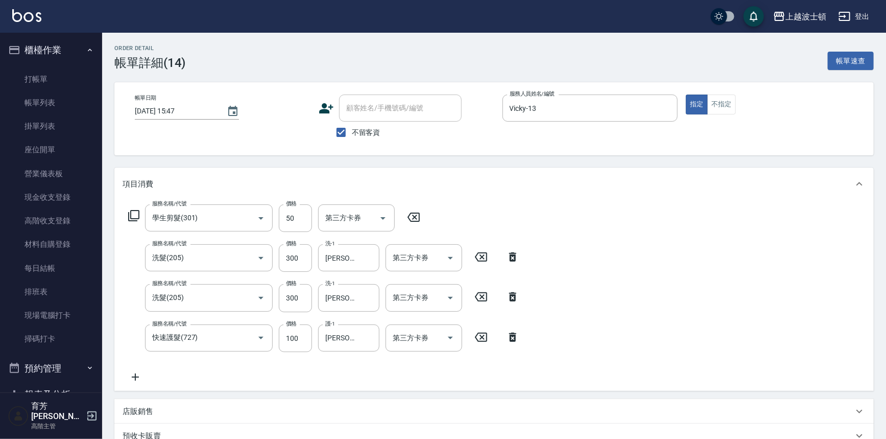
type input "學生剪髮(301)"
type input "洗髮(205)"
type input "快速護髮(727)"
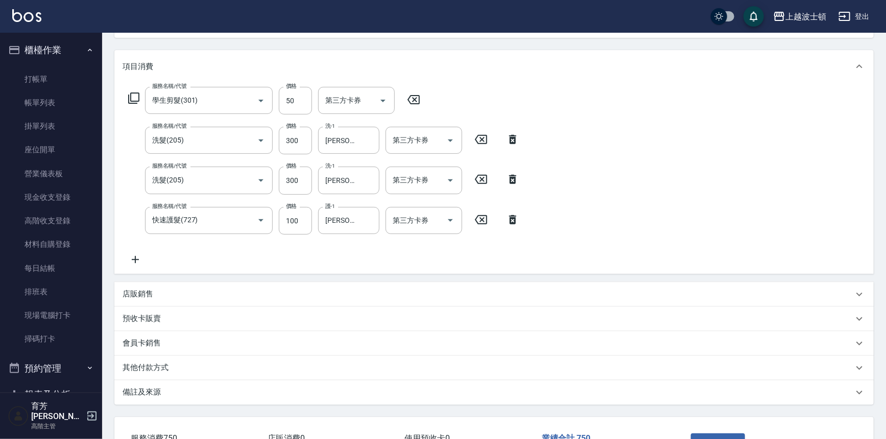
scroll to position [125, 0]
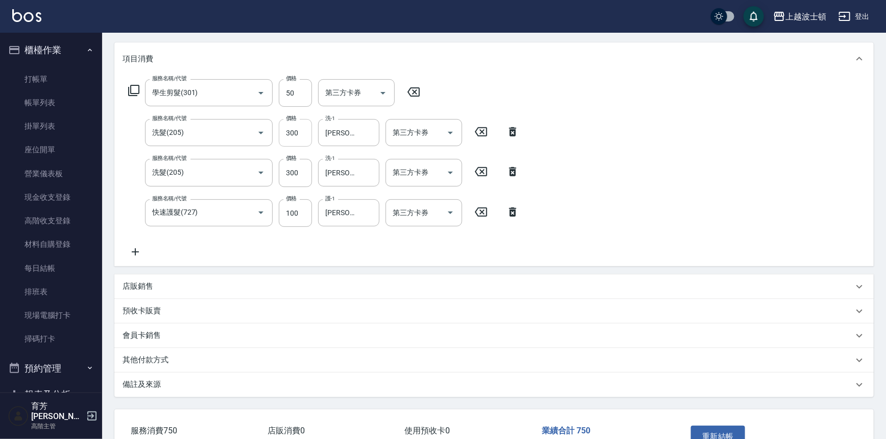
click at [303, 126] on input "300" at bounding box center [295, 133] width 33 height 28
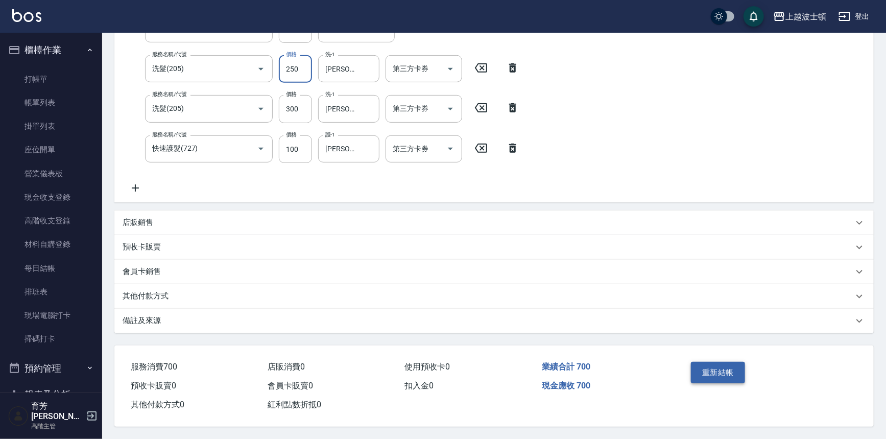
type input "250"
click at [725, 367] on button "重新結帳" at bounding box center [718, 372] width 54 height 21
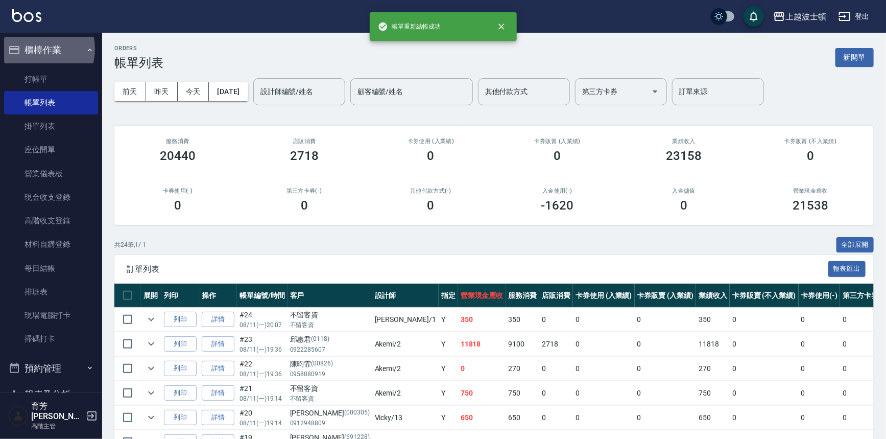
click at [36, 49] on button "櫃檯作業" at bounding box center [51, 50] width 94 height 27
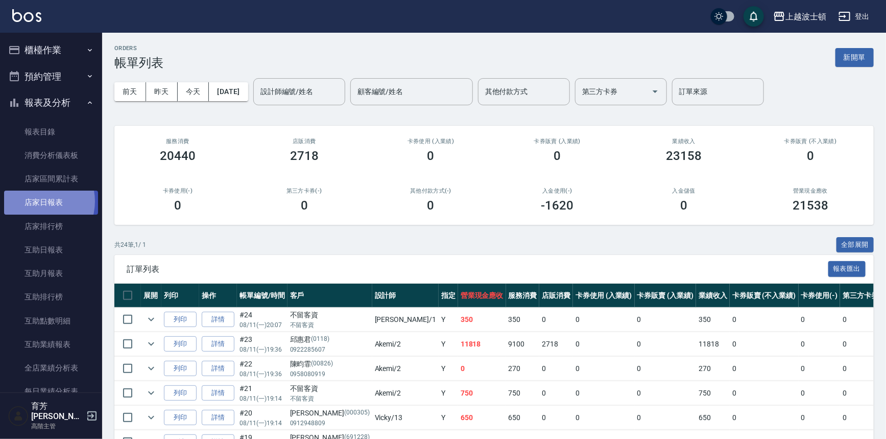
click at [35, 201] on link "店家日報表" at bounding box center [51, 201] width 94 height 23
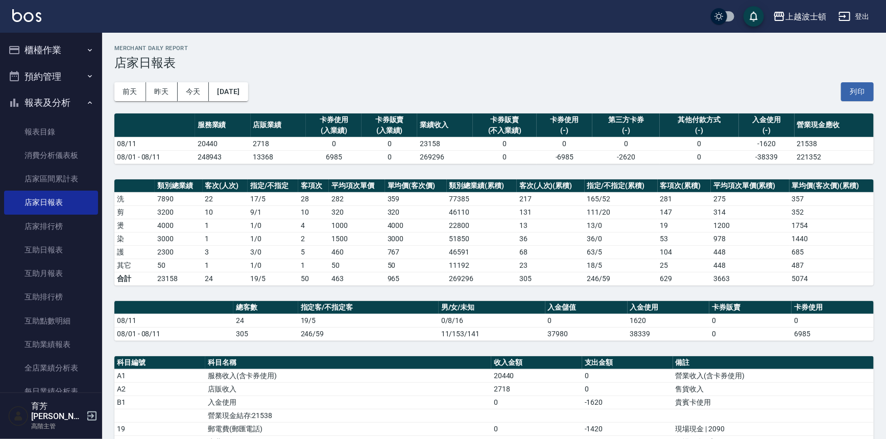
scroll to position [194, 0]
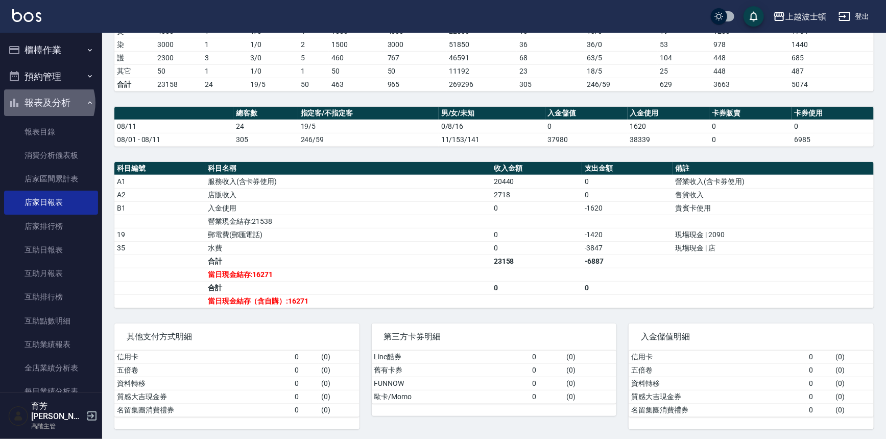
click at [48, 103] on button "報表及分析" at bounding box center [51, 102] width 94 height 27
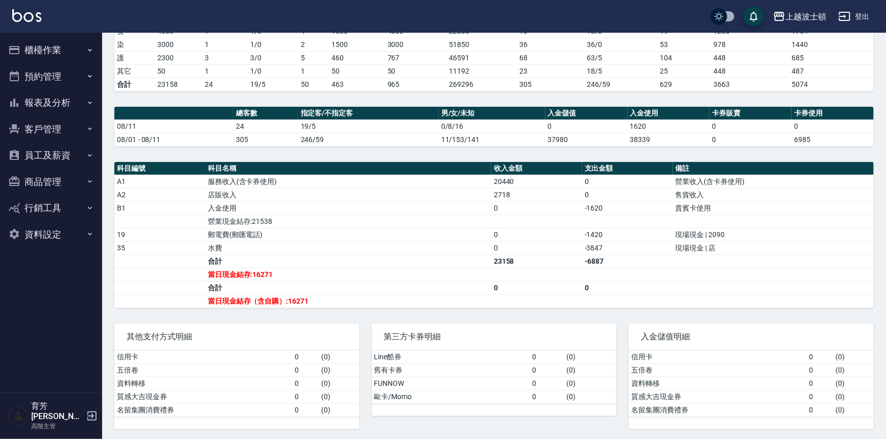
click at [41, 53] on button "櫃檯作業" at bounding box center [51, 50] width 94 height 27
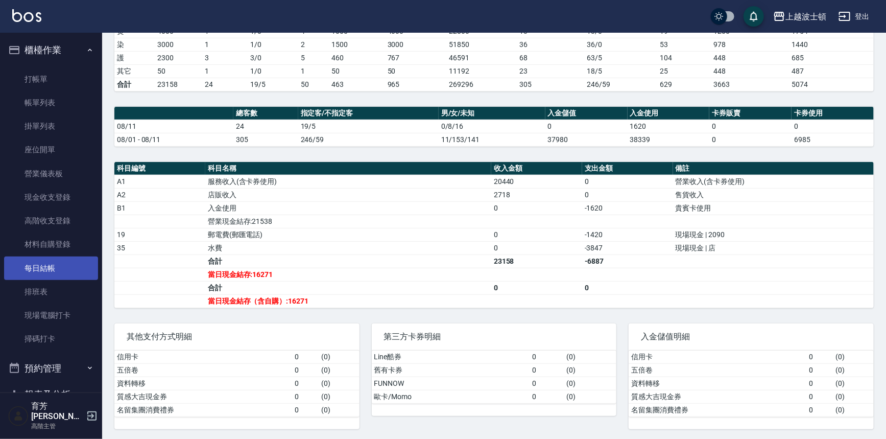
click at [46, 272] on link "每日結帳" at bounding box center [51, 267] width 94 height 23
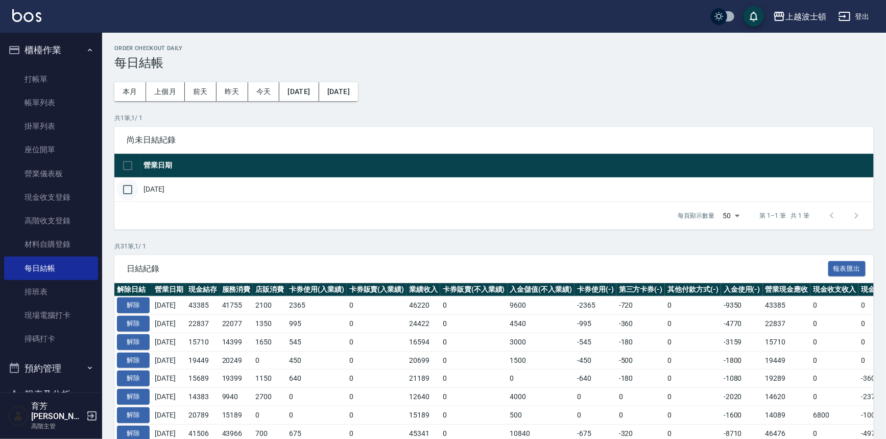
click at [129, 190] on input "checkbox" at bounding box center [127, 189] width 21 height 21
checkbox input "true"
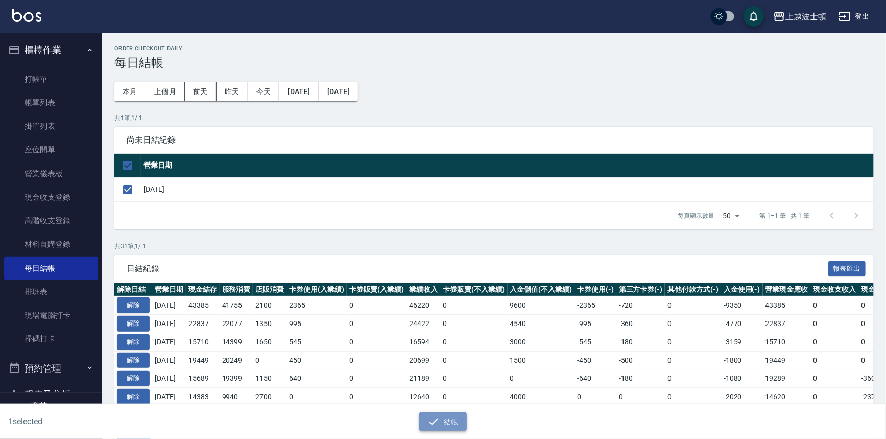
click at [431, 420] on icon "button" at bounding box center [433, 421] width 12 height 12
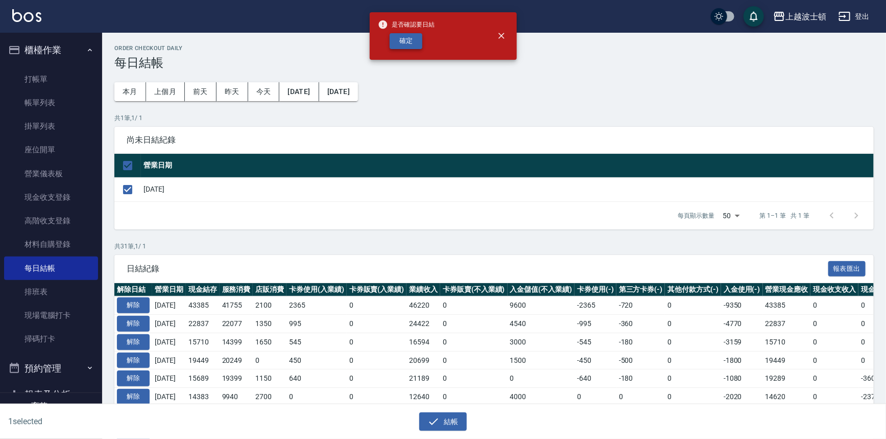
click at [412, 35] on button "確定" at bounding box center [406, 41] width 33 height 16
checkbox input "false"
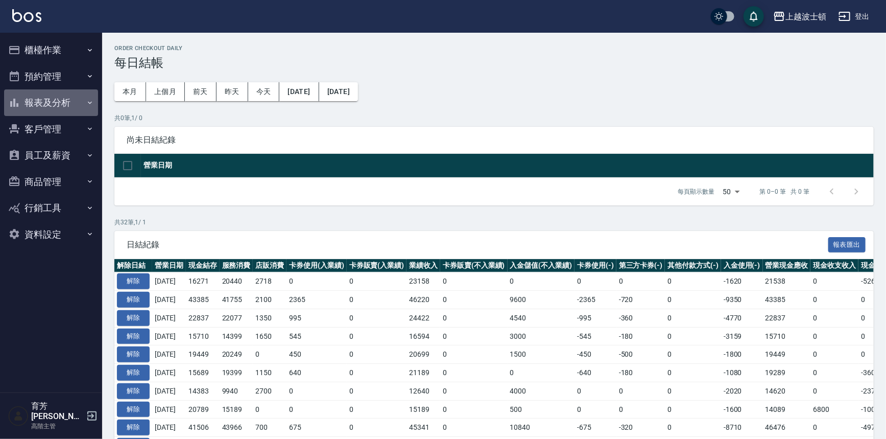
drag, startPoint x: 56, startPoint y: 104, endPoint x: 56, endPoint y: 128, distance: 24.0
click at [56, 108] on button "報表及分析" at bounding box center [51, 102] width 94 height 27
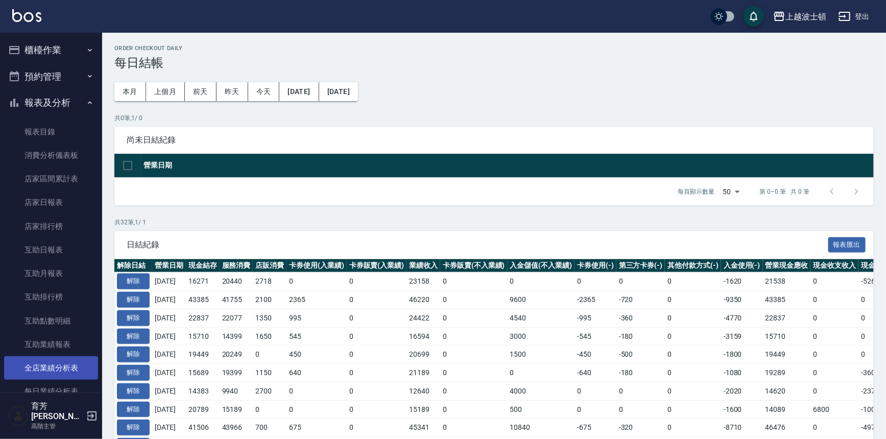
click at [42, 368] on link "全店業績分析表" at bounding box center [51, 367] width 94 height 23
